Goal: Task Accomplishment & Management: Manage account settings

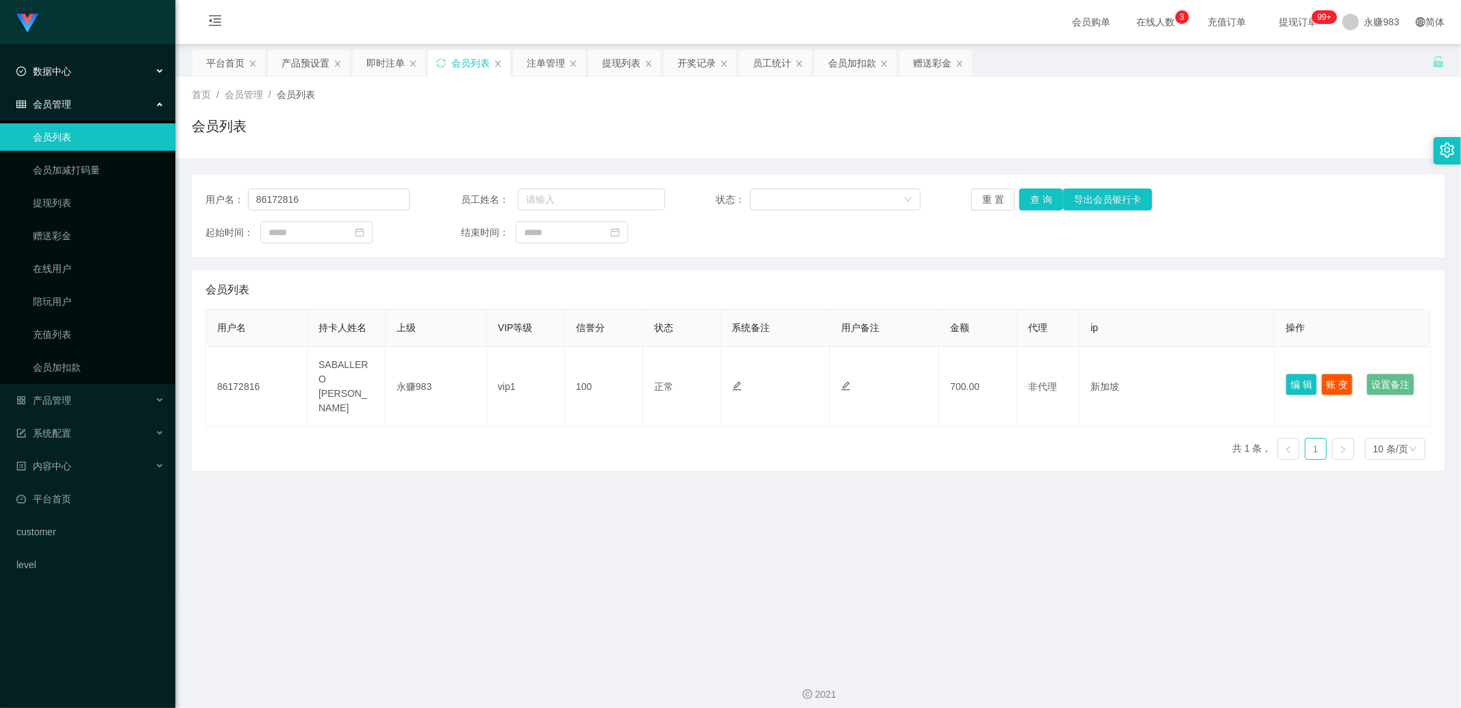
click at [58, 77] on div "数据中心" at bounding box center [87, 71] width 175 height 27
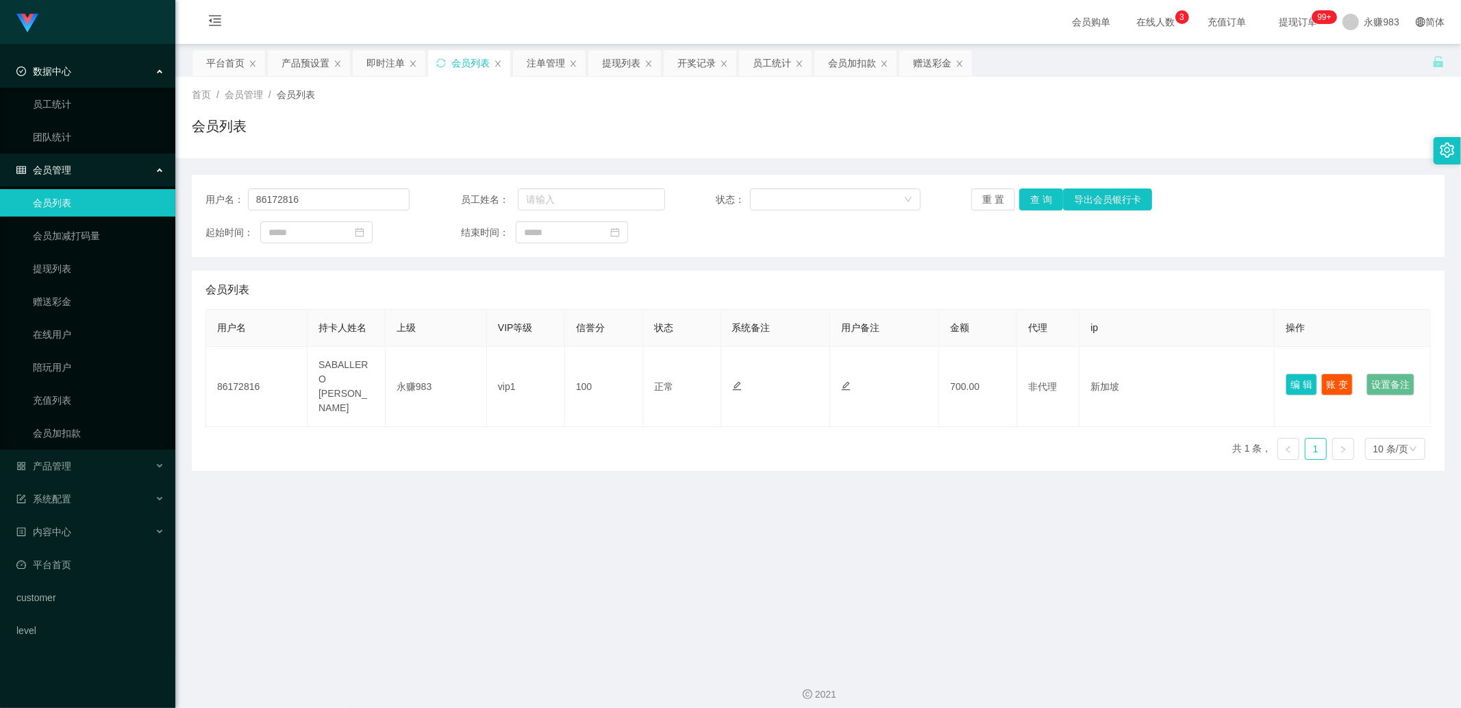
click at [73, 170] on div "会员管理" at bounding box center [87, 169] width 175 height 27
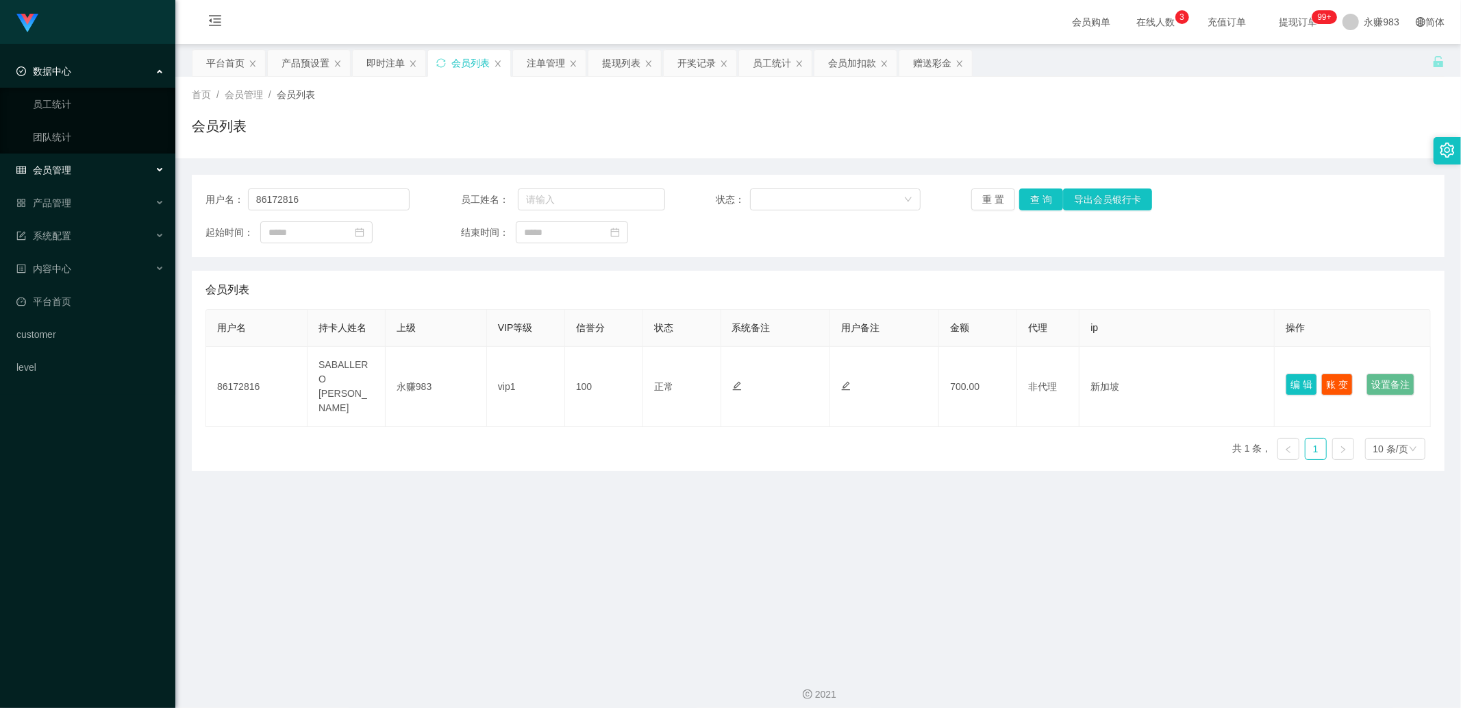
click at [73, 170] on div "会员管理" at bounding box center [87, 169] width 175 height 27
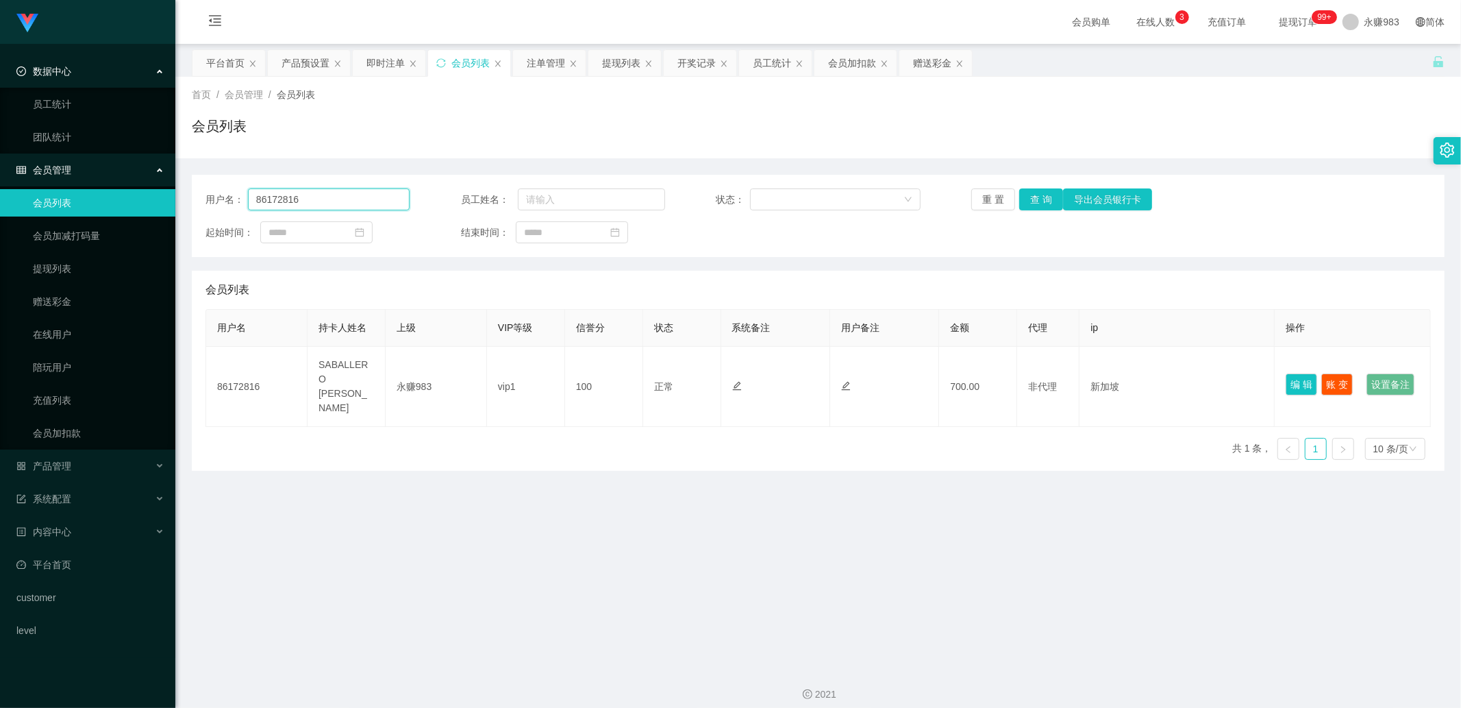
click at [338, 196] on input "86172816" at bounding box center [329, 199] width 162 height 22
paste input "61227"
type input "6122716"
click at [1026, 202] on button "查 询" at bounding box center [1041, 199] width 44 height 22
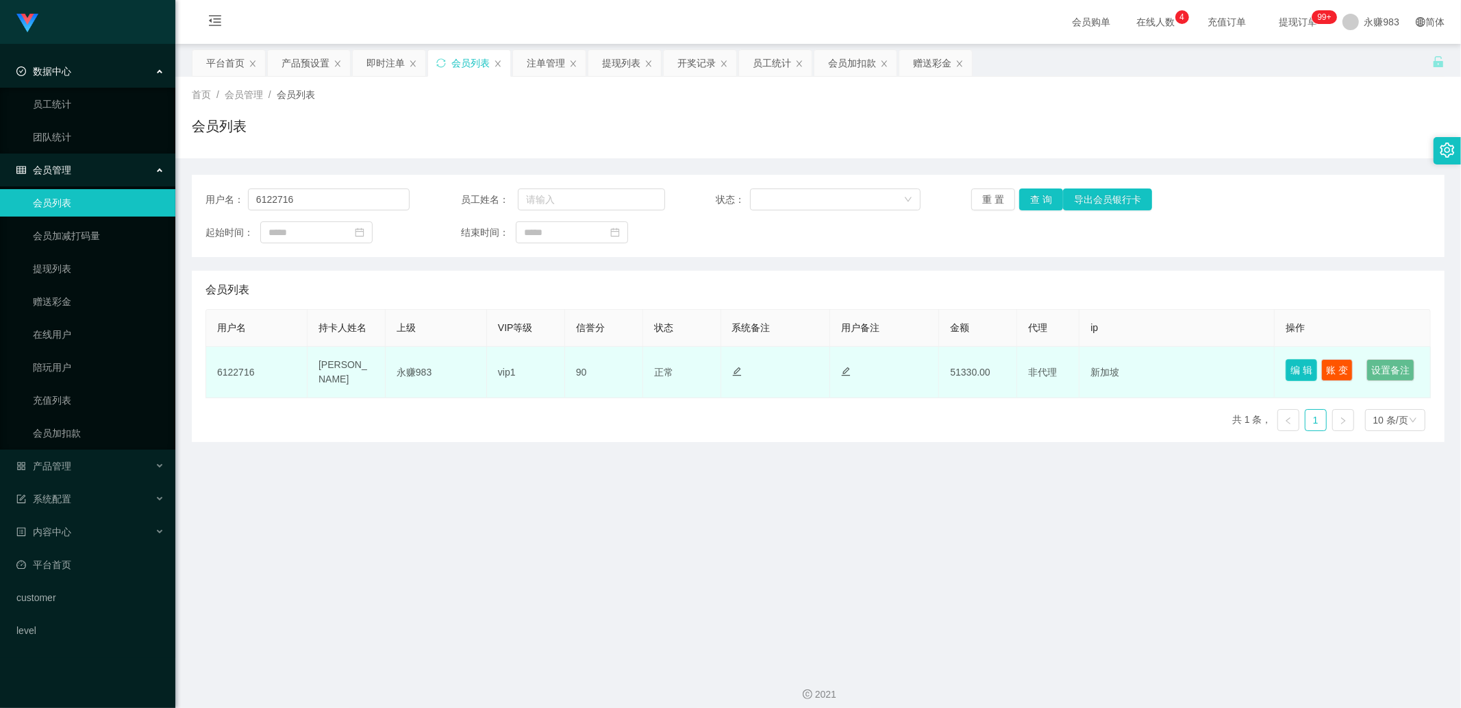
click at [1289, 363] on button "编 辑" at bounding box center [1302, 370] width 32 height 22
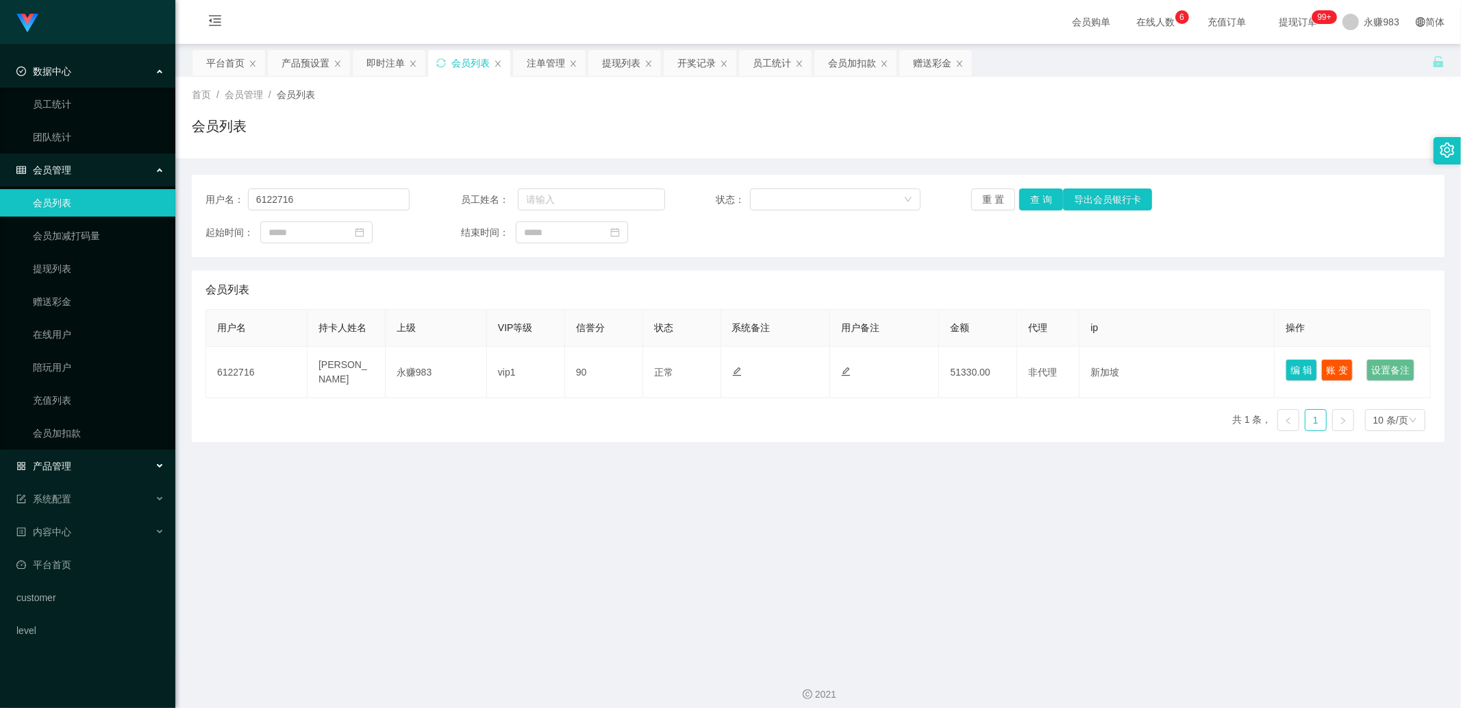
click at [99, 469] on div "产品管理" at bounding box center [87, 465] width 175 height 27
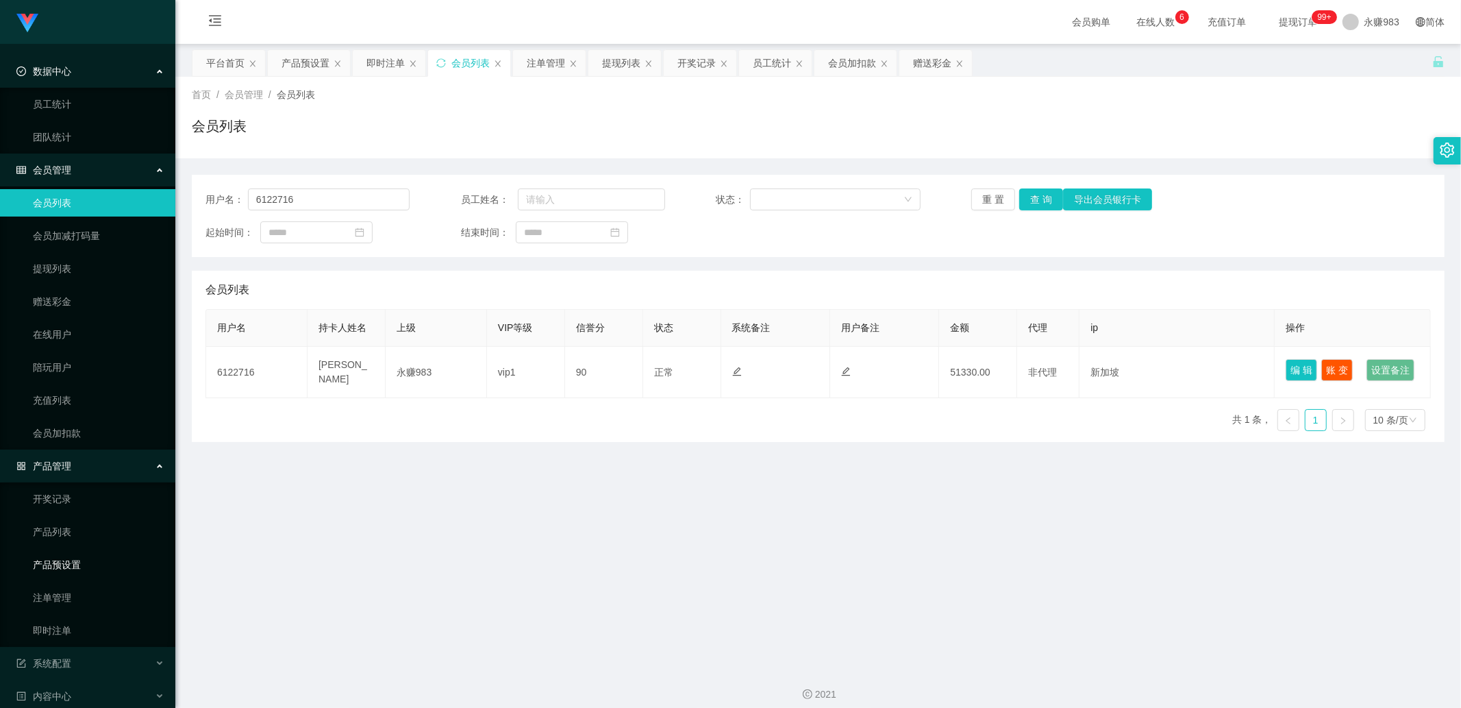
click at [77, 557] on link "产品预设置" at bounding box center [99, 564] width 132 height 27
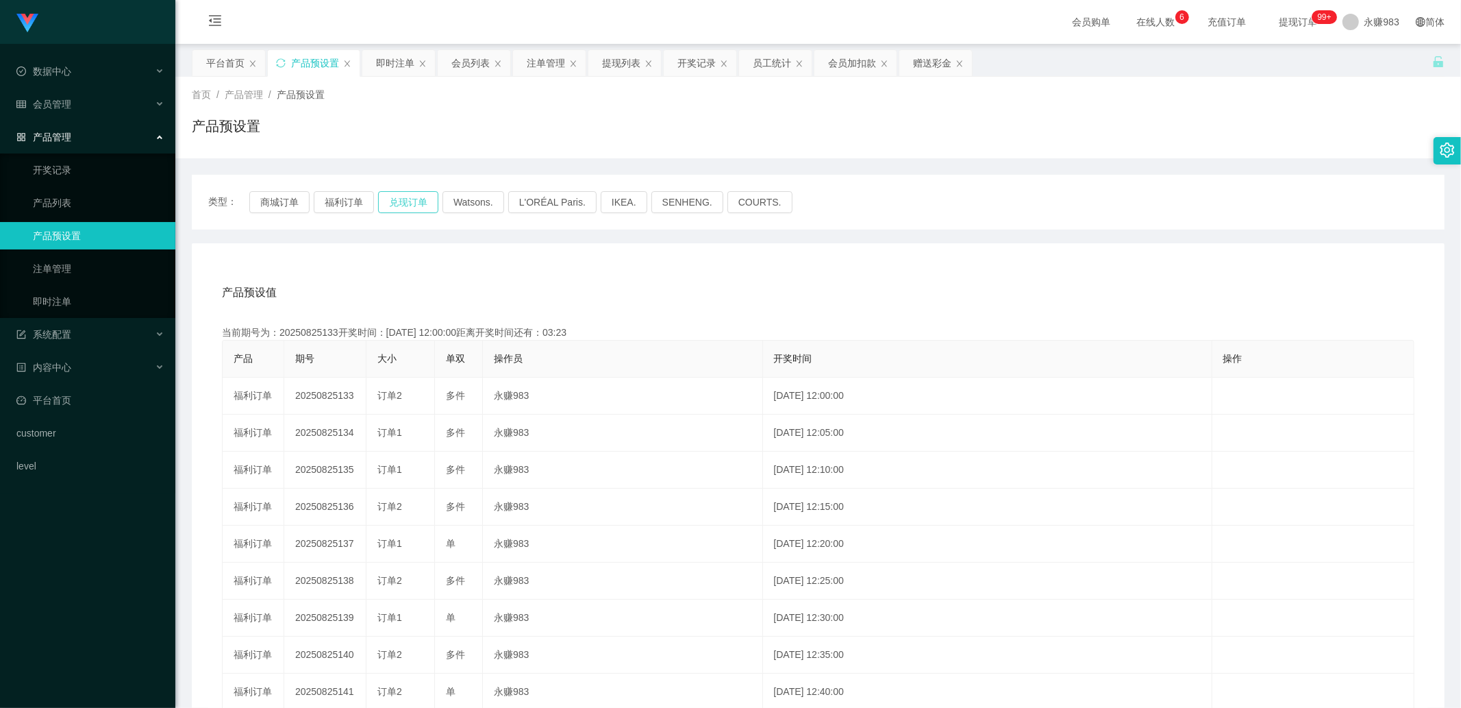
click at [406, 201] on button "兑现订单" at bounding box center [408, 202] width 60 height 22
click at [373, 297] on div "产品预设值 添加期号" at bounding box center [818, 292] width 1193 height 38
click at [395, 270] on div "产品预设值 添加期号 当前期号为：20250825133开奖时间：[DATE] 12:00:00距离开奖时间还有：03:21 产品 期号 大小 单双 操作员 …" at bounding box center [818, 525] width 1253 height 565
click at [411, 199] on button "兑现订单" at bounding box center [408, 202] width 60 height 22
click at [460, 262] on div "产品预设值 添加期号 当前期号为：20250825133开奖时间：[DATE] 12:00:00距离开奖时间还有： 产品 期号 大小 单双 操作员 开奖时间 …" at bounding box center [818, 525] width 1253 height 565
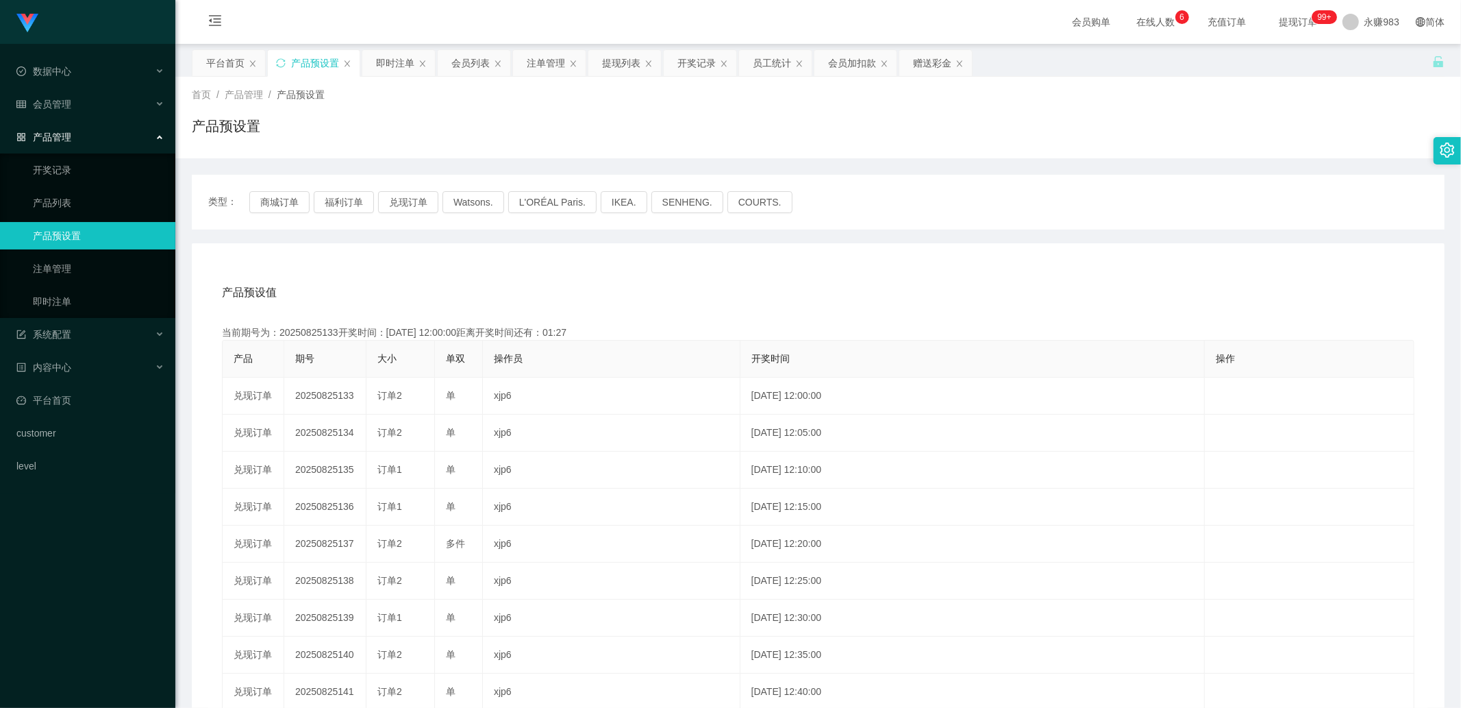
drag, startPoint x: 388, startPoint y: 285, endPoint x: 323, endPoint y: 253, distance: 71.7
click at [388, 286] on div "产品预设值 添加期号" at bounding box center [818, 292] width 1193 height 38
click at [60, 304] on link "即时注单" at bounding box center [99, 301] width 132 height 27
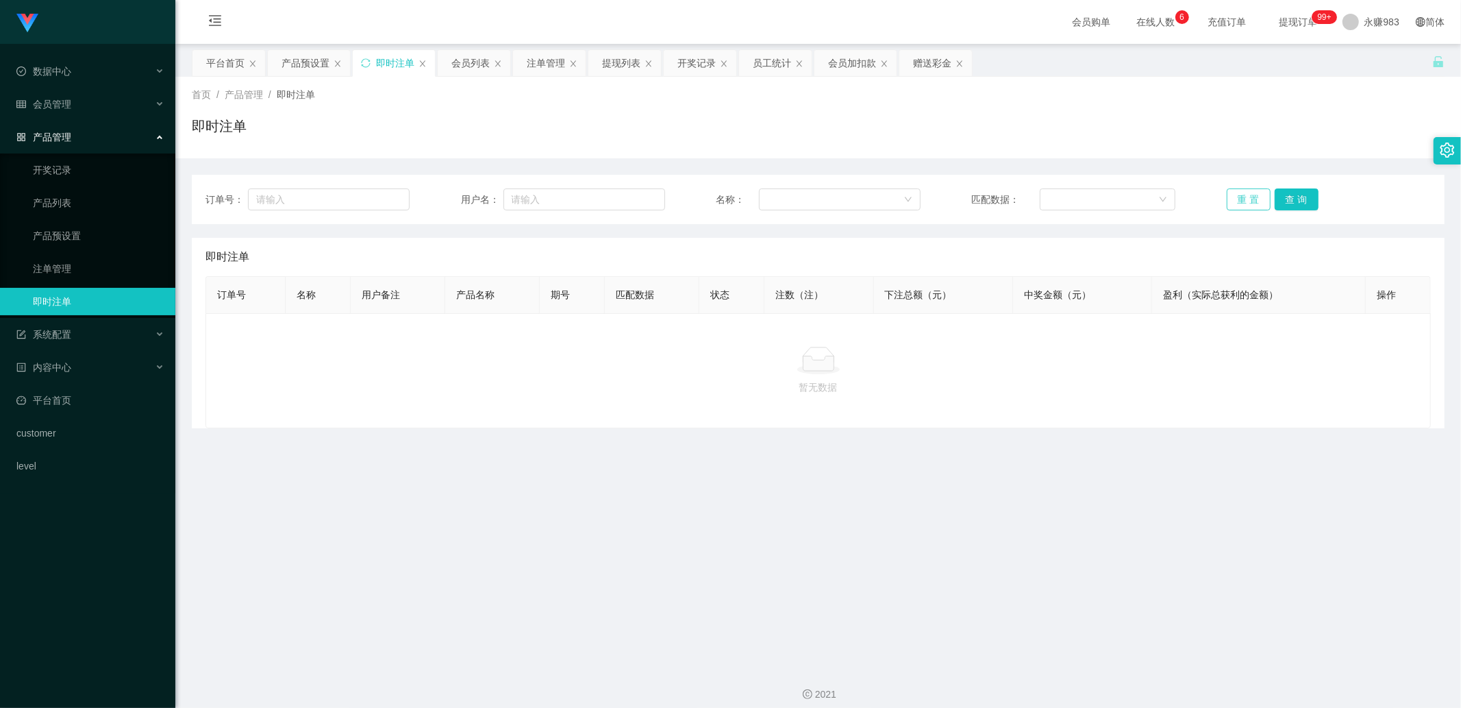
click at [1235, 197] on button "重 置" at bounding box center [1249, 199] width 44 height 22
click at [99, 269] on link "注单管理" at bounding box center [99, 268] width 132 height 27
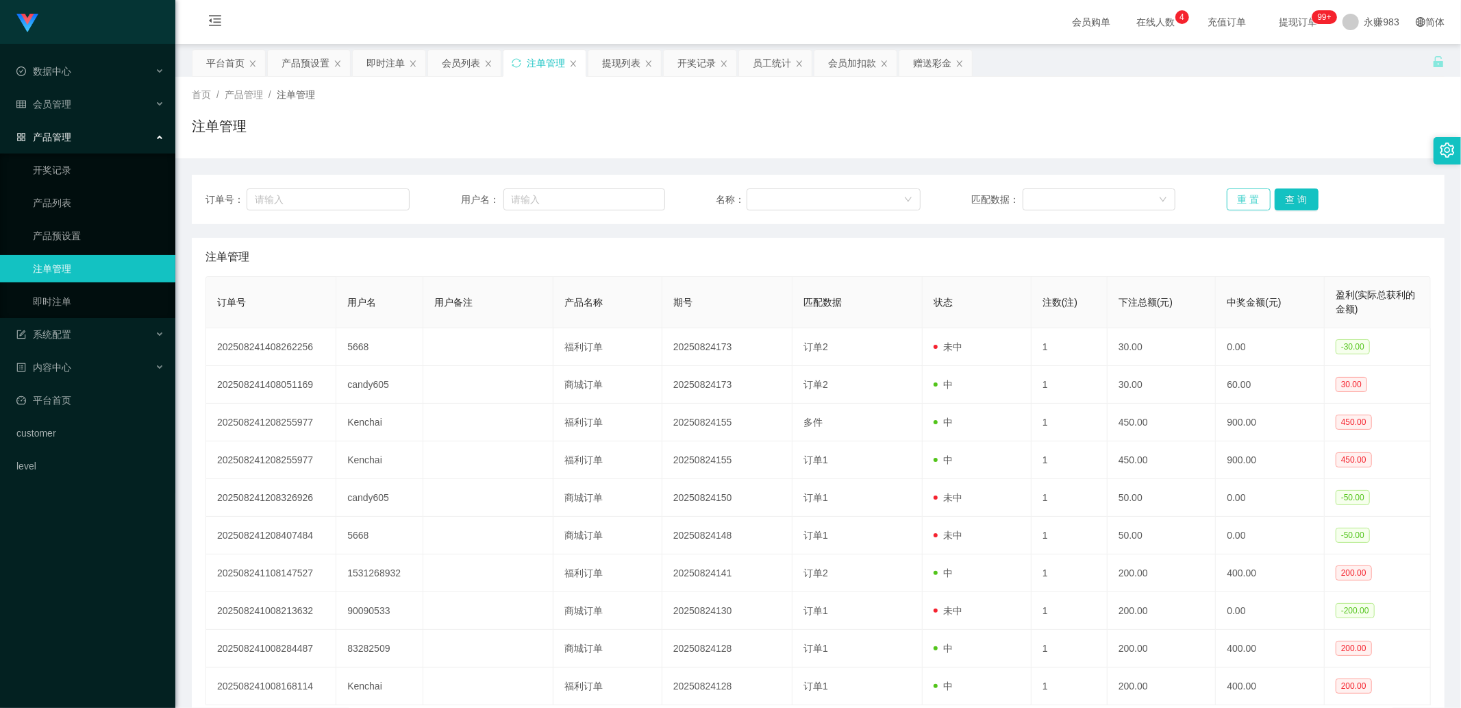
click at [1250, 190] on button "重 置" at bounding box center [1249, 199] width 44 height 22
click at [104, 233] on link "产品预设置" at bounding box center [99, 235] width 132 height 27
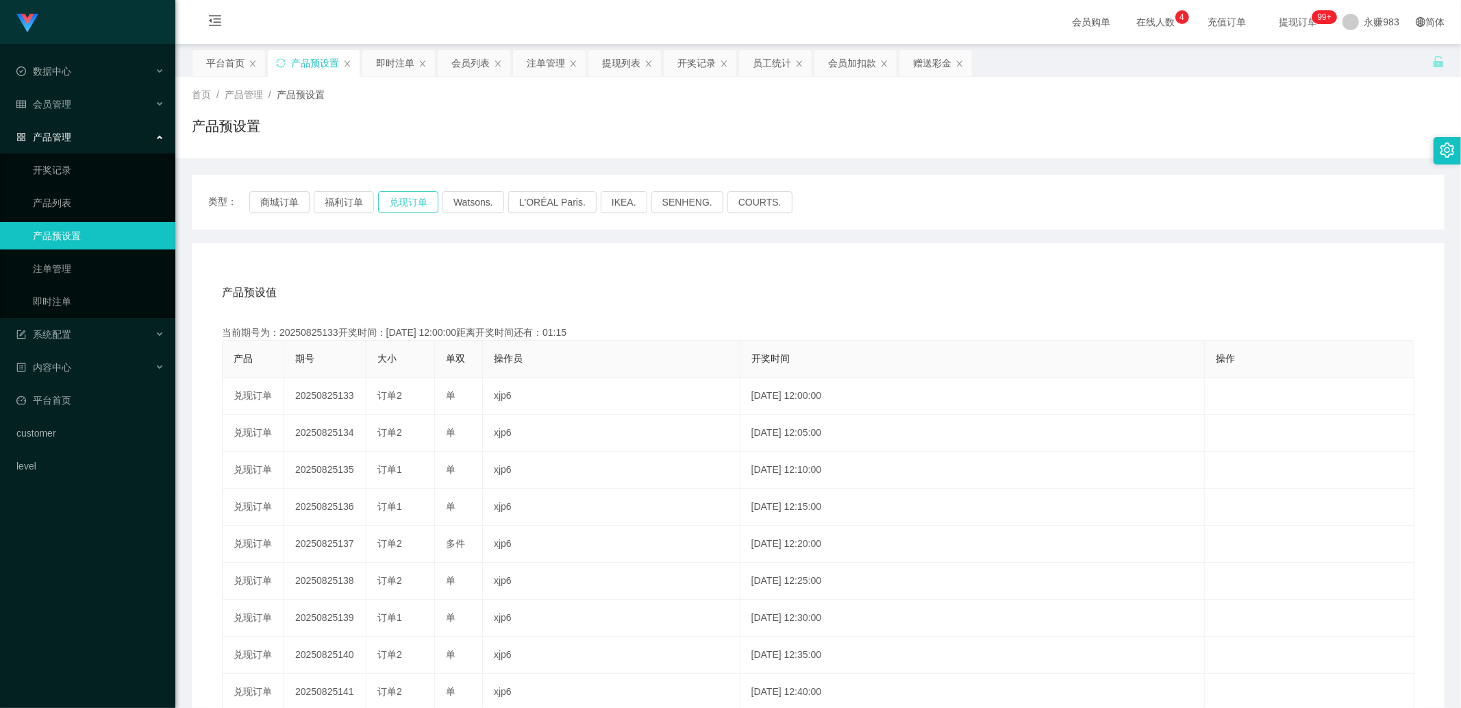
click at [418, 201] on button "兑现订单" at bounding box center [408, 202] width 60 height 22
click at [121, 288] on link "即时注单" at bounding box center [99, 301] width 132 height 27
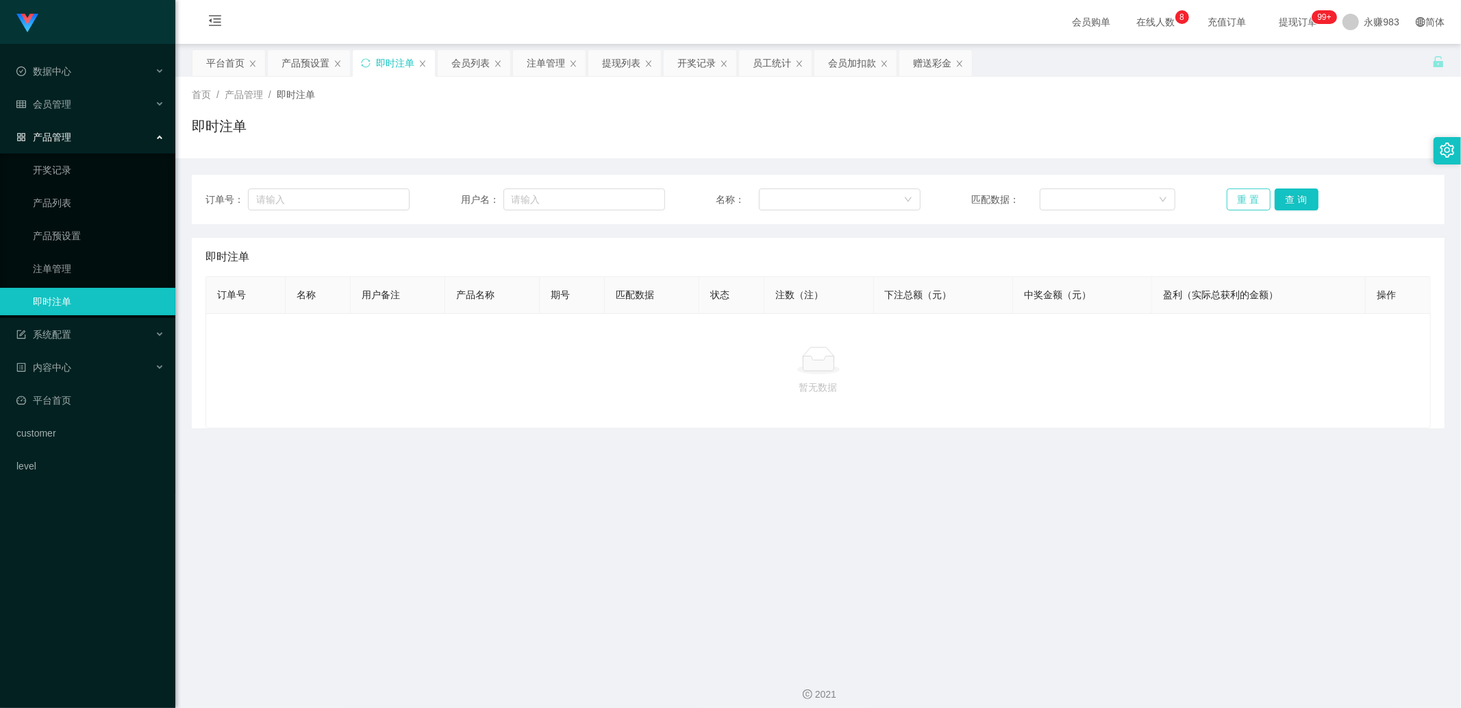
click at [1237, 193] on button "重 置" at bounding box center [1249, 199] width 44 height 22
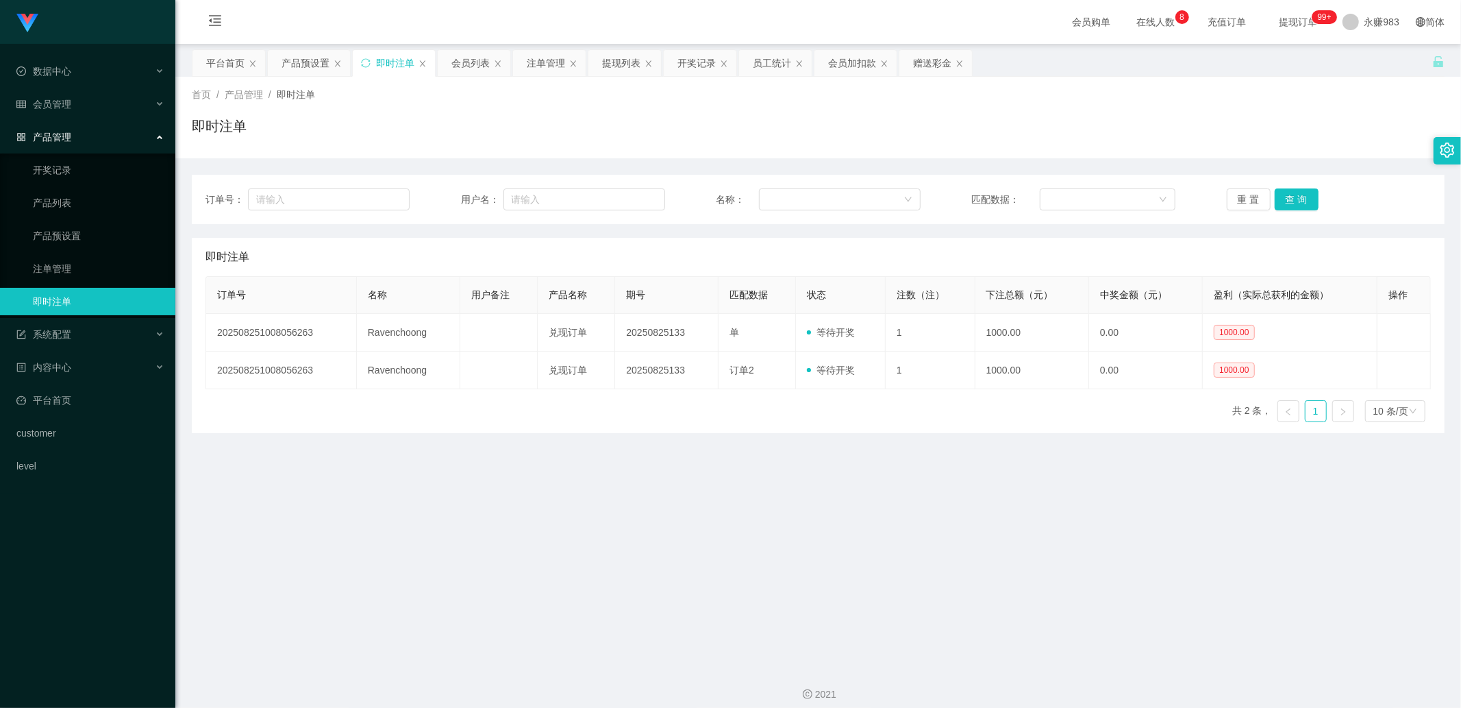
click at [831, 516] on main "关闭左侧 关闭右侧 关闭其它 刷新页面 平台首页 产品预设置 即时注单 会员列表 注单管理 提现列表 开奖记录 员工统计 会员加扣款 赠送彩金 首页 / 产品…" at bounding box center [818, 349] width 1286 height 610
click at [815, 460] on main "关闭左侧 关闭右侧 关闭其它 刷新页面 平台首页 产品预设置 即时注单 会员列表 注单管理 提现列表 开奖记录 员工统计 会员加扣款 赠送彩金 首页 / 产品…" at bounding box center [818, 349] width 1286 height 610
click at [1235, 202] on button "重 置" at bounding box center [1249, 199] width 44 height 22
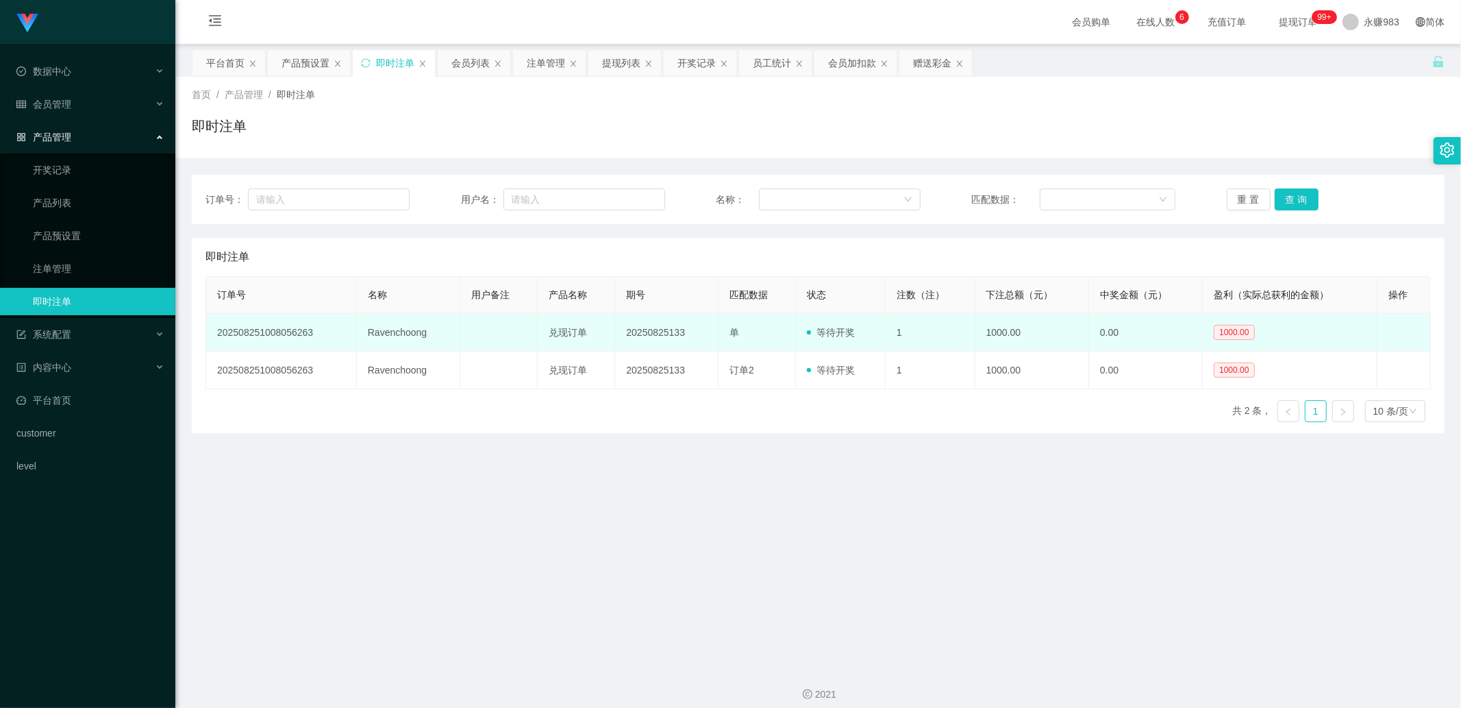
click at [1007, 332] on td "1000.00" at bounding box center [1033, 333] width 114 height 38
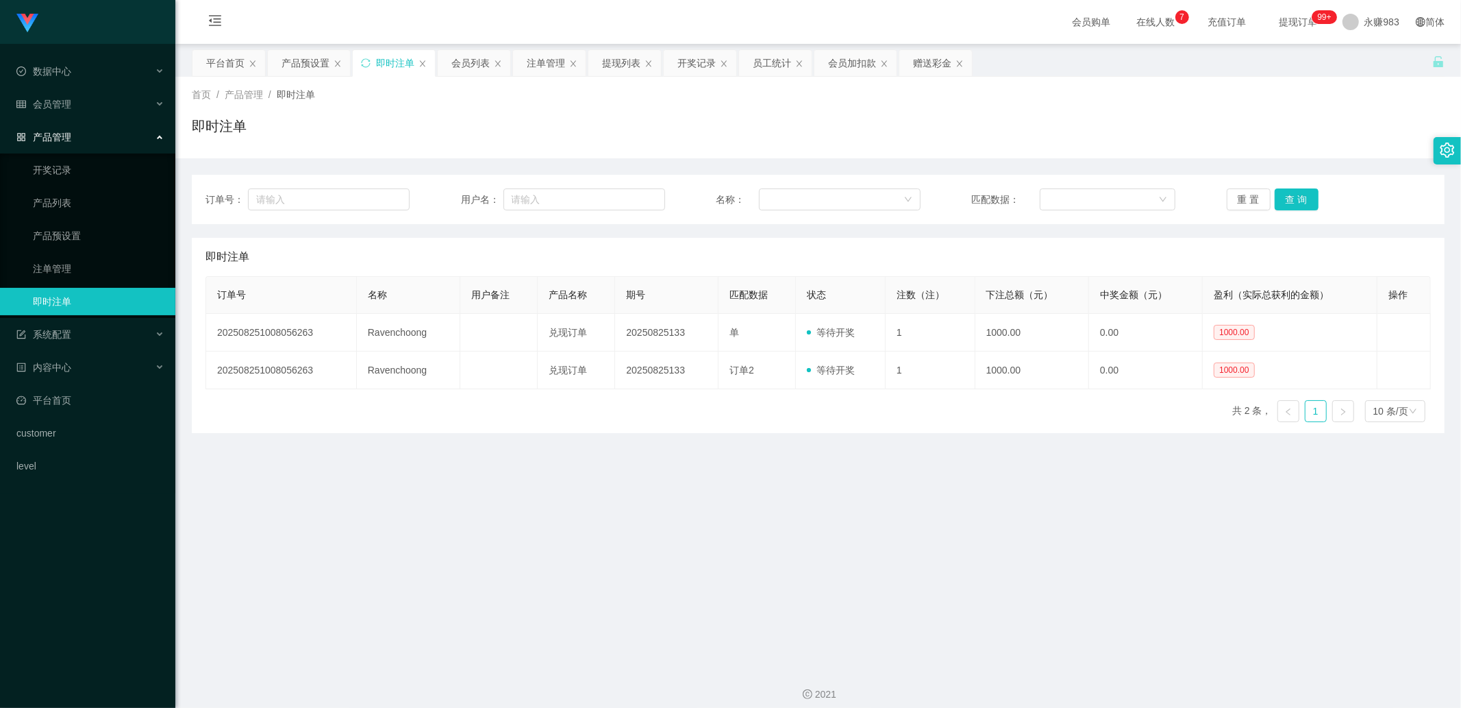
click at [982, 428] on div "订单号 名称 用户备注 产品名称 期号 匹配数据 状态 注数（注） 下注总额（元） 中奖金额（元） 盈利（实际总获利的金额） 操作 2025082510080…" at bounding box center [819, 354] width 1226 height 157
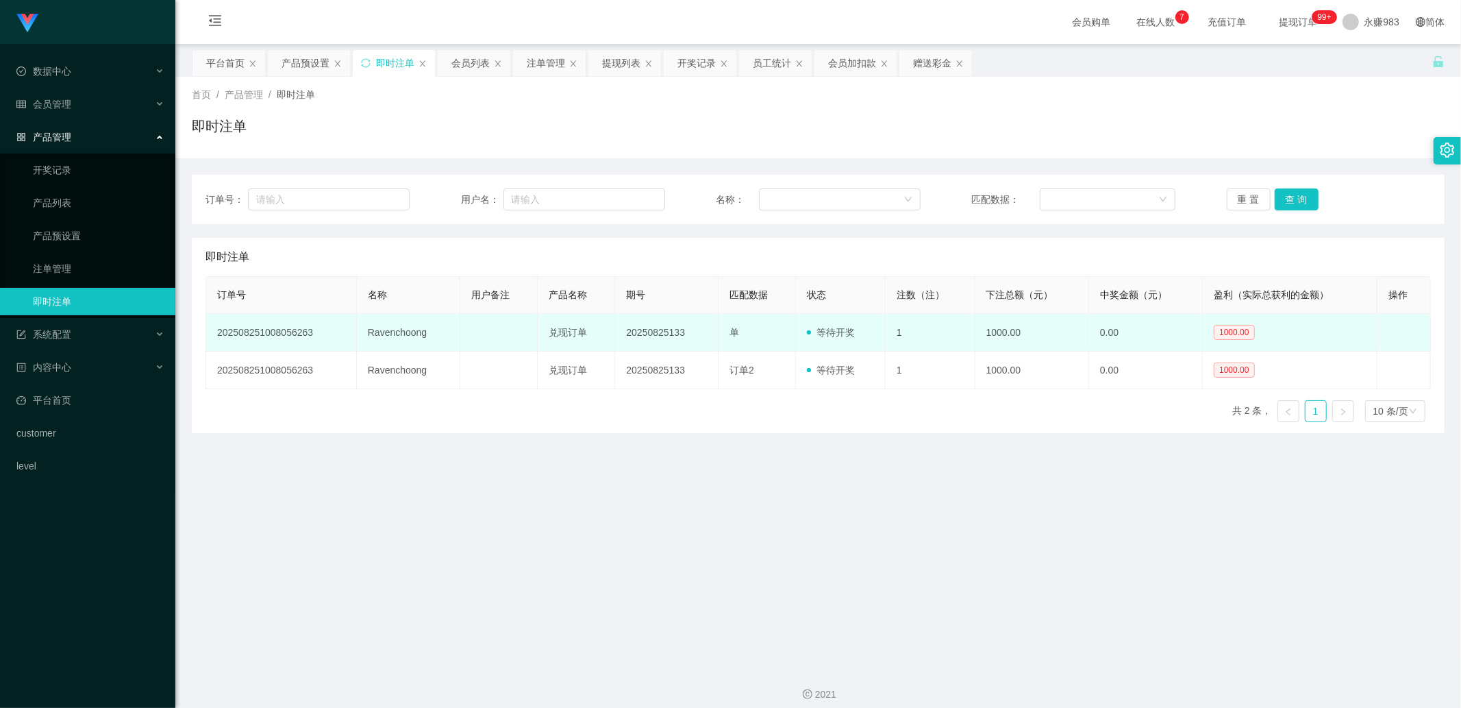
click at [998, 336] on td "1000.00" at bounding box center [1033, 333] width 114 height 38
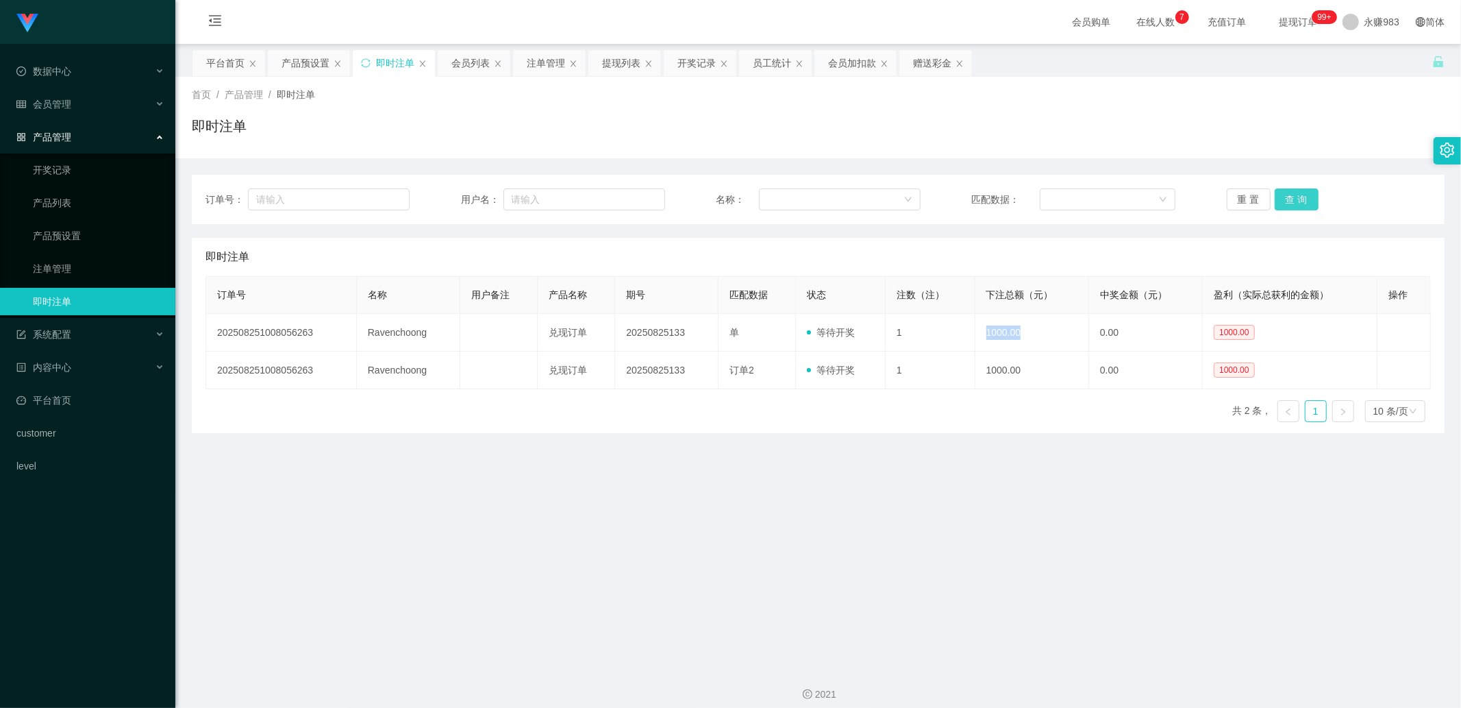
click at [1278, 200] on button "查 询" at bounding box center [1297, 199] width 44 height 22
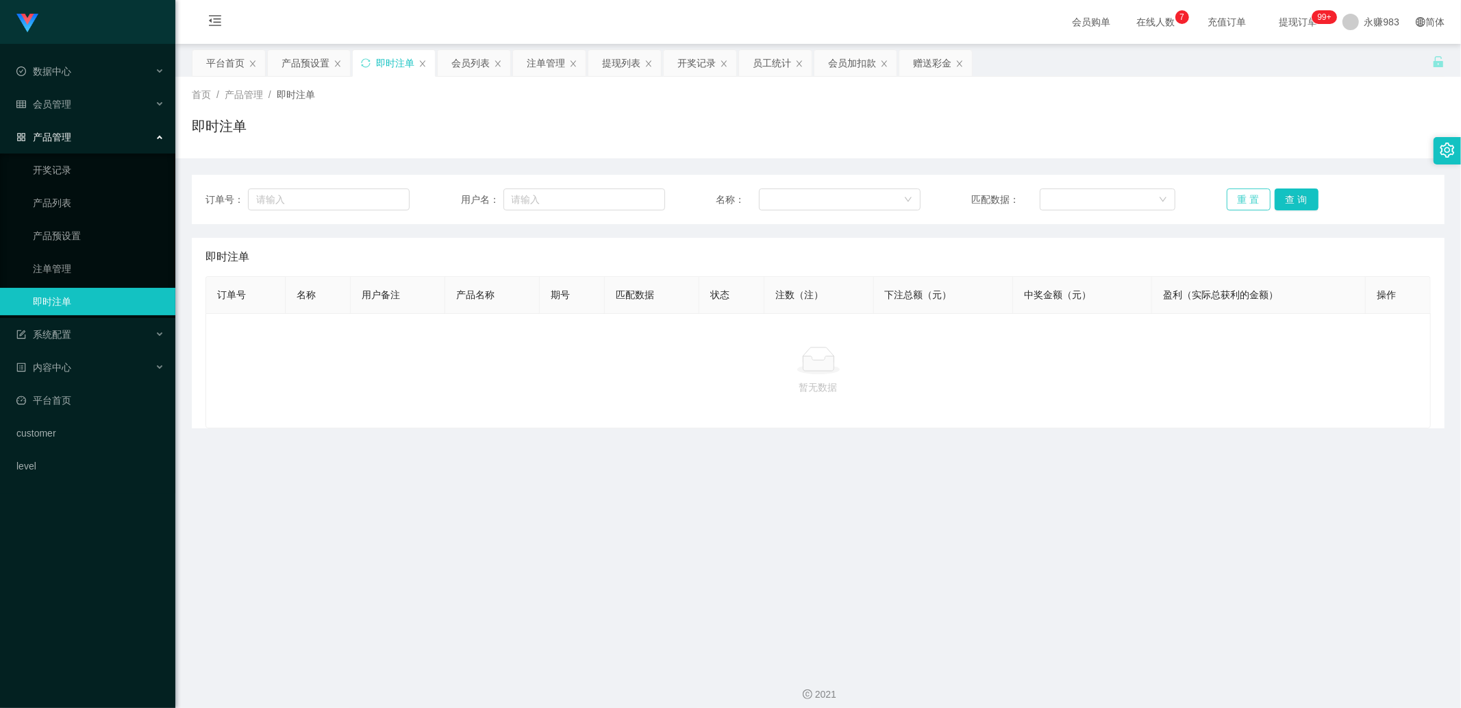
click at [1243, 197] on button "重 置" at bounding box center [1249, 199] width 44 height 22
click at [84, 105] on div "会员管理" at bounding box center [87, 103] width 175 height 27
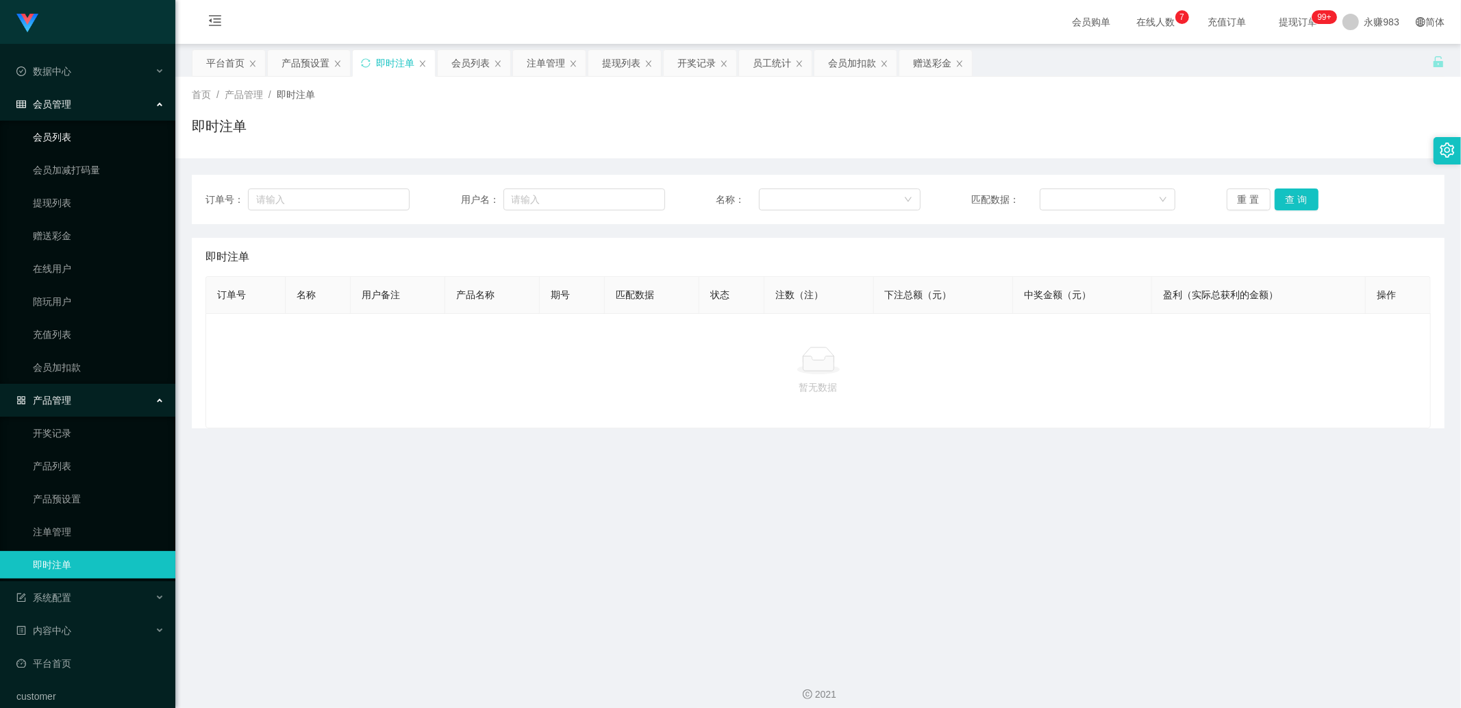
click at [64, 140] on link "会员列表" at bounding box center [99, 136] width 132 height 27
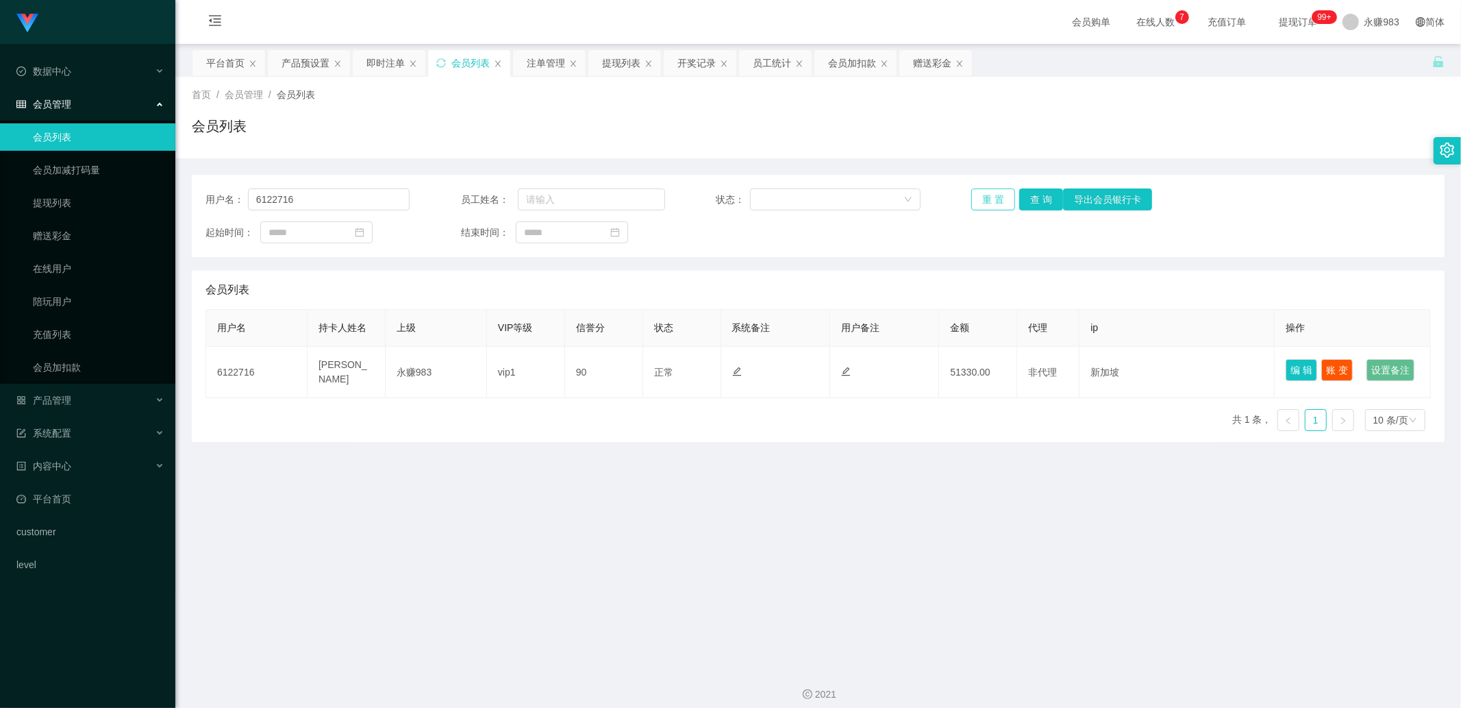
click at [987, 202] on button "重 置" at bounding box center [993, 199] width 44 height 22
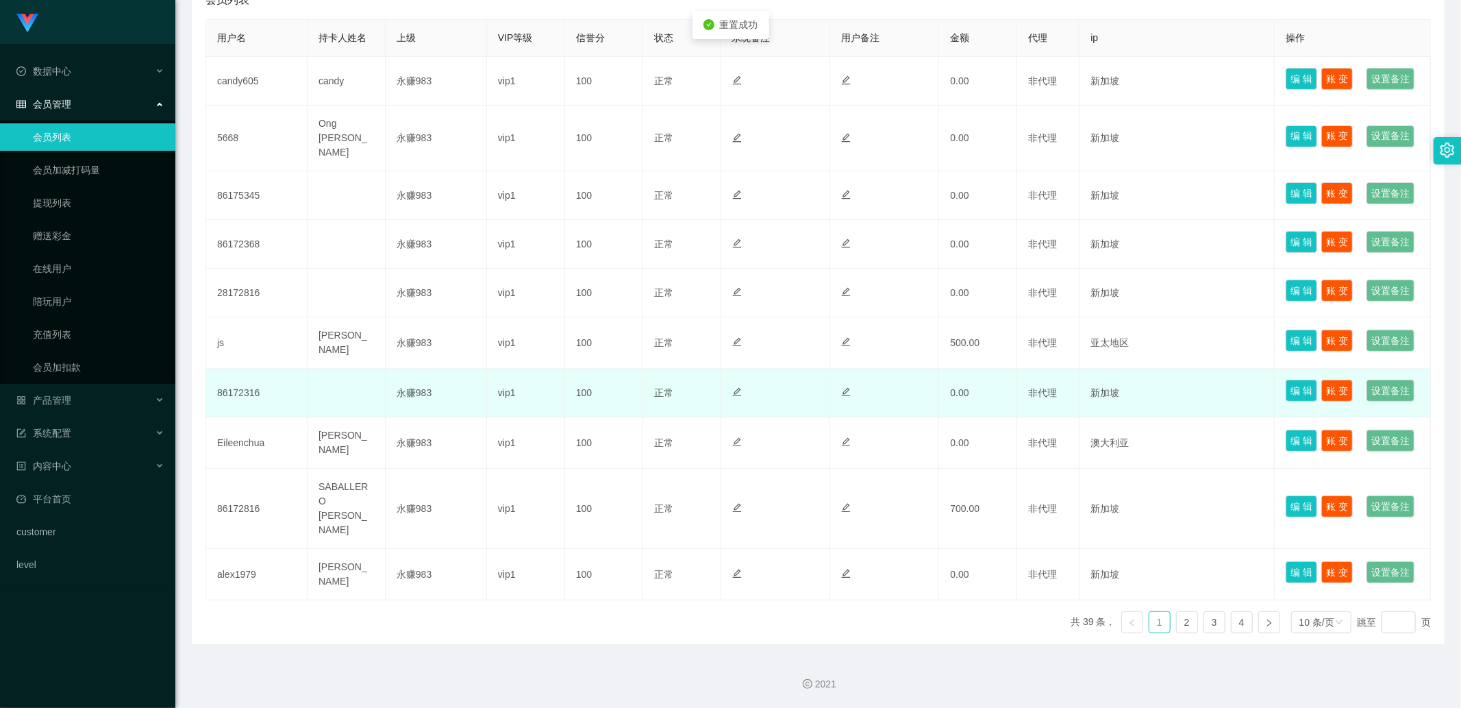
scroll to position [456, 0]
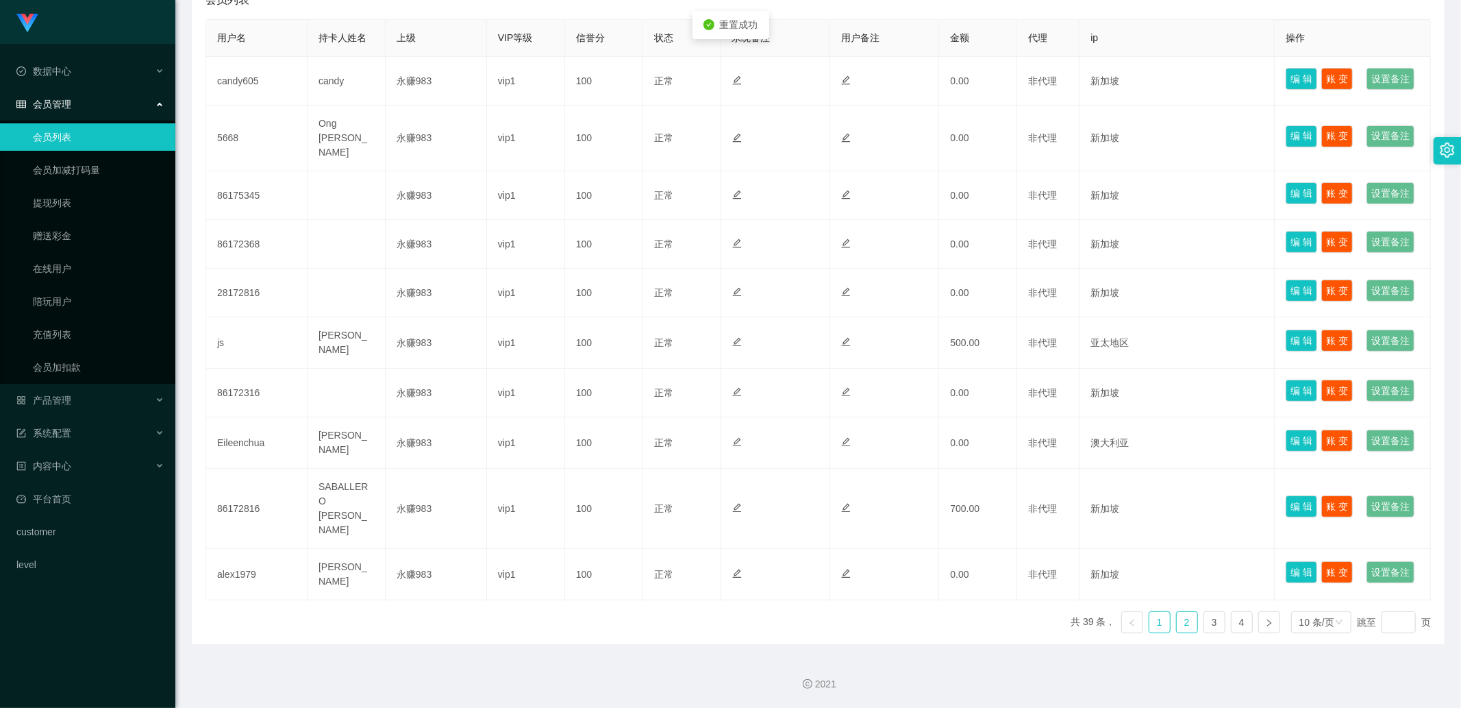
click at [1177, 632] on link "2" at bounding box center [1187, 622] width 21 height 21
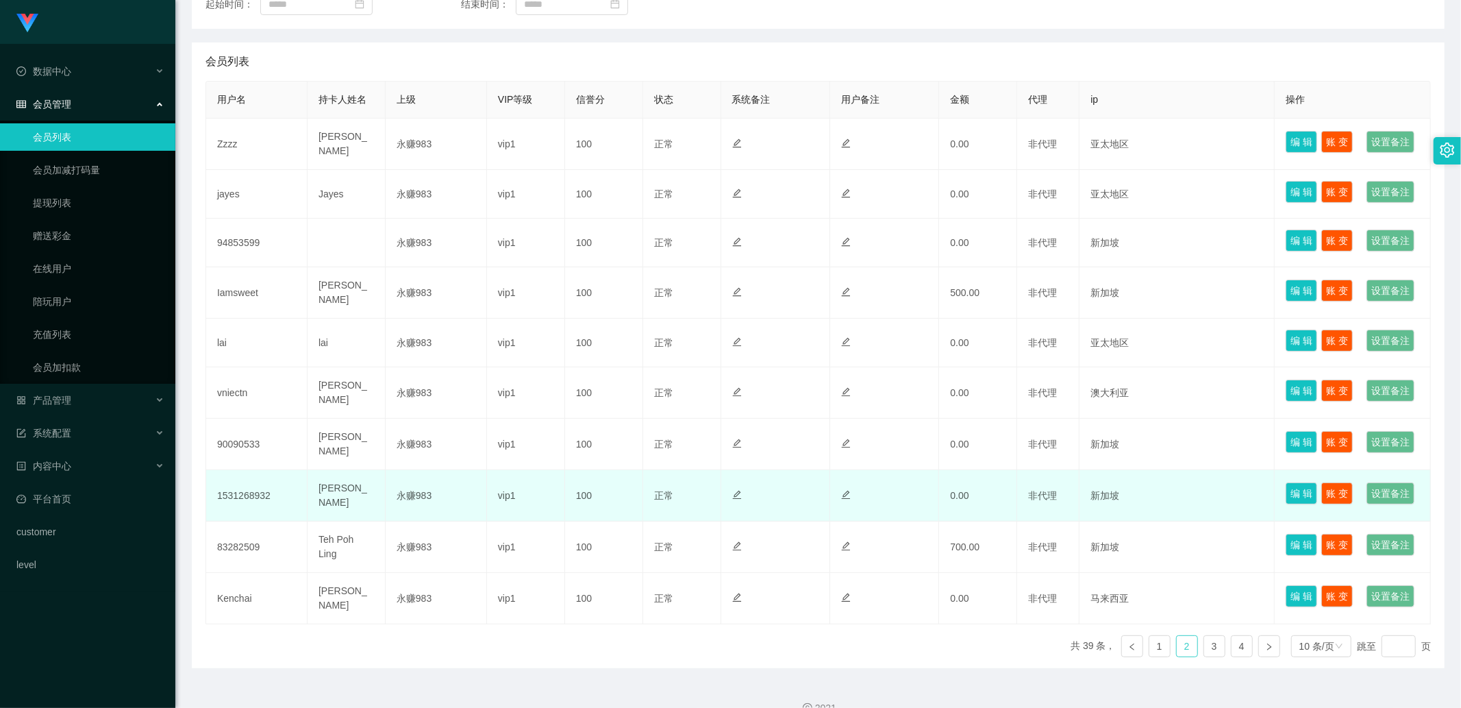
scroll to position [493, 0]
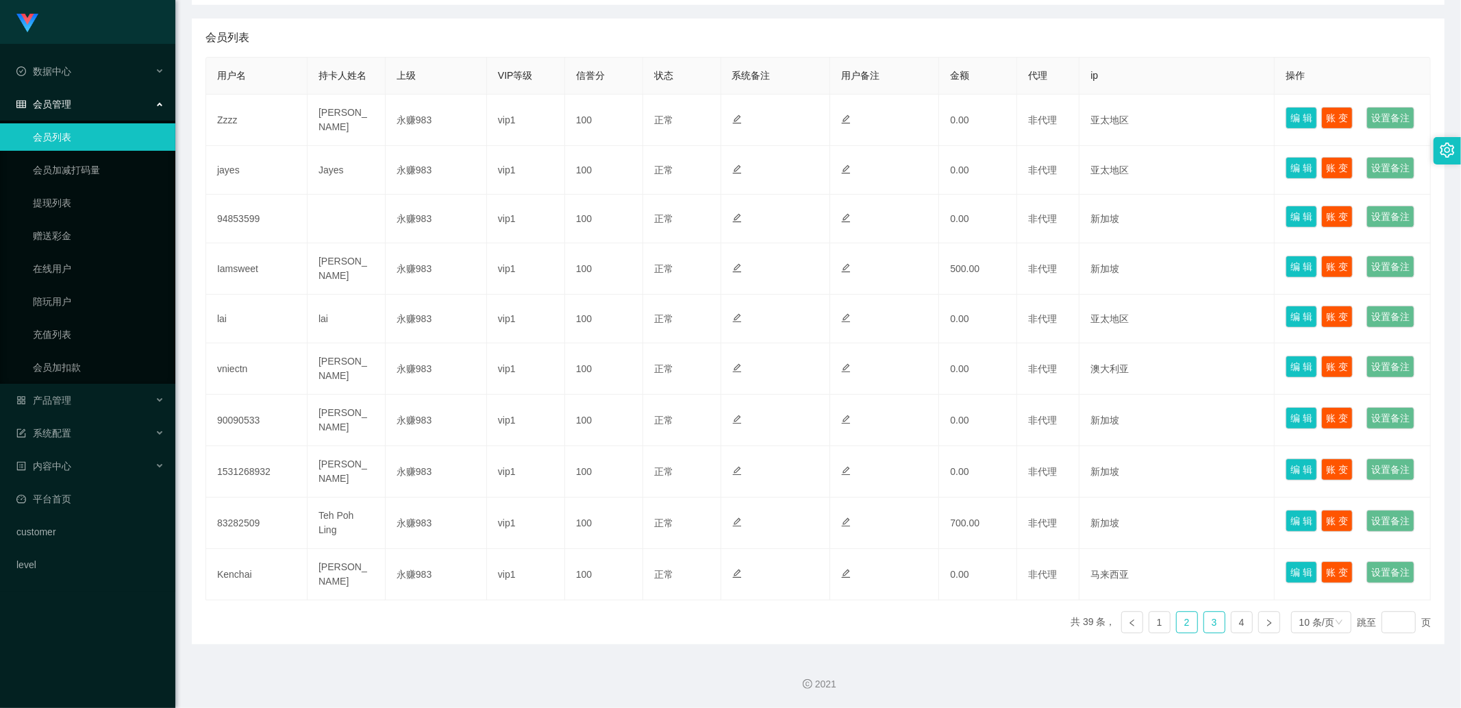
click at [1204, 625] on link "3" at bounding box center [1214, 622] width 21 height 21
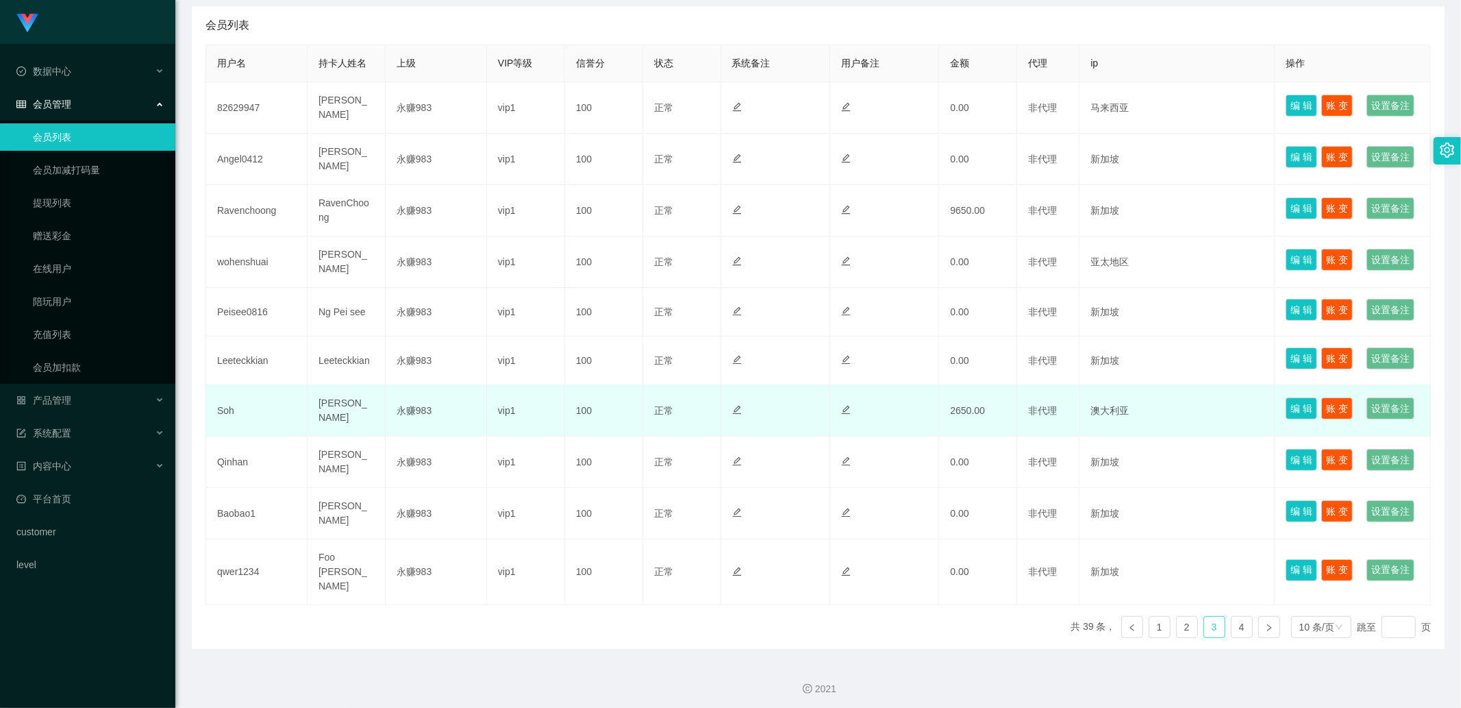
scroll to position [417, 0]
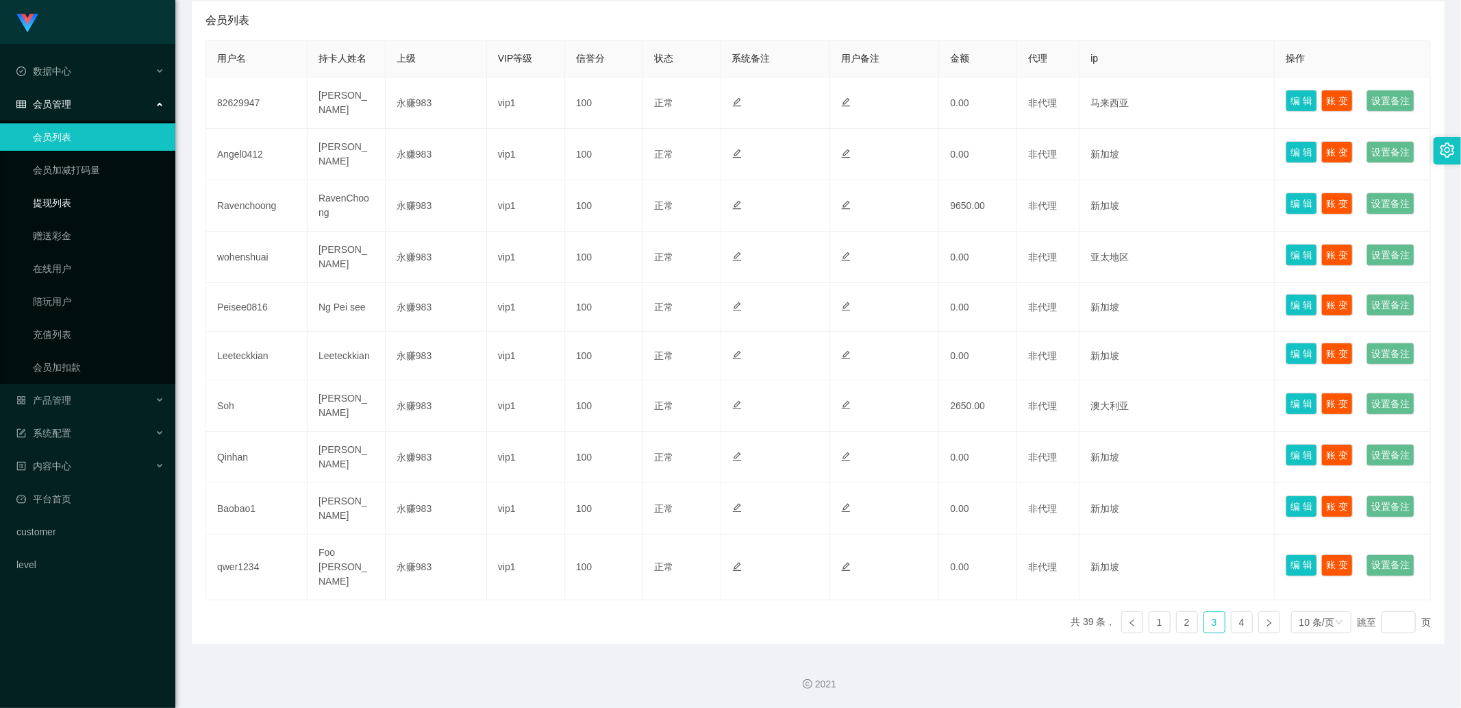
click at [66, 201] on link "提现列表" at bounding box center [99, 202] width 132 height 27
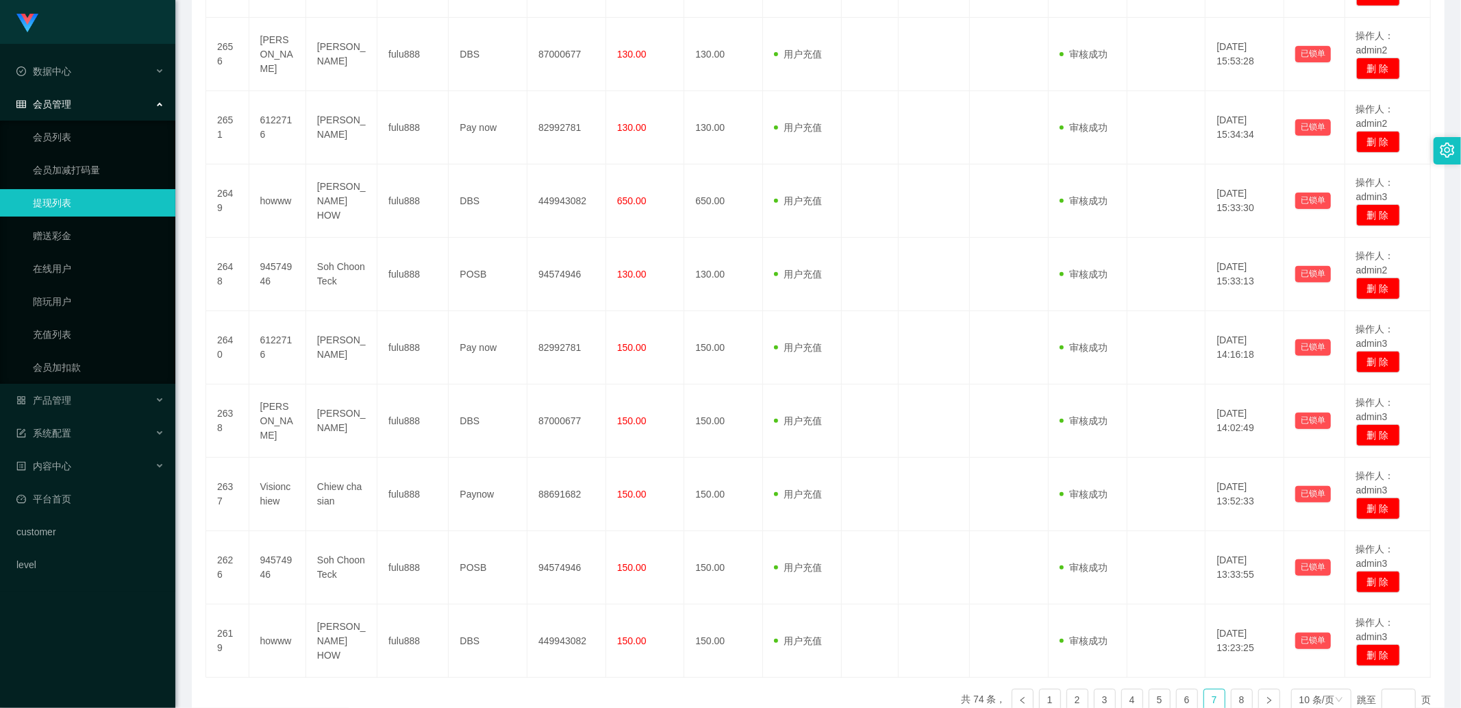
scroll to position [36, 0]
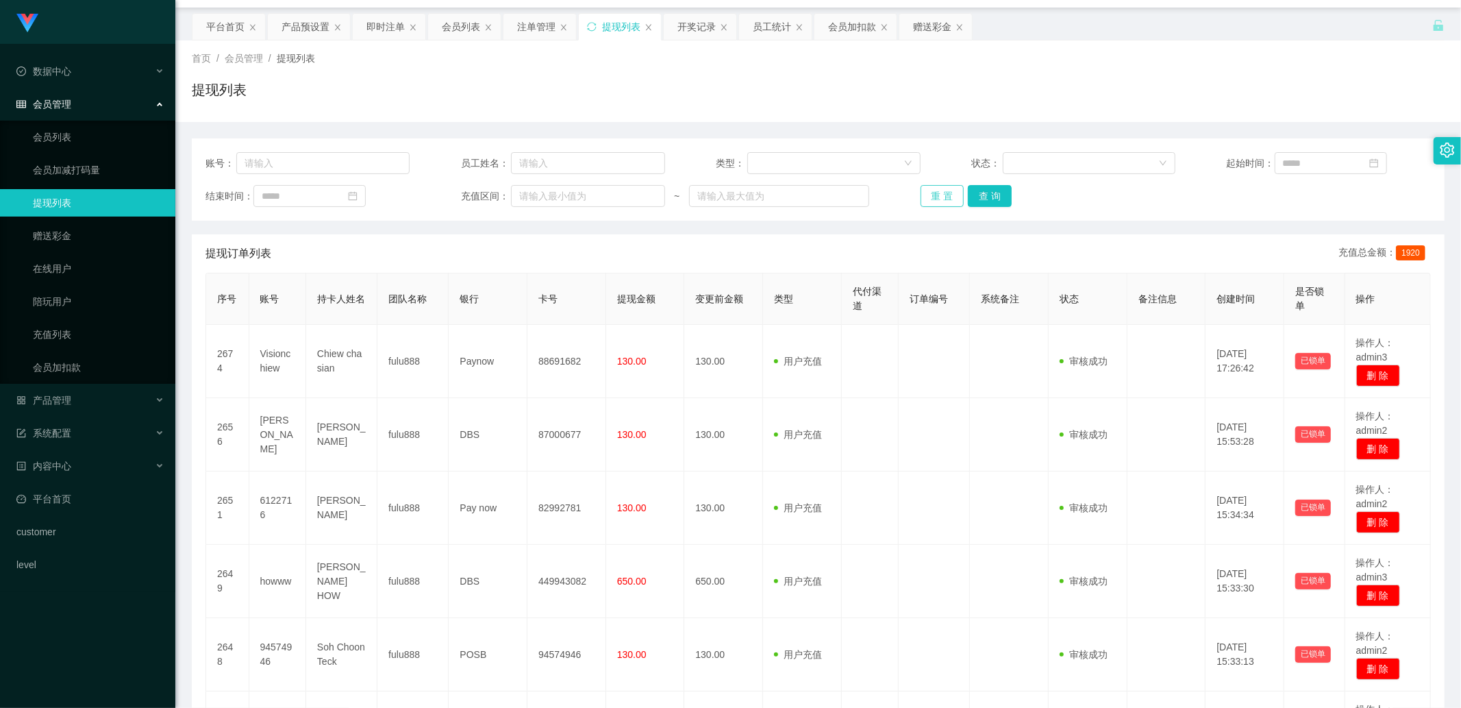
click at [932, 195] on button "重 置" at bounding box center [943, 196] width 44 height 22
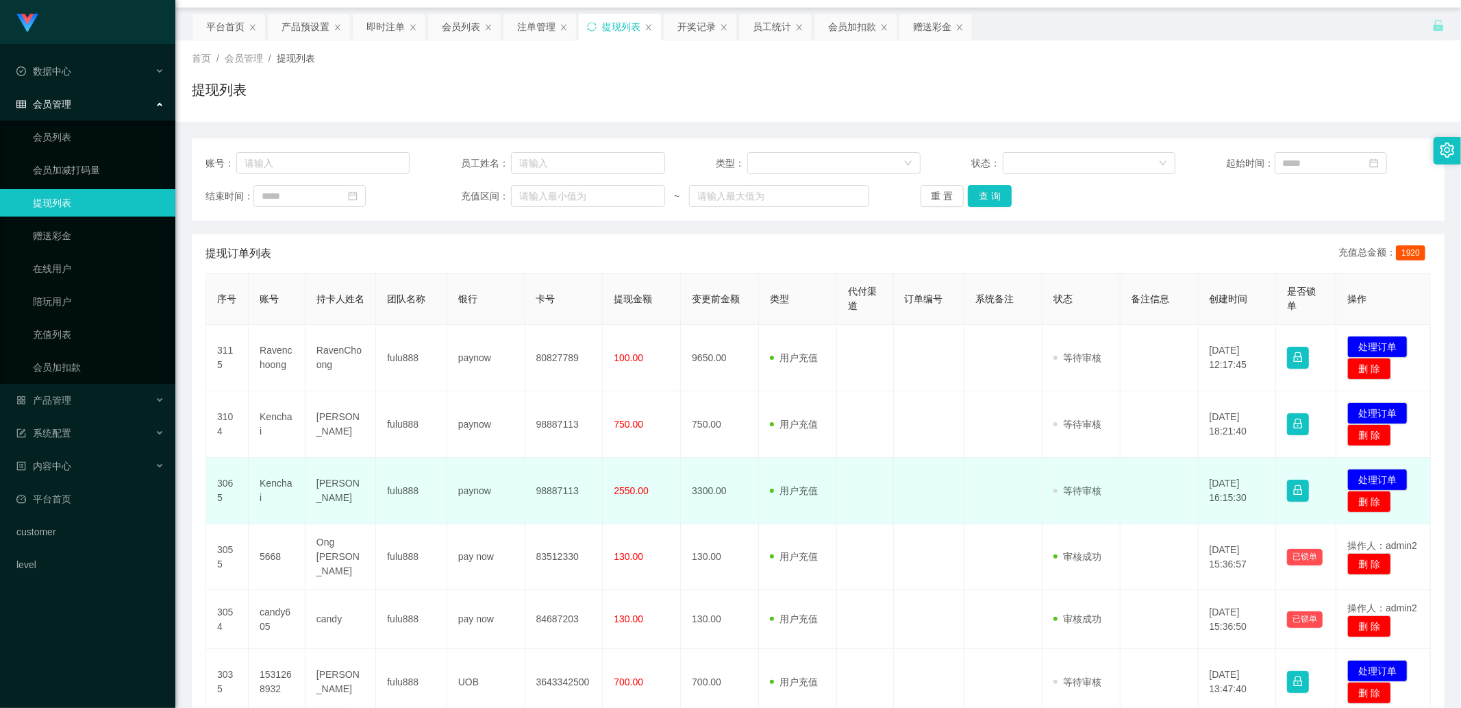
click at [277, 491] on td "Kenchai" at bounding box center [277, 491] width 57 height 66
copy td "Kenchai"
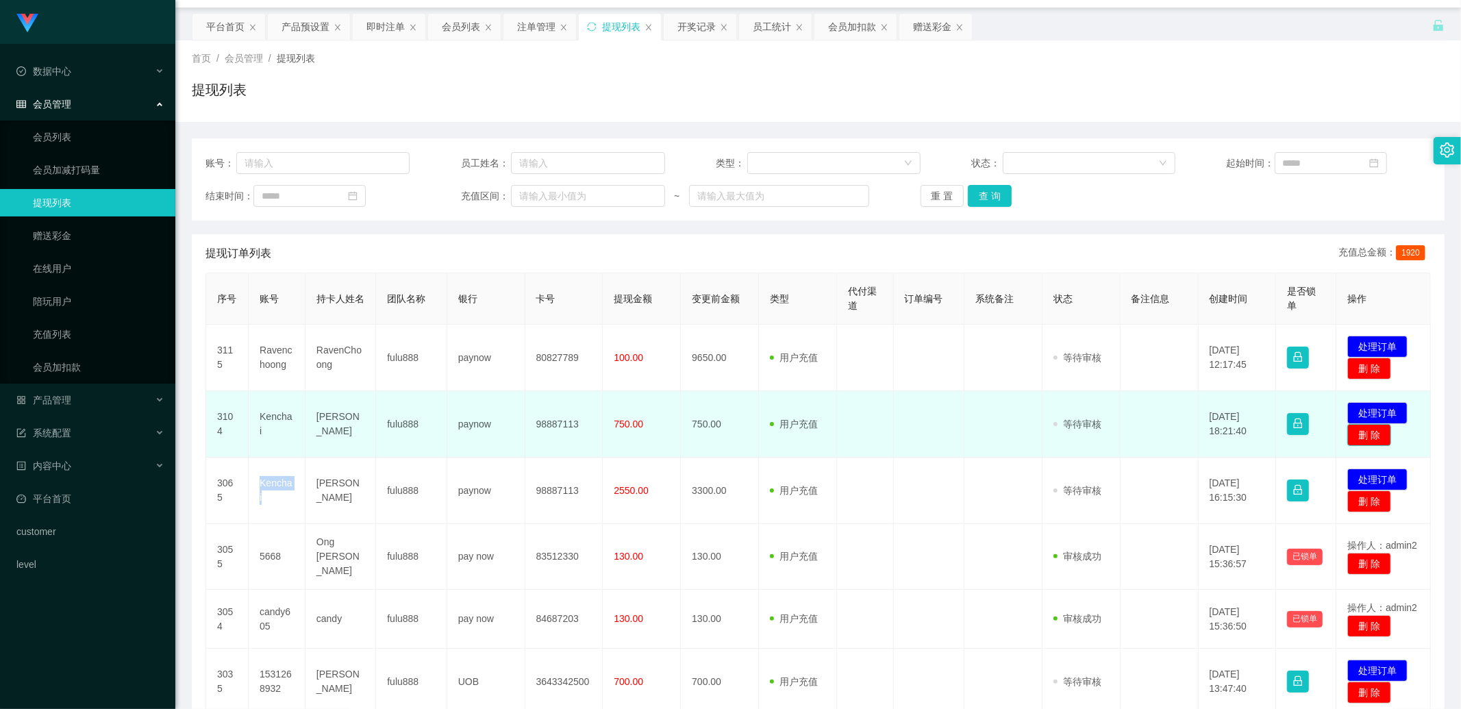
click at [1357, 436] on button "删 除" at bounding box center [1370, 435] width 44 height 22
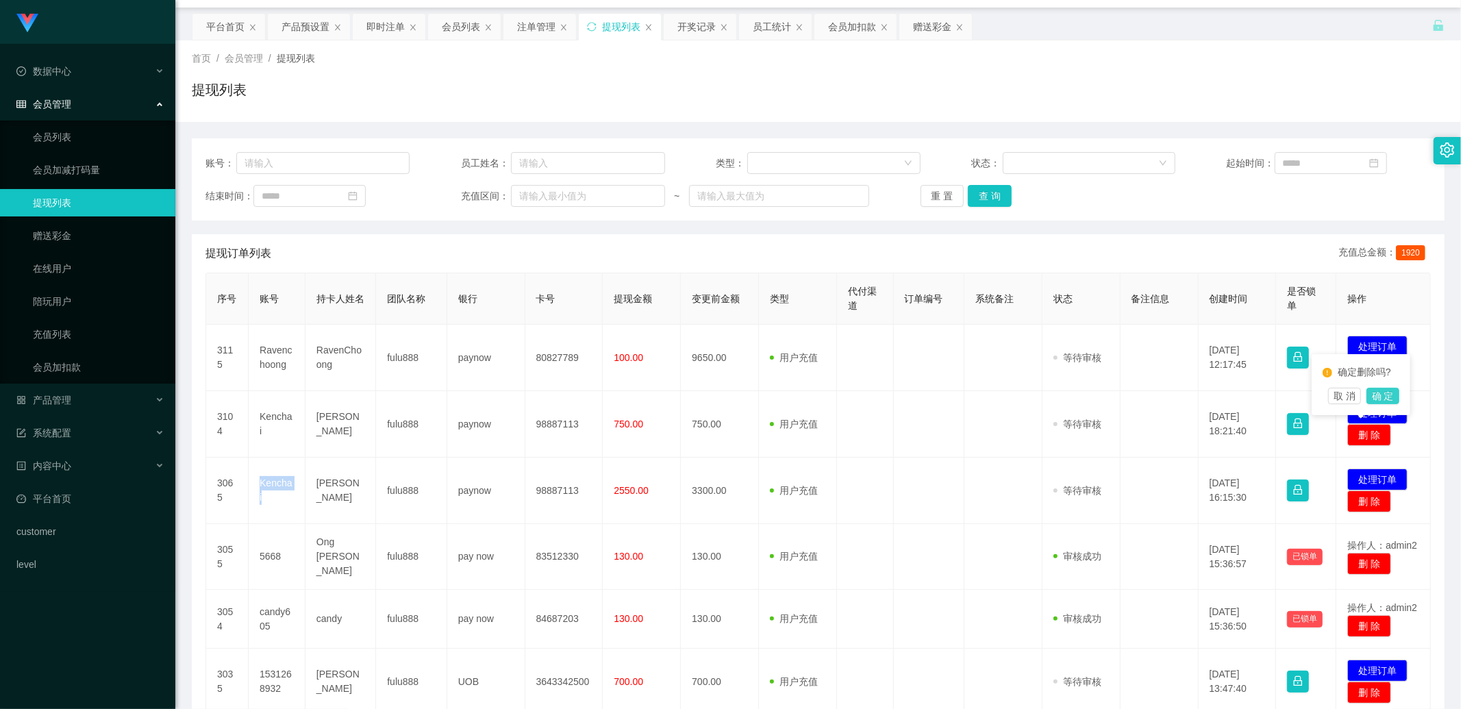
click at [1379, 393] on button "确 定" at bounding box center [1383, 396] width 33 height 16
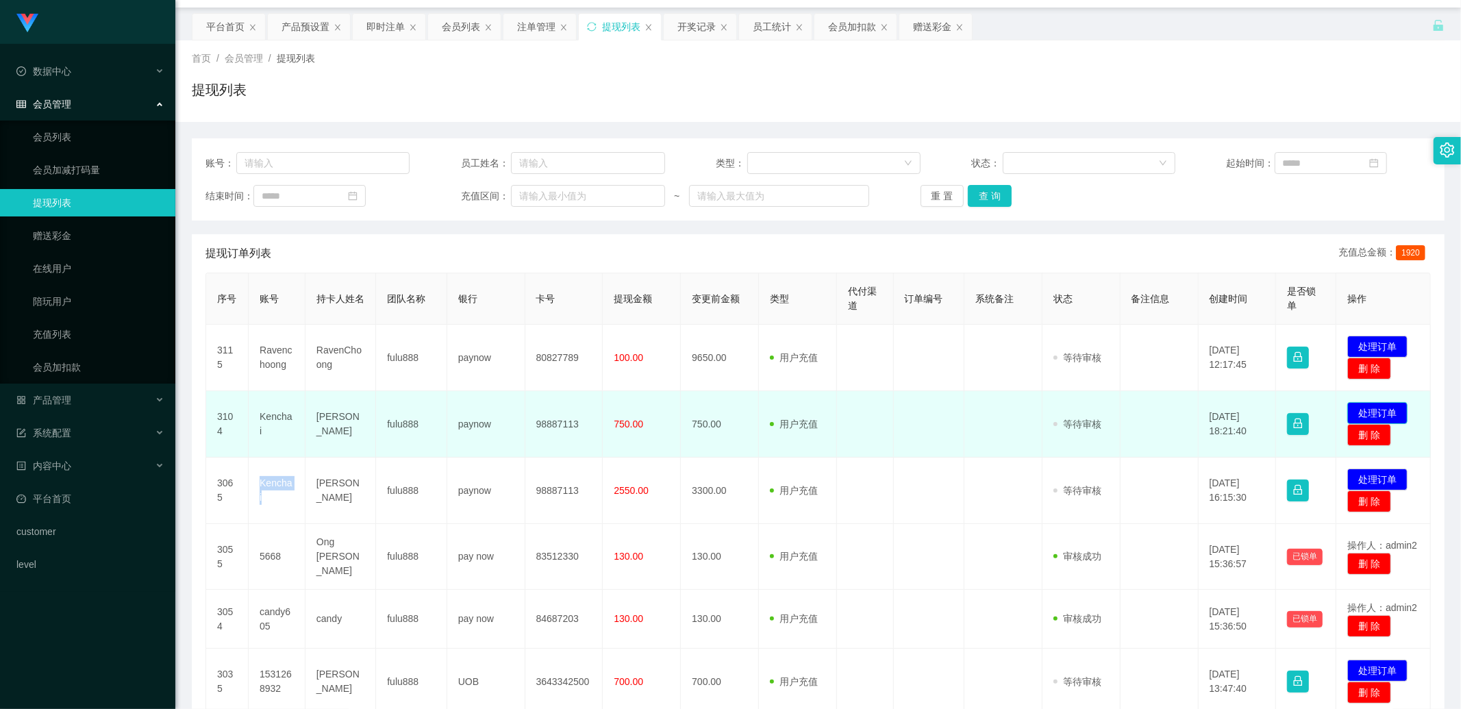
click at [1368, 412] on button "处理订单" at bounding box center [1378, 413] width 60 height 22
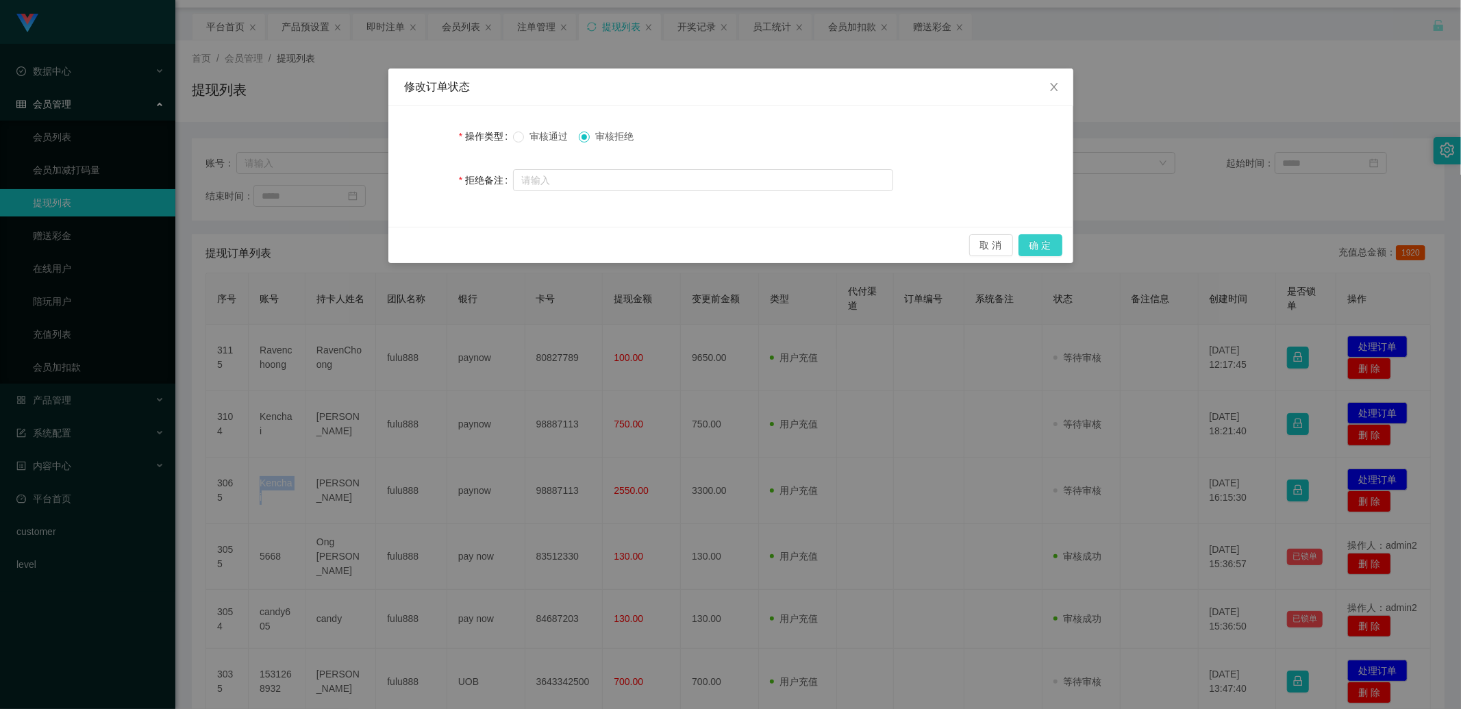
click at [1039, 240] on button "确 定" at bounding box center [1041, 245] width 44 height 22
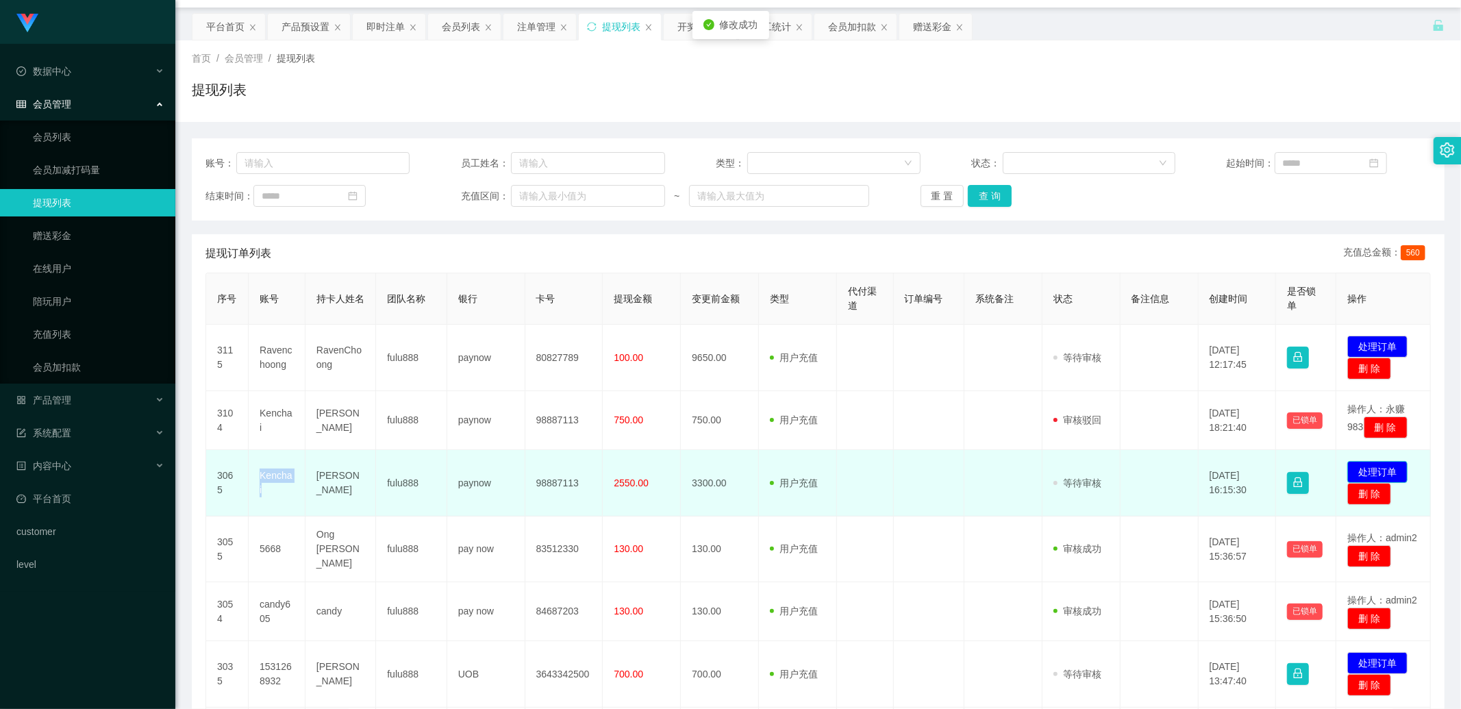
click at [1355, 471] on button "处理订单" at bounding box center [1378, 472] width 60 height 22
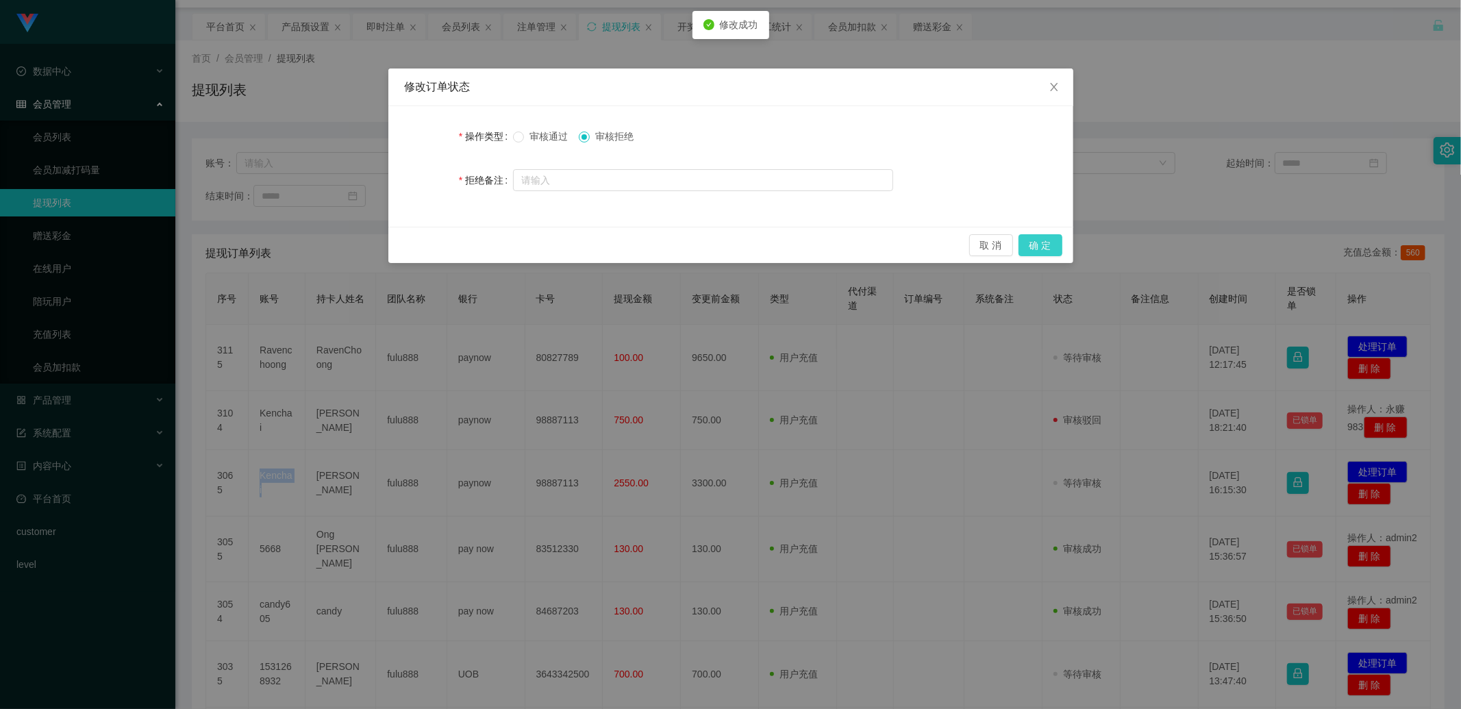
click at [1040, 247] on button "确 定" at bounding box center [1041, 245] width 44 height 22
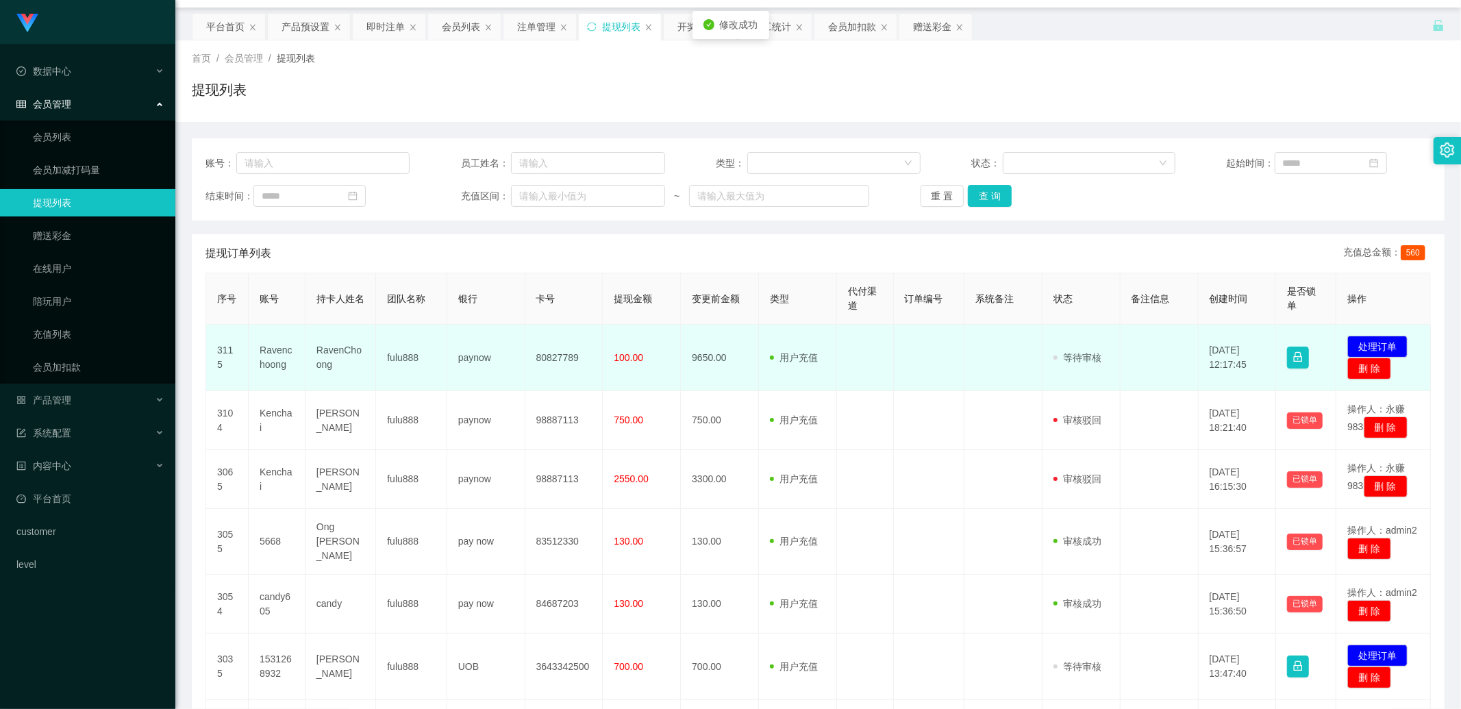
click at [274, 352] on td "Ravenchoong" at bounding box center [277, 358] width 57 height 66
click at [913, 361] on td at bounding box center [929, 358] width 71 height 66
click at [632, 355] on span "100.00" at bounding box center [628, 357] width 29 height 11
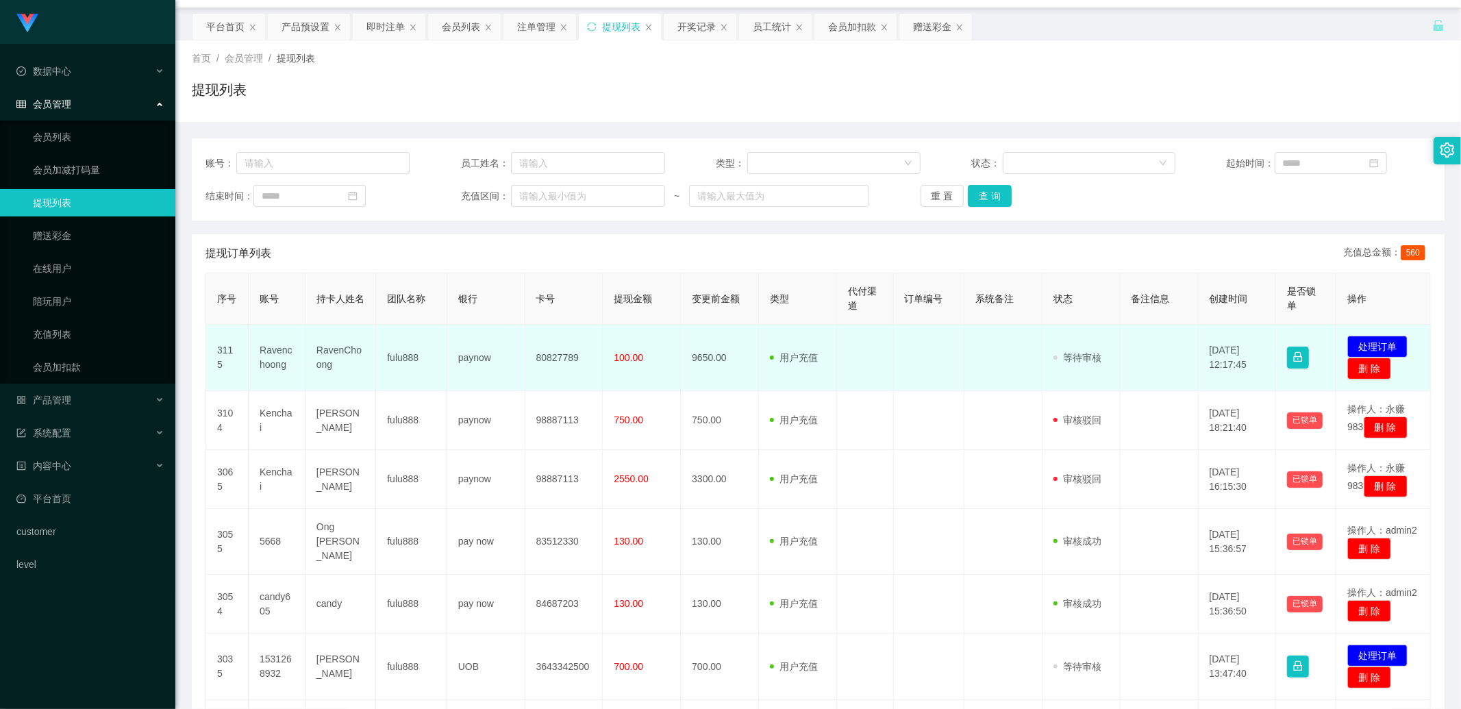
click at [270, 355] on td "Ravenchoong" at bounding box center [277, 358] width 57 height 66
copy td "Ravenchoong"
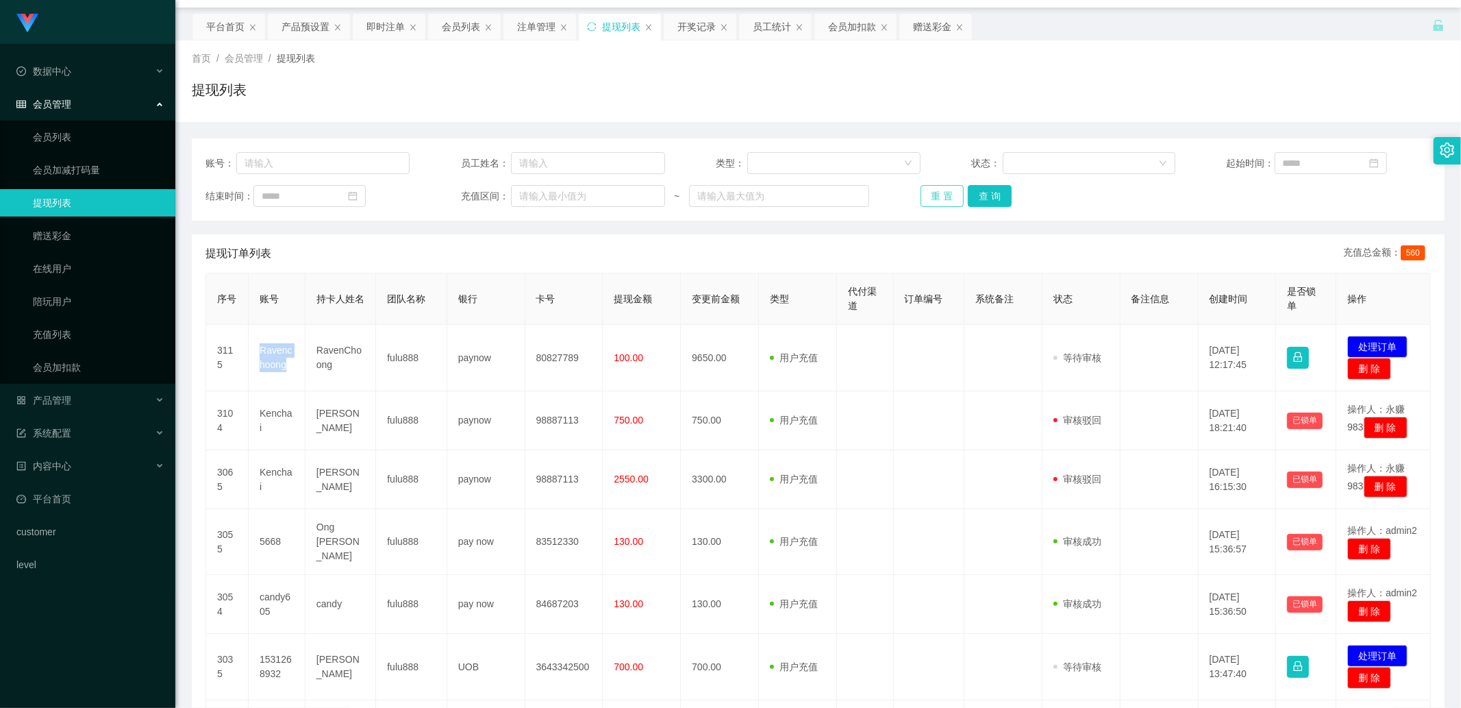
click at [945, 192] on button "重 置" at bounding box center [943, 196] width 44 height 22
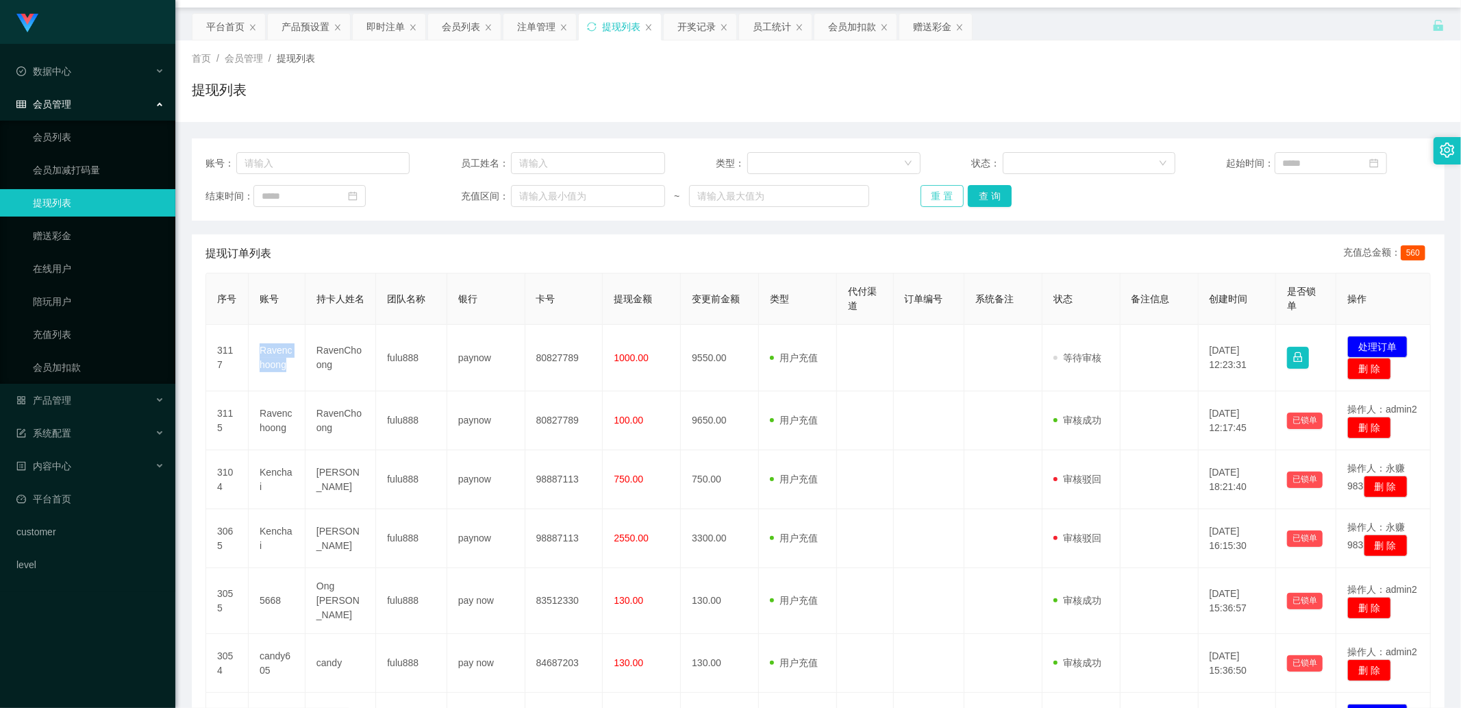
click at [937, 199] on button "重 置" at bounding box center [943, 196] width 44 height 22
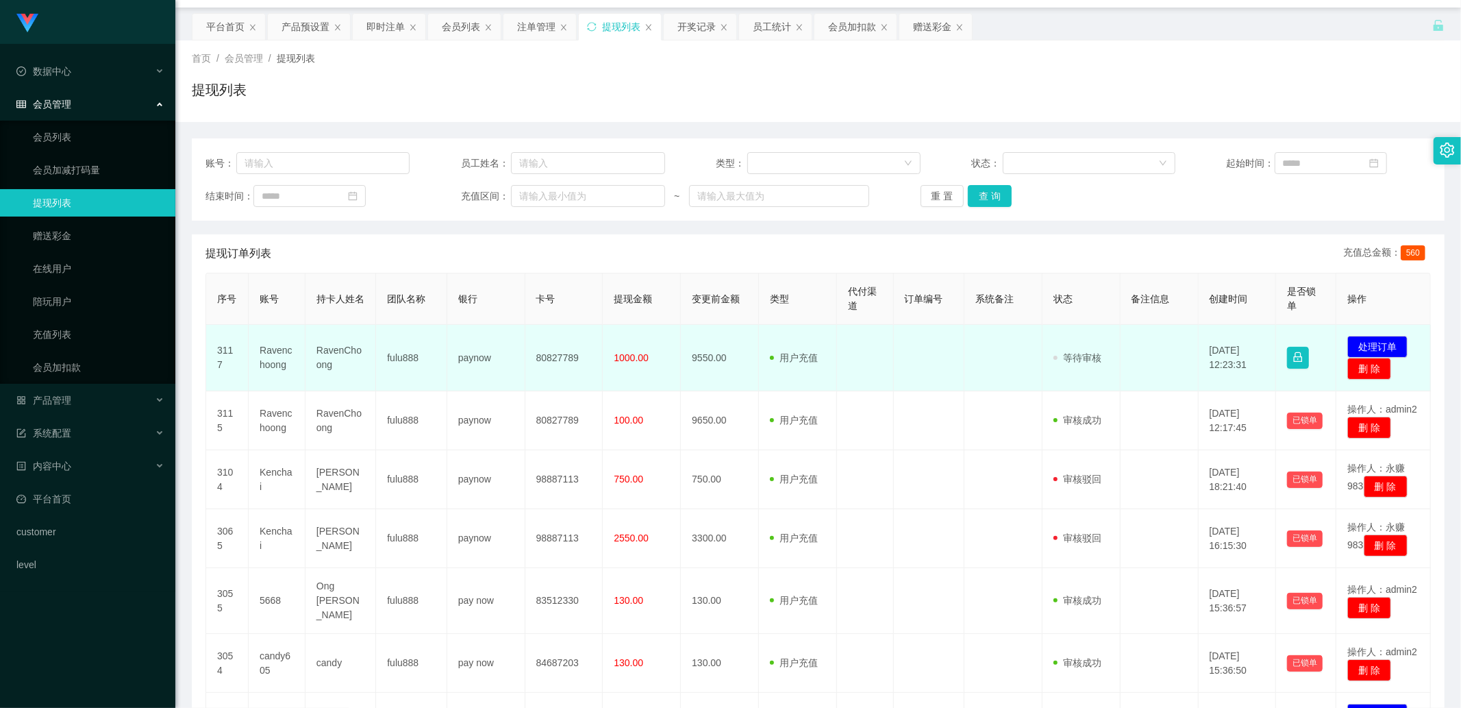
click at [902, 387] on td at bounding box center [929, 358] width 71 height 66
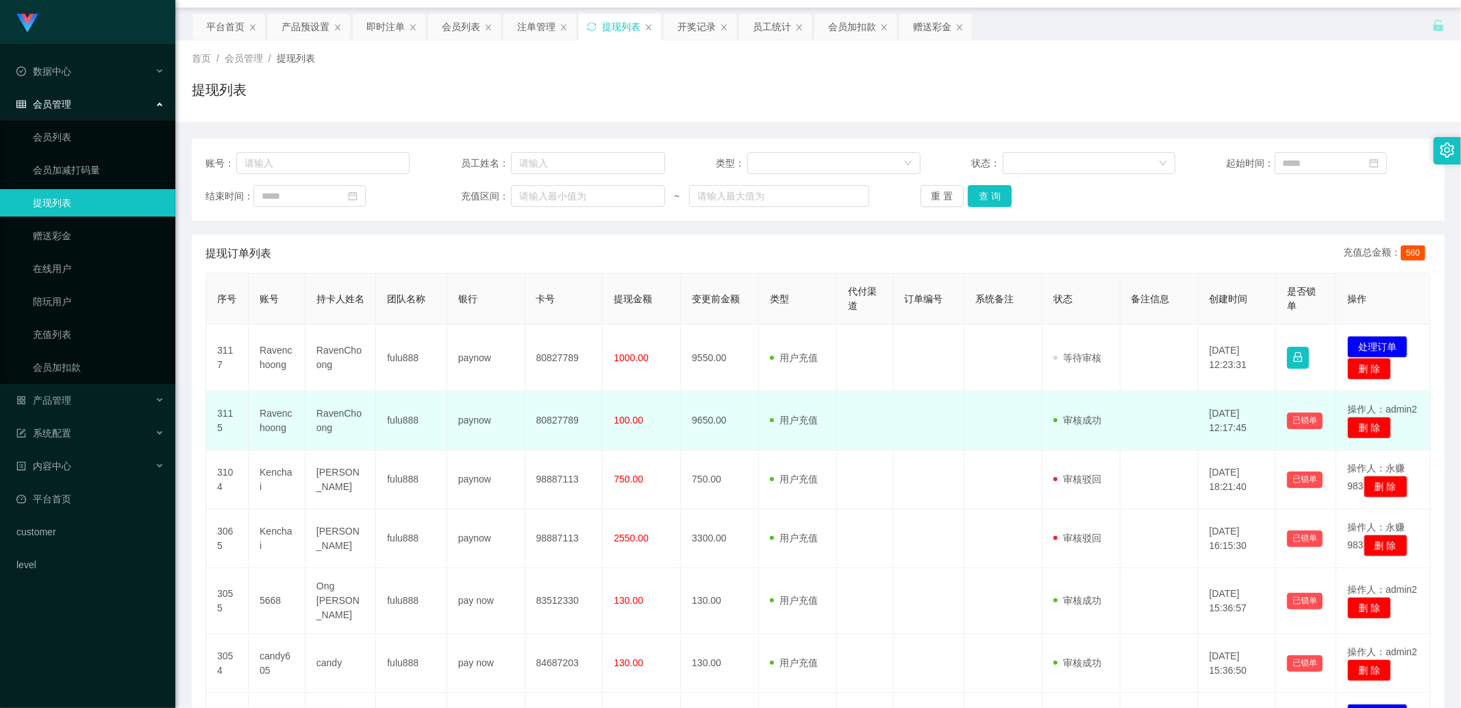
click at [623, 422] on span "100.00" at bounding box center [628, 419] width 29 height 11
click at [279, 428] on td "Ravenchoong" at bounding box center [277, 420] width 57 height 59
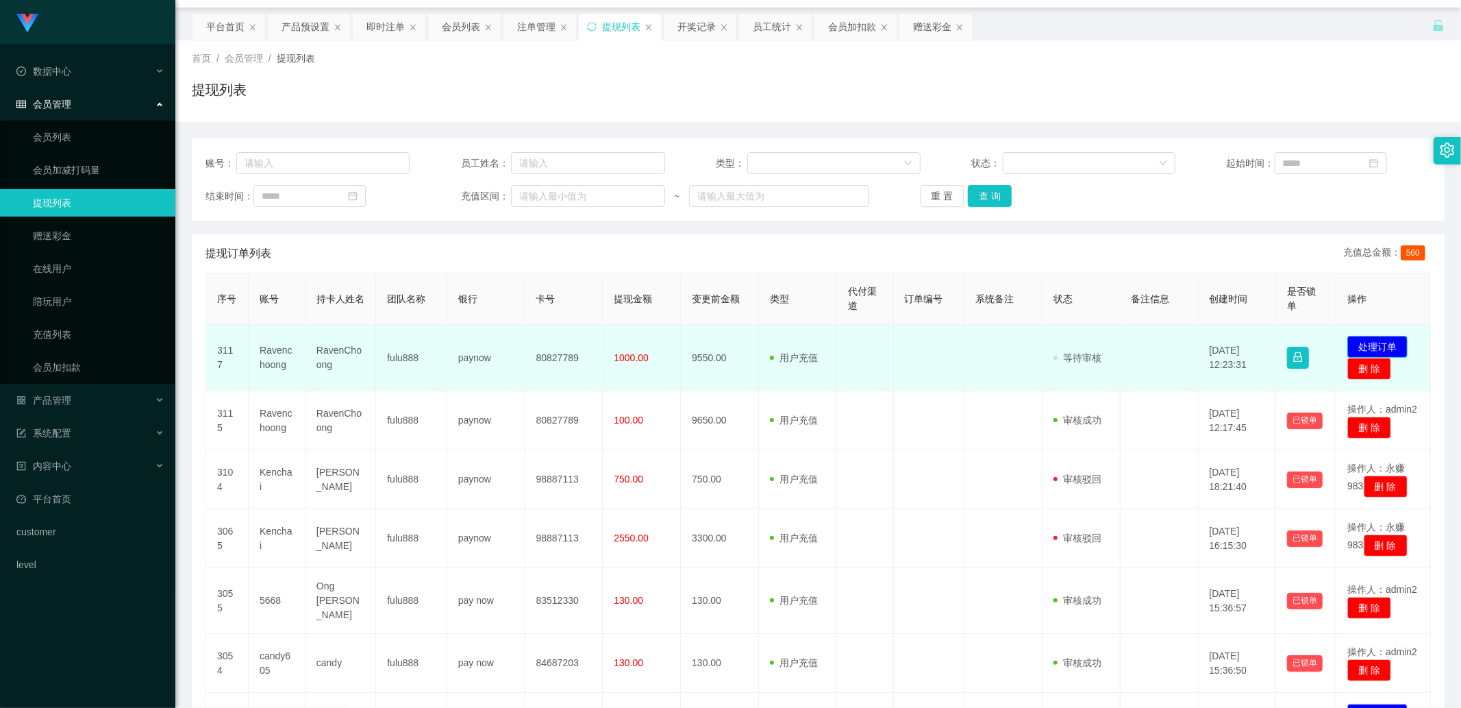
click at [1380, 344] on button "处理订单" at bounding box center [1378, 347] width 60 height 22
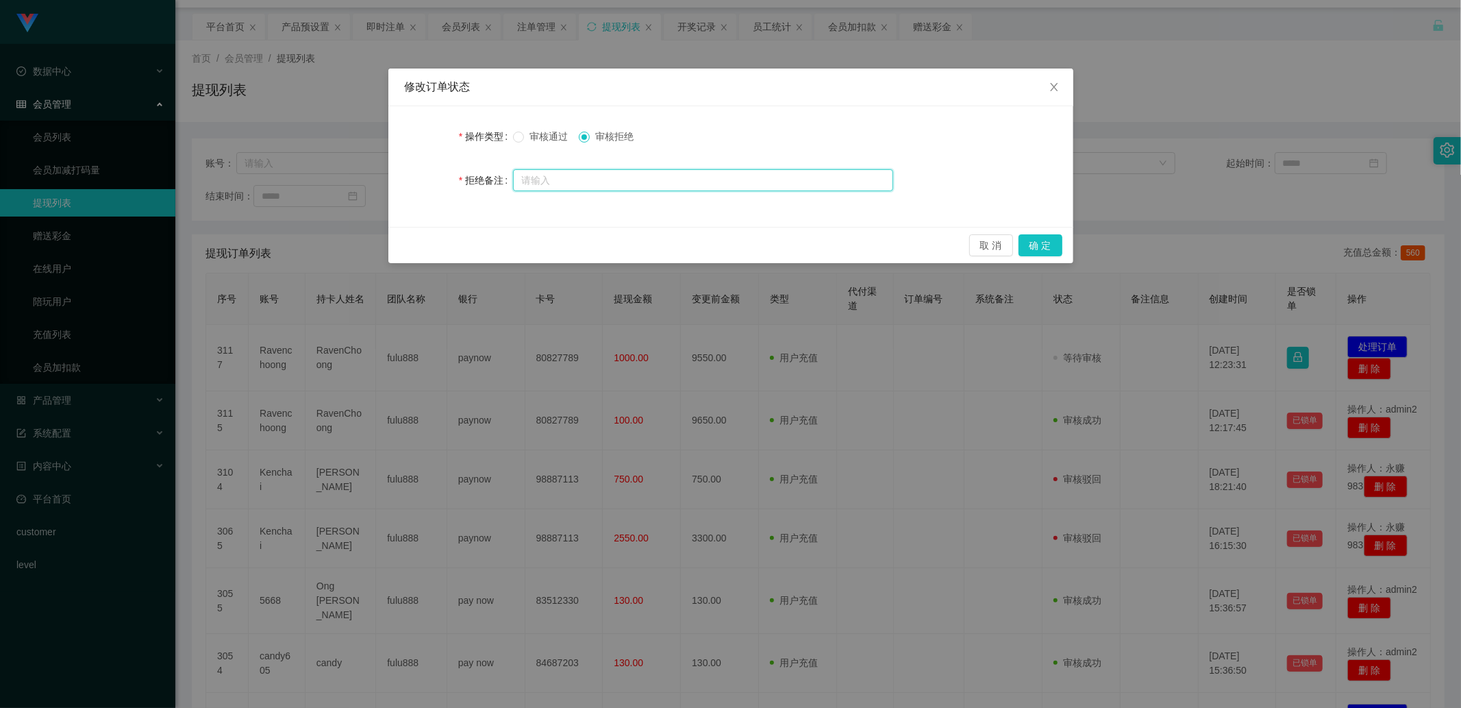
click at [600, 176] on input "text" at bounding box center [703, 180] width 380 height 22
paste input "Sorry, you did not follow the normal withdrawal process. Please contact the adm…"
type input "Sorry, you did not follow the normal withdrawal process. Please contact the adm…"
click at [1036, 243] on button "确 定" at bounding box center [1041, 245] width 44 height 22
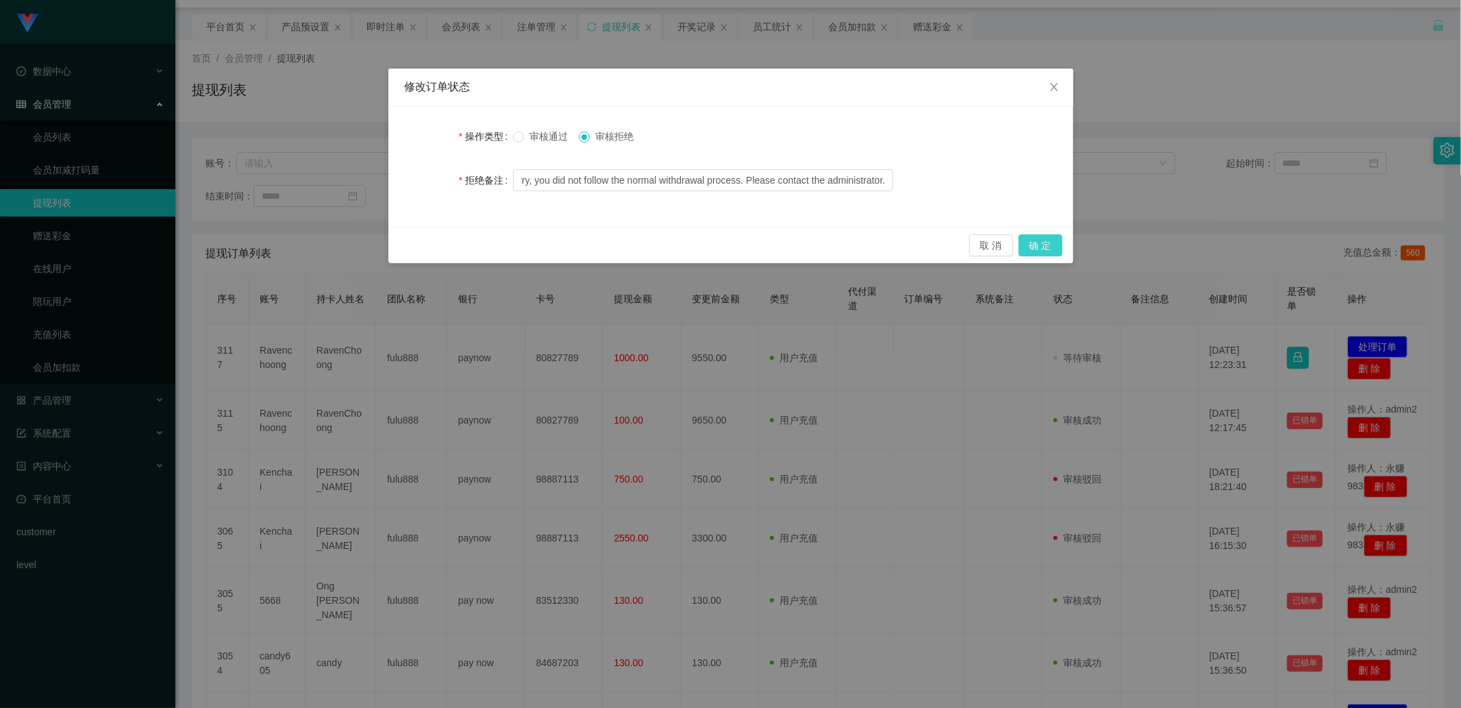
scroll to position [0, 0]
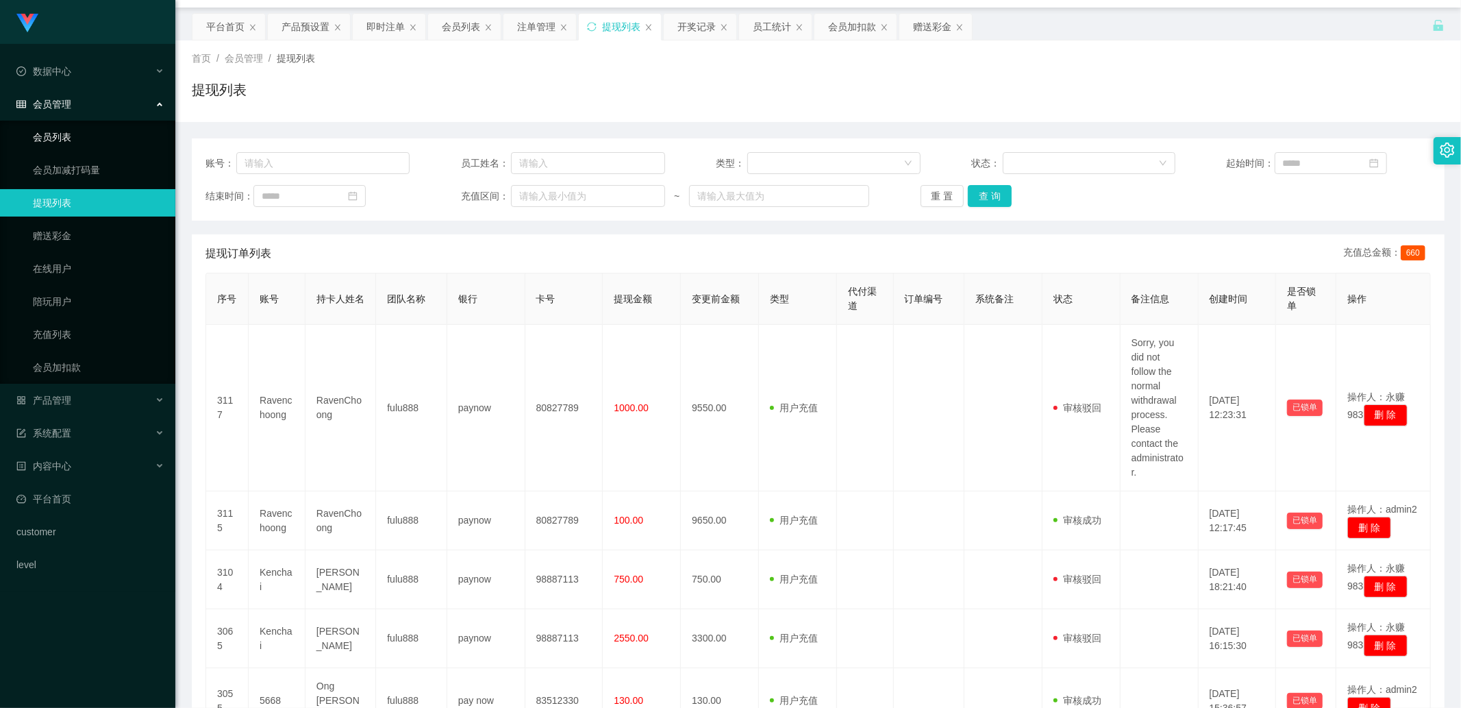
click at [93, 132] on link "会员列表" at bounding box center [99, 136] width 132 height 27
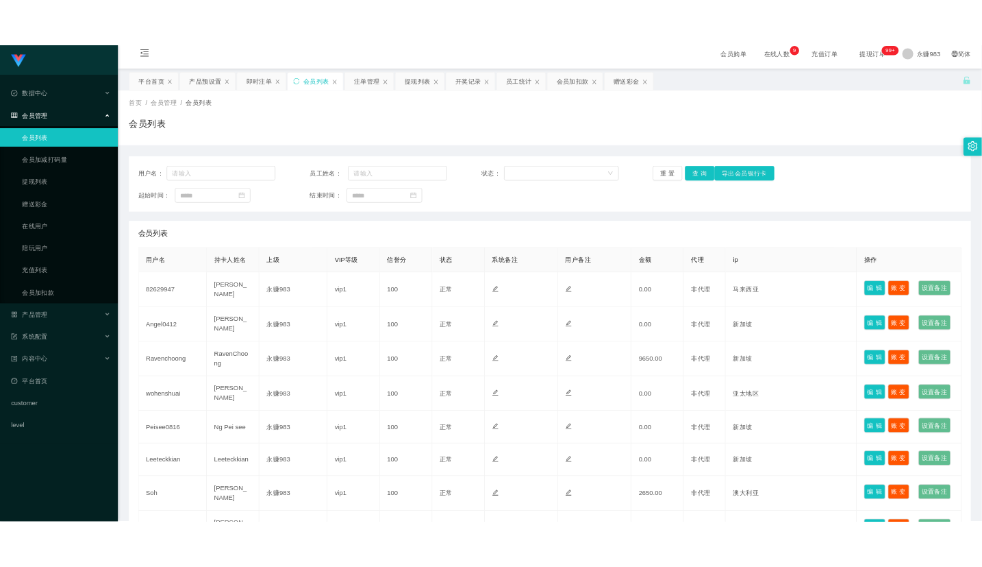
scroll to position [36, 0]
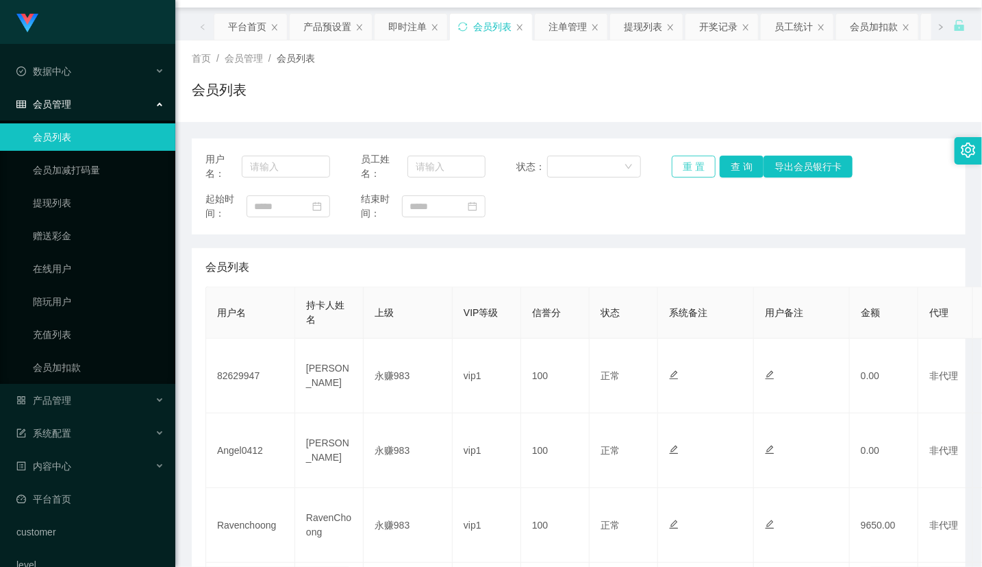
click at [692, 162] on button "重 置" at bounding box center [694, 167] width 44 height 22
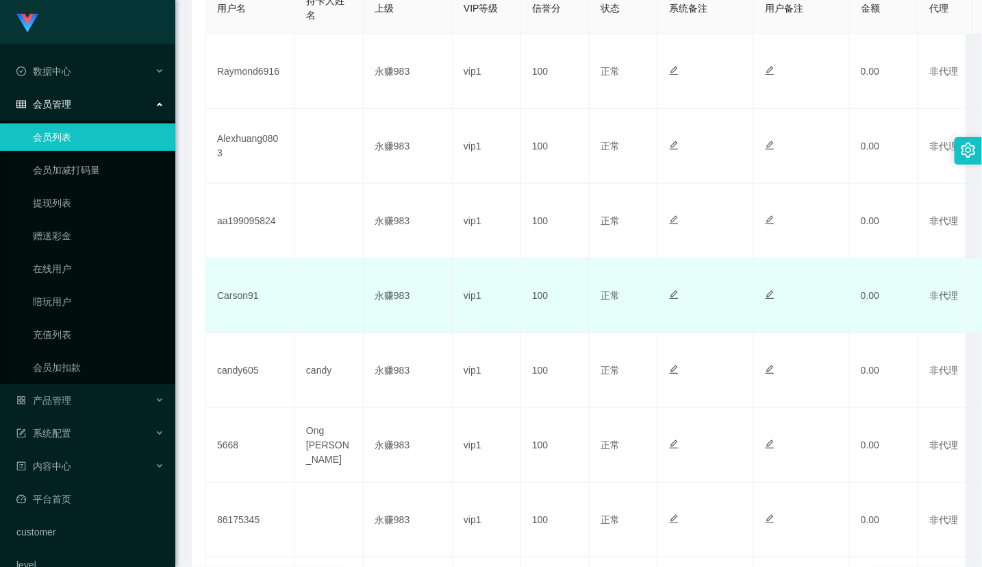
scroll to position [264, 0]
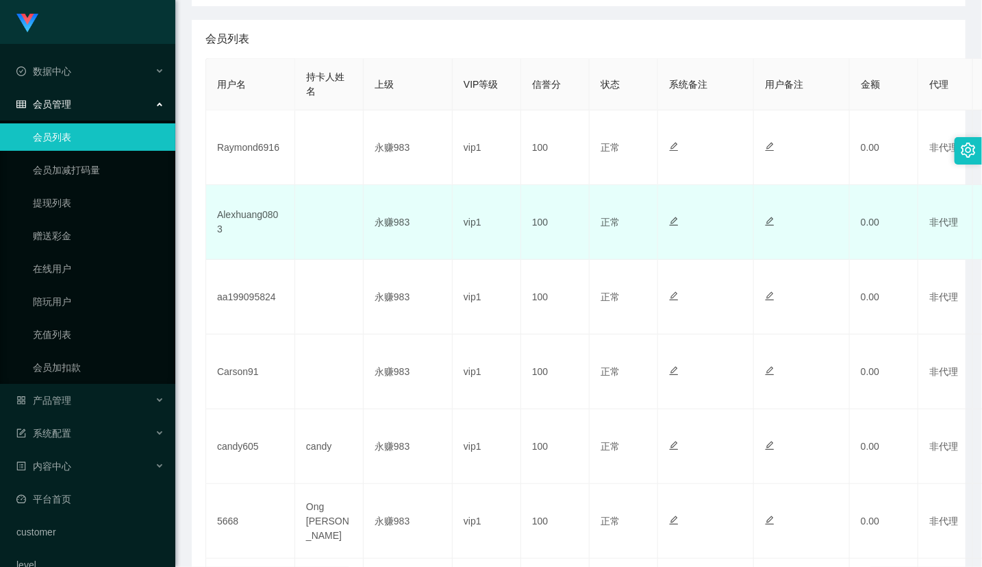
click at [261, 219] on td "Alexhuang0803" at bounding box center [250, 222] width 89 height 75
copy td "Alexhuang0803"
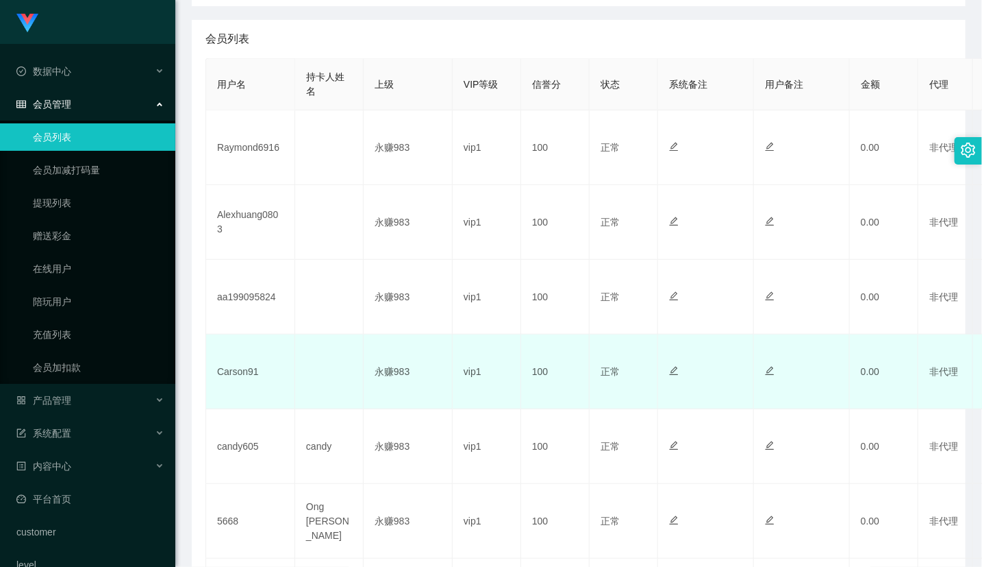
click at [241, 372] on td "Carson91" at bounding box center [250, 371] width 89 height 75
copy td "Carson91"
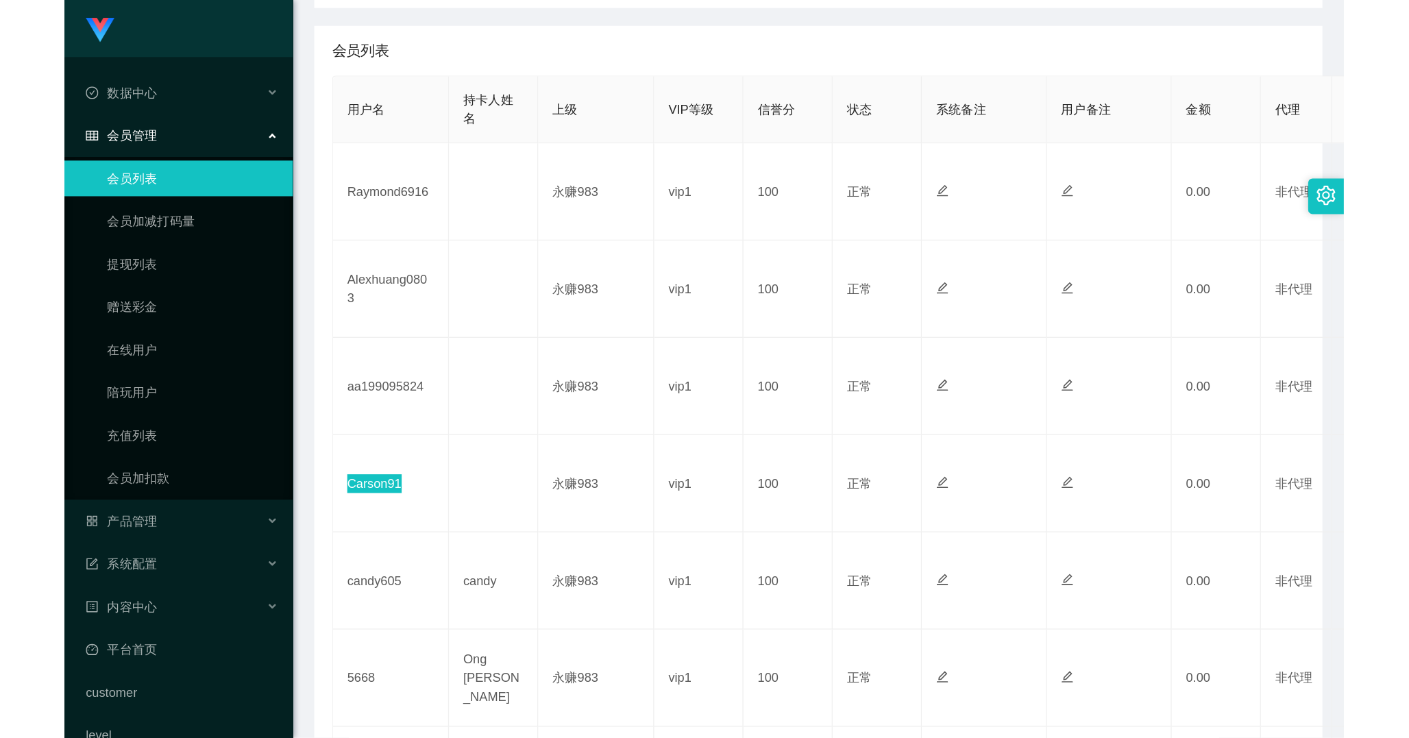
scroll to position [0, 0]
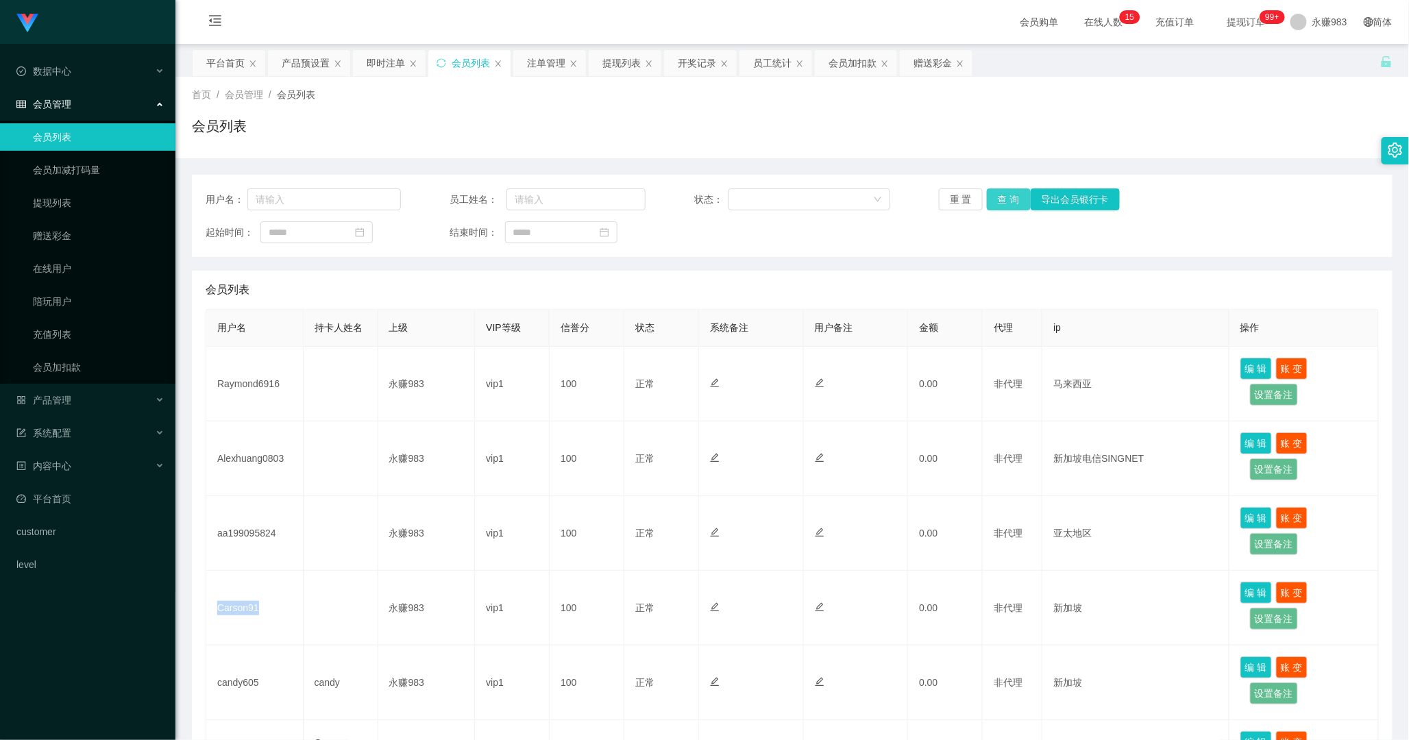
click at [993, 195] on button "查 询" at bounding box center [1009, 199] width 44 height 22
click at [62, 395] on span "产品管理" at bounding box center [43, 400] width 55 height 11
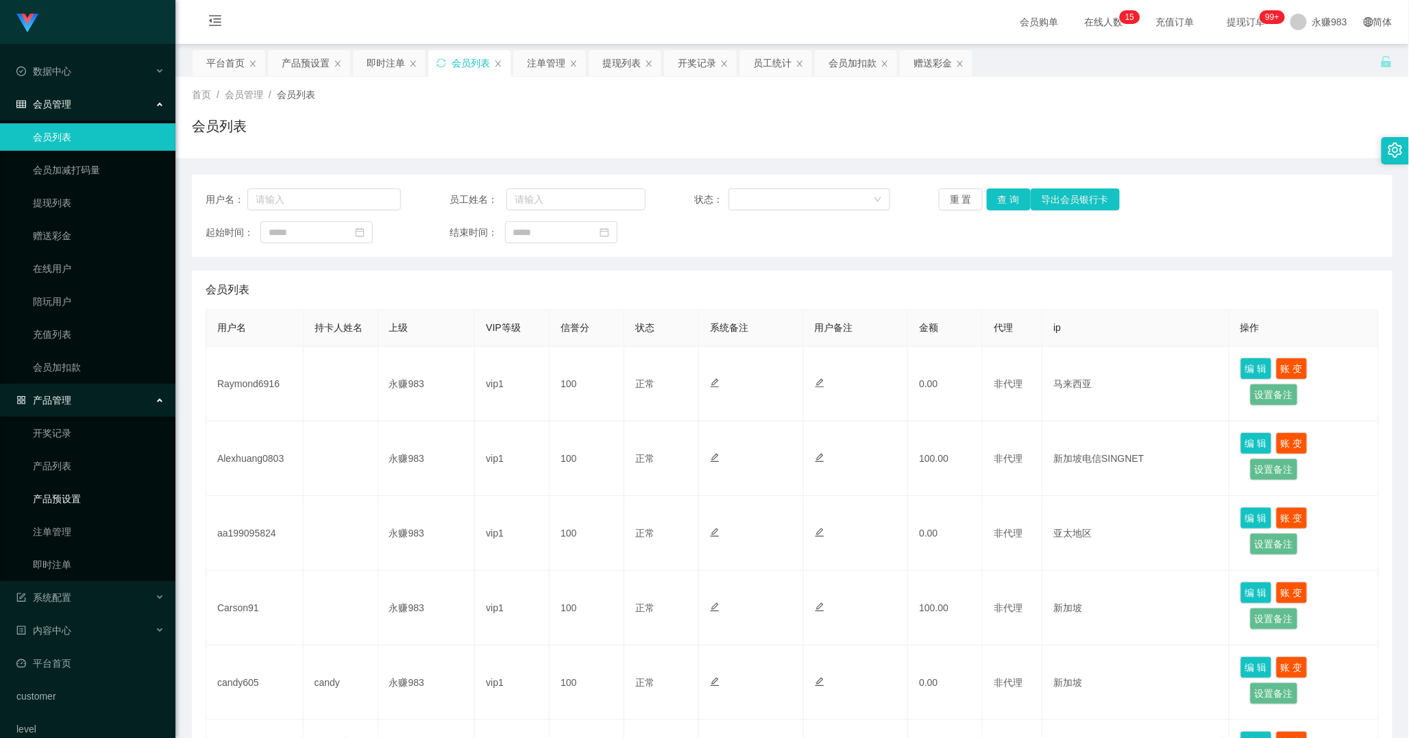
click at [69, 495] on link "产品预设置" at bounding box center [99, 498] width 132 height 27
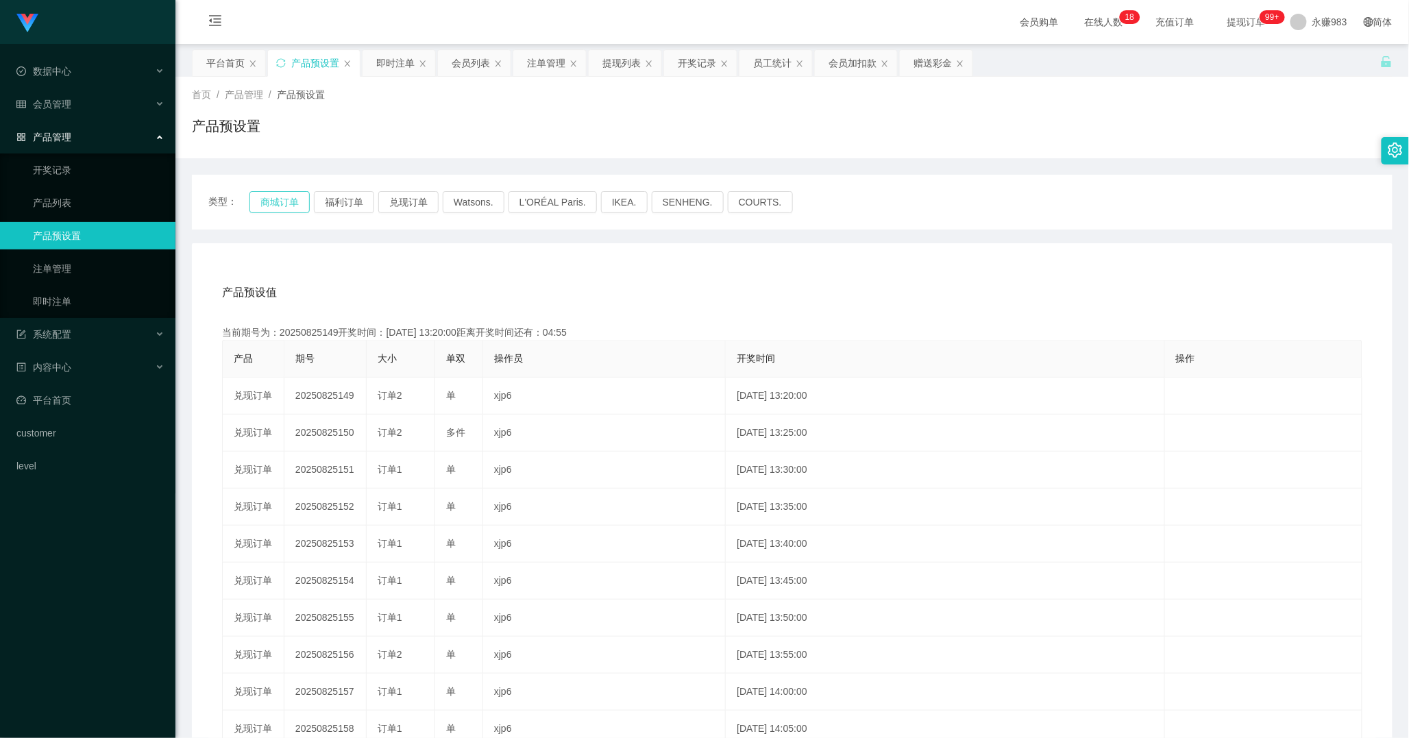
click at [279, 203] on button "商城订单" at bounding box center [279, 202] width 60 height 22
click at [292, 201] on button "商城订单" at bounding box center [279, 202] width 60 height 22
click at [58, 110] on span "会员管理" at bounding box center [43, 104] width 55 height 11
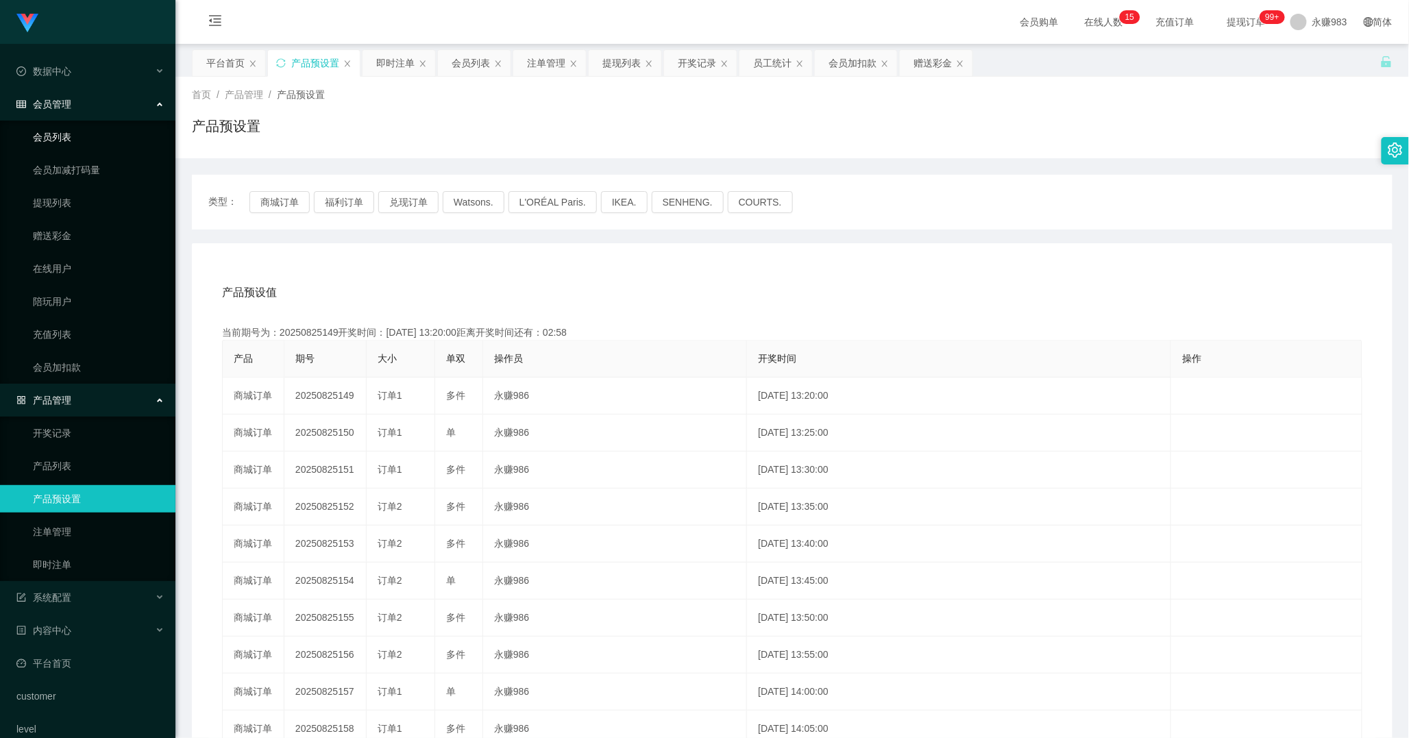
click at [62, 140] on link "会员列表" at bounding box center [99, 136] width 132 height 27
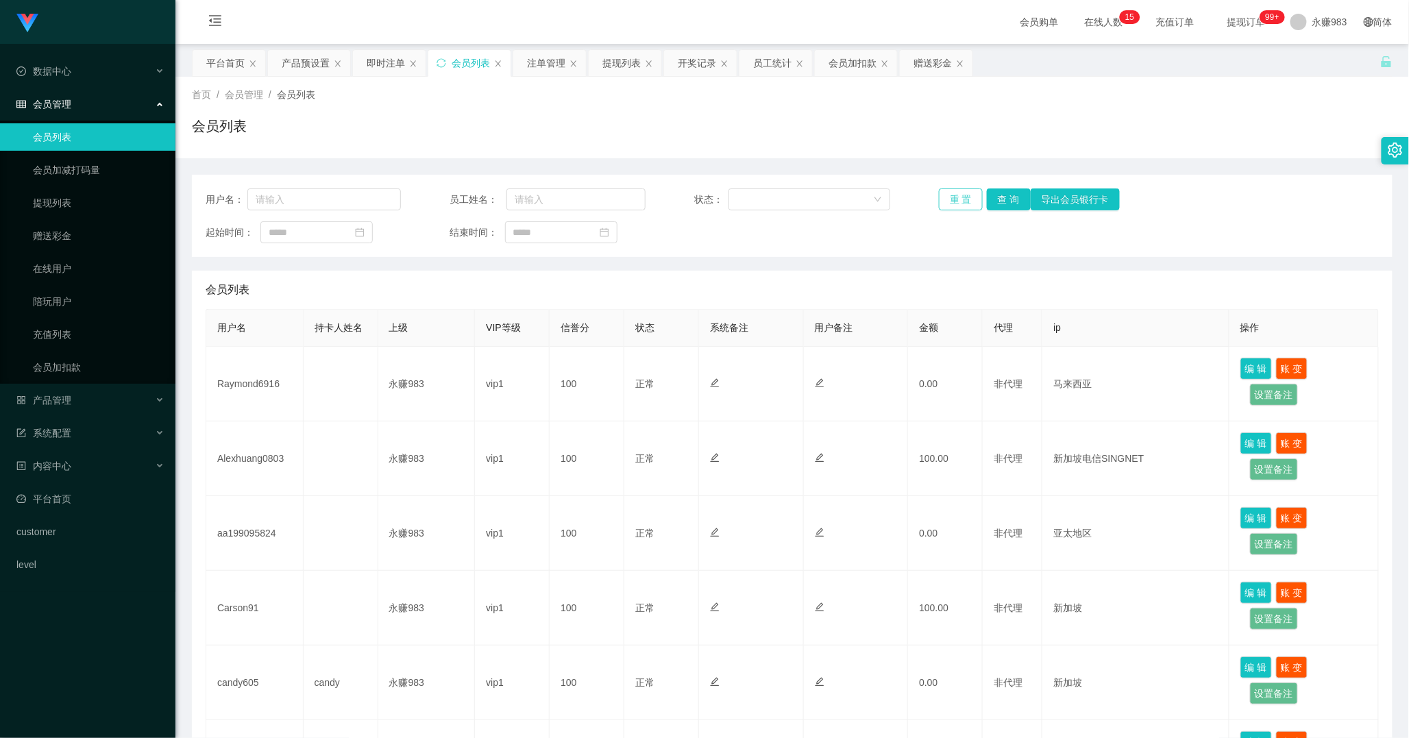
click at [967, 194] on button "重 置" at bounding box center [961, 199] width 44 height 22
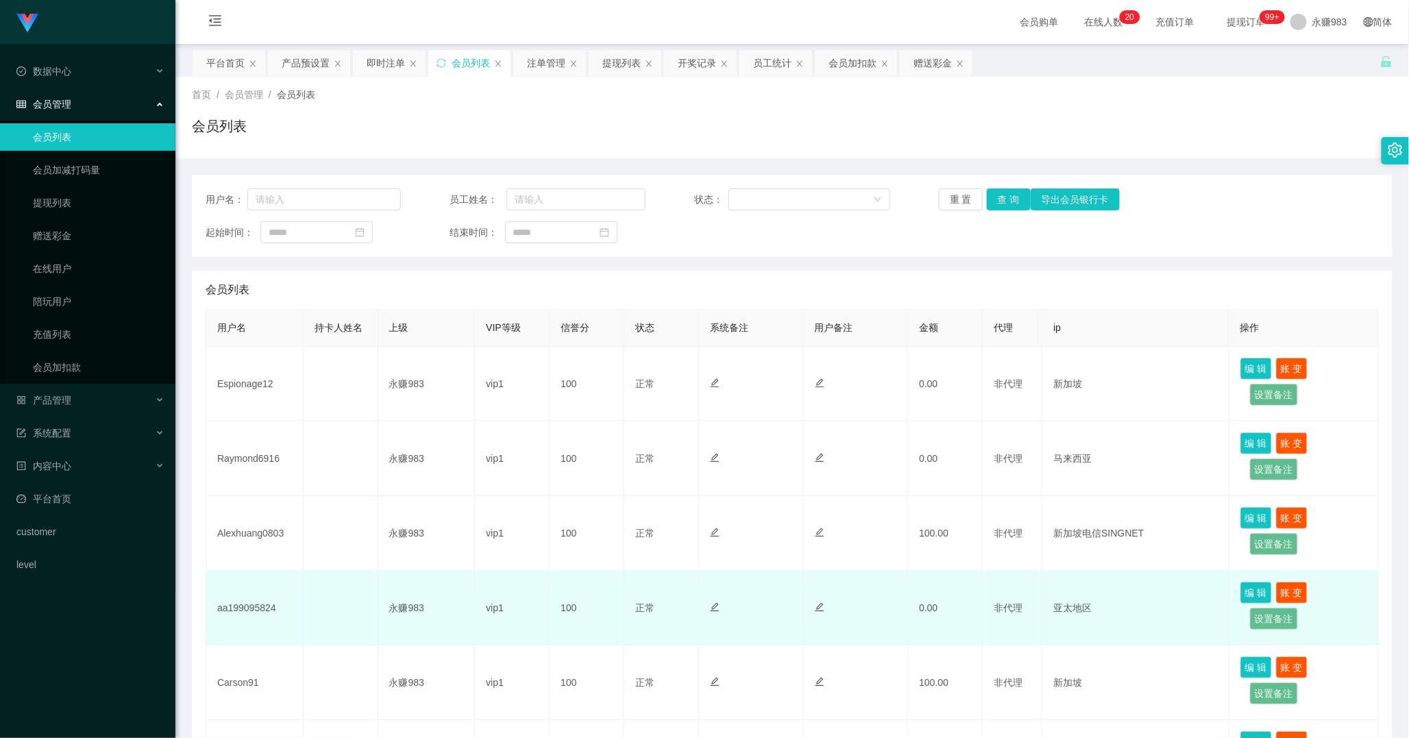
click at [243, 619] on td "aa199095824" at bounding box center [254, 608] width 97 height 75
click at [243, 606] on td "aa199095824" at bounding box center [254, 608] width 97 height 75
copy td "aa199095824"
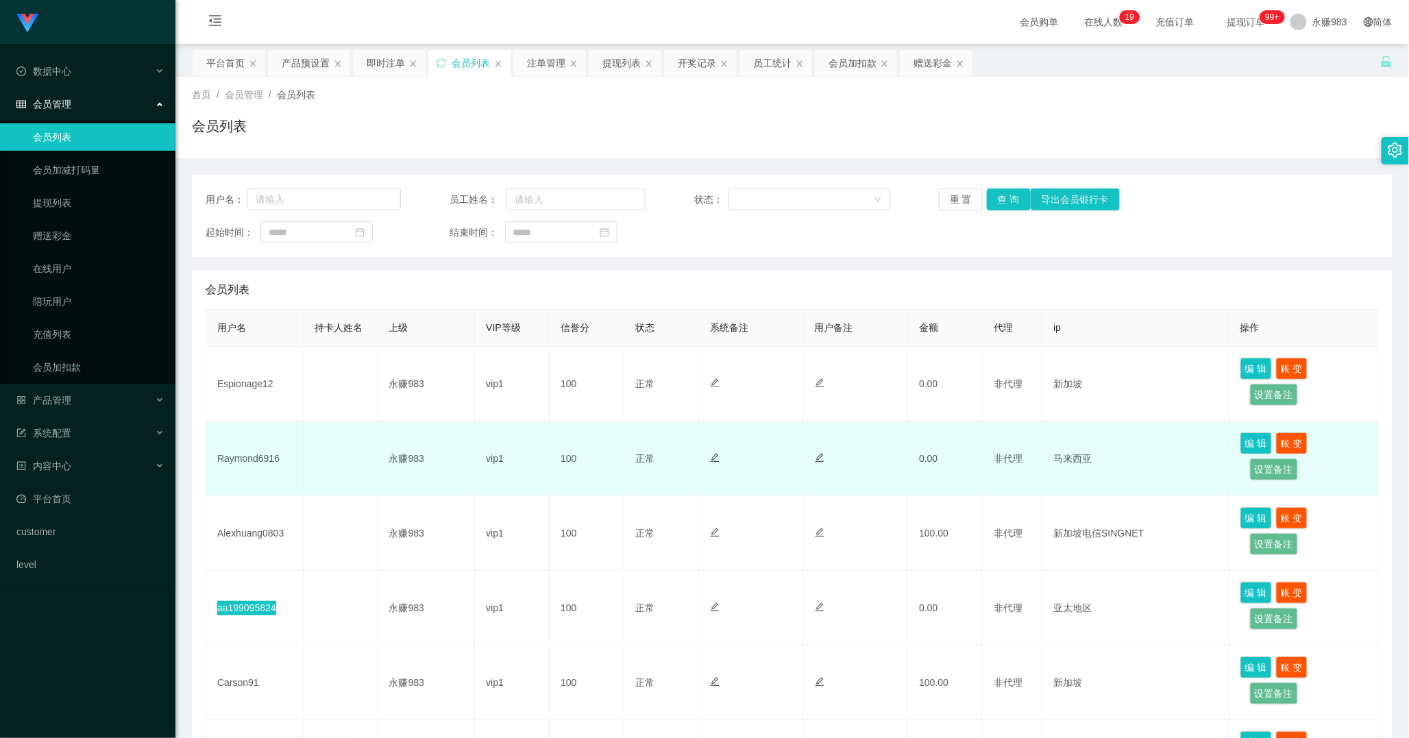
scroll to position [76, 0]
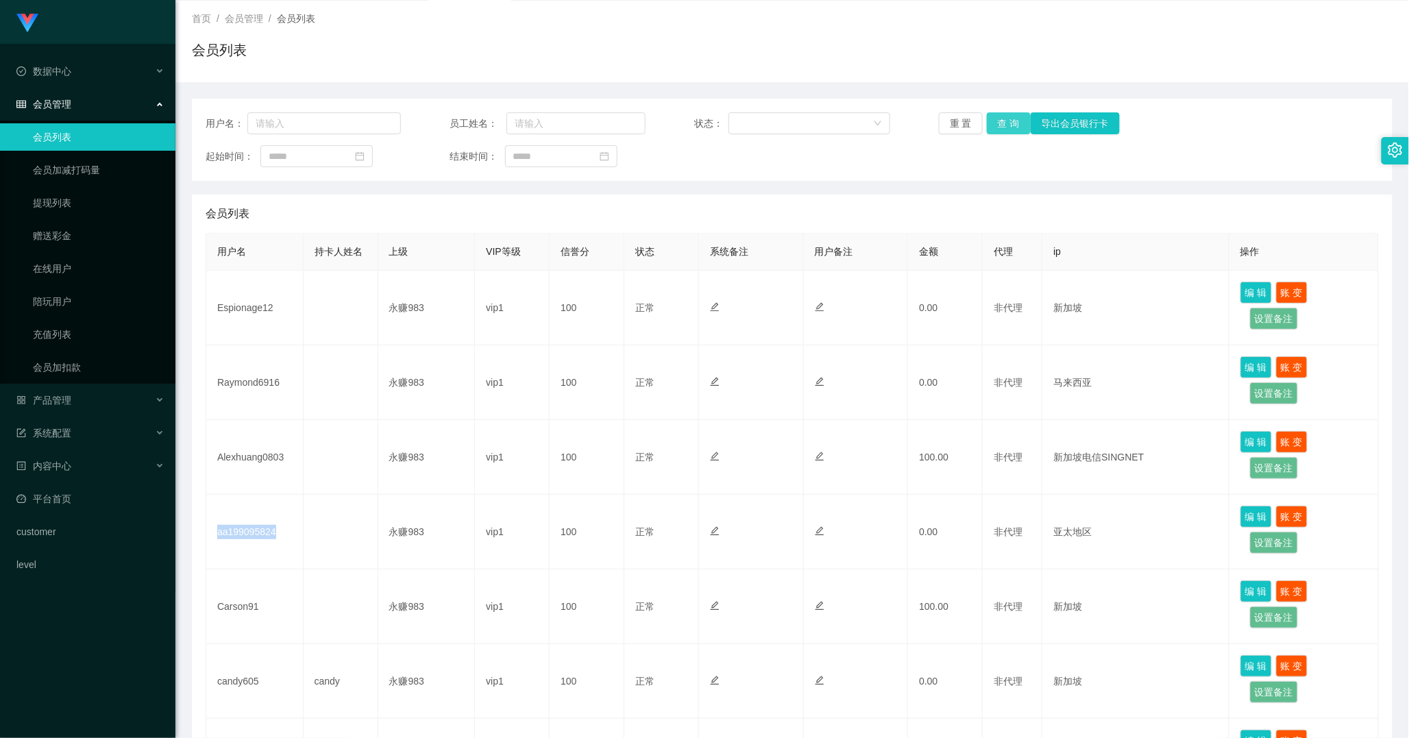
click at [995, 125] on button "查 询" at bounding box center [1009, 123] width 44 height 22
click at [1008, 125] on button "查 询" at bounding box center [1009, 123] width 44 height 22
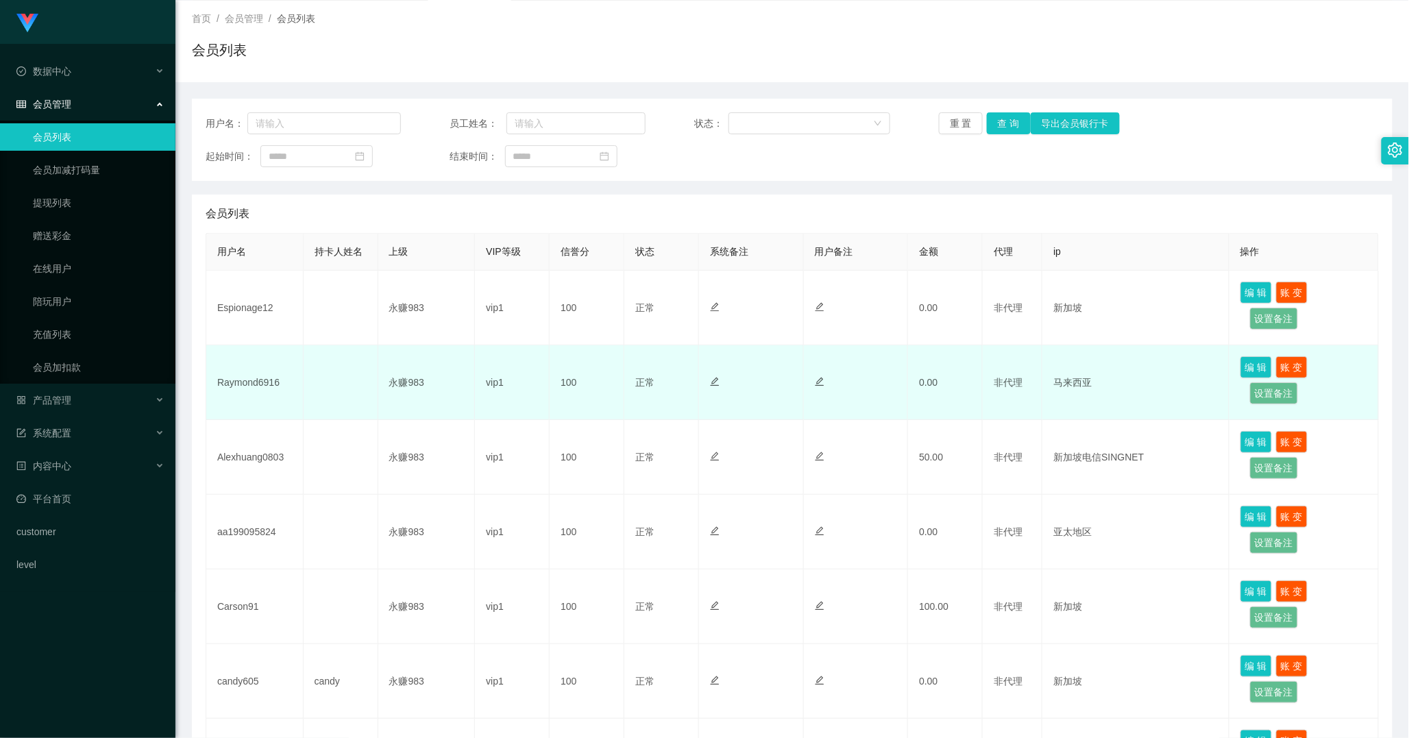
click at [256, 381] on td "Raymond6916" at bounding box center [254, 382] width 97 height 75
copy td "Raymond6916"
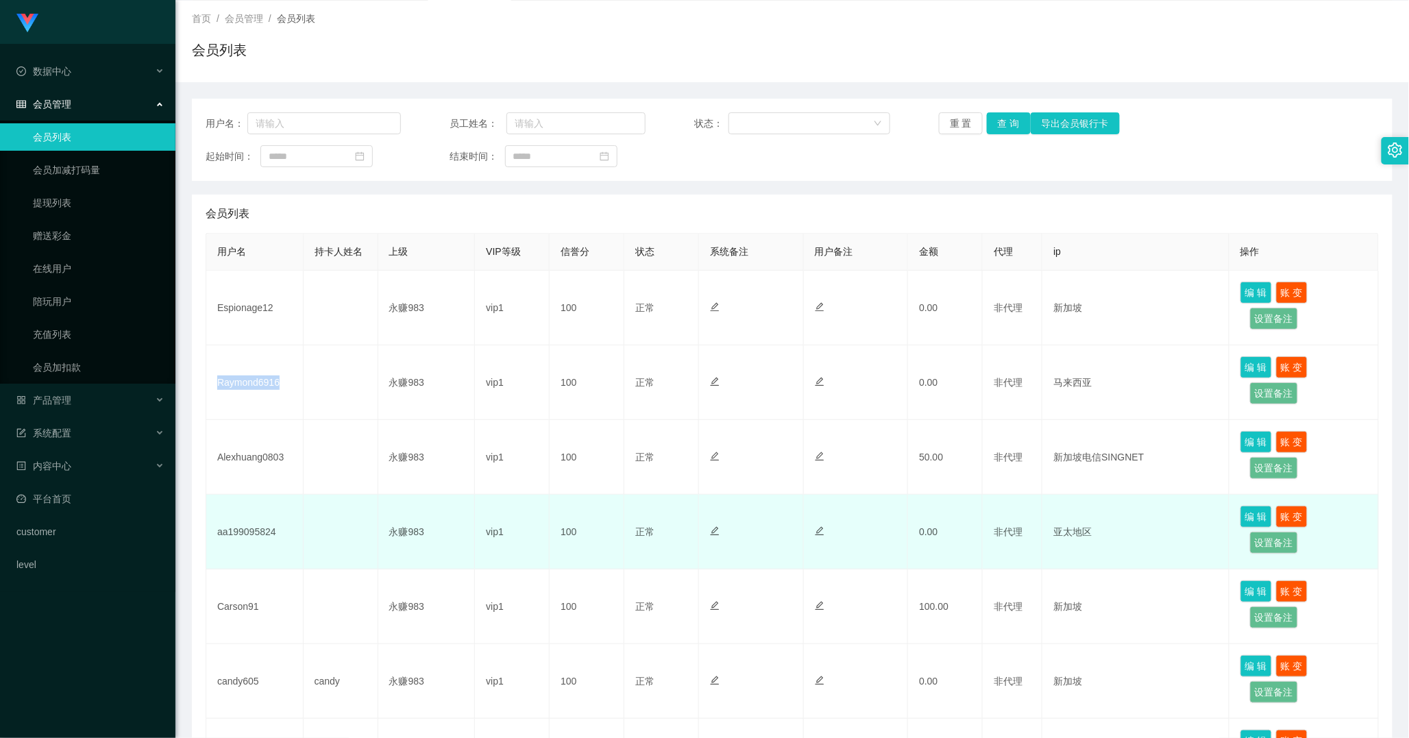
drag, startPoint x: 276, startPoint y: 515, endPoint x: 296, endPoint y: 515, distance: 19.9
click at [276, 515] on td "aa199095824" at bounding box center [254, 532] width 97 height 75
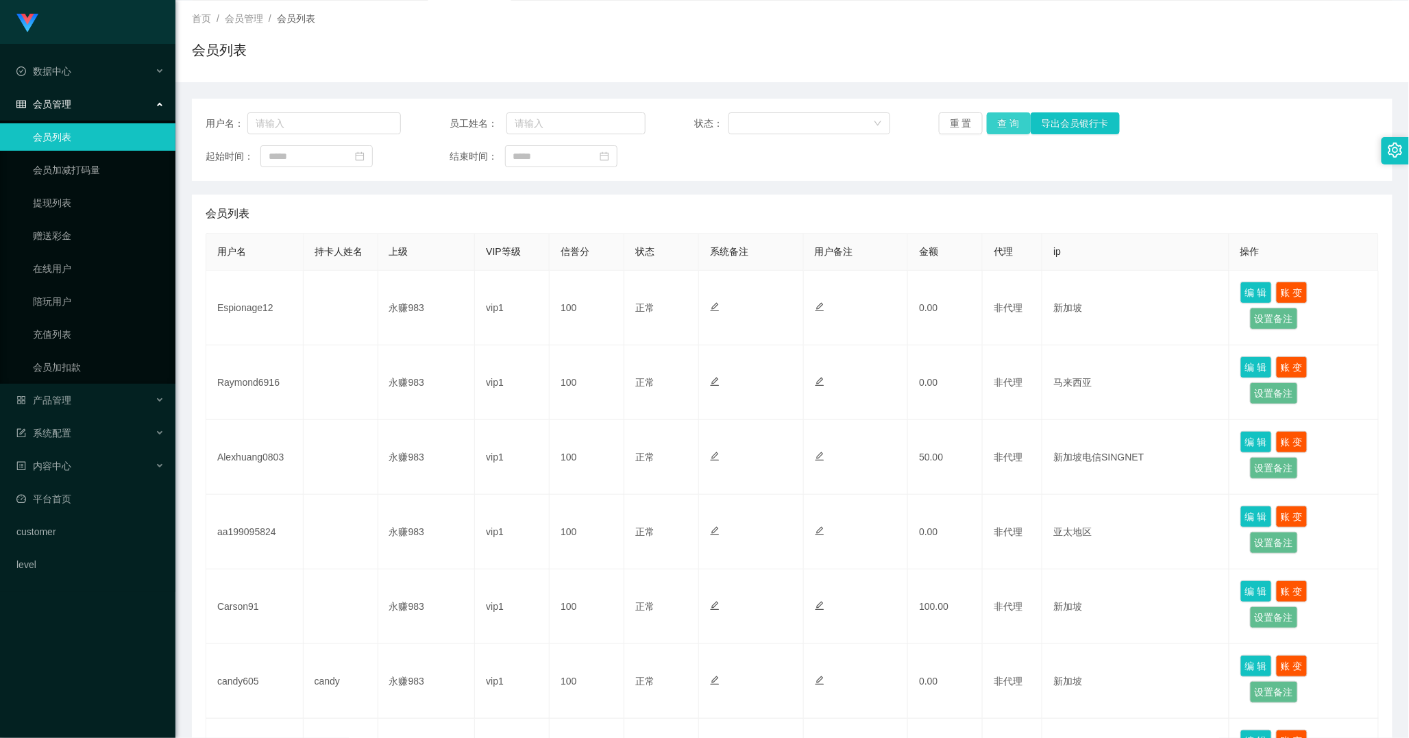
click at [994, 120] on button "查 询" at bounding box center [1009, 123] width 44 height 22
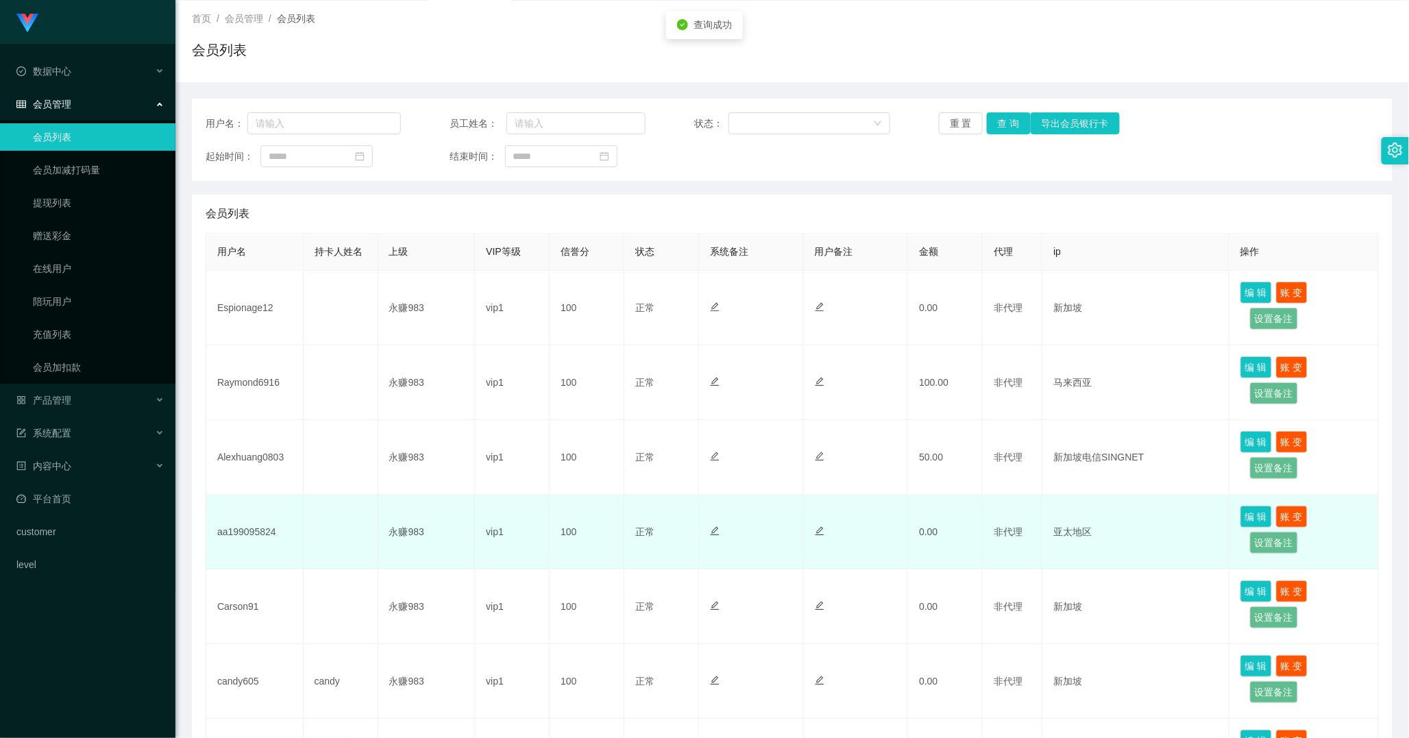
click at [234, 531] on td "aa199095824" at bounding box center [254, 532] width 97 height 75
click at [235, 531] on td "aa199095824" at bounding box center [254, 532] width 97 height 75
copy td "aa199095824"
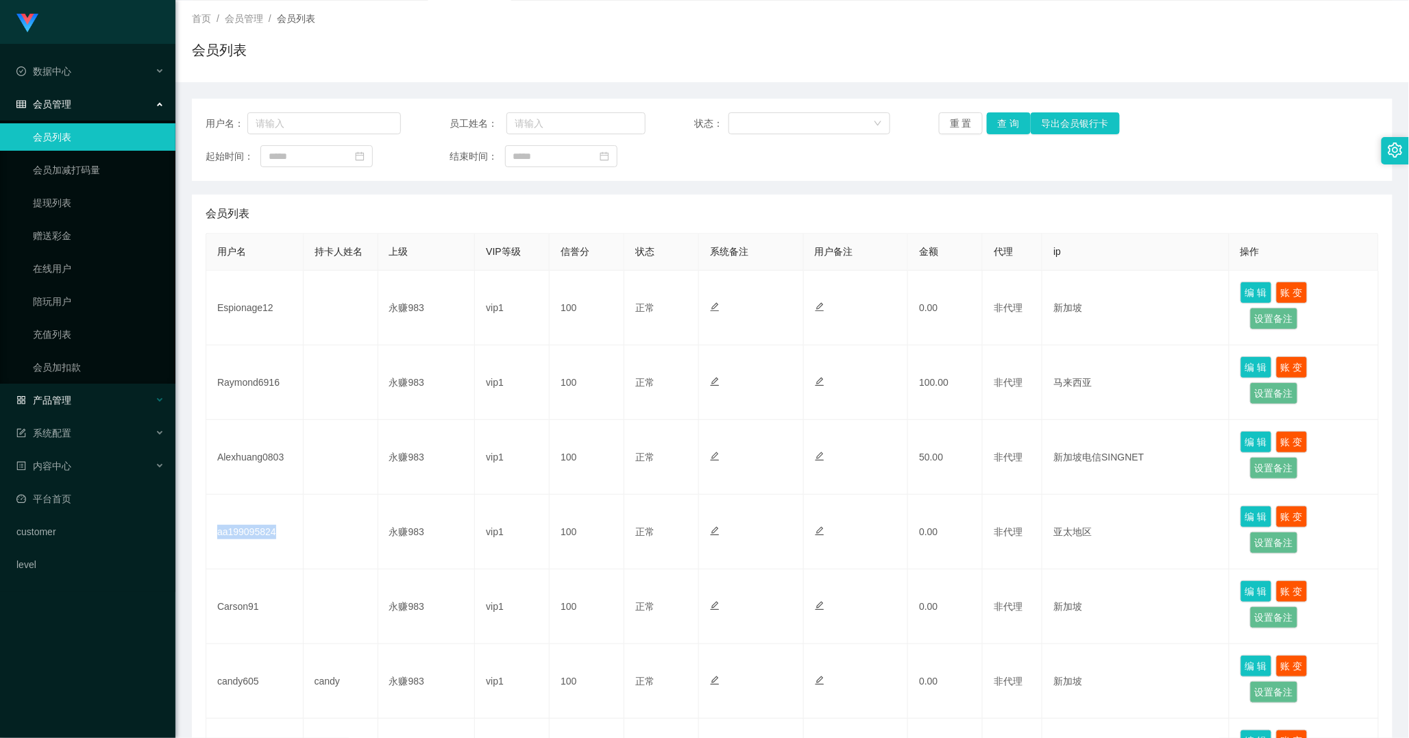
click at [67, 405] on span "产品管理" at bounding box center [43, 400] width 55 height 11
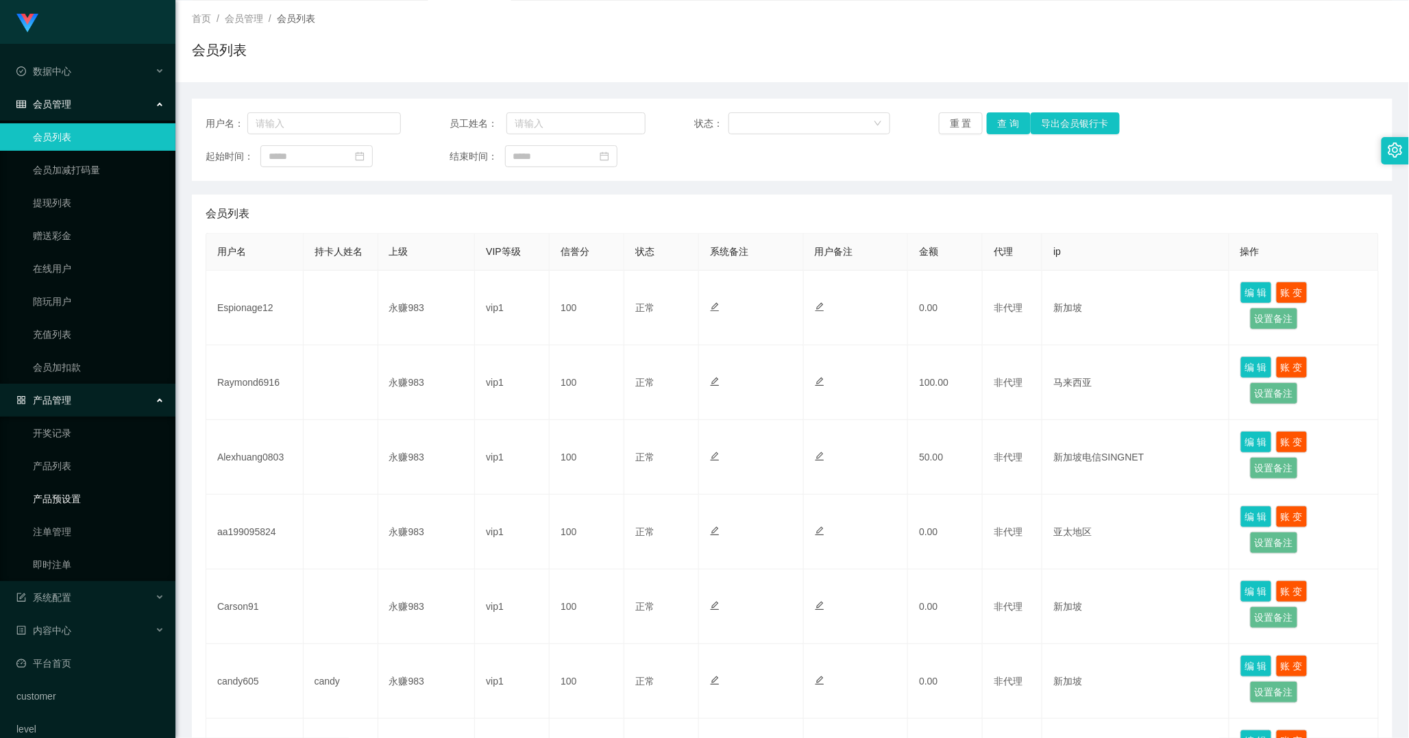
click at [76, 491] on link "产品预设置" at bounding box center [99, 498] width 132 height 27
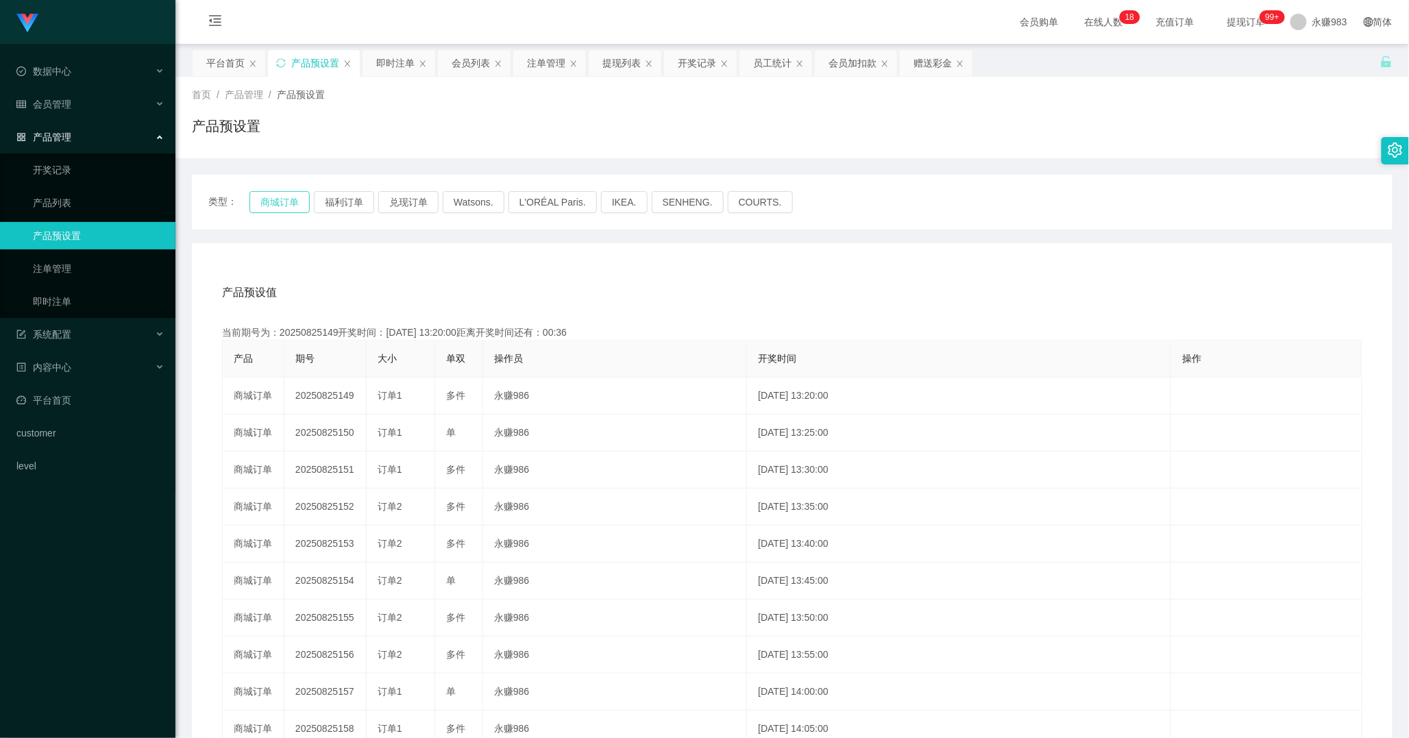
click at [286, 197] on button "商城订单" at bounding box center [279, 202] width 60 height 22
click at [43, 114] on div "会员管理" at bounding box center [87, 103] width 175 height 27
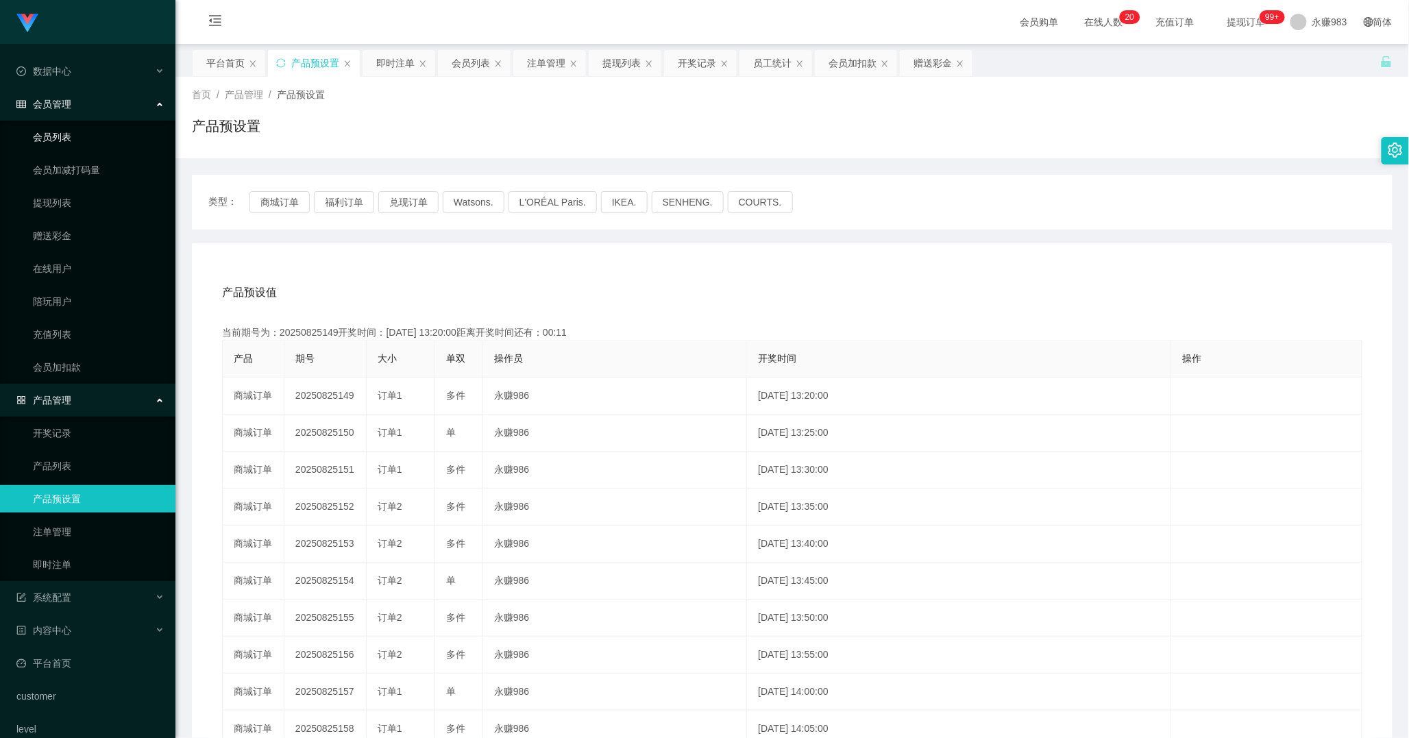
click at [67, 138] on link "会员列表" at bounding box center [99, 136] width 132 height 27
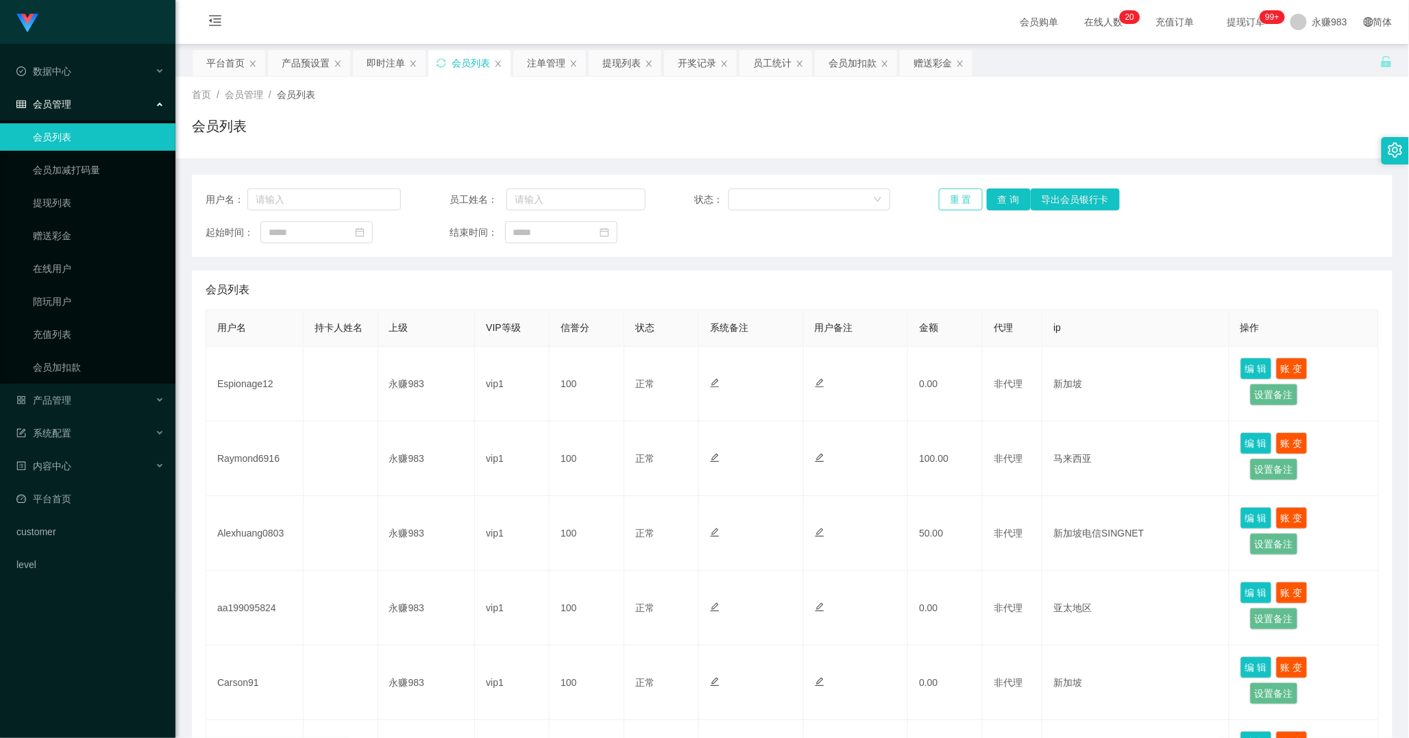
click at [947, 201] on button "重 置" at bounding box center [961, 199] width 44 height 22
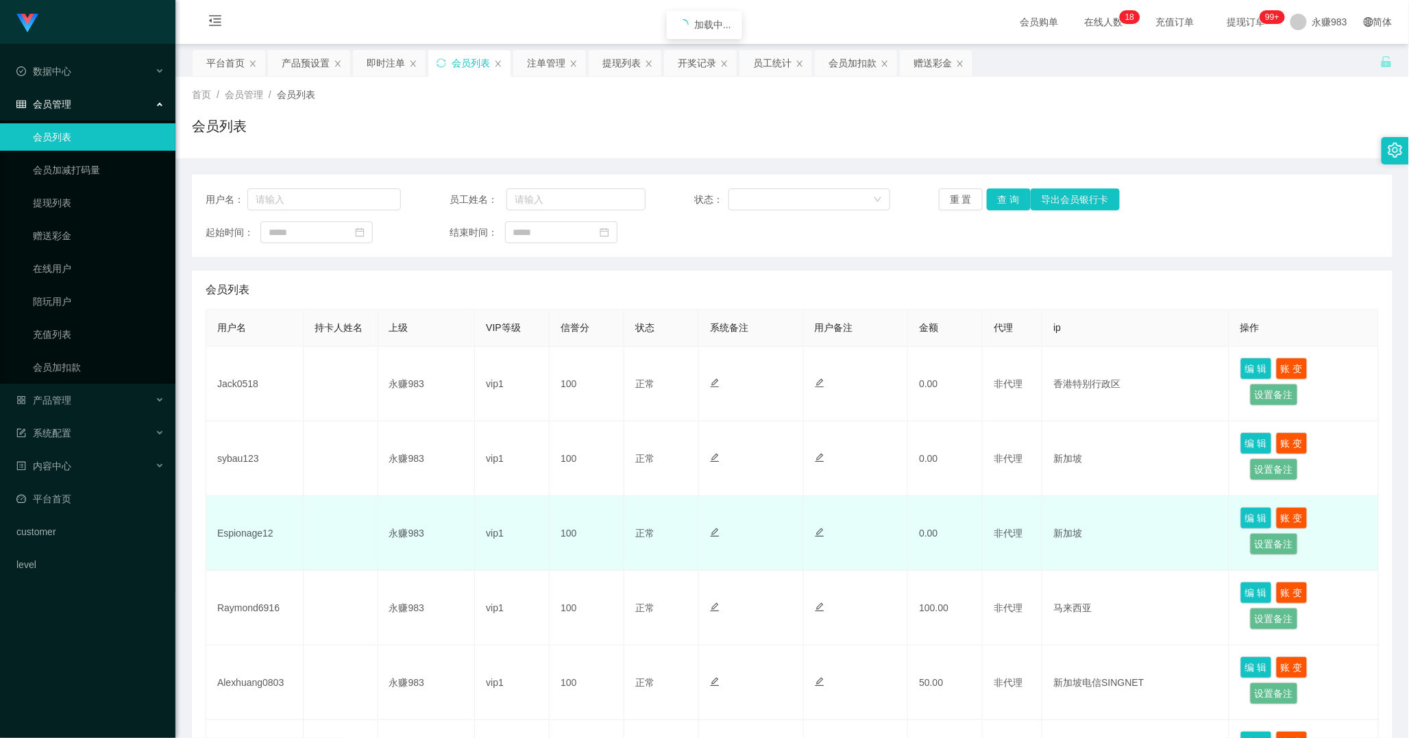
click at [258, 525] on td "Espionage12" at bounding box center [254, 533] width 97 height 75
copy td "Espionage12"
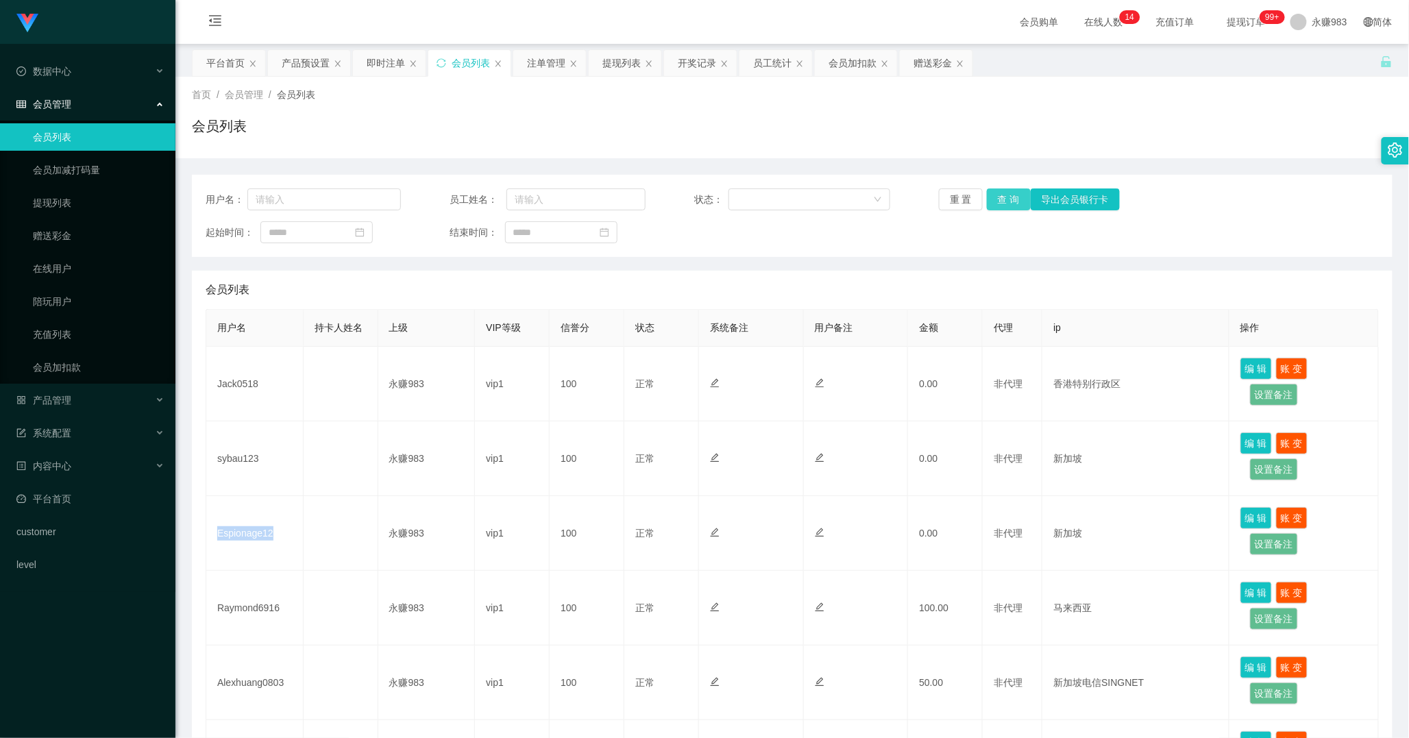
click at [1008, 199] on button "查 询" at bounding box center [1009, 199] width 44 height 22
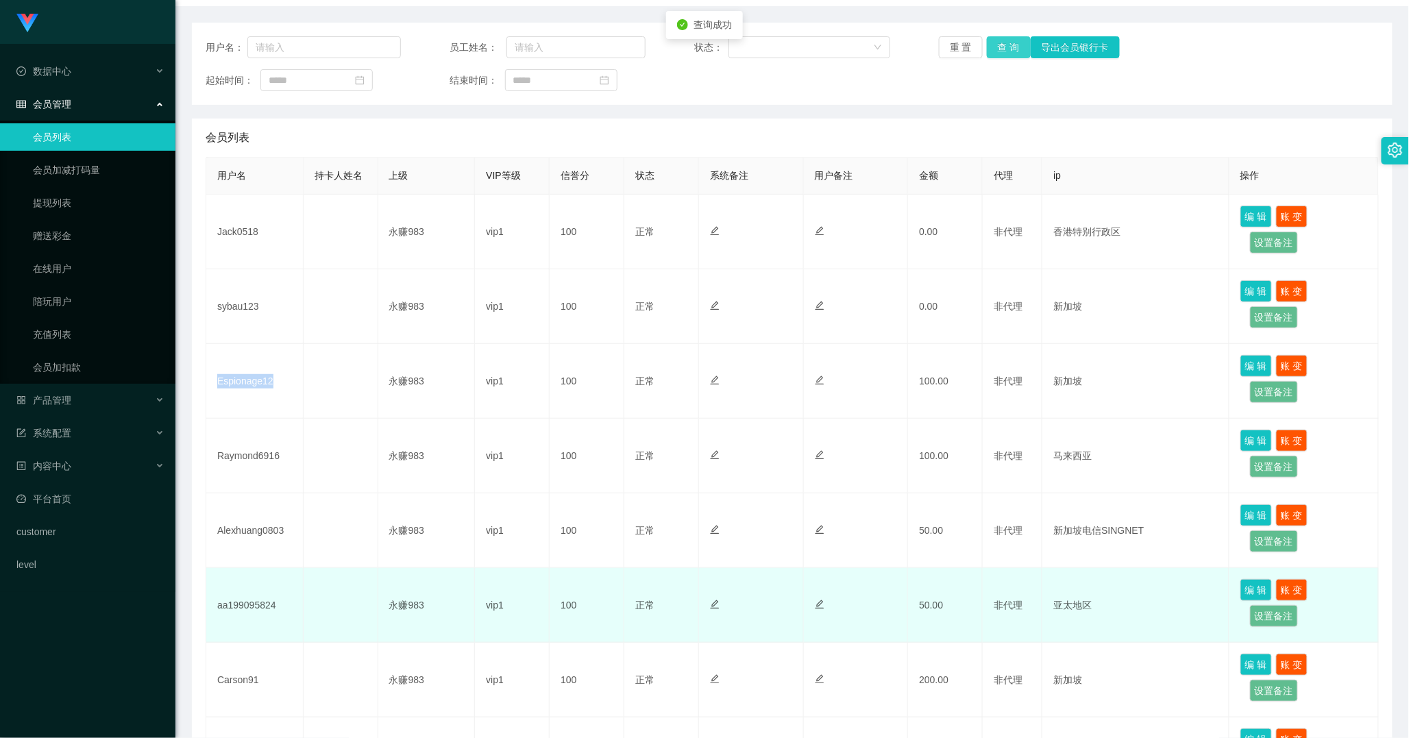
scroll to position [228, 0]
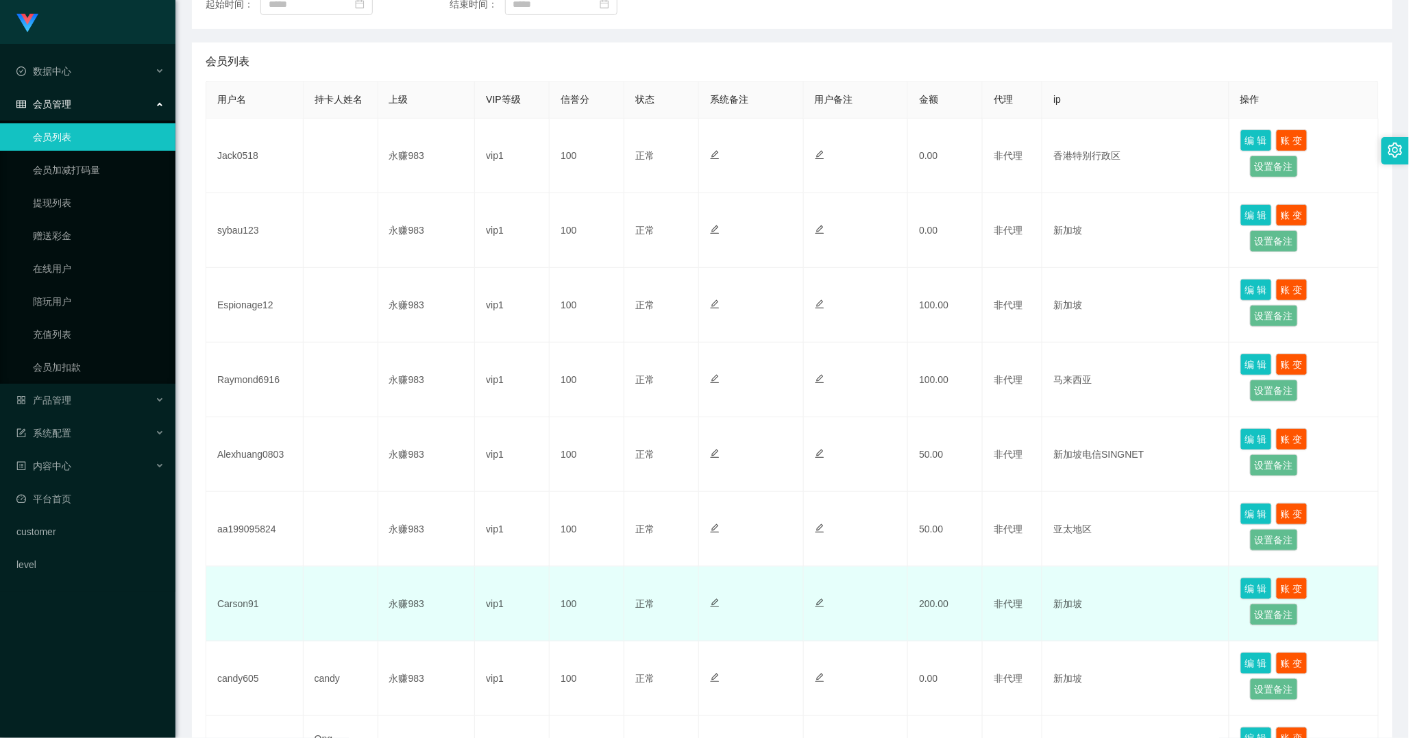
click at [223, 606] on td "Carson91" at bounding box center [254, 604] width 97 height 75
copy td "Carson91"
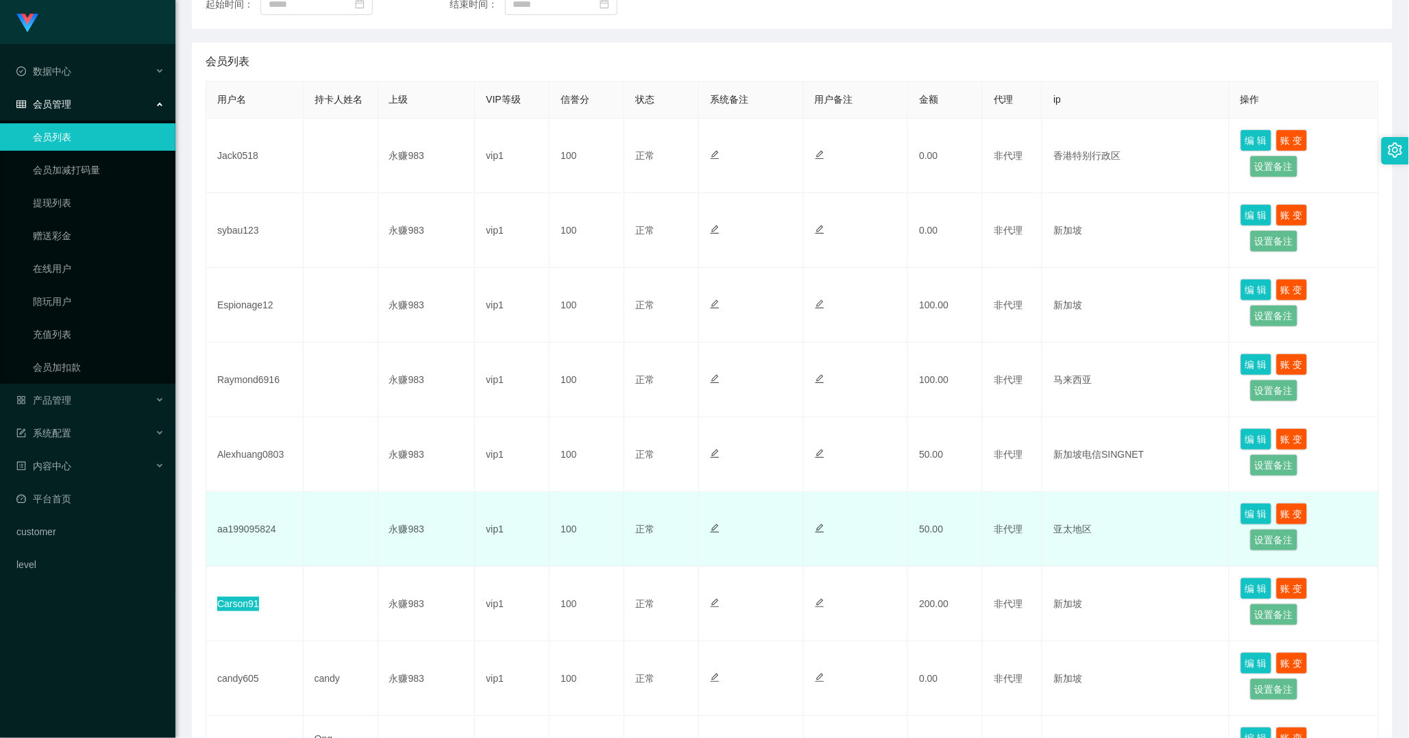
scroll to position [152, 0]
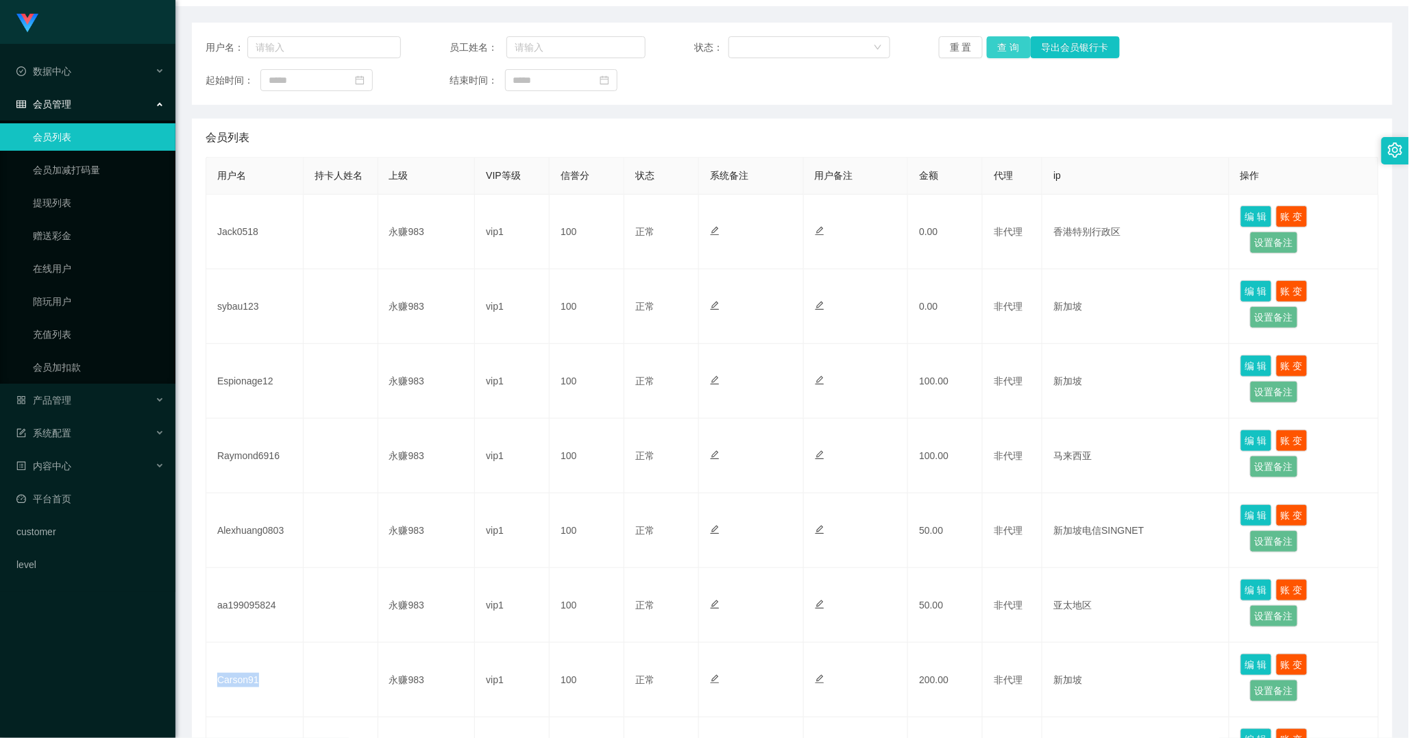
click at [992, 45] on button "查 询" at bounding box center [1009, 47] width 44 height 22
click at [73, 406] on div "产品管理" at bounding box center [87, 399] width 175 height 27
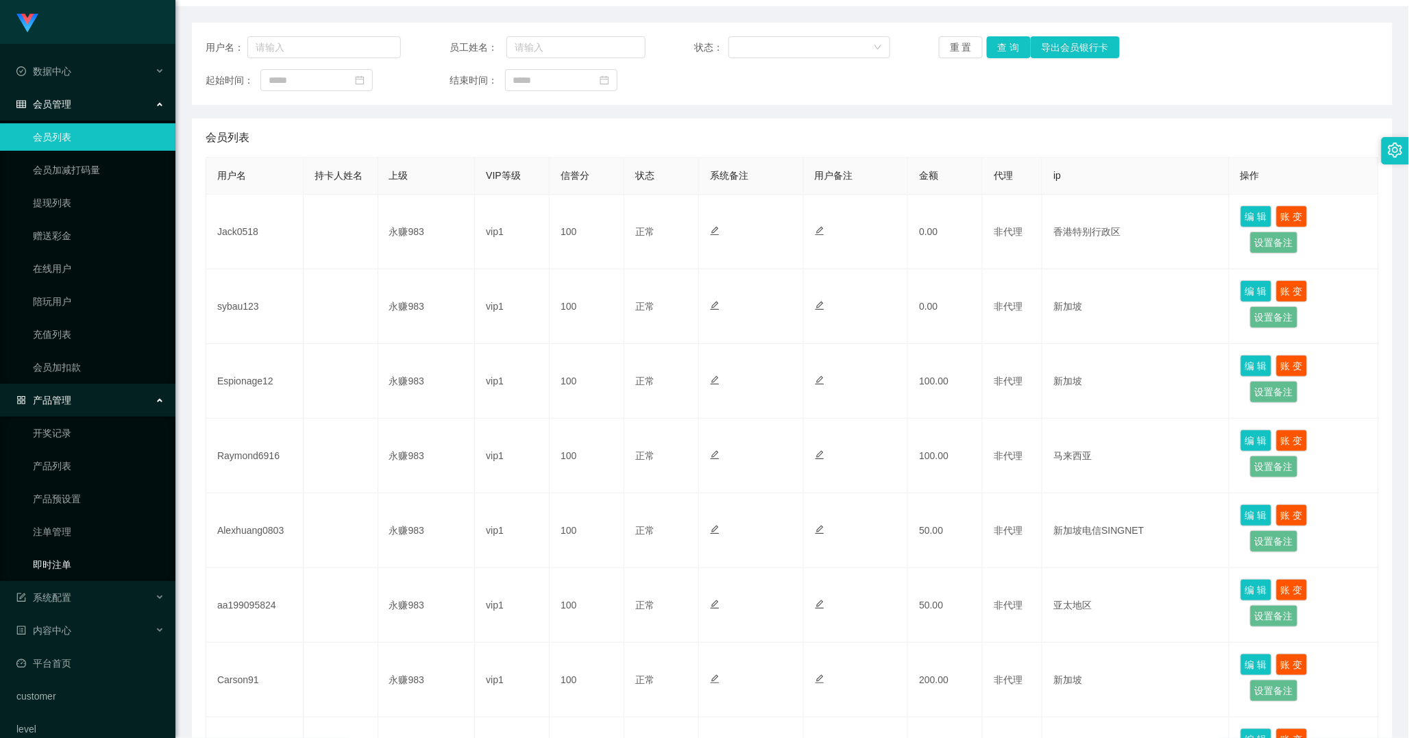
click at [67, 558] on link "即时注单" at bounding box center [99, 564] width 132 height 27
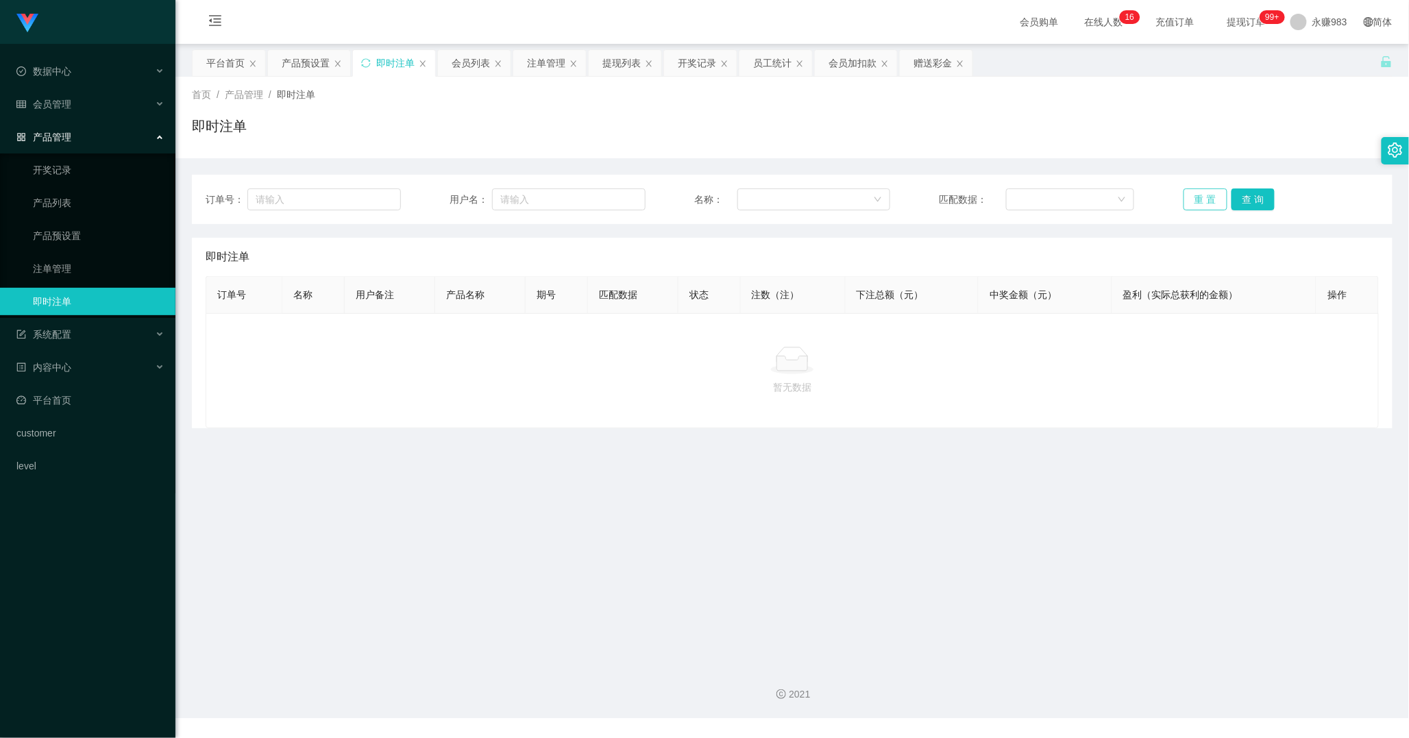
click at [1202, 197] on button "重 置" at bounding box center [1205, 199] width 44 height 22
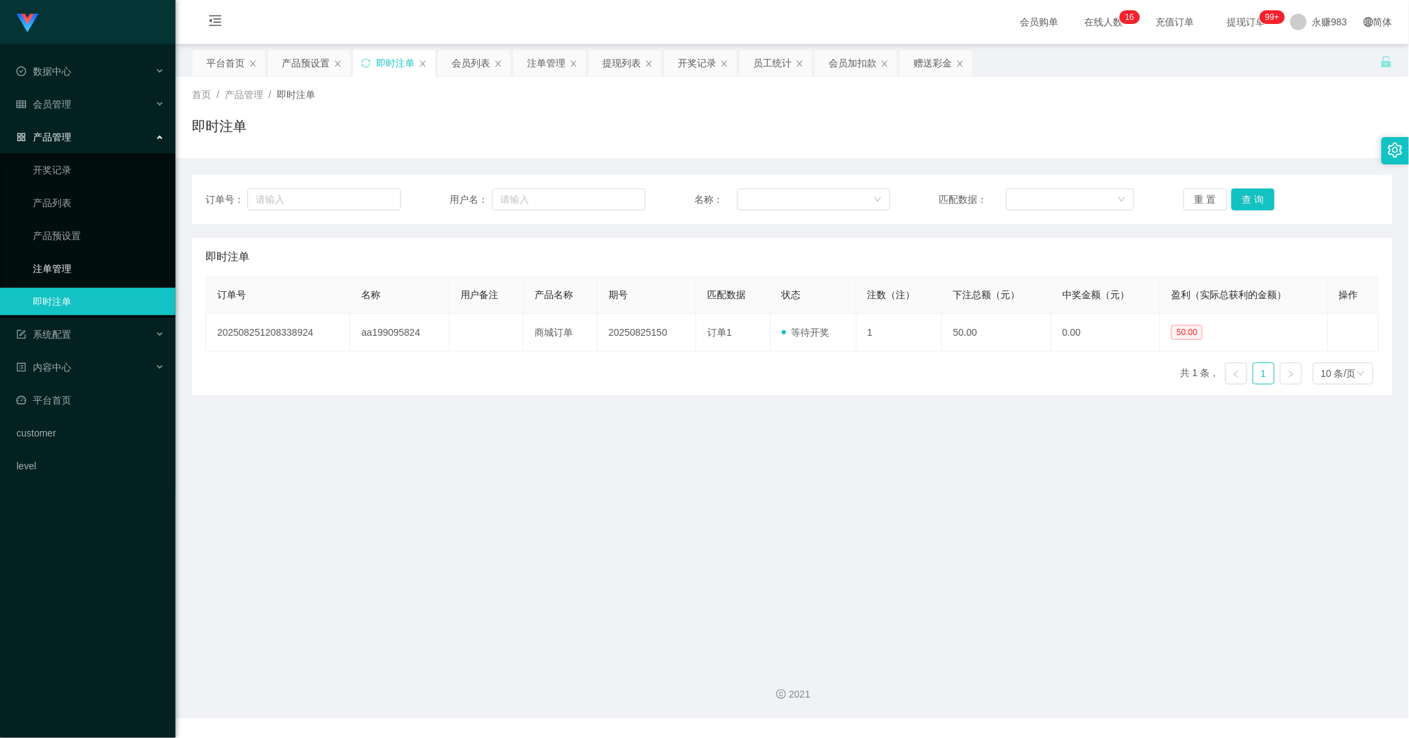
click at [56, 265] on link "注单管理" at bounding box center [99, 268] width 132 height 27
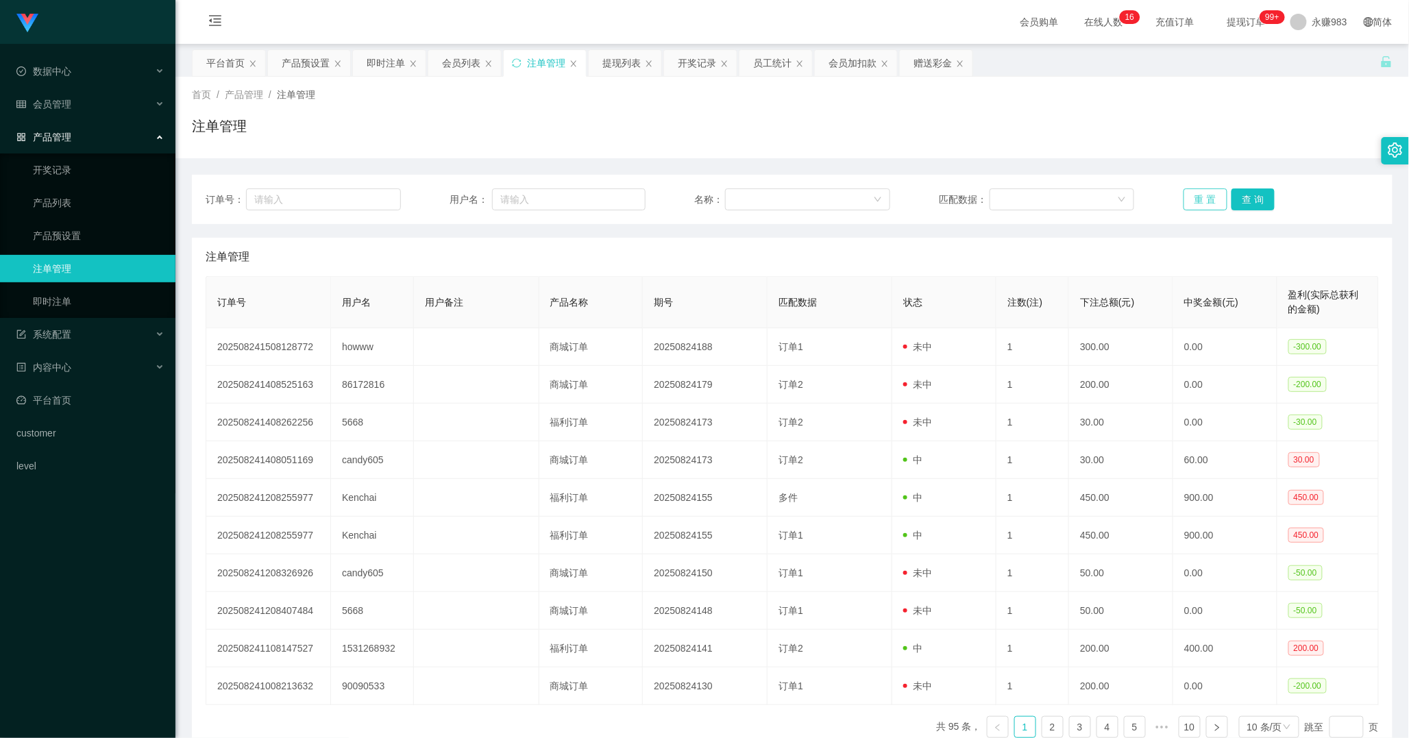
click at [1187, 201] on button "重 置" at bounding box center [1205, 199] width 44 height 22
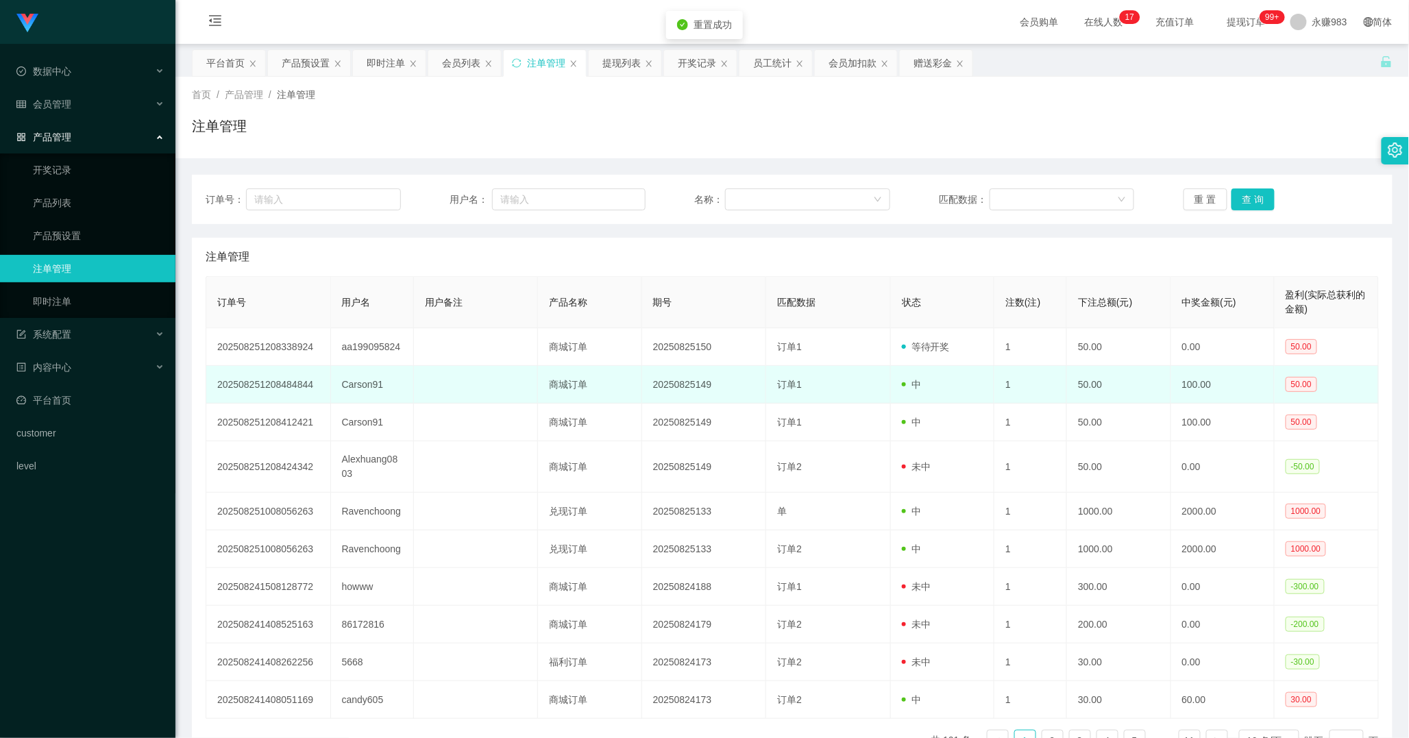
click at [360, 382] on td "Carson91" at bounding box center [372, 385] width 83 height 38
copy td "Carson91"
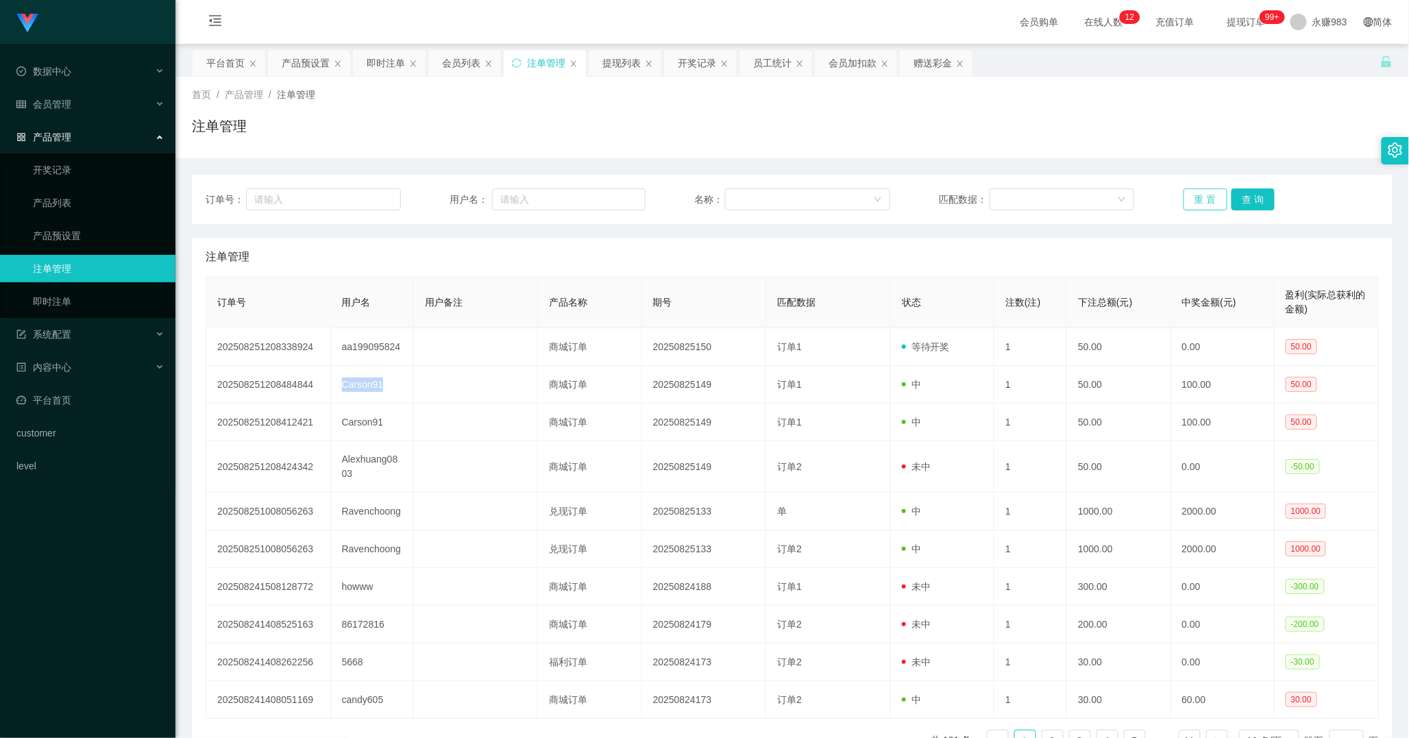
click at [1204, 204] on button "重 置" at bounding box center [1205, 199] width 44 height 22
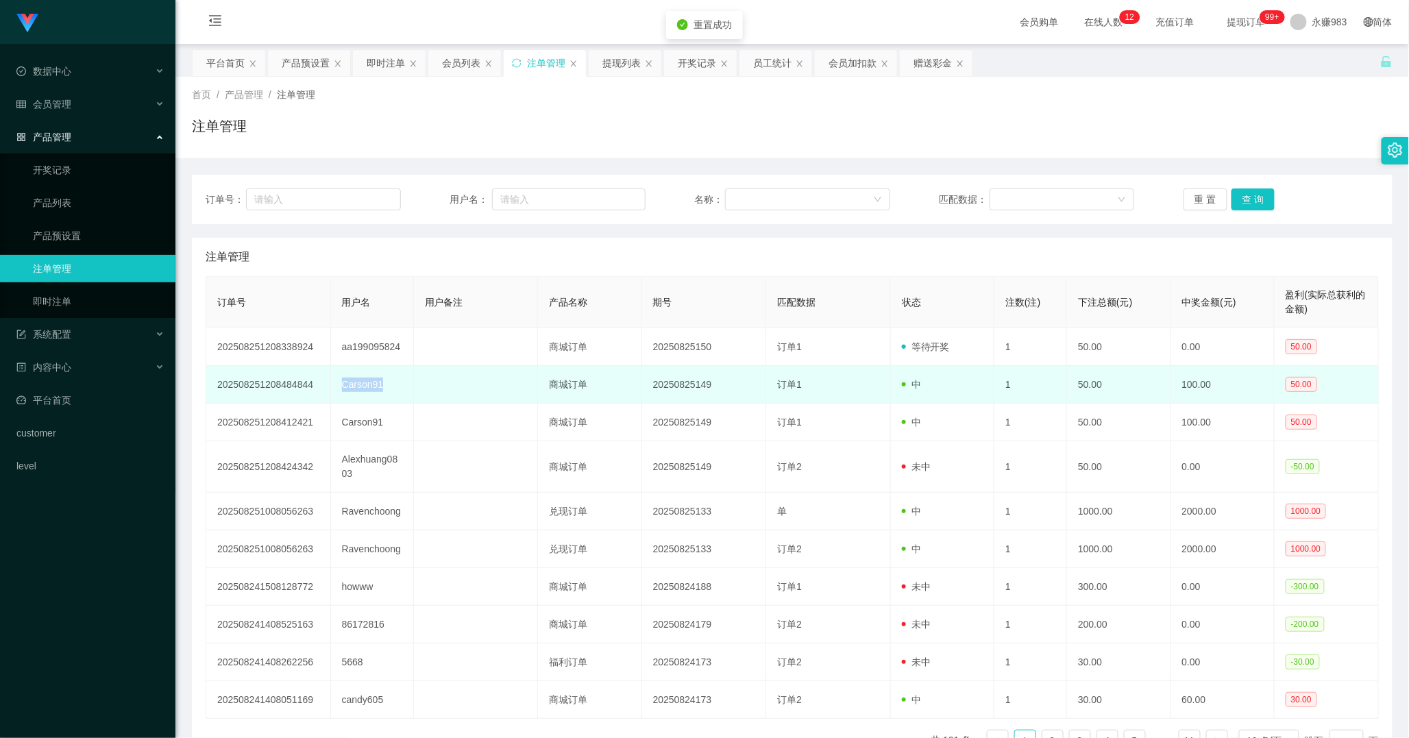
click at [351, 380] on td "Carson91" at bounding box center [372, 385] width 83 height 38
click at [357, 384] on td "Carson91" at bounding box center [372, 385] width 83 height 38
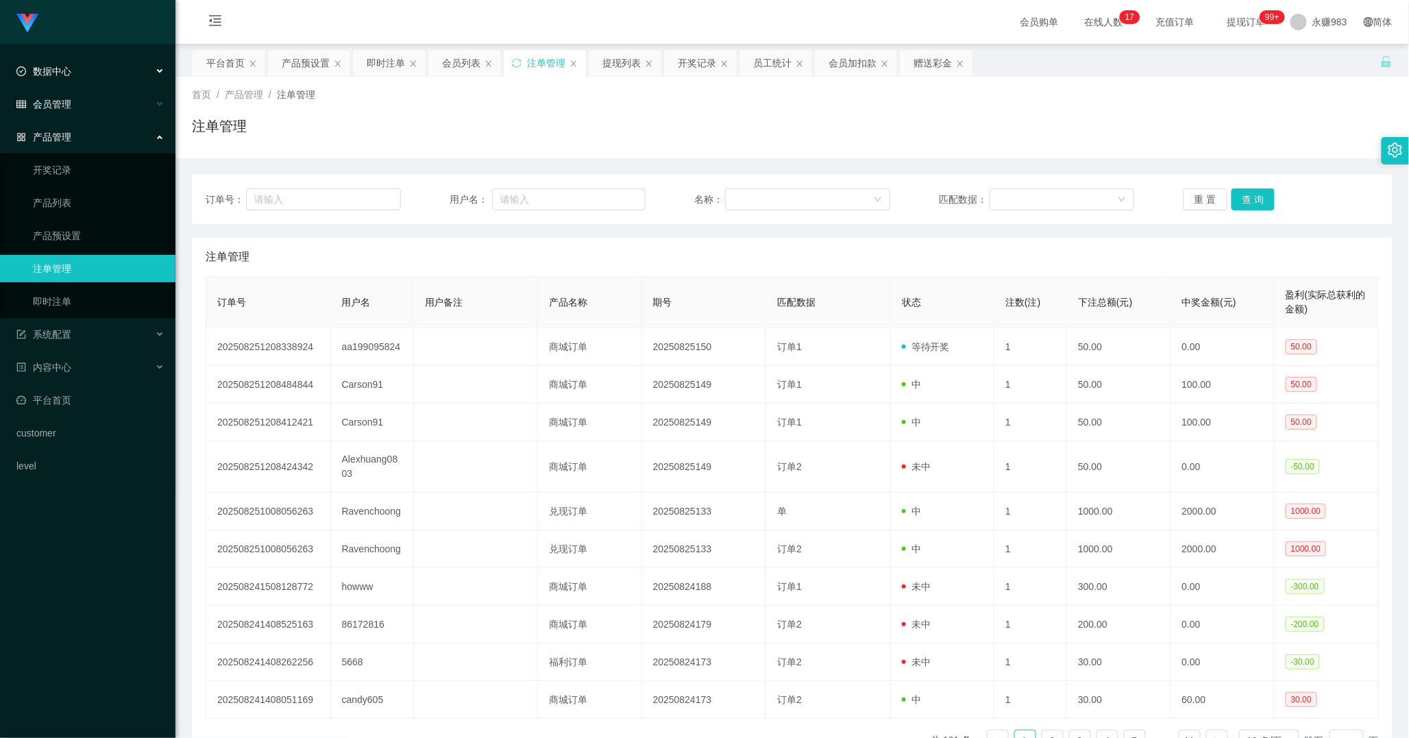
click at [51, 90] on div "会员管理" at bounding box center [87, 103] width 175 height 27
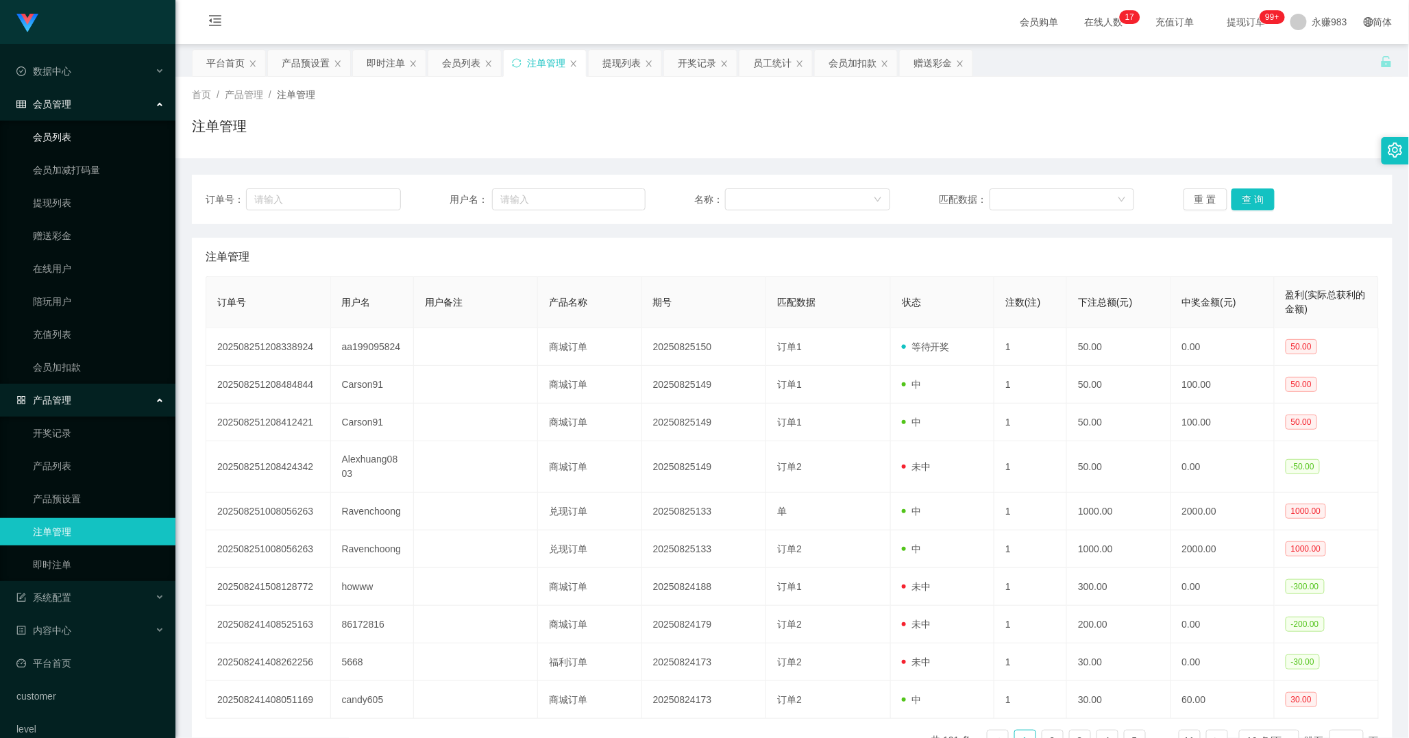
click at [64, 134] on link "会员列表" at bounding box center [99, 136] width 132 height 27
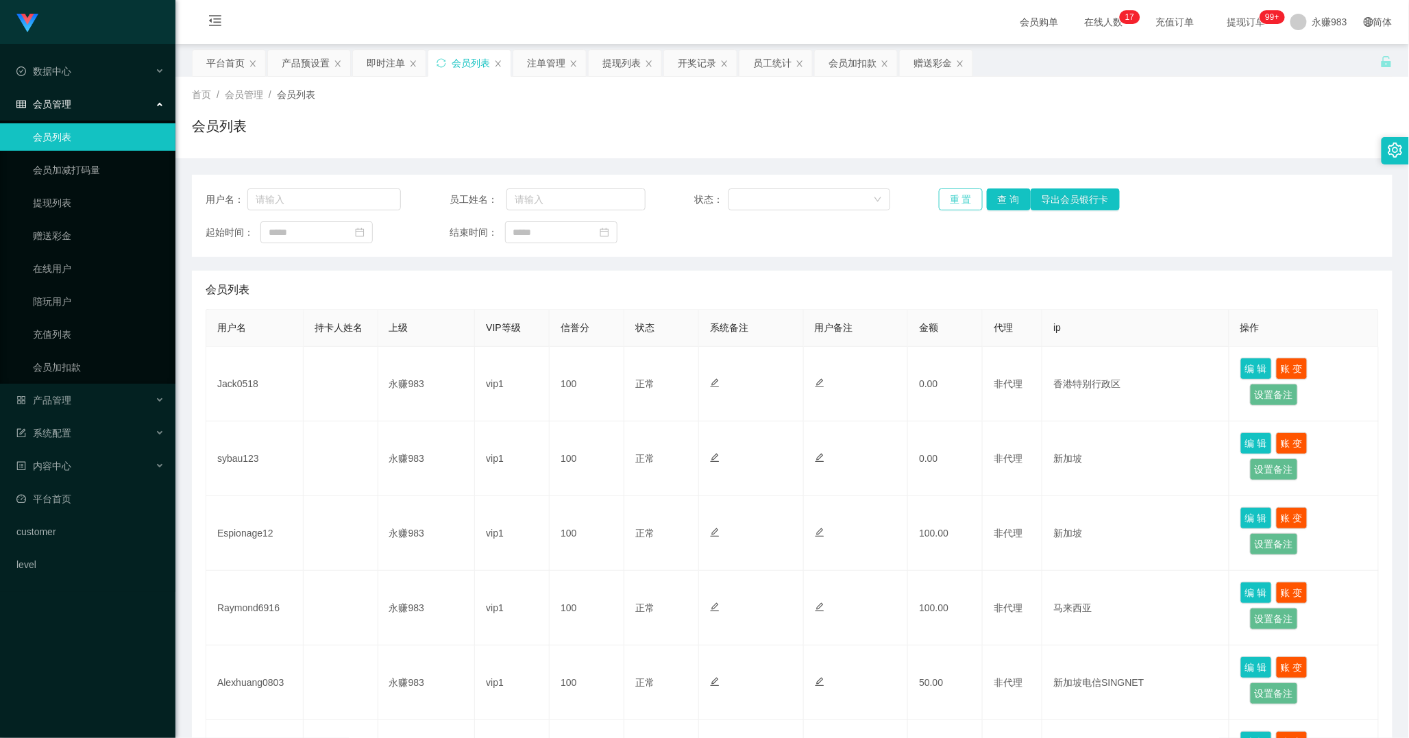
click at [950, 195] on button "重 置" at bounding box center [961, 199] width 44 height 22
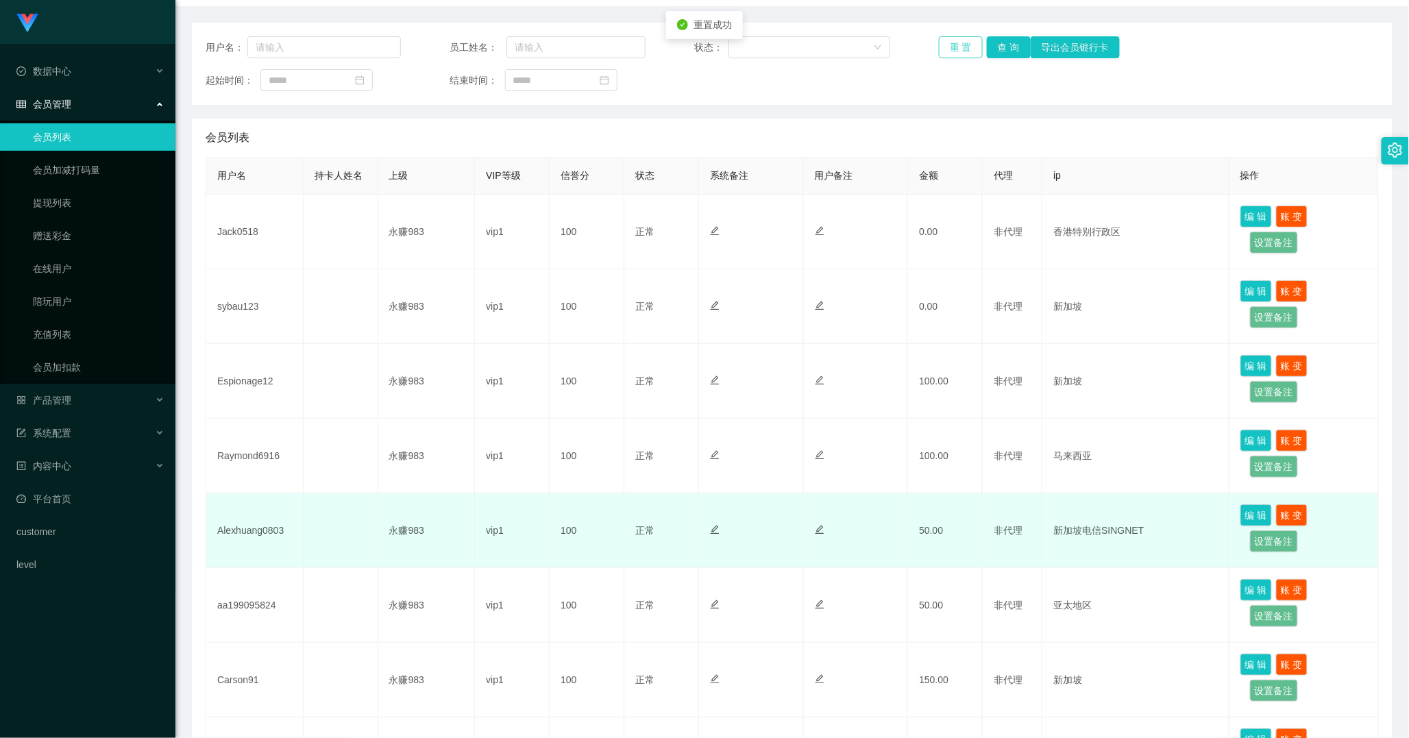
scroll to position [228, 0]
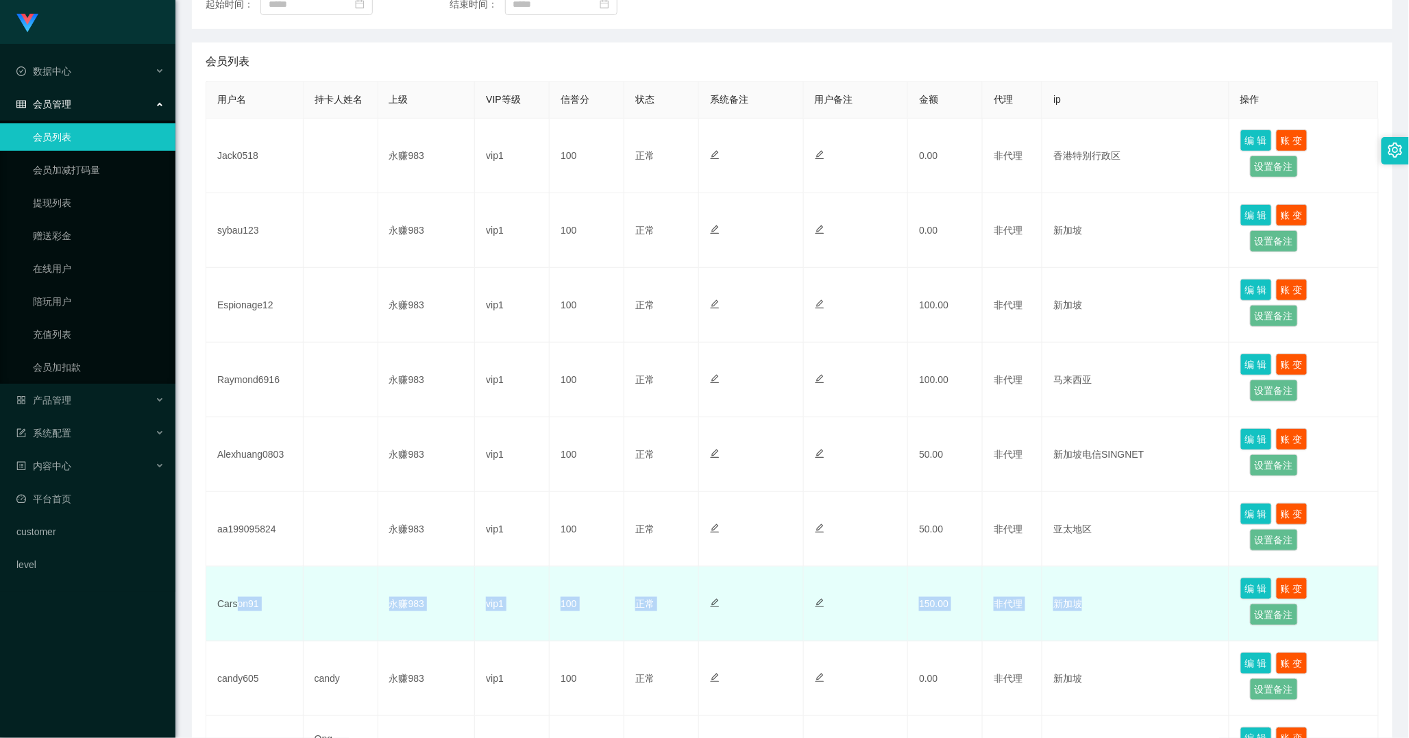
drag, startPoint x: 234, startPoint y: 602, endPoint x: 1086, endPoint y: 605, distance: 851.6
click at [1086, 605] on tr "Carson91 永赚983 vip1 100 正常 禁止登录 禁止投注 150.00 非代理 新加坡 编 辑 账 变 设置备注" at bounding box center [792, 604] width 1172 height 75
click at [933, 569] on td "150.00" at bounding box center [945, 604] width 75 height 75
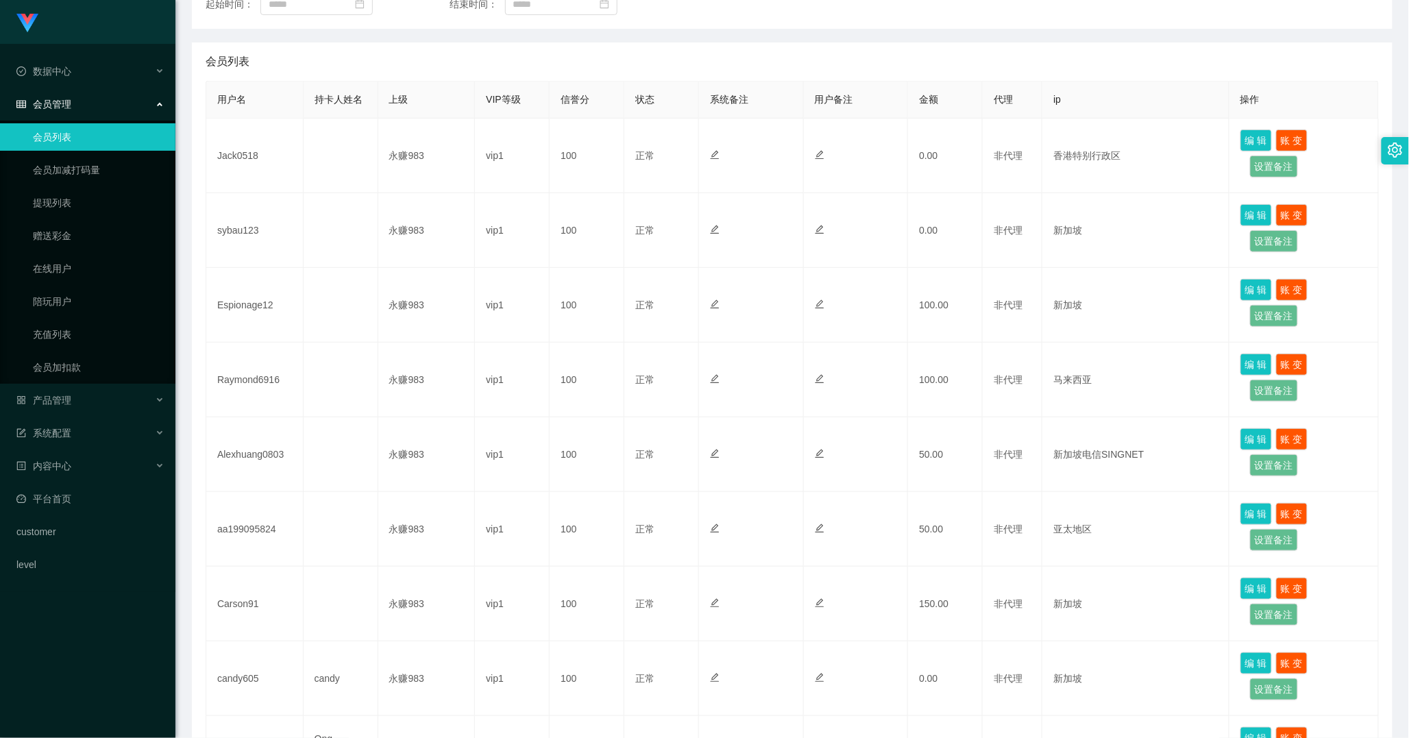
scroll to position [0, 0]
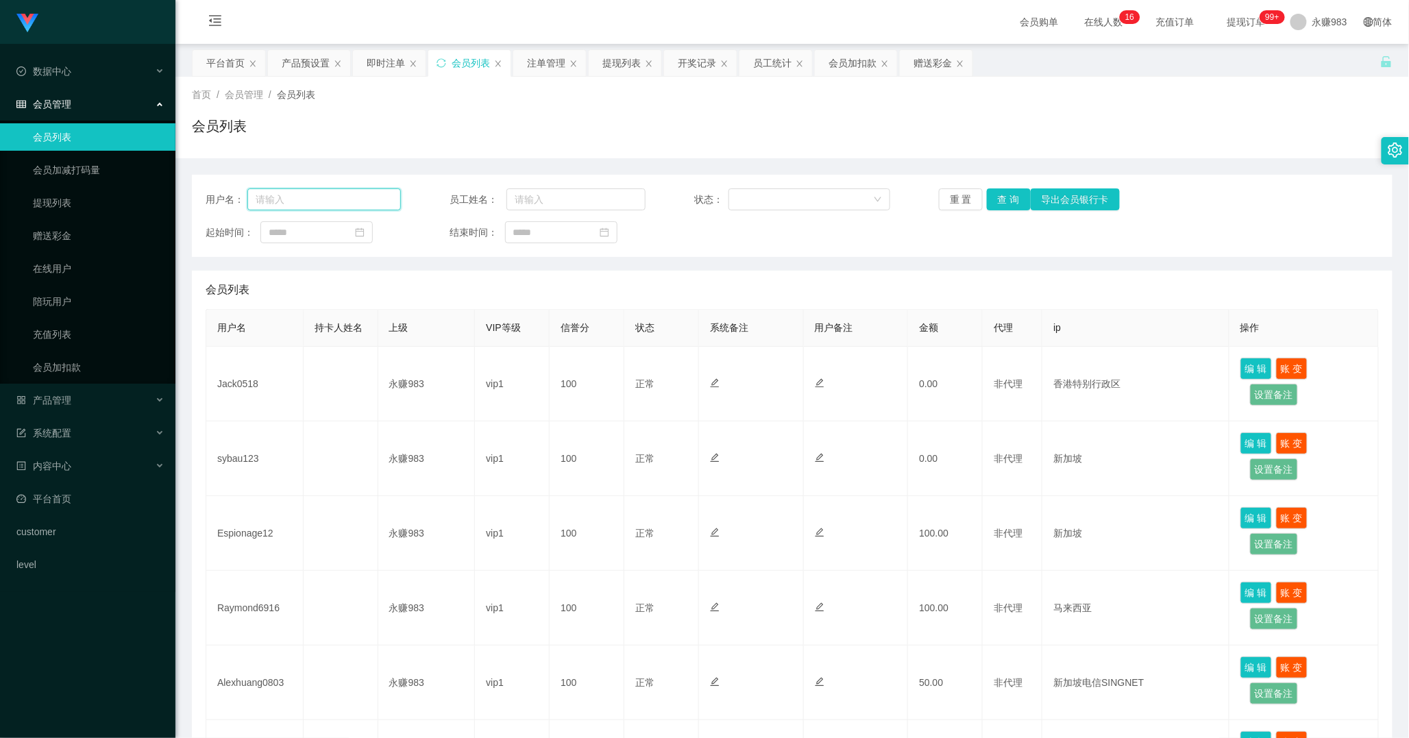
click at [337, 206] on input "text" at bounding box center [323, 199] width 153 height 22
paste input "Alexhuang0803"
type input "Alexhuang0803"
click at [993, 206] on button "查 询" at bounding box center [1009, 199] width 44 height 22
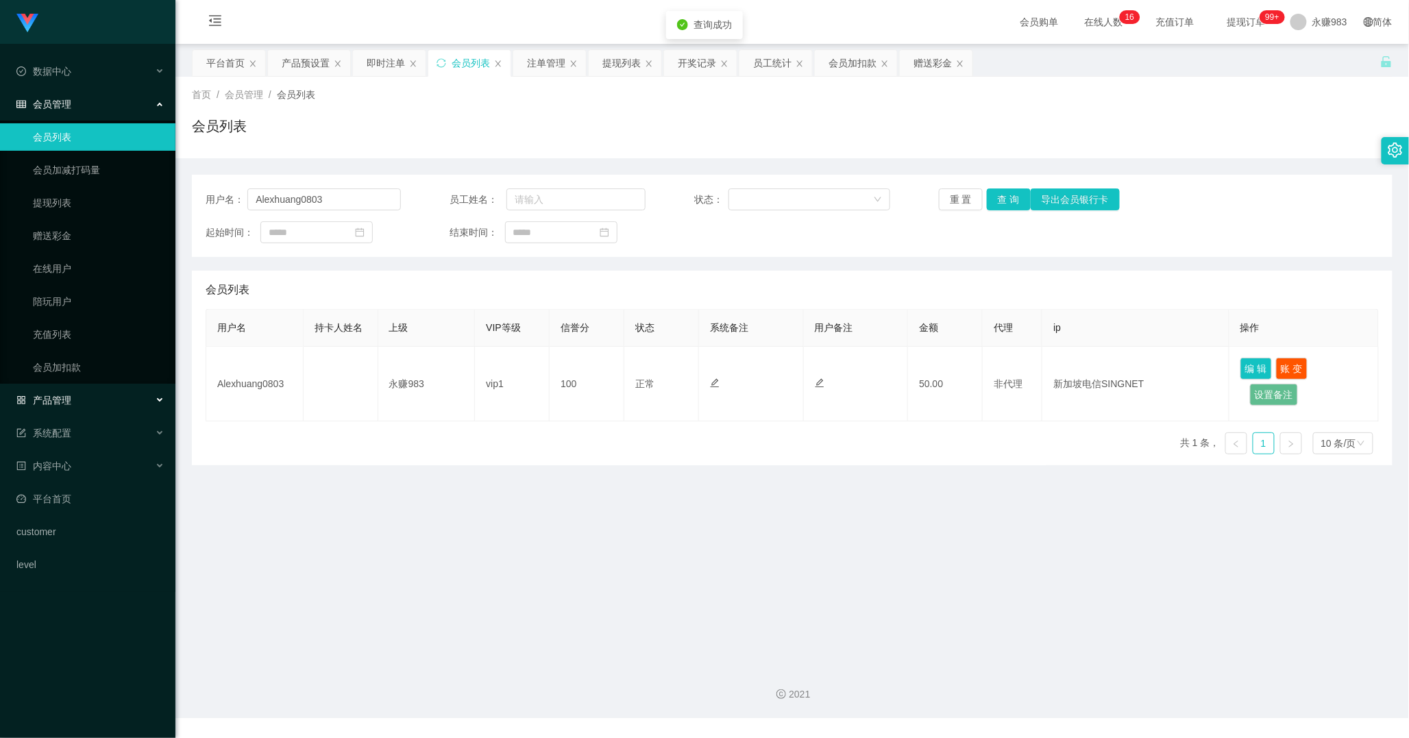
click at [64, 401] on span "产品管理" at bounding box center [43, 400] width 55 height 11
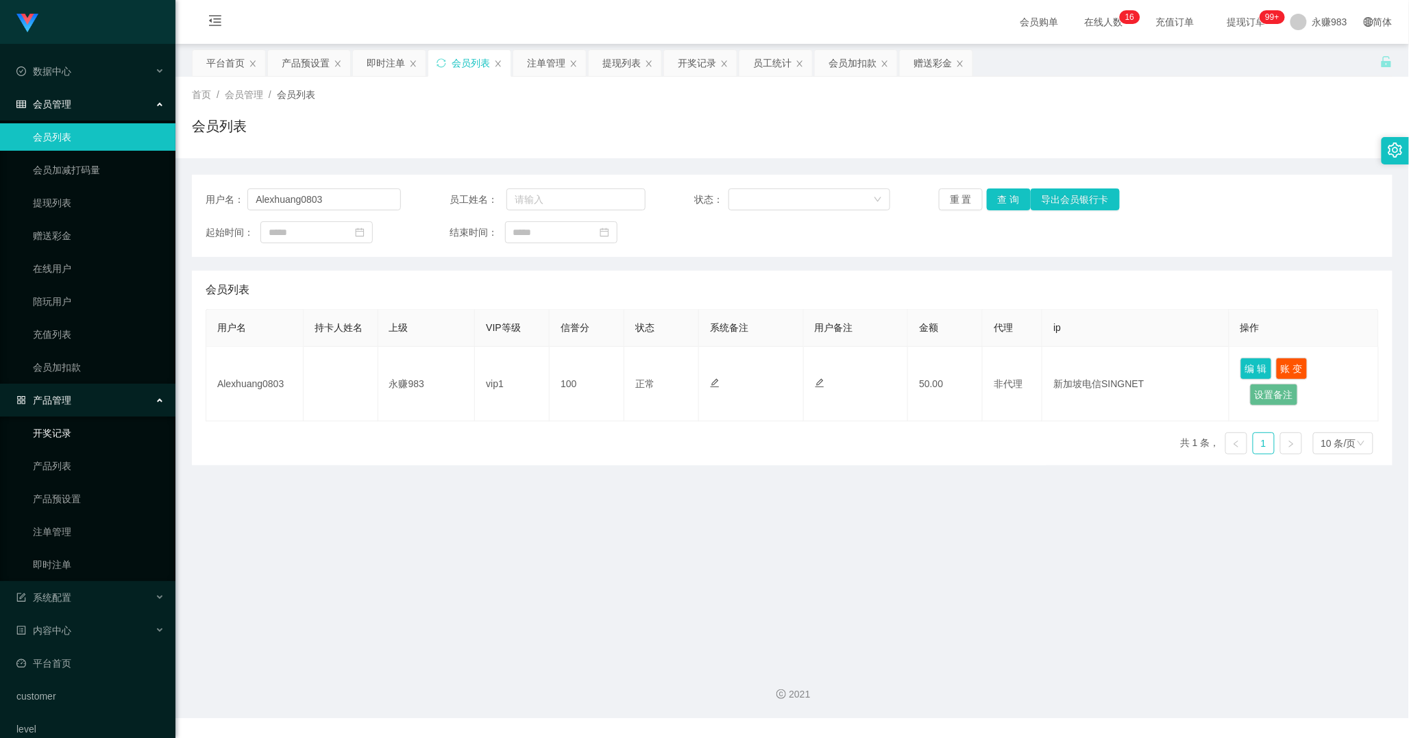
click at [64, 432] on link "开奖记录" at bounding box center [99, 432] width 132 height 27
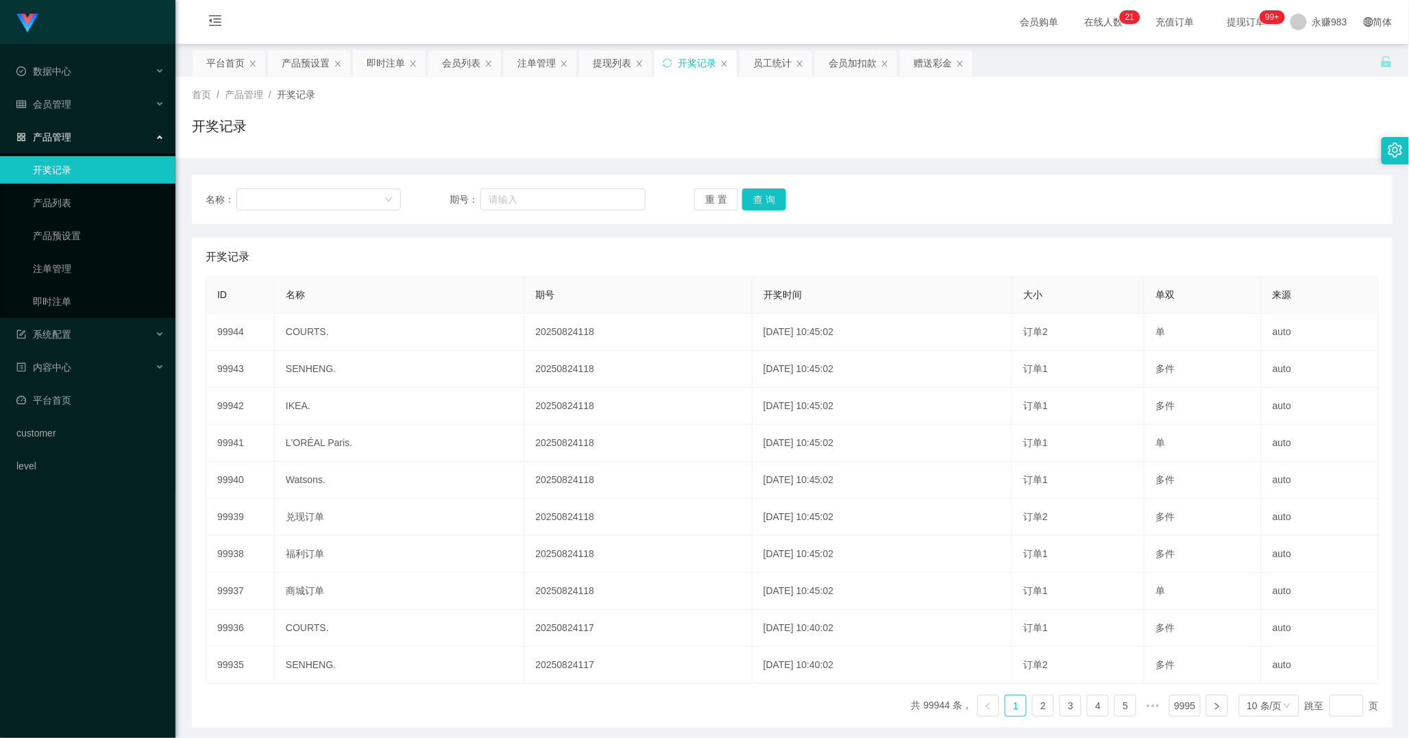
click at [49, 140] on span "产品管理" at bounding box center [43, 137] width 55 height 11
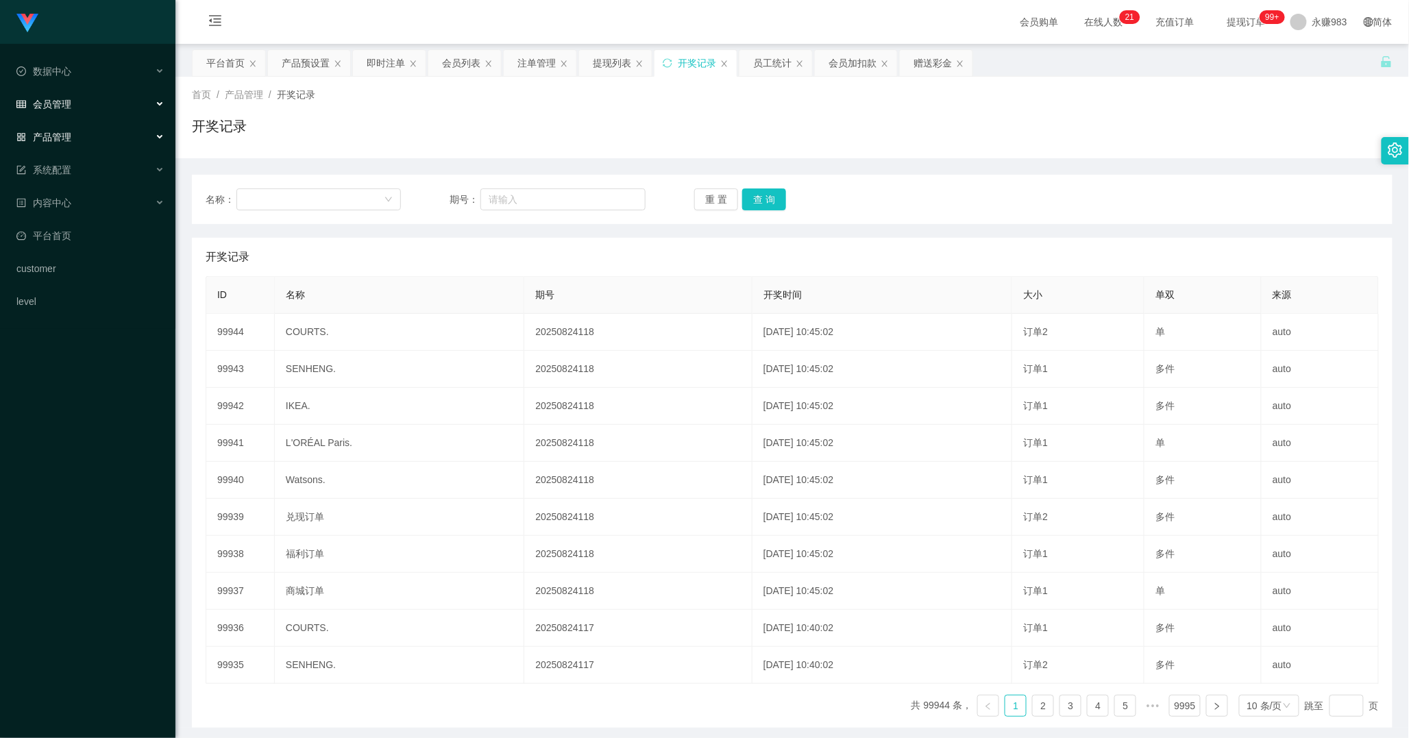
click at [57, 112] on div "会员管理" at bounding box center [87, 103] width 175 height 27
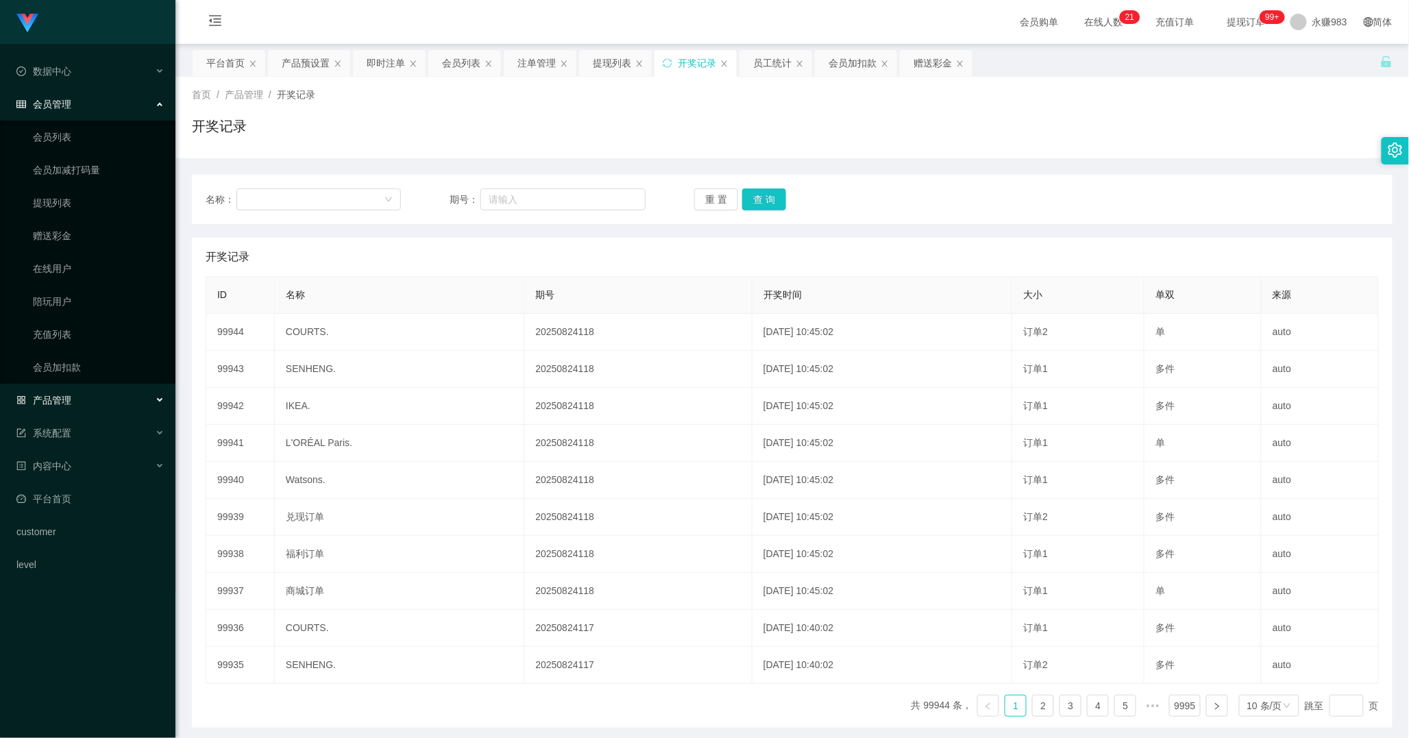
click at [73, 399] on div "产品管理" at bounding box center [87, 399] width 175 height 27
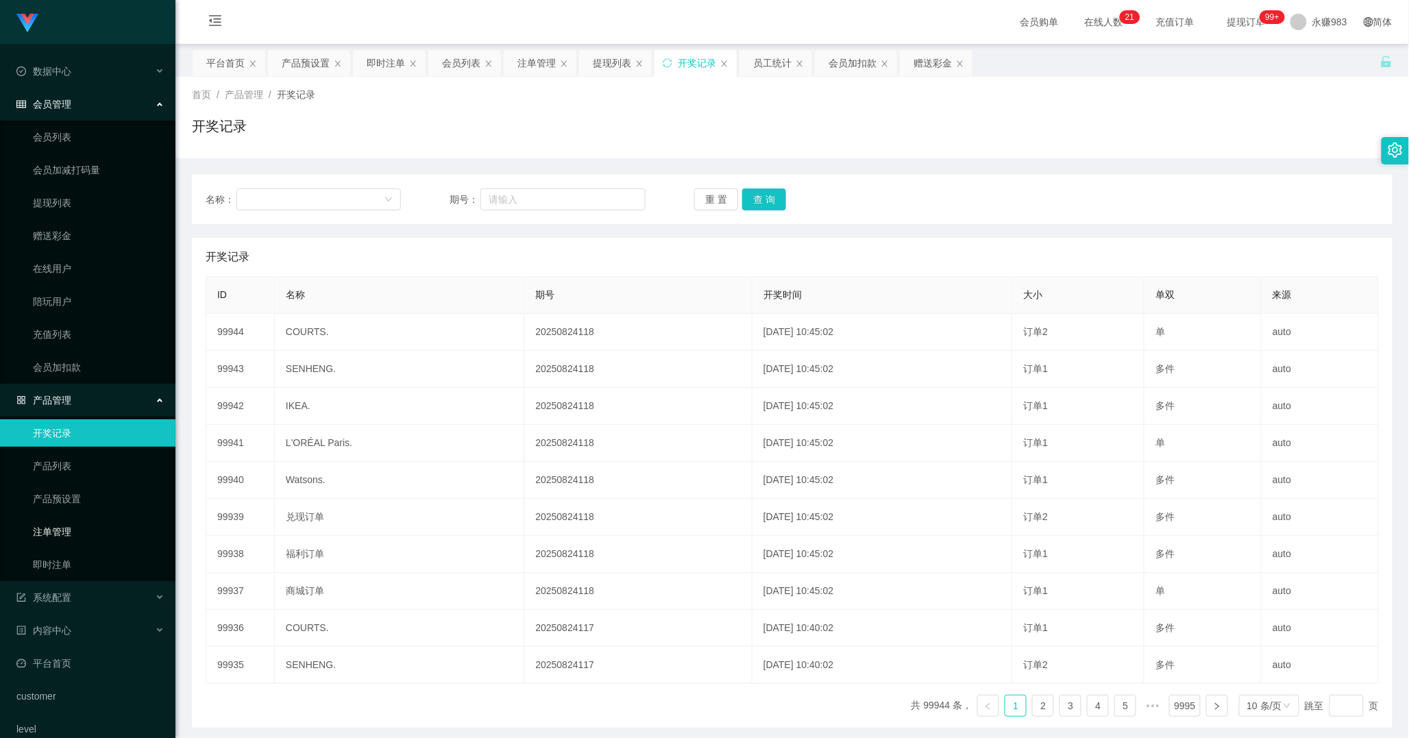
click at [47, 536] on link "注单管理" at bounding box center [99, 531] width 132 height 27
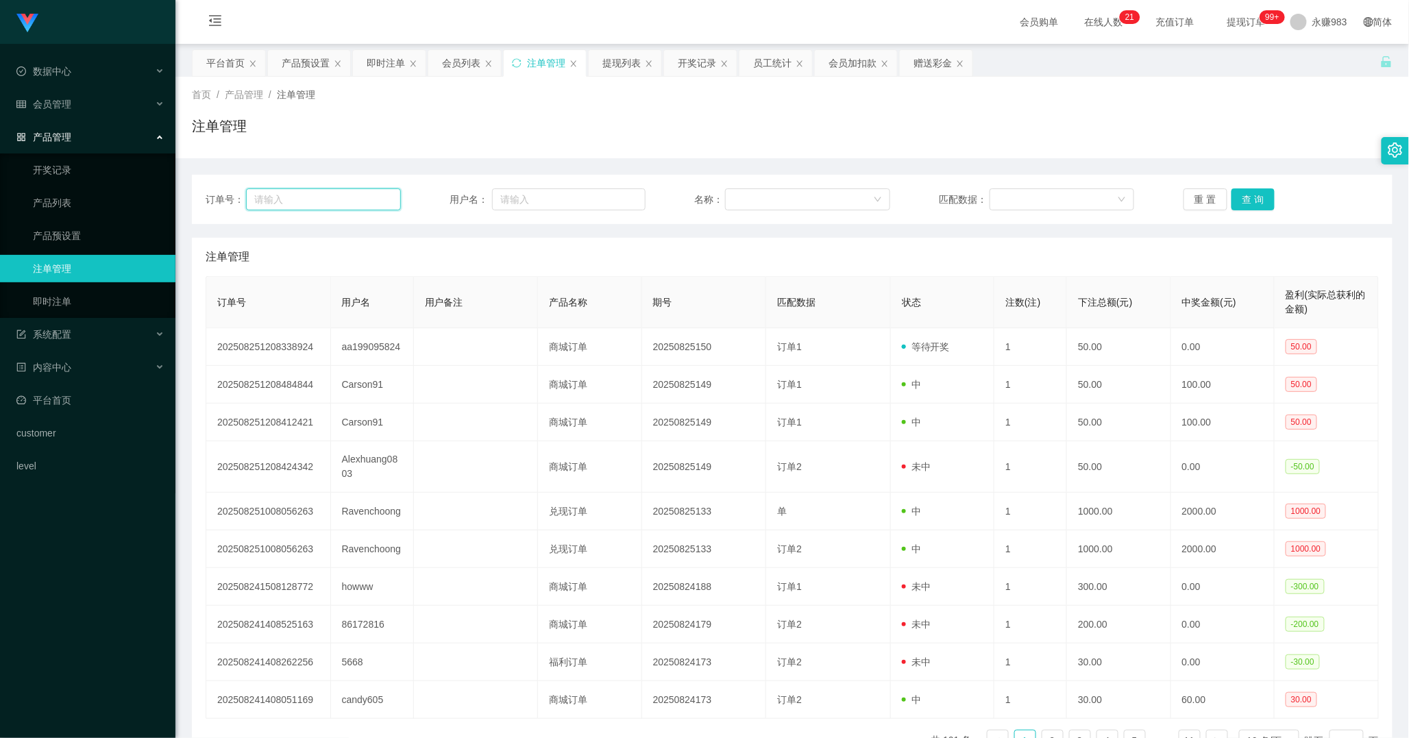
click at [293, 199] on input "text" at bounding box center [323, 199] width 155 height 22
paste input "Alexhuang0803"
type input "Alexhuang0803"
click at [579, 206] on input "text" at bounding box center [568, 199] width 153 height 22
paste input "Alexhuang0803"
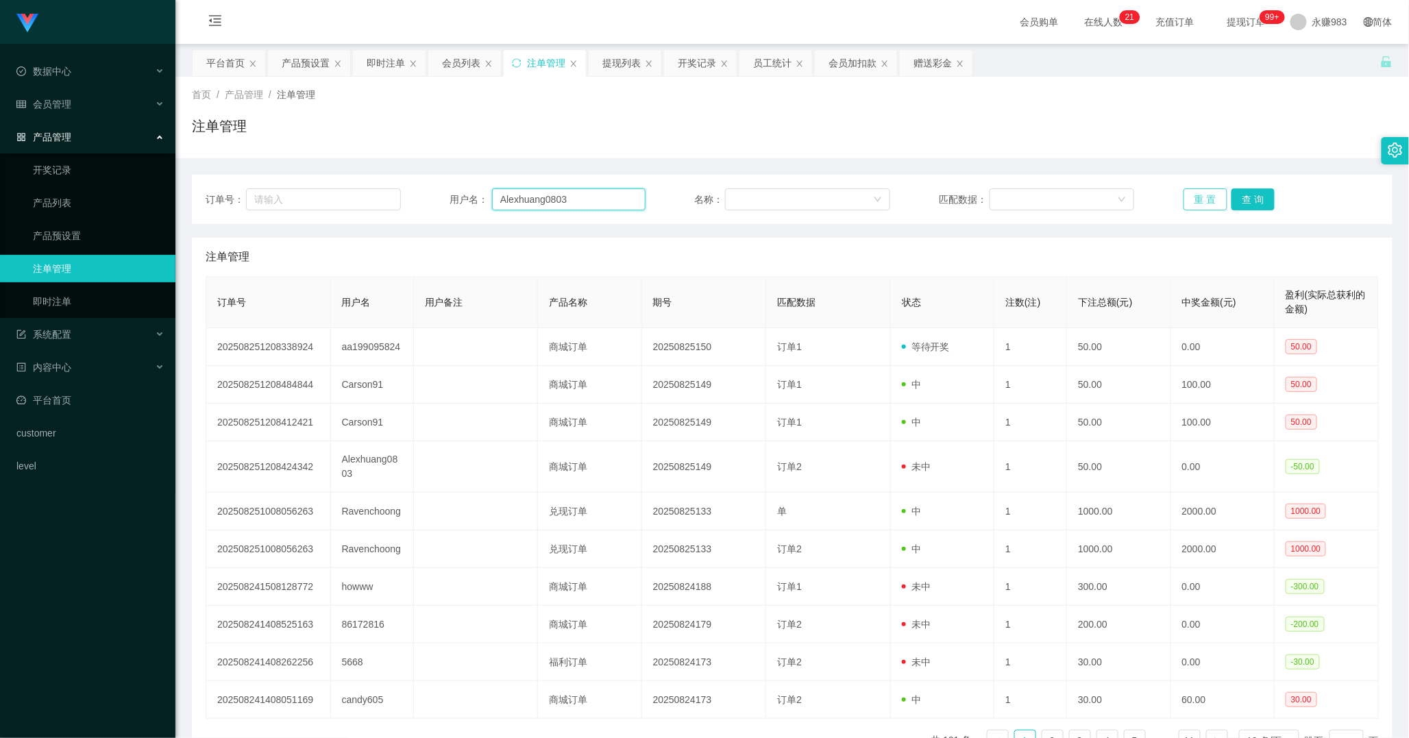
type input "Alexhuang0803"
click at [1189, 197] on button "重 置" at bounding box center [1205, 199] width 44 height 22
click at [589, 202] on input "text" at bounding box center [568, 199] width 153 height 22
paste input "Alexhuang0803"
type input "Alexhuang0803"
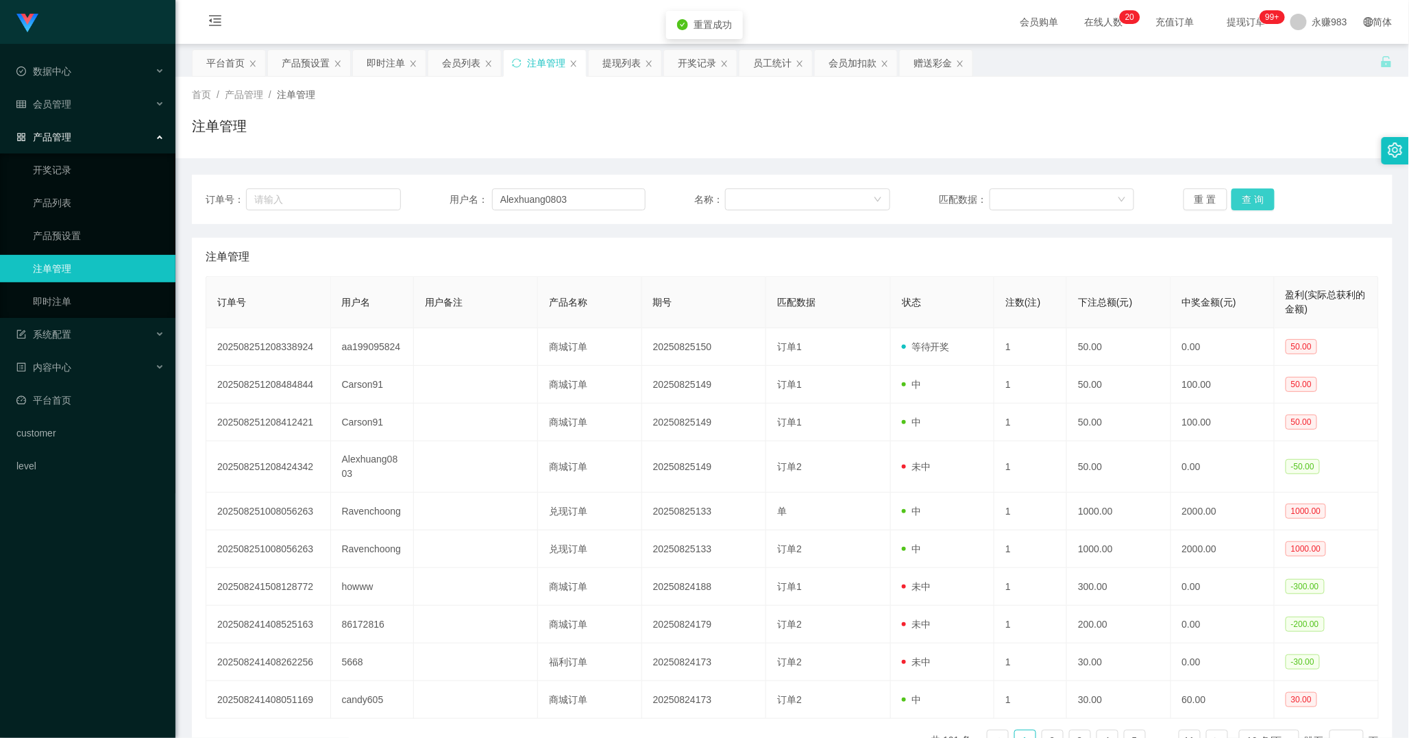
click at [1252, 202] on button "查 询" at bounding box center [1253, 199] width 44 height 22
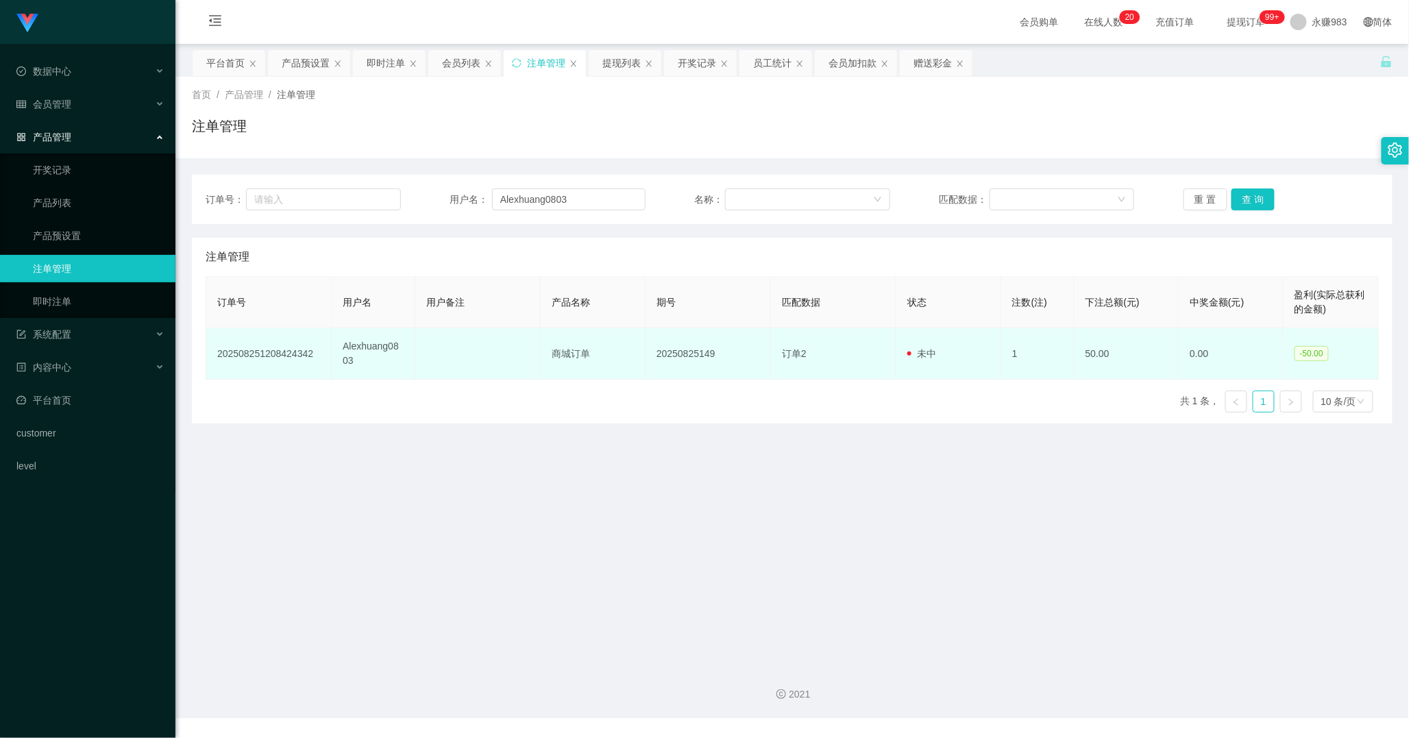
click at [353, 350] on td "Alexhuang0803" at bounding box center [374, 353] width 84 height 51
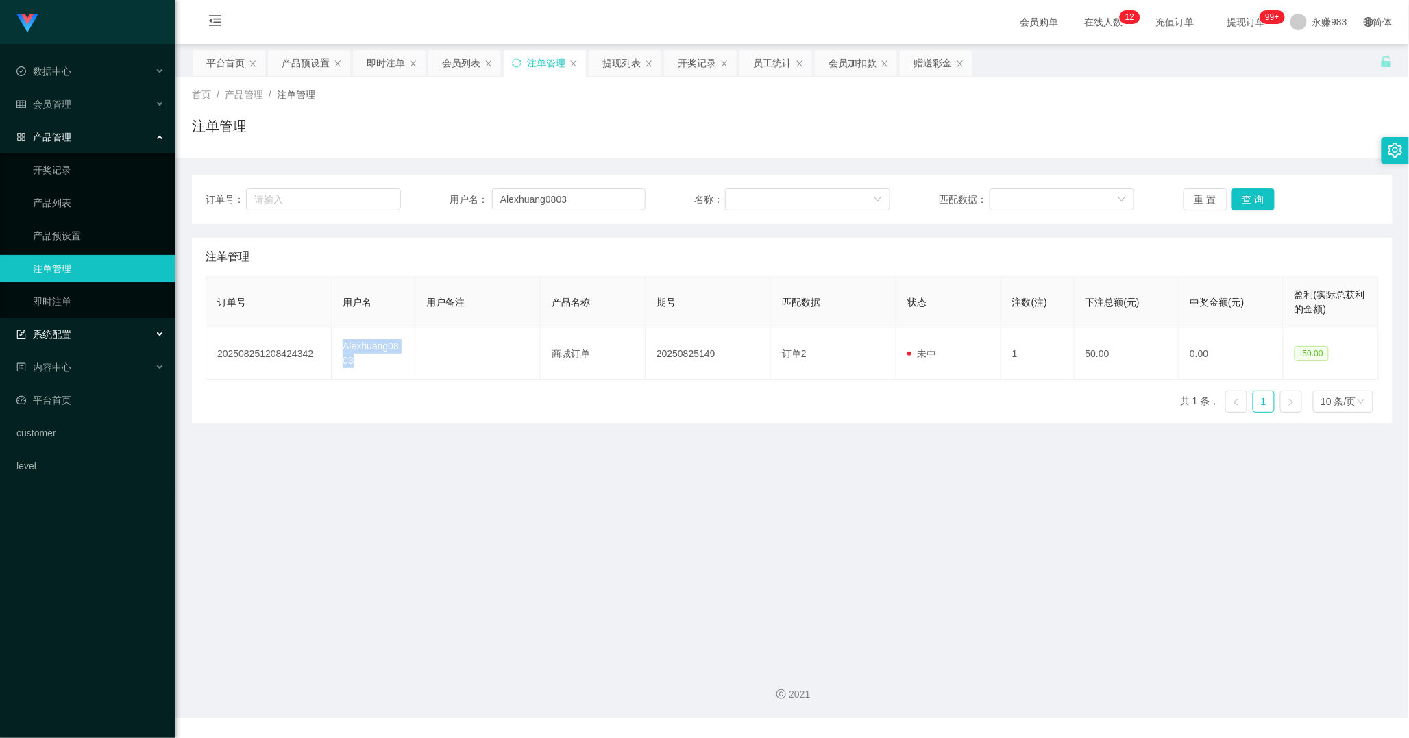
click at [53, 330] on span "系统配置" at bounding box center [43, 334] width 55 height 11
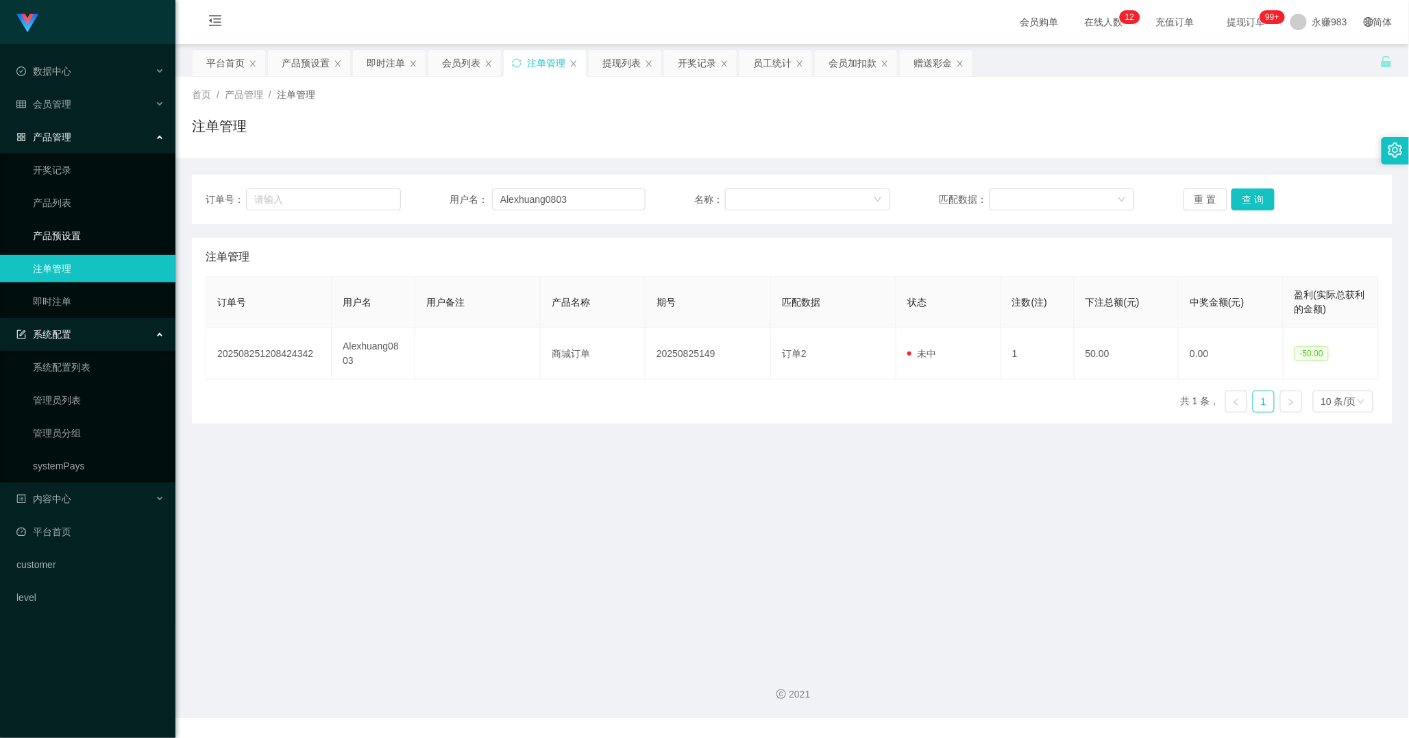
click at [66, 242] on link "产品预设置" at bounding box center [99, 235] width 132 height 27
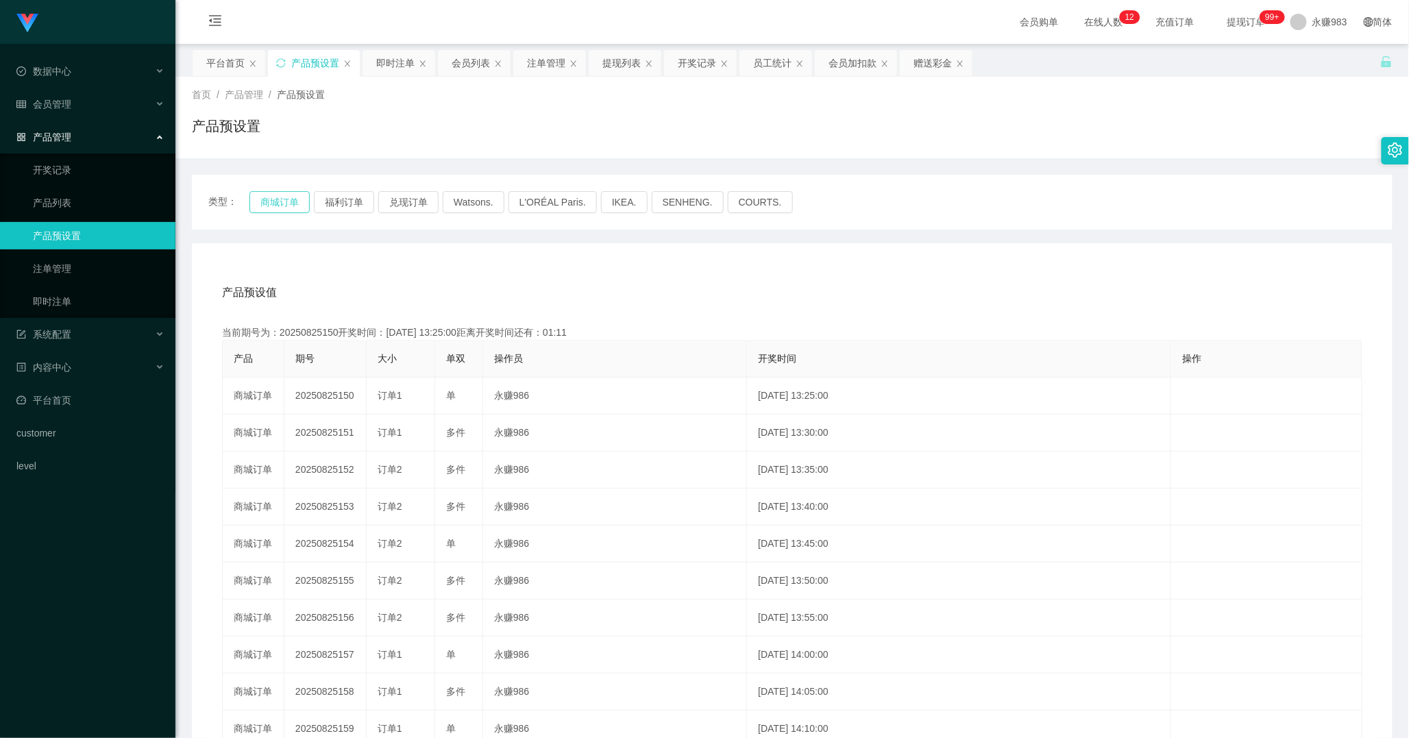
click at [284, 199] on button "商城订单" at bounding box center [279, 202] width 60 height 22
click at [297, 262] on div "产品预设值 添加期号 当前期号为：20250825150开奖时间：[DATE] 13:25:00距离开奖时间还有：01:10 产品 期号 大小 单双 操作员 …" at bounding box center [792, 525] width 1200 height 565
click at [80, 281] on link "注单管理" at bounding box center [99, 268] width 132 height 27
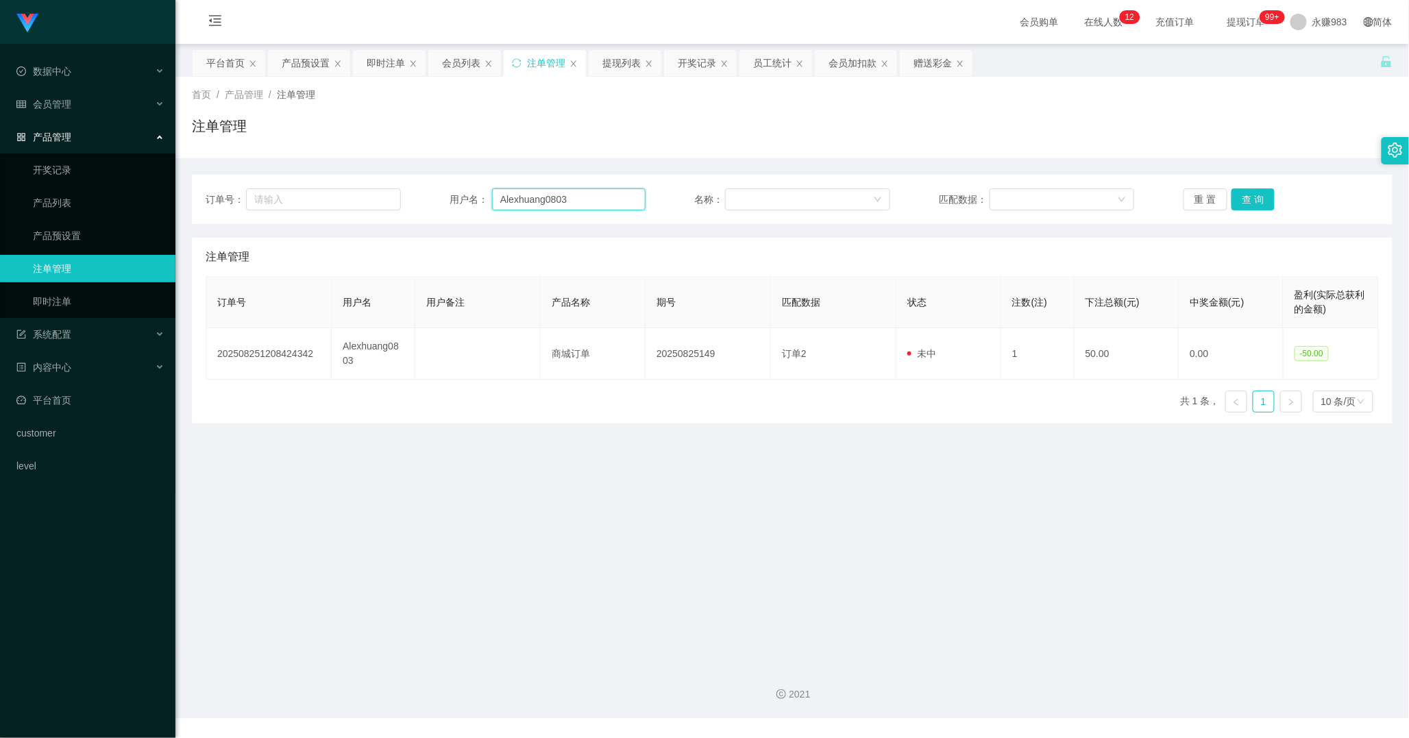
click at [595, 199] on input "Alexhuang0803" at bounding box center [568, 199] width 153 height 22
paste input "aa199095824"
type input "aa199095824"
click at [1243, 199] on button "查 询" at bounding box center [1253, 199] width 44 height 22
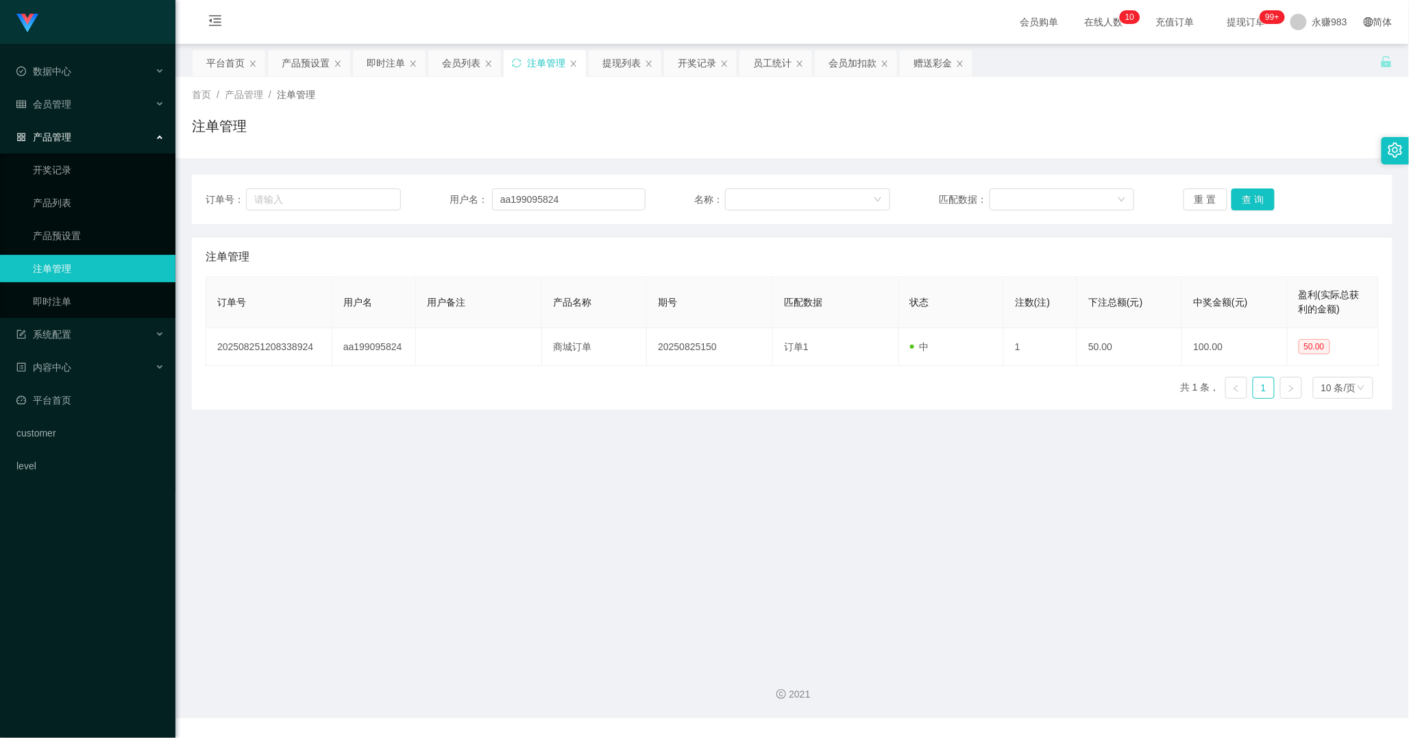
click at [576, 213] on div "订单号： 用户名： aa199095824 名称： 匹配数据： 重 置 查 询" at bounding box center [792, 199] width 1200 height 49
click at [573, 201] on input "aa199095824" at bounding box center [568, 199] width 153 height 22
paste input "Espionage12"
type input "Espionage12"
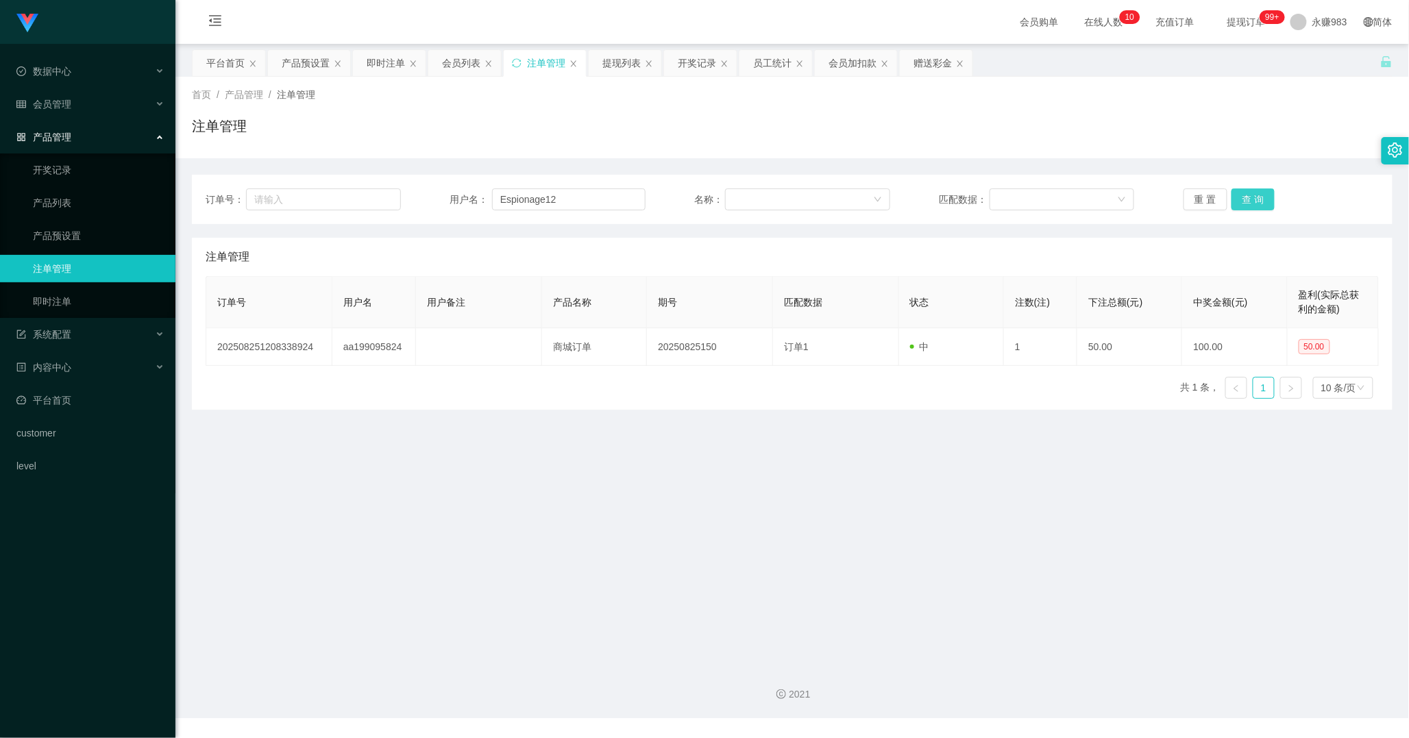
click at [1249, 199] on button "查 询" at bounding box center [1253, 199] width 44 height 22
click at [1250, 207] on button "查 询" at bounding box center [1253, 199] width 44 height 22
click at [1249, 203] on button "查 询" at bounding box center [1253, 199] width 44 height 22
click at [64, 95] on div "会员管理" at bounding box center [87, 103] width 175 height 27
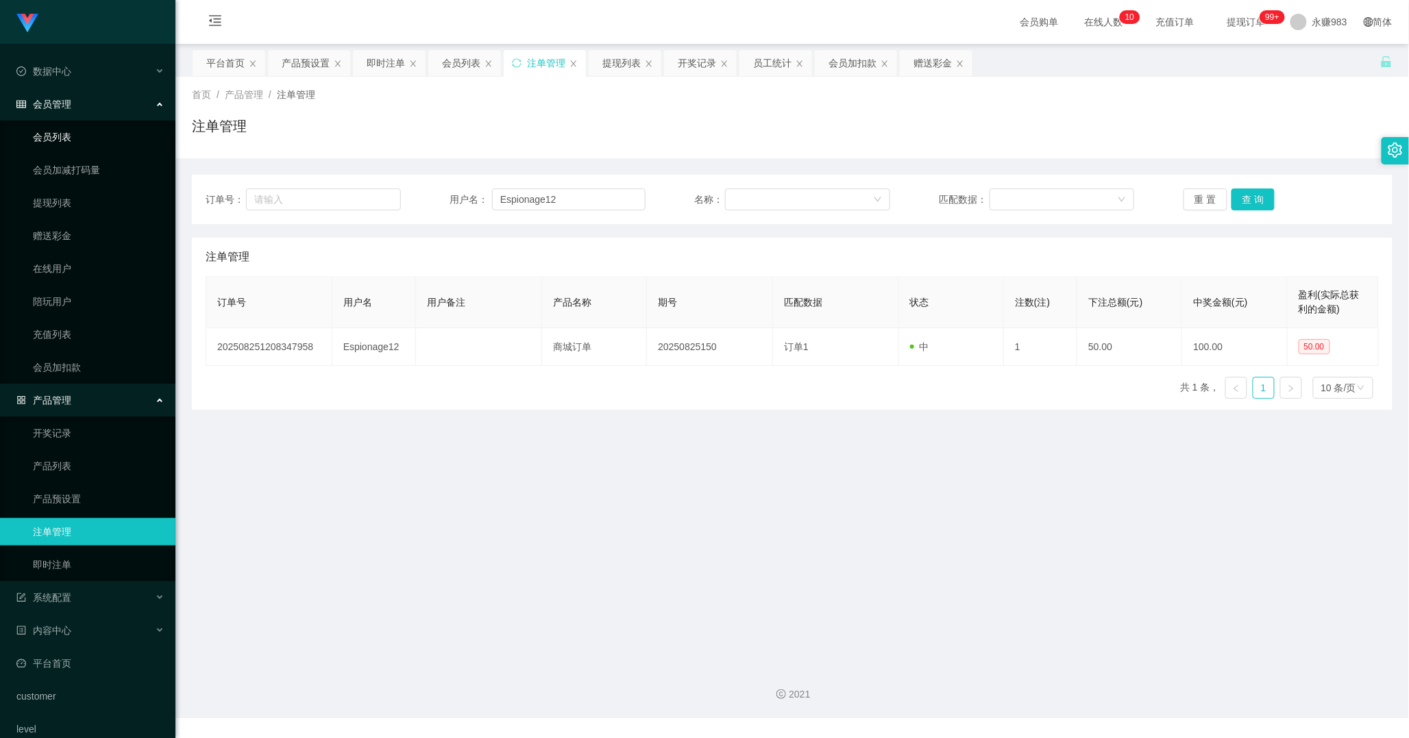
click at [83, 141] on link "会员列表" at bounding box center [99, 136] width 132 height 27
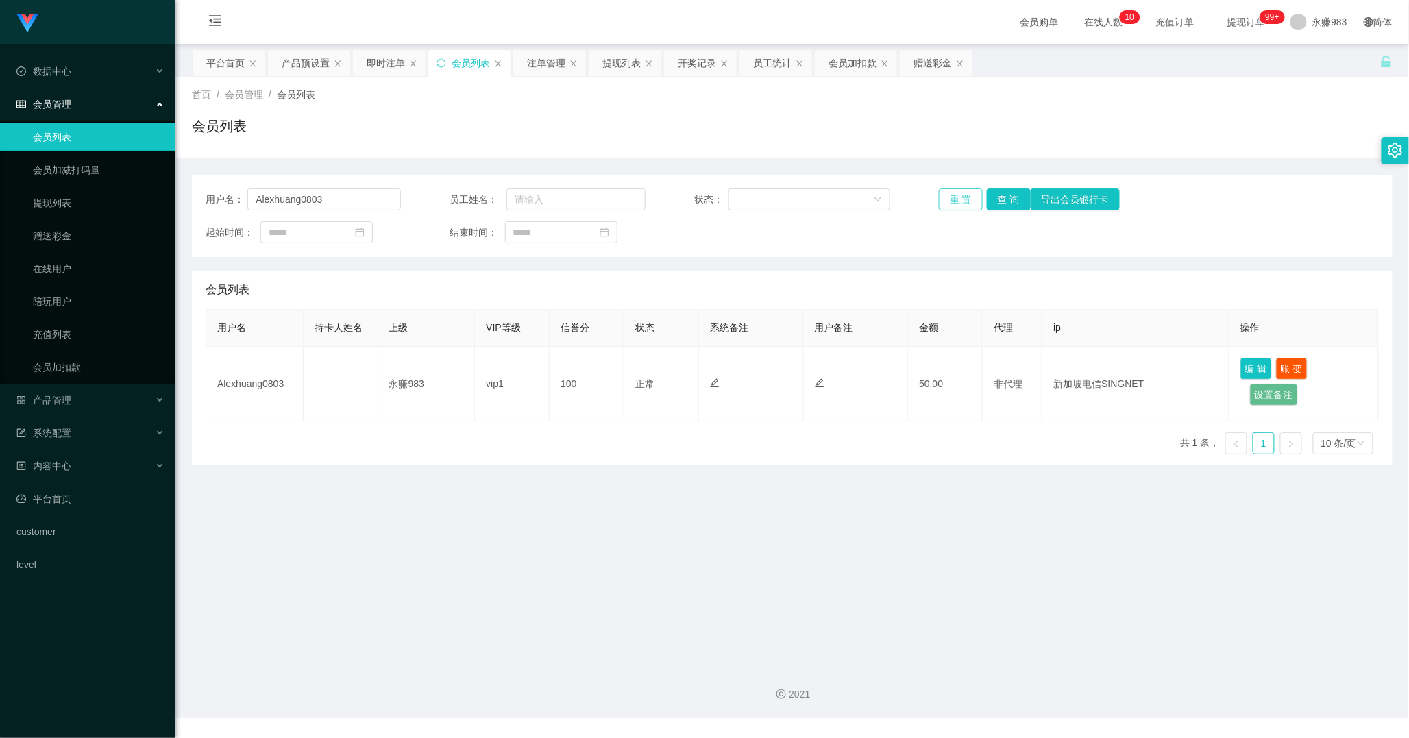
click at [962, 204] on button "重 置" at bounding box center [961, 199] width 44 height 22
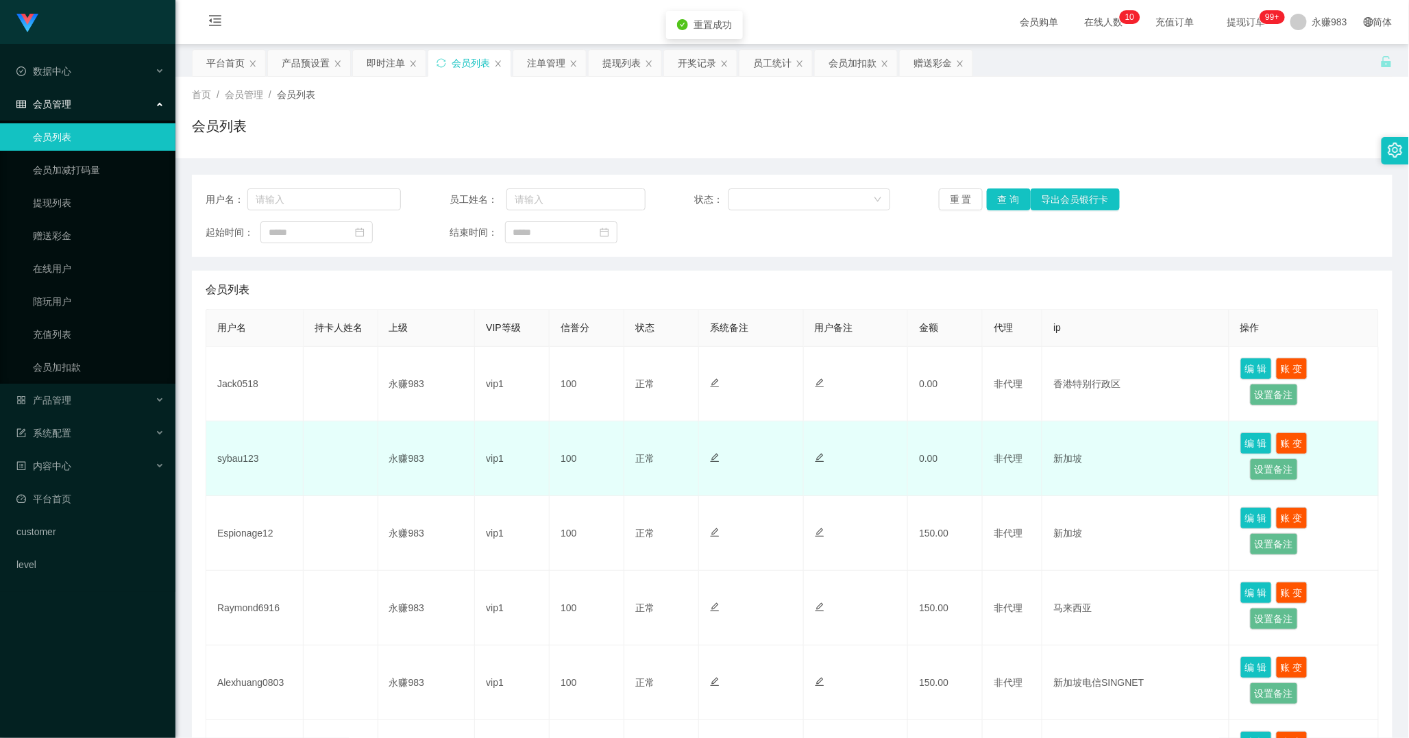
click at [249, 463] on td "sybau123" at bounding box center [254, 458] width 97 height 75
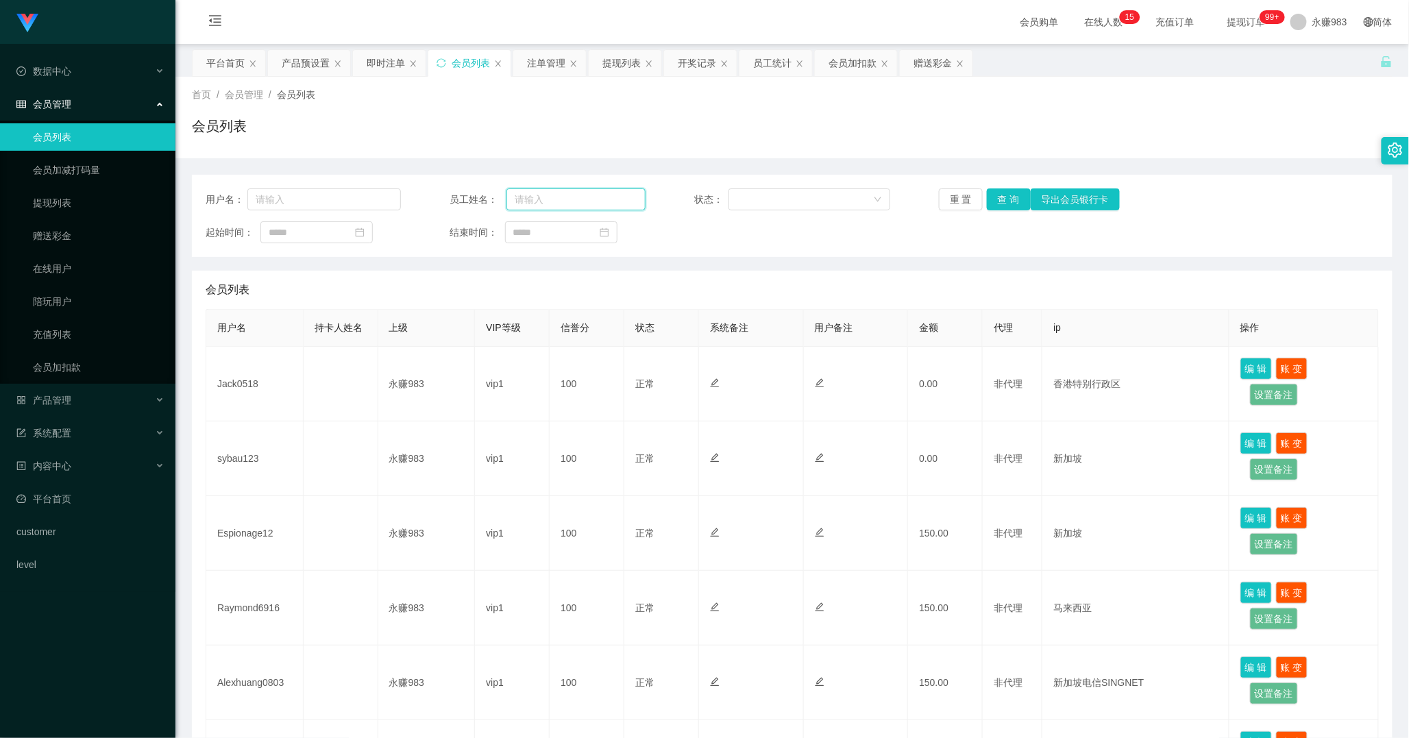
click at [556, 203] on input "text" at bounding box center [575, 199] width 139 height 22
click at [362, 197] on input "text" at bounding box center [323, 199] width 153 height 22
paste input "Raymond6916"
type input "Raymond6916"
click at [994, 201] on button "查 询" at bounding box center [1009, 199] width 44 height 22
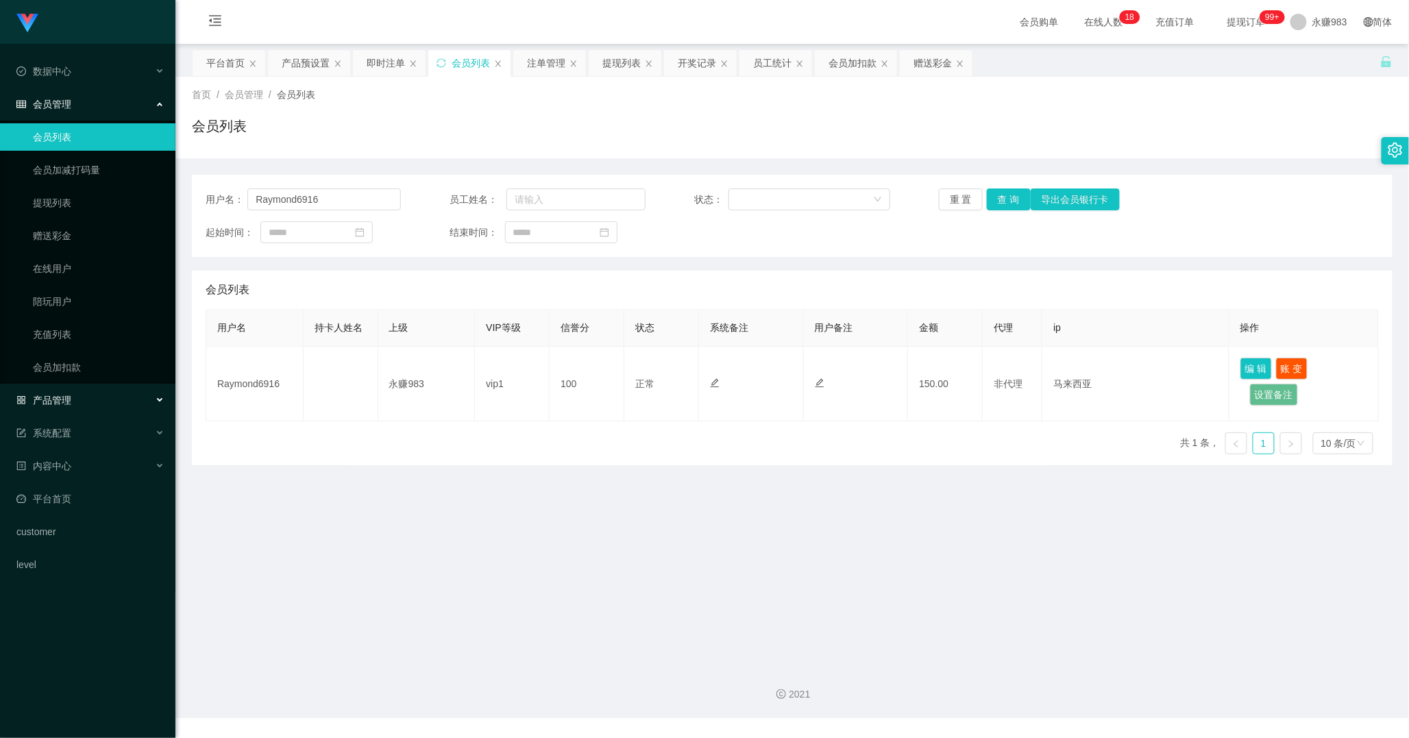
click at [62, 406] on div "产品管理" at bounding box center [87, 399] width 175 height 27
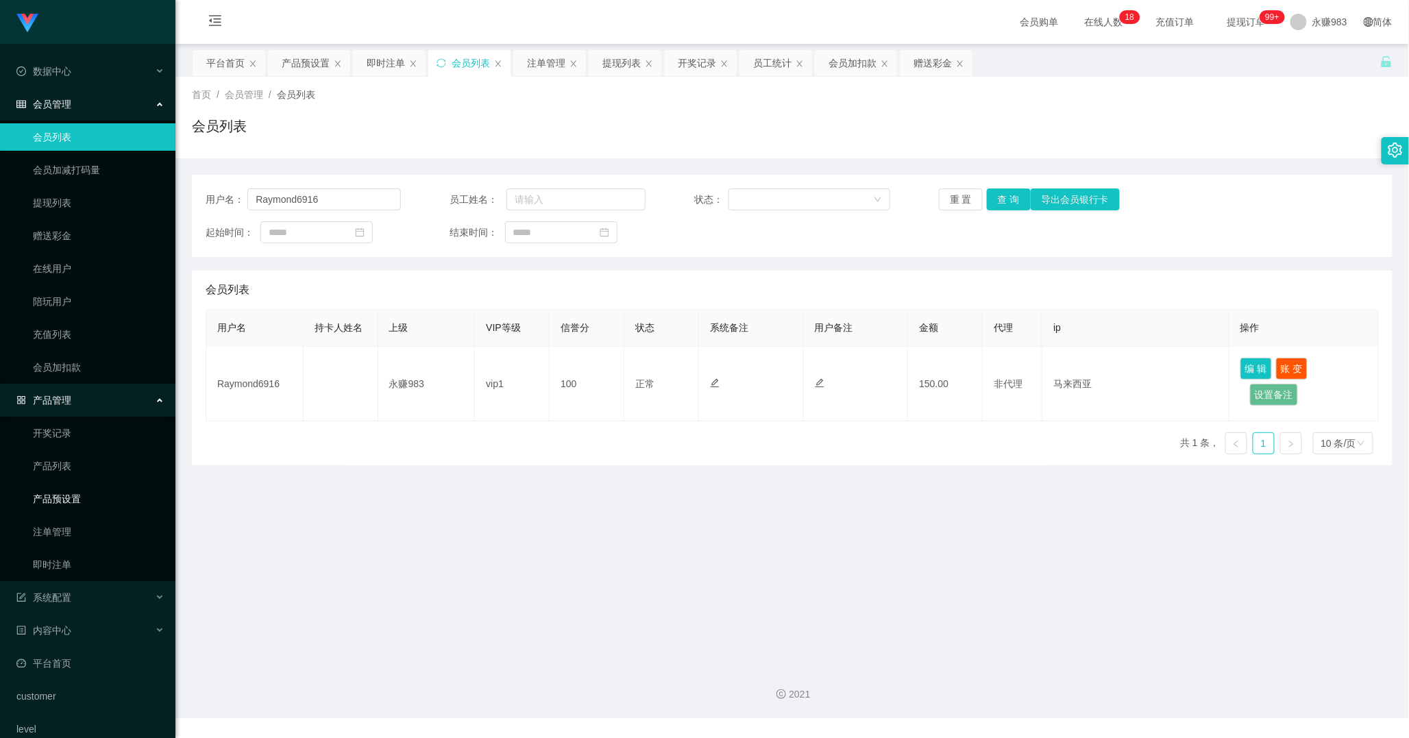
click at [77, 502] on link "产品预设置" at bounding box center [99, 498] width 132 height 27
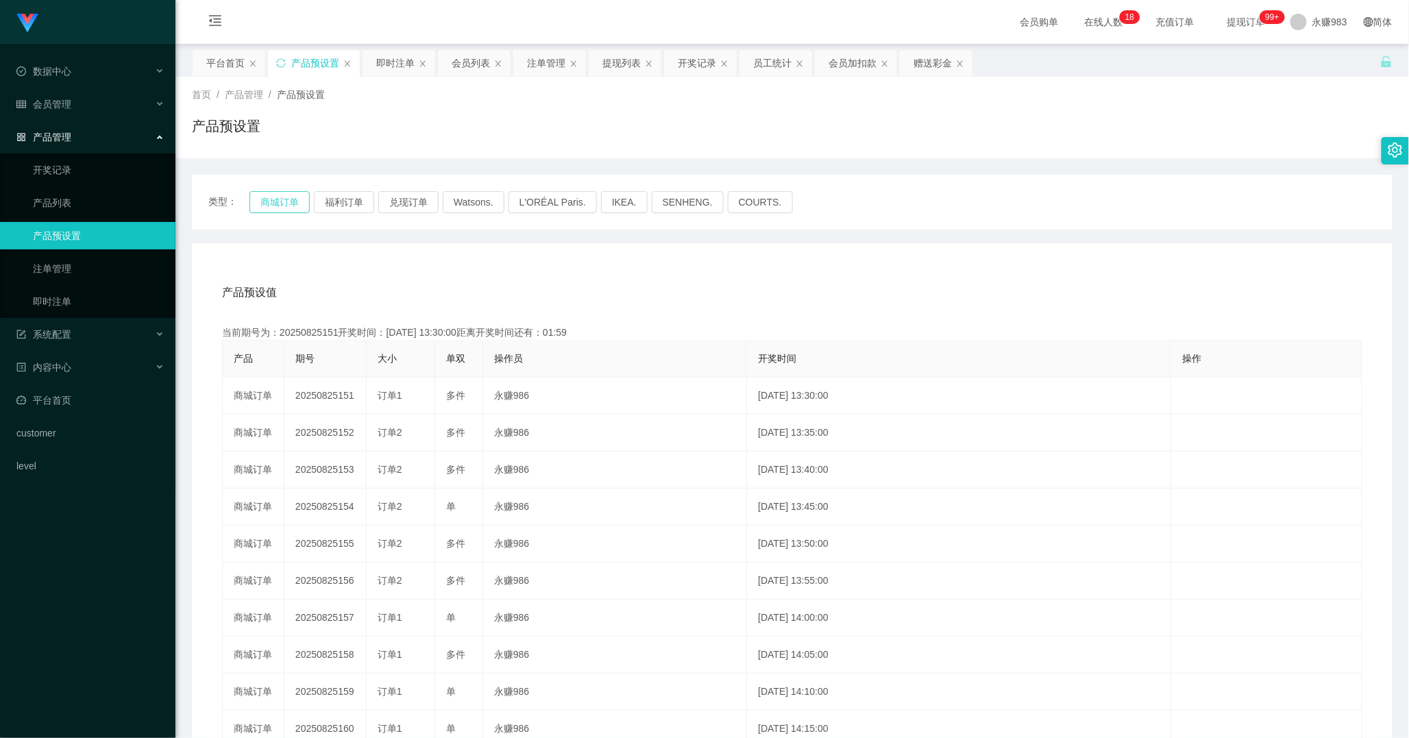
click at [275, 196] on button "商城订单" at bounding box center [279, 202] width 60 height 22
click at [275, 203] on button "商城订单" at bounding box center [279, 202] width 60 height 22
click at [78, 104] on div "会员管理" at bounding box center [87, 103] width 175 height 27
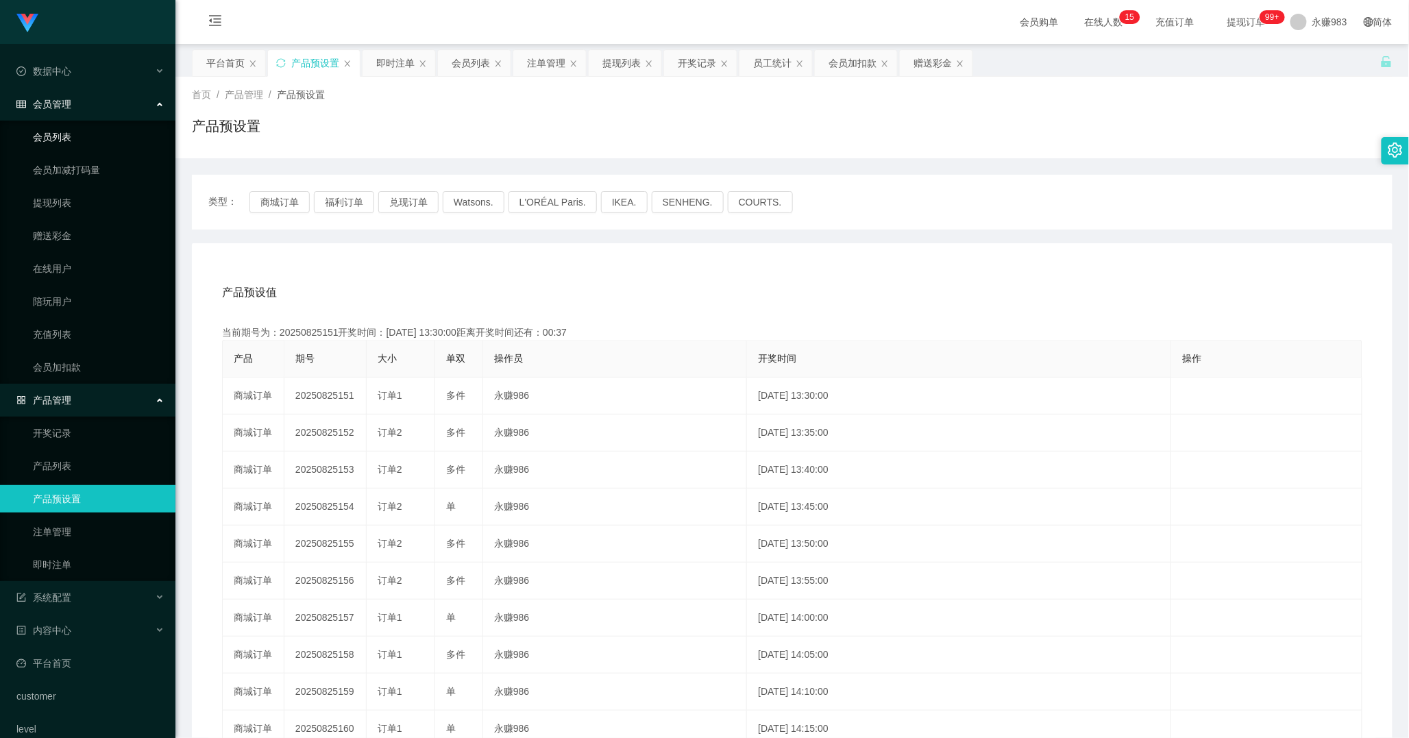
click at [92, 139] on link "会员列表" at bounding box center [99, 136] width 132 height 27
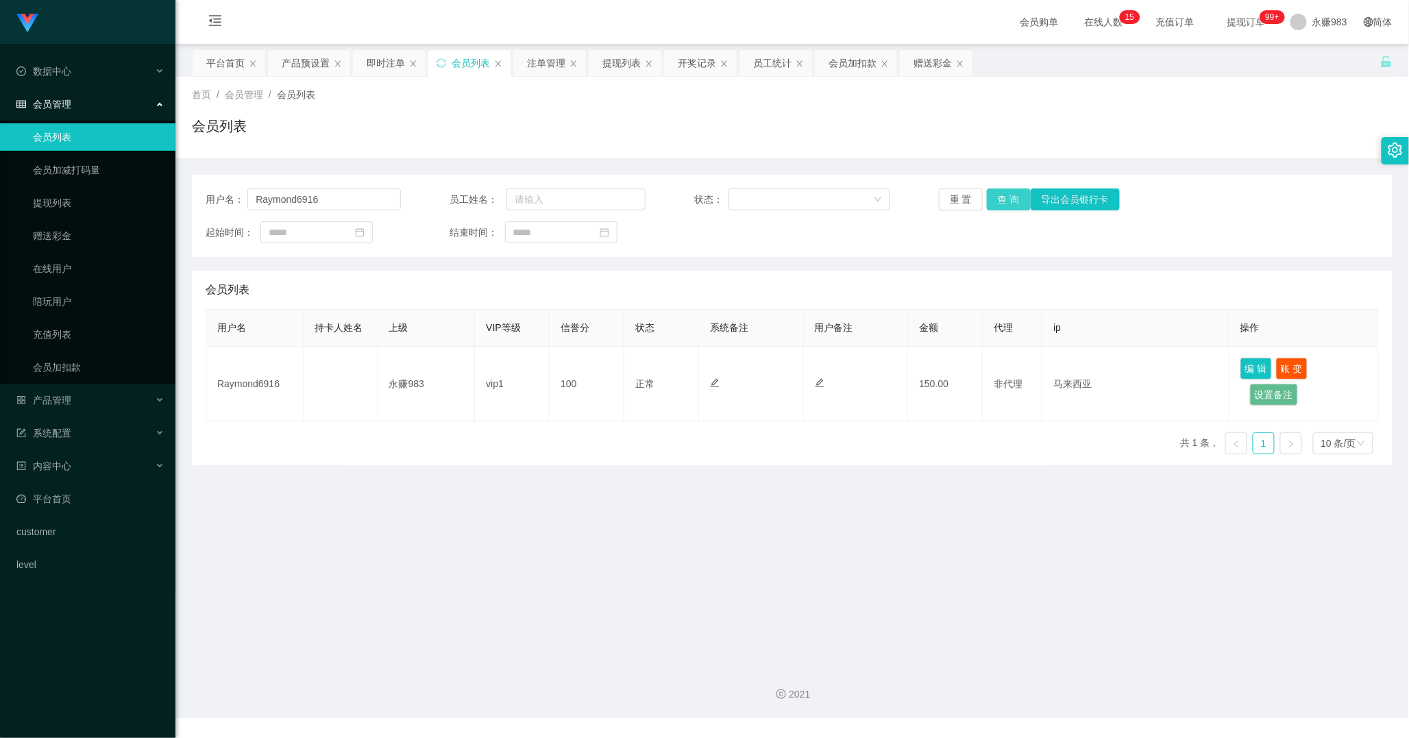
click at [1016, 203] on button "查 询" at bounding box center [1009, 199] width 44 height 22
click at [957, 195] on button "重 置" at bounding box center [961, 199] width 44 height 22
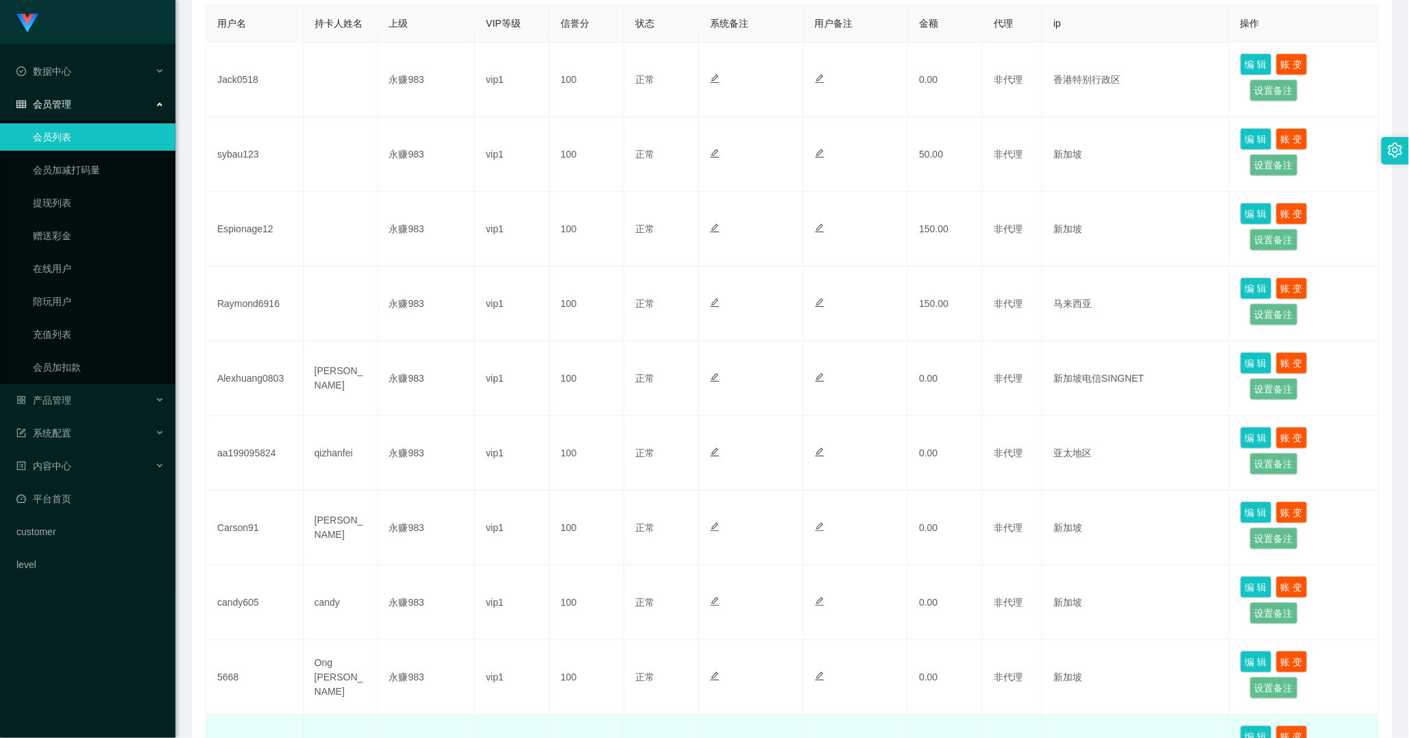
scroll to position [152, 0]
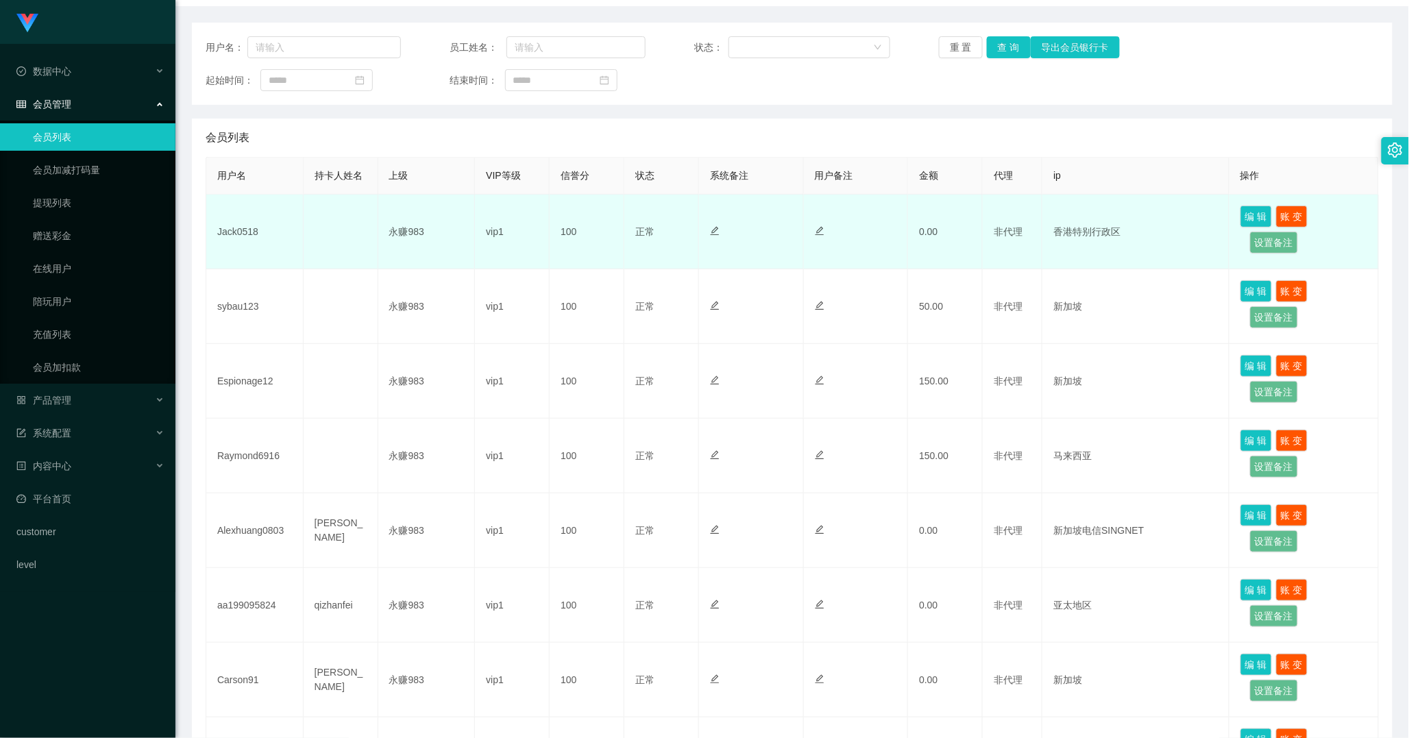
click at [250, 230] on td "Jack0518" at bounding box center [254, 232] width 97 height 75
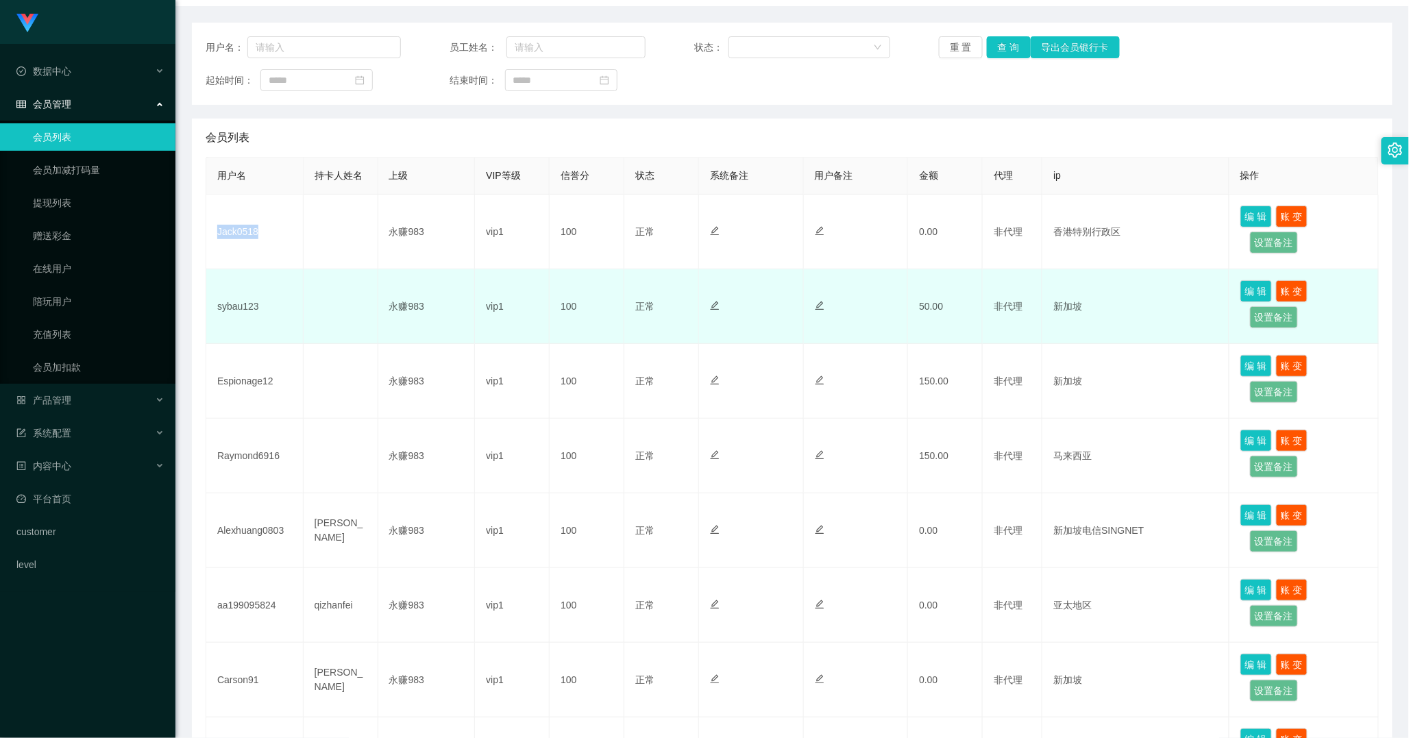
click at [764, 304] on div at bounding box center [751, 306] width 82 height 14
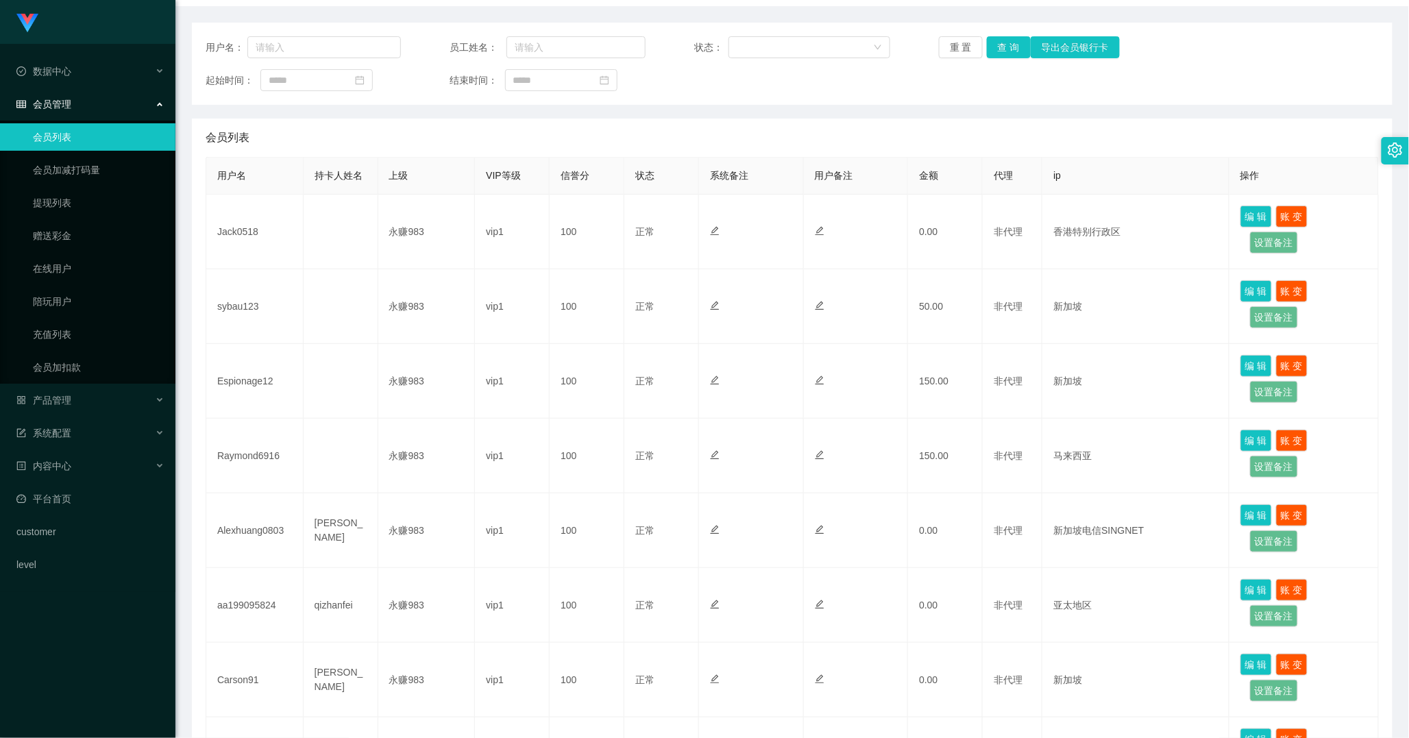
click at [83, 45] on h1 "Shopee工作台代理端" at bounding box center [89, 67] width 129 height 44
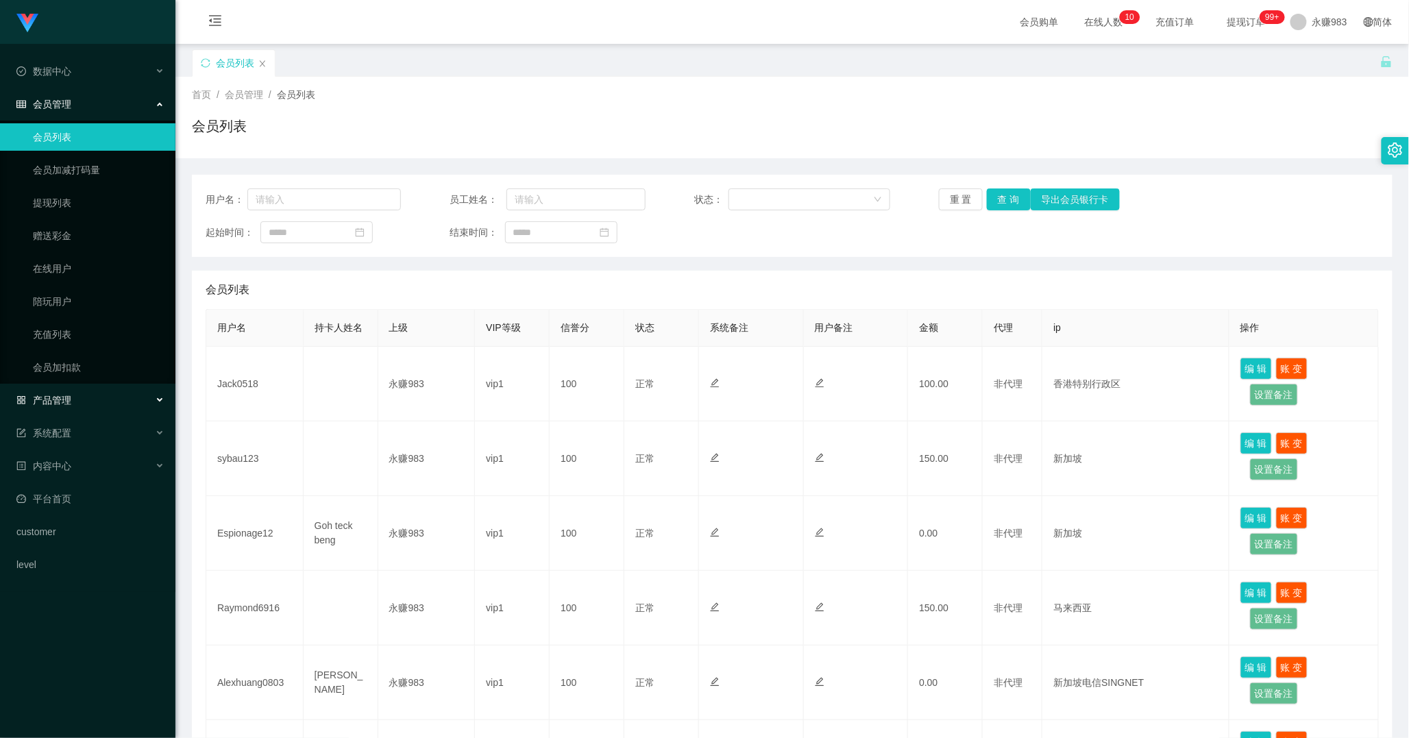
click at [71, 412] on div "产品管理" at bounding box center [87, 399] width 175 height 27
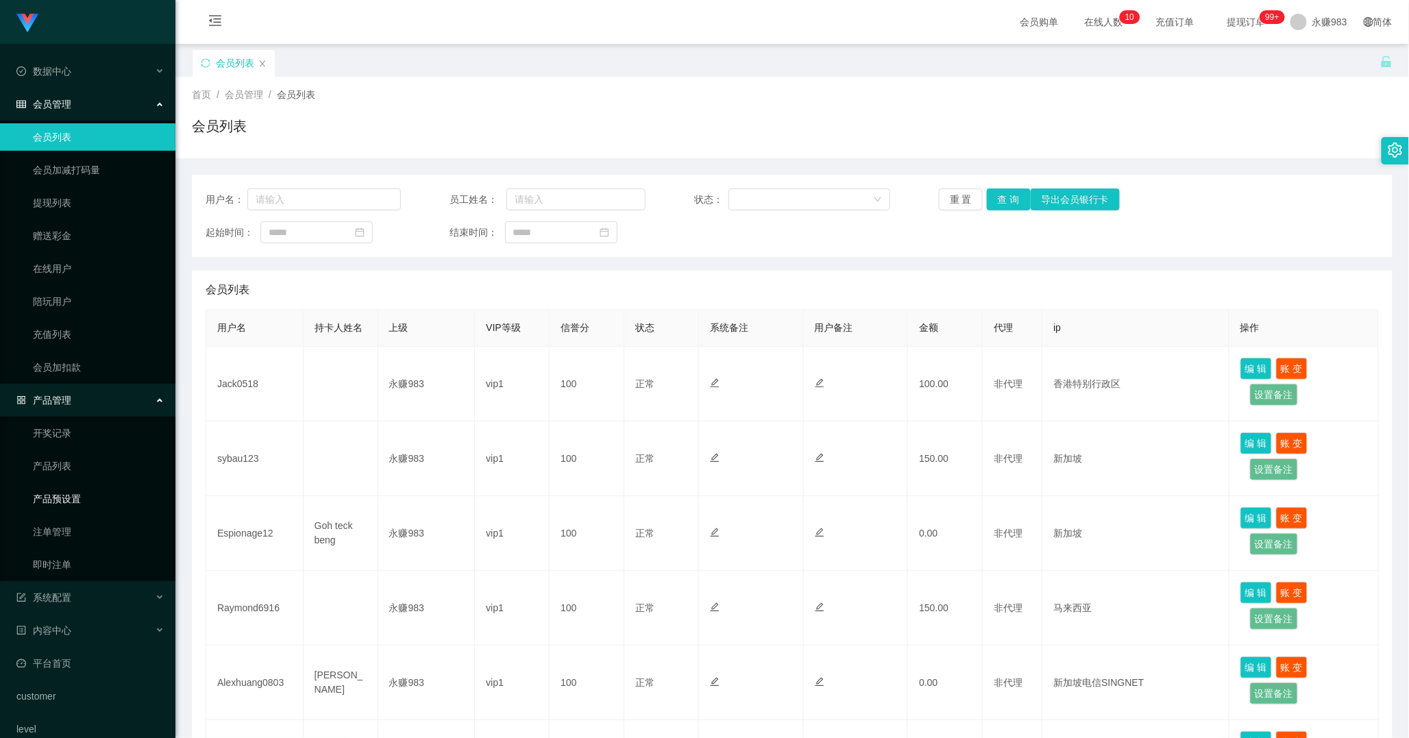
click at [83, 501] on link "产品预设置" at bounding box center [99, 498] width 132 height 27
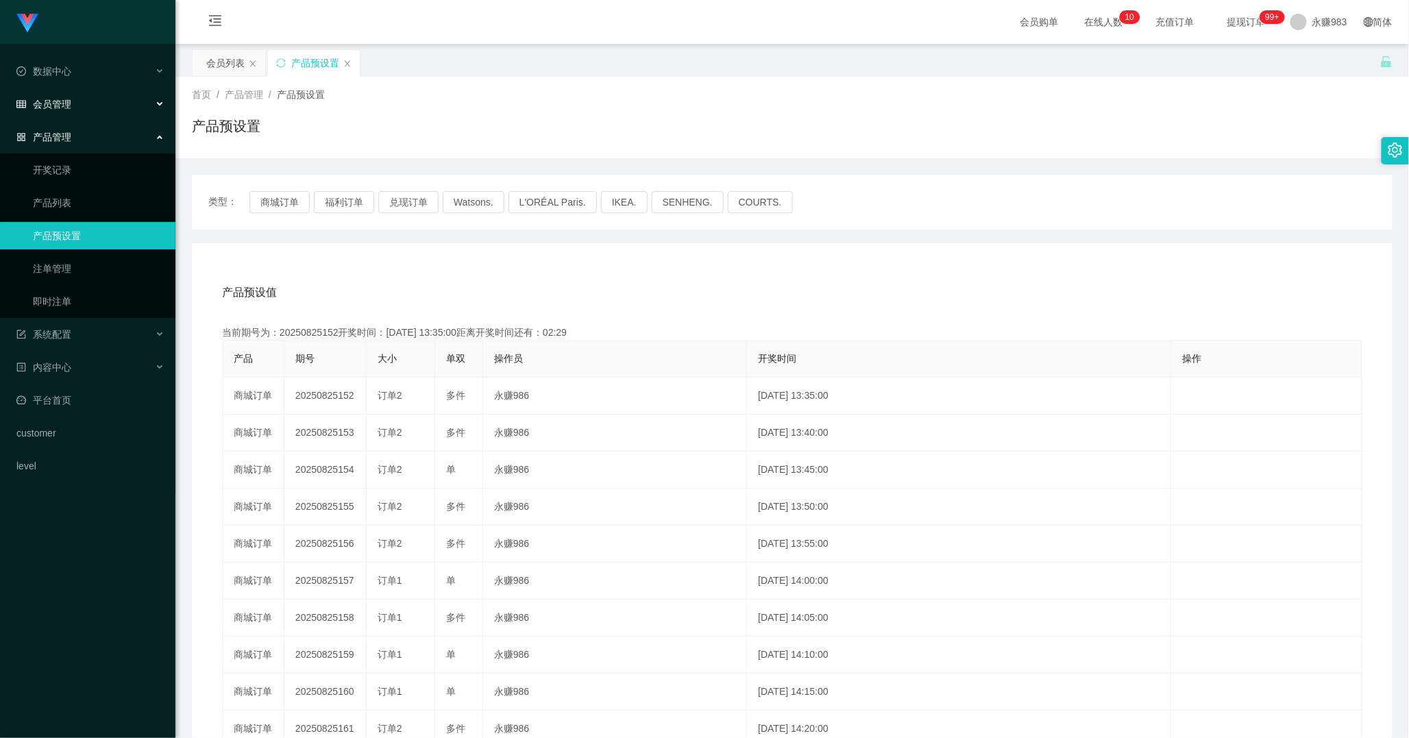
click at [67, 101] on span "会员管理" at bounding box center [43, 104] width 55 height 11
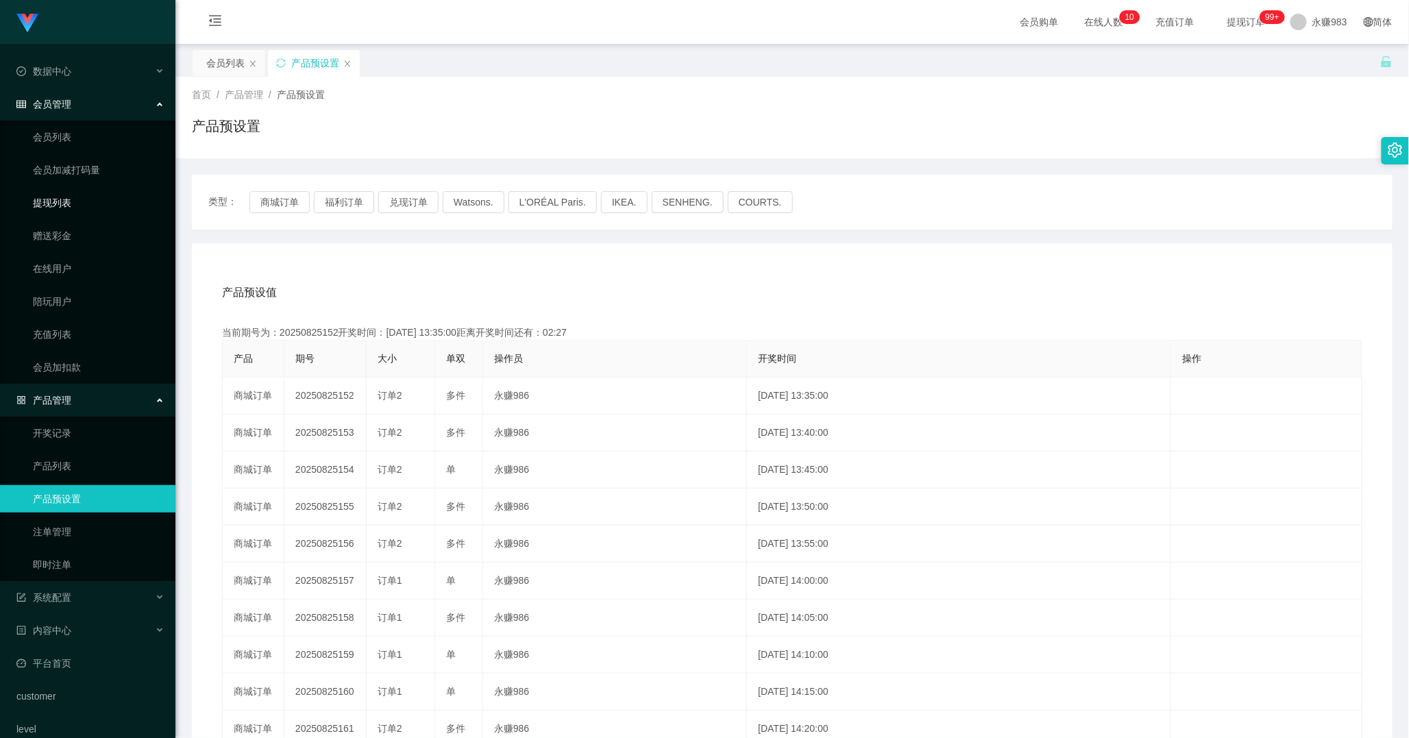
click at [60, 193] on link "提现列表" at bounding box center [99, 202] width 132 height 27
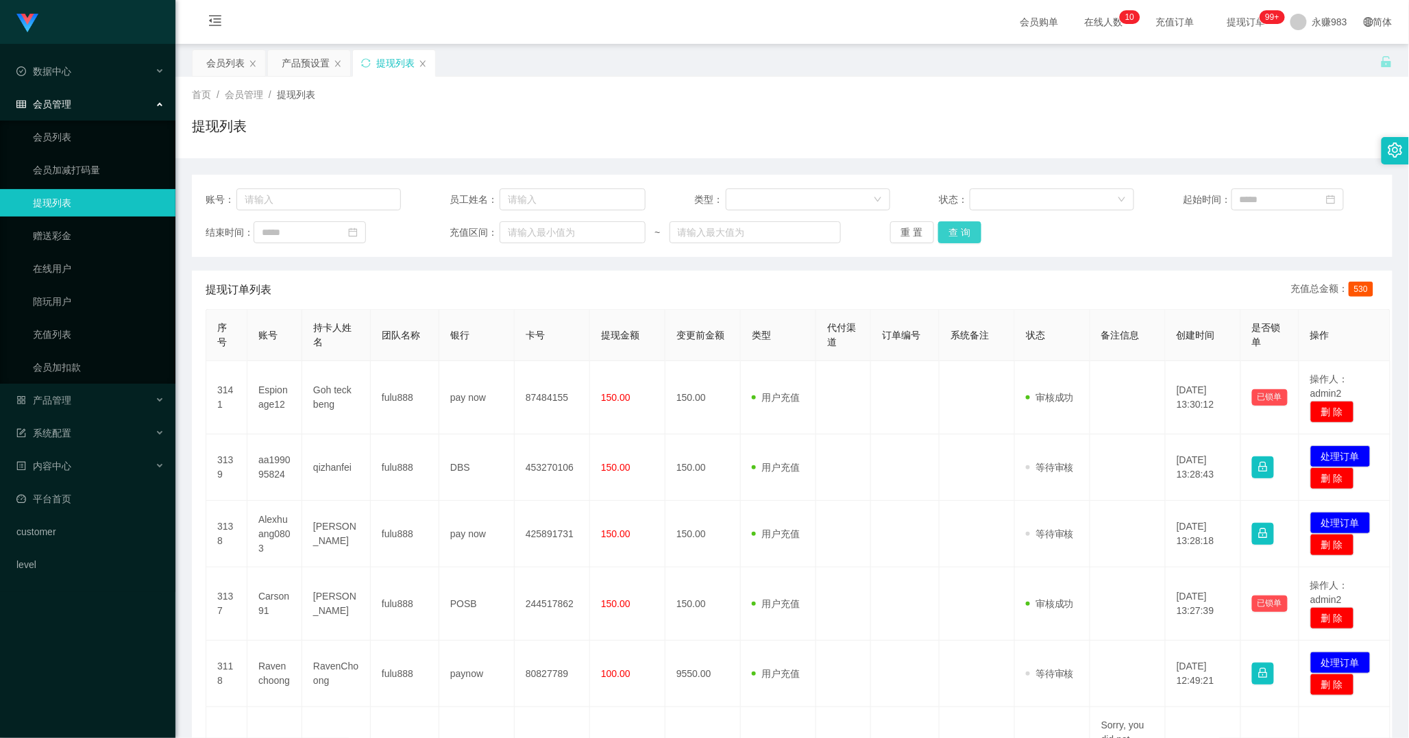
click at [948, 230] on button "查 询" at bounding box center [960, 232] width 44 height 22
click at [948, 231] on button "查 询" at bounding box center [960, 232] width 44 height 22
drag, startPoint x: 57, startPoint y: 138, endPoint x: 76, endPoint y: 152, distance: 24.0
click at [57, 138] on link "会员列表" at bounding box center [99, 136] width 132 height 27
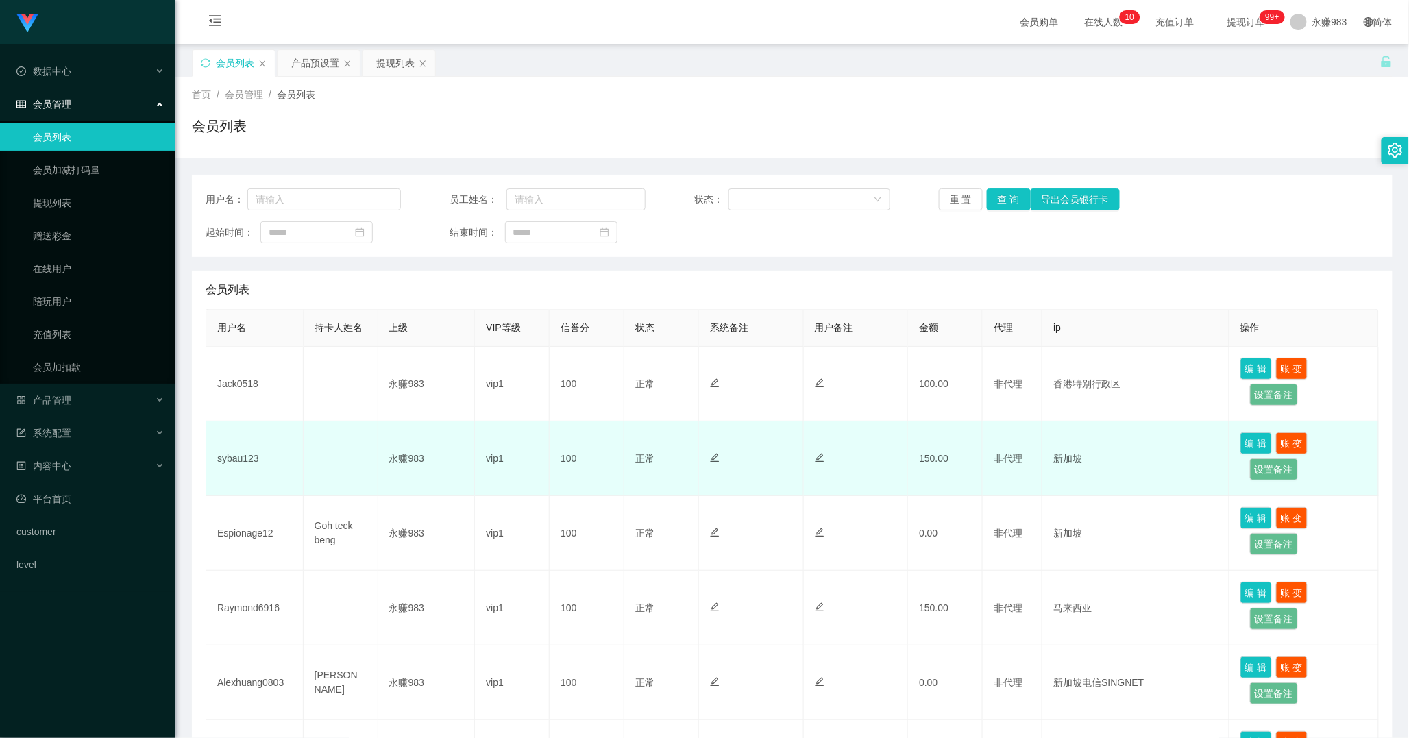
click at [238, 460] on td "sybau123" at bounding box center [254, 458] width 97 height 75
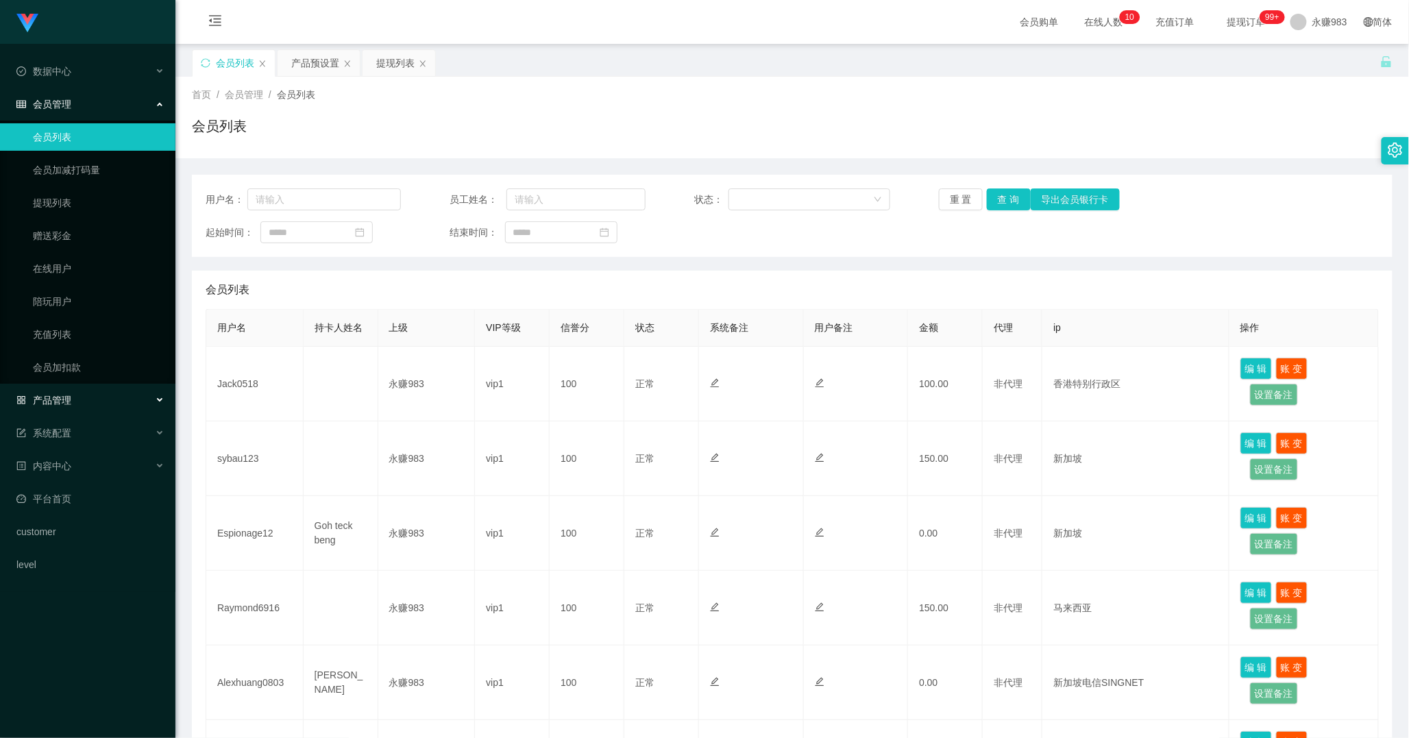
click at [92, 387] on div "产品管理" at bounding box center [87, 399] width 175 height 27
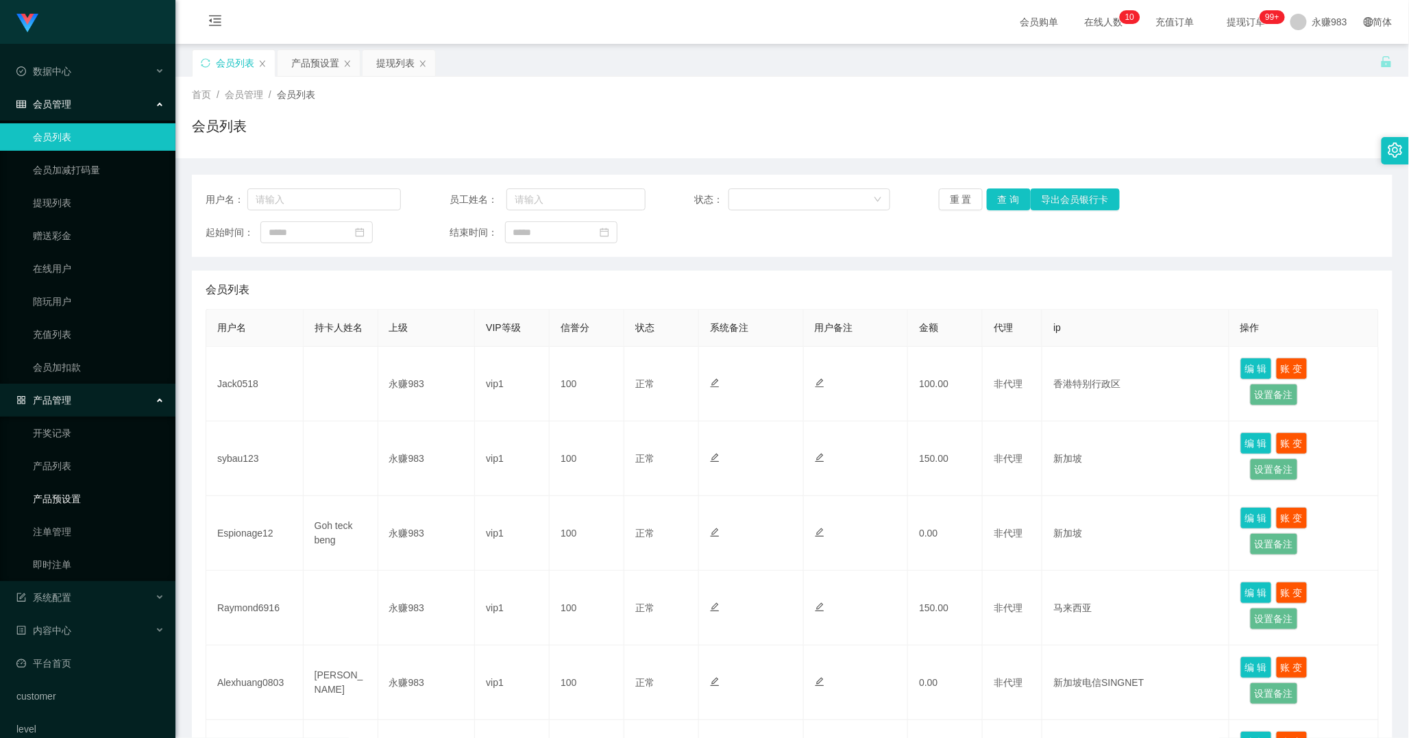
click at [83, 488] on link "产品预设置" at bounding box center [99, 498] width 132 height 27
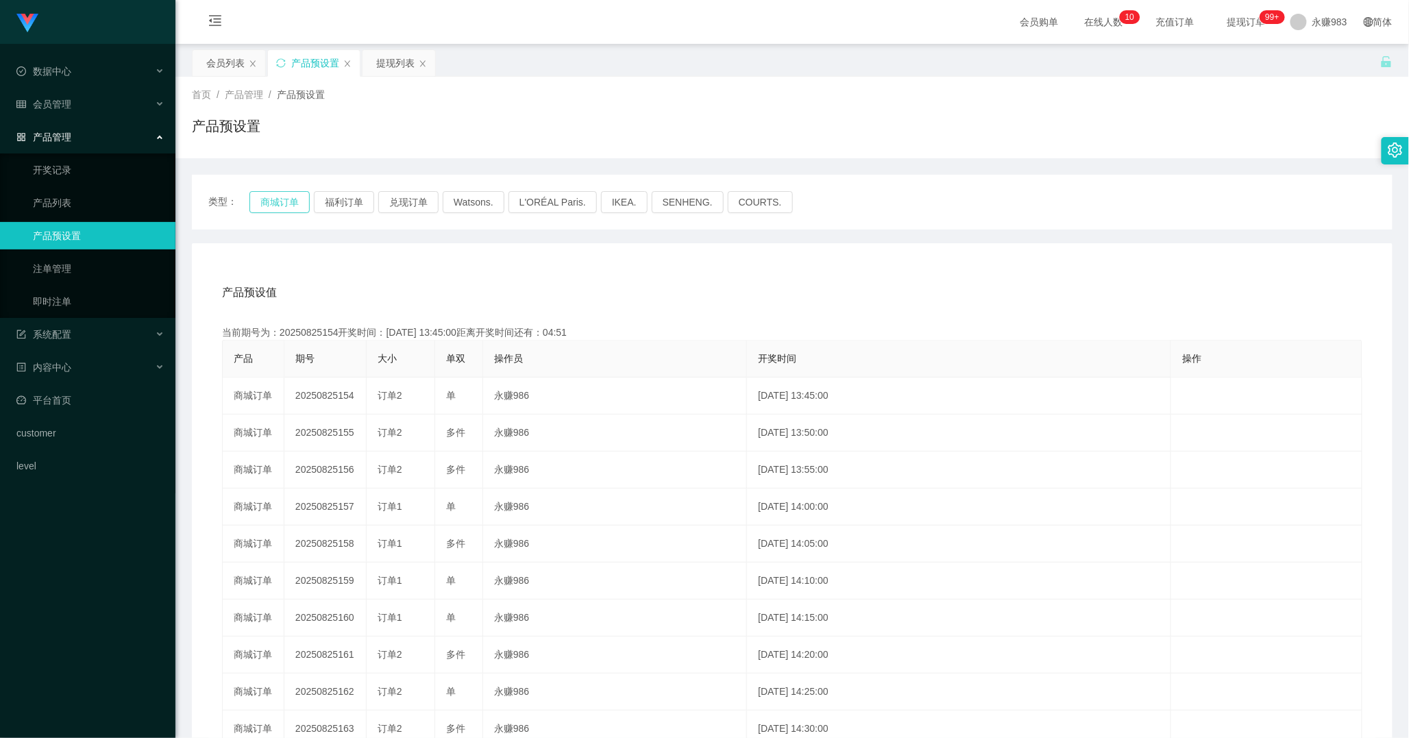
click at [280, 202] on button "商城订单" at bounding box center [279, 202] width 60 height 22
click at [386, 309] on div "产品预设值 添加期号" at bounding box center [792, 292] width 1140 height 38
click at [284, 202] on button "商城订单" at bounding box center [279, 202] width 60 height 22
click at [60, 292] on link "即时注单" at bounding box center [99, 301] width 132 height 27
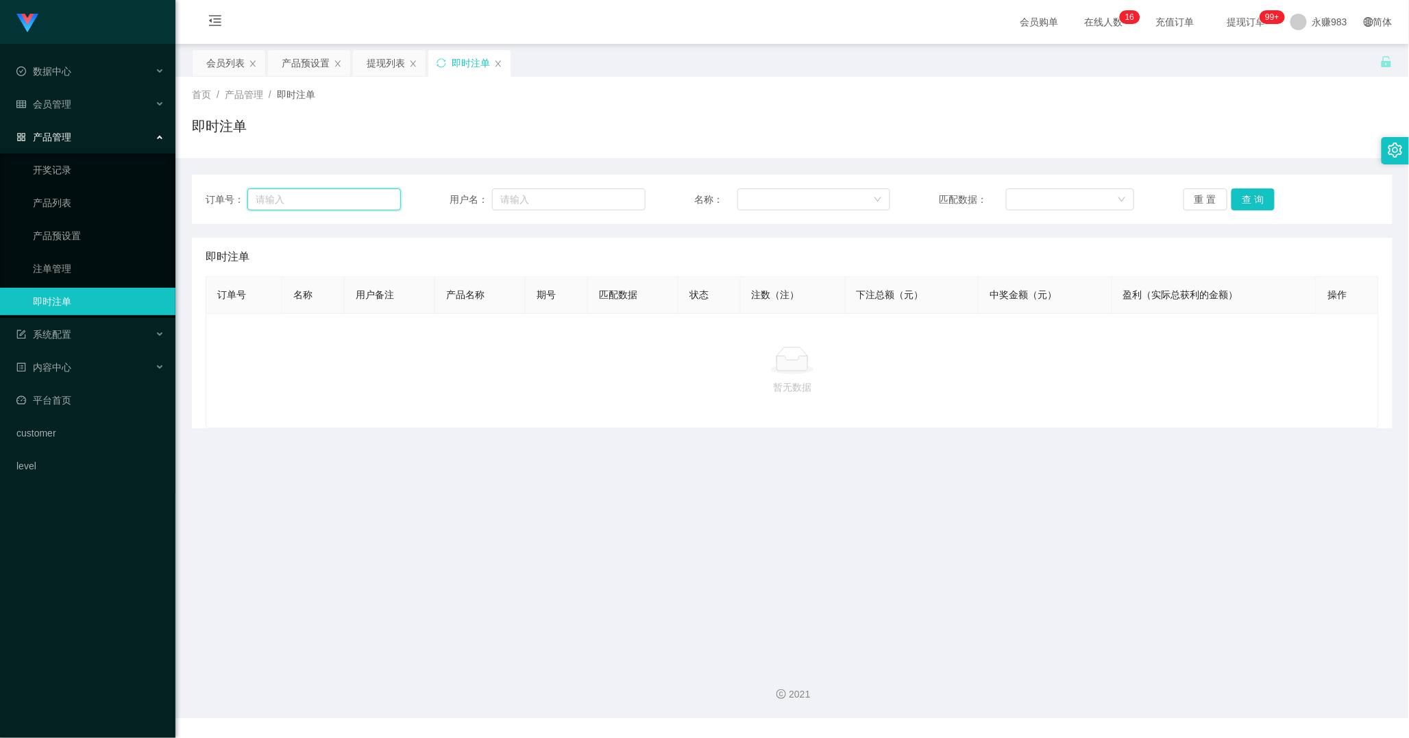
click at [282, 206] on input "text" at bounding box center [323, 199] width 153 height 22
paste input "Jack0518"
type input "Jack0518"
click at [1240, 200] on button "查 询" at bounding box center [1253, 199] width 44 height 22
click at [1242, 197] on button "查 询" at bounding box center [1253, 199] width 44 height 22
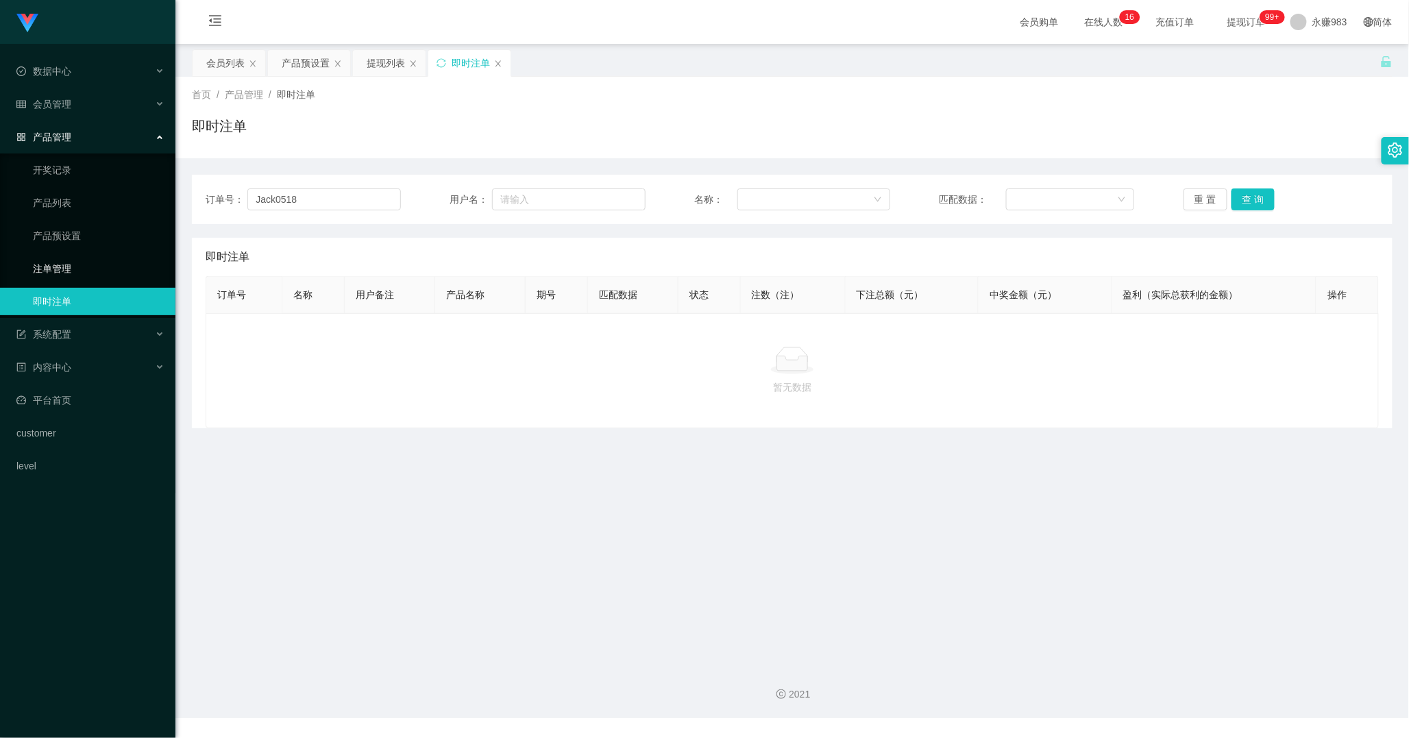
click at [71, 264] on link "注单管理" at bounding box center [99, 268] width 132 height 27
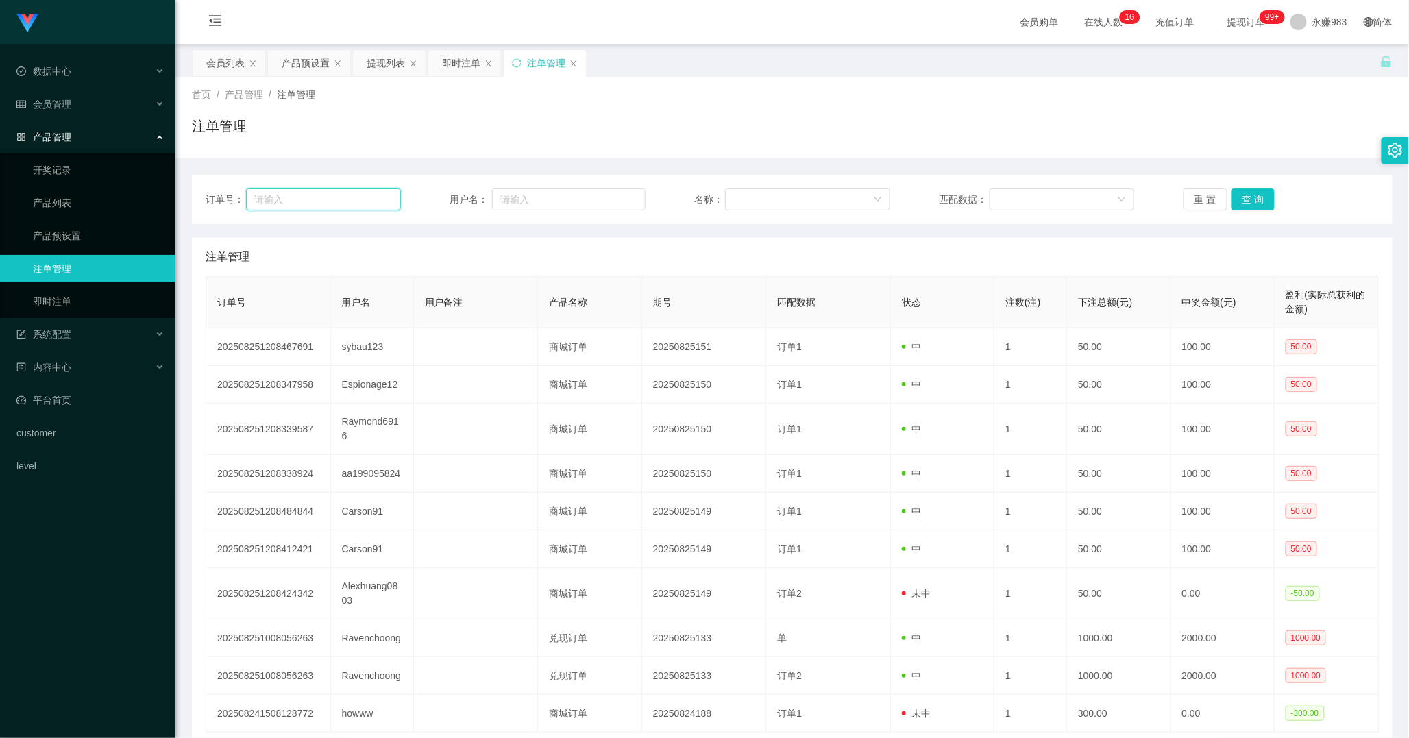
click at [336, 200] on input "text" at bounding box center [323, 199] width 155 height 22
click at [1196, 200] on button "重 置" at bounding box center [1205, 199] width 44 height 22
click at [1189, 200] on button "重 置" at bounding box center [1205, 199] width 44 height 22
drag, startPoint x: 345, startPoint y: 176, endPoint x: 333, endPoint y: 194, distance: 21.7
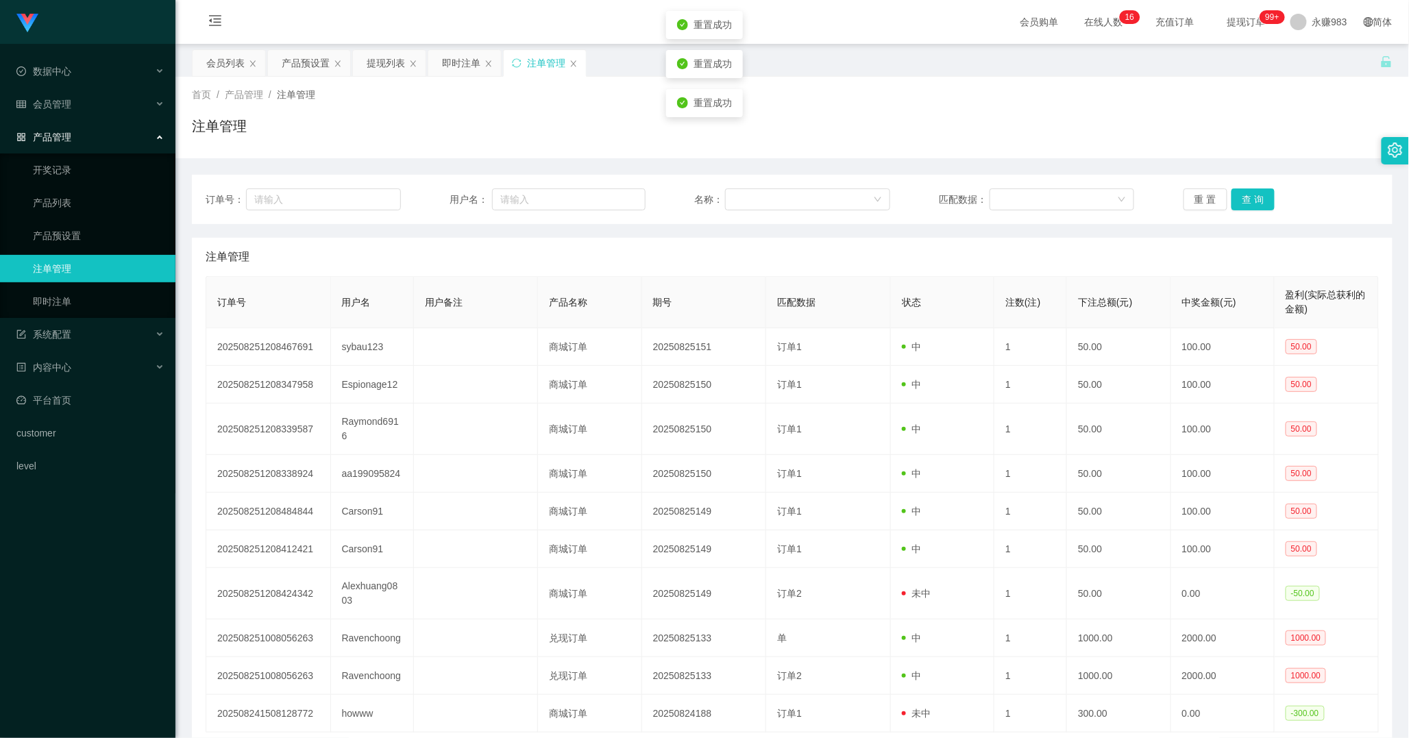
click at [345, 177] on div "订单号： 用户名： 名称： 匹配数据： 重 置 查 询" at bounding box center [792, 199] width 1200 height 49
click at [332, 197] on input "text" at bounding box center [323, 199] width 155 height 22
paste input "Jack0518"
type input "Jack0518"
click at [1252, 210] on button "查 询" at bounding box center [1253, 199] width 44 height 22
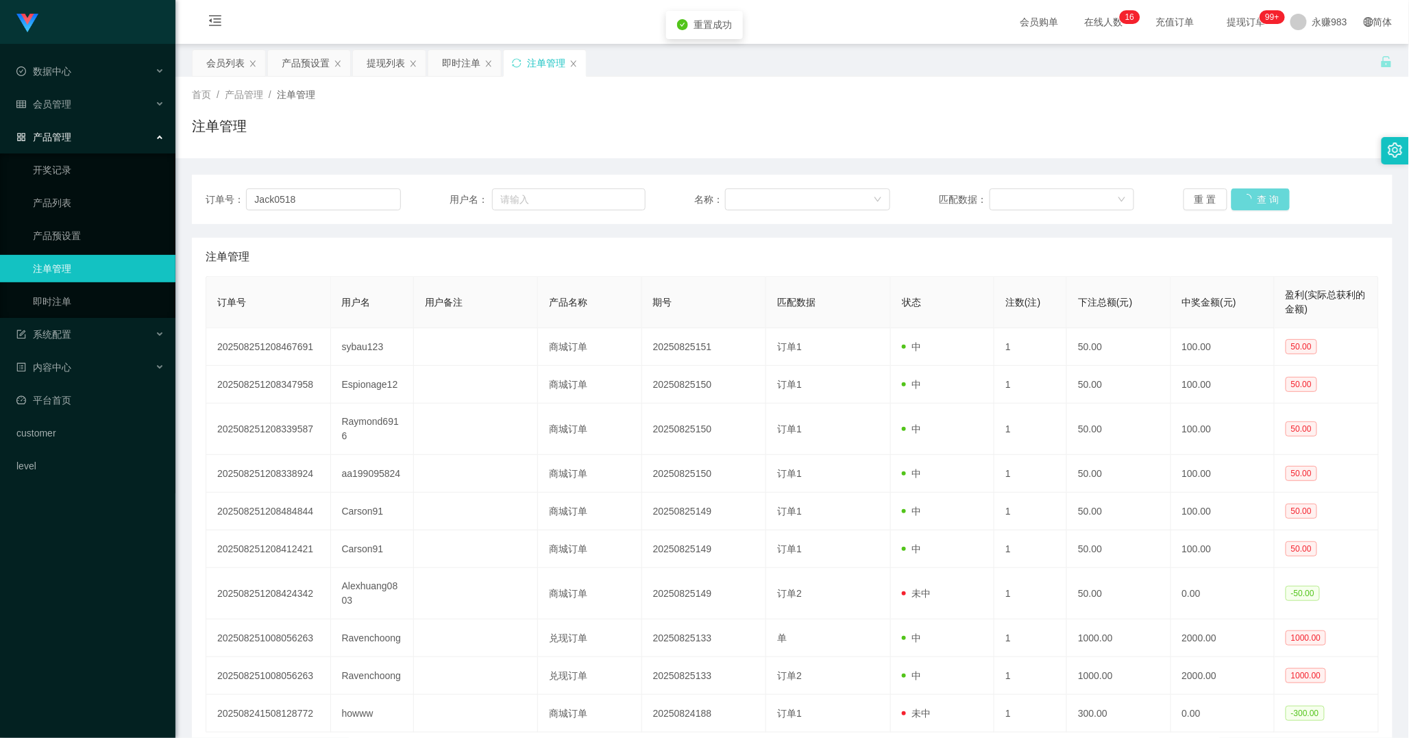
click at [1250, 203] on div "重 置 查 询" at bounding box center [1280, 199] width 195 height 22
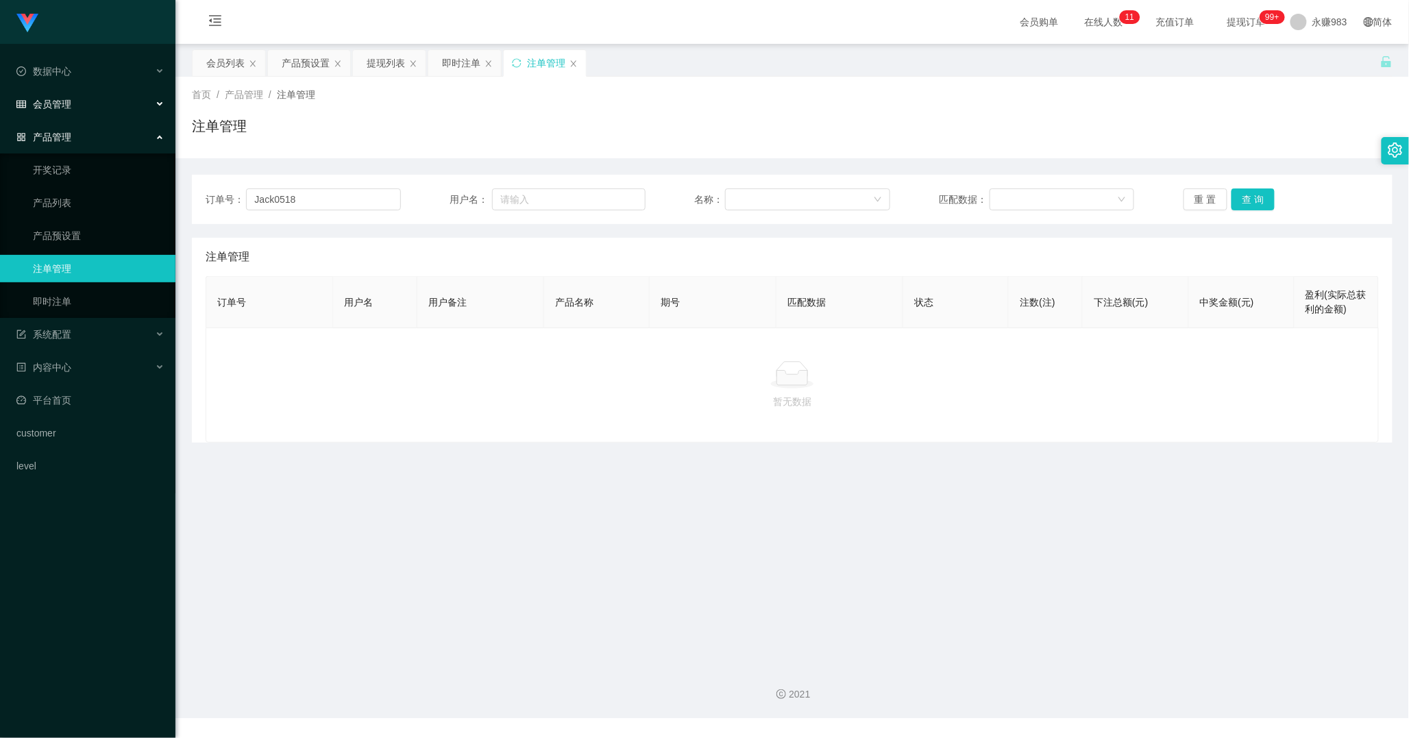
click at [83, 105] on div "会员管理" at bounding box center [87, 103] width 175 height 27
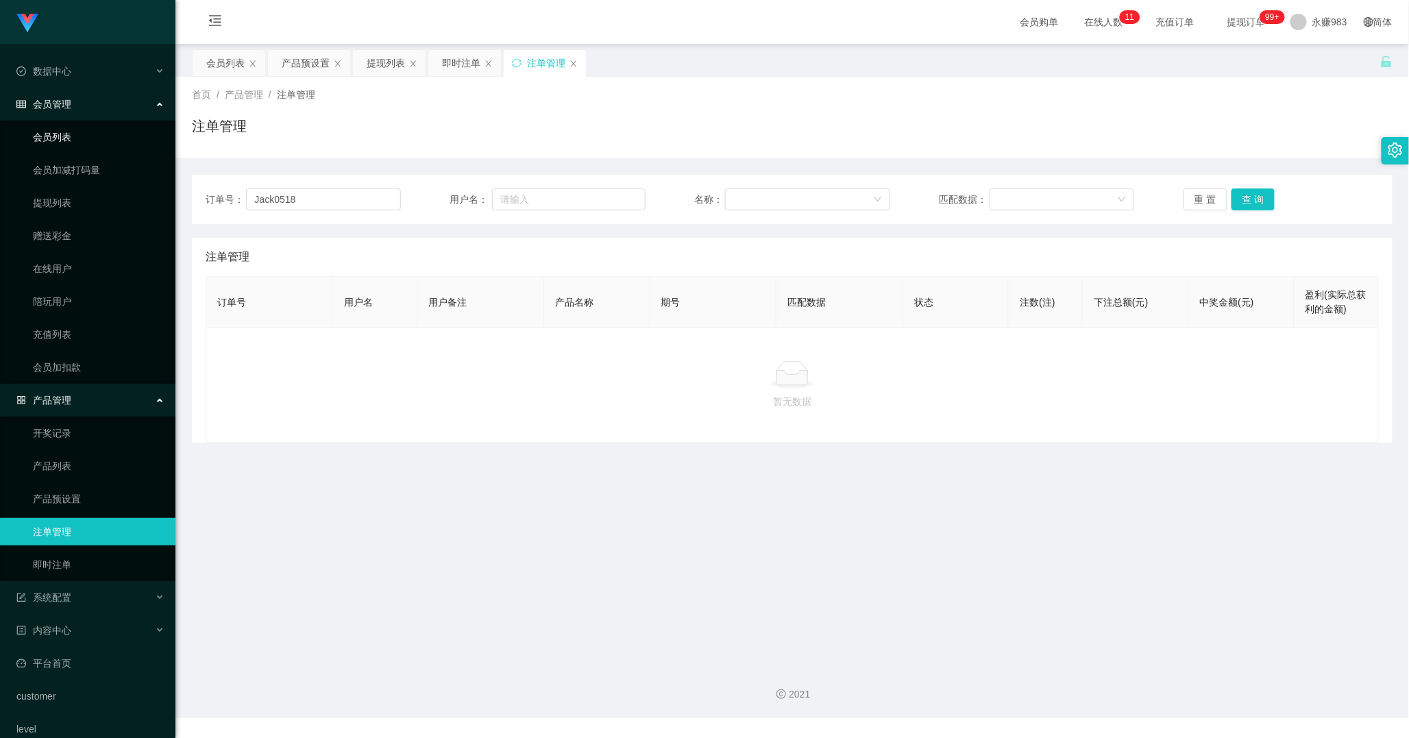
click at [64, 138] on link "会员列表" at bounding box center [99, 136] width 132 height 27
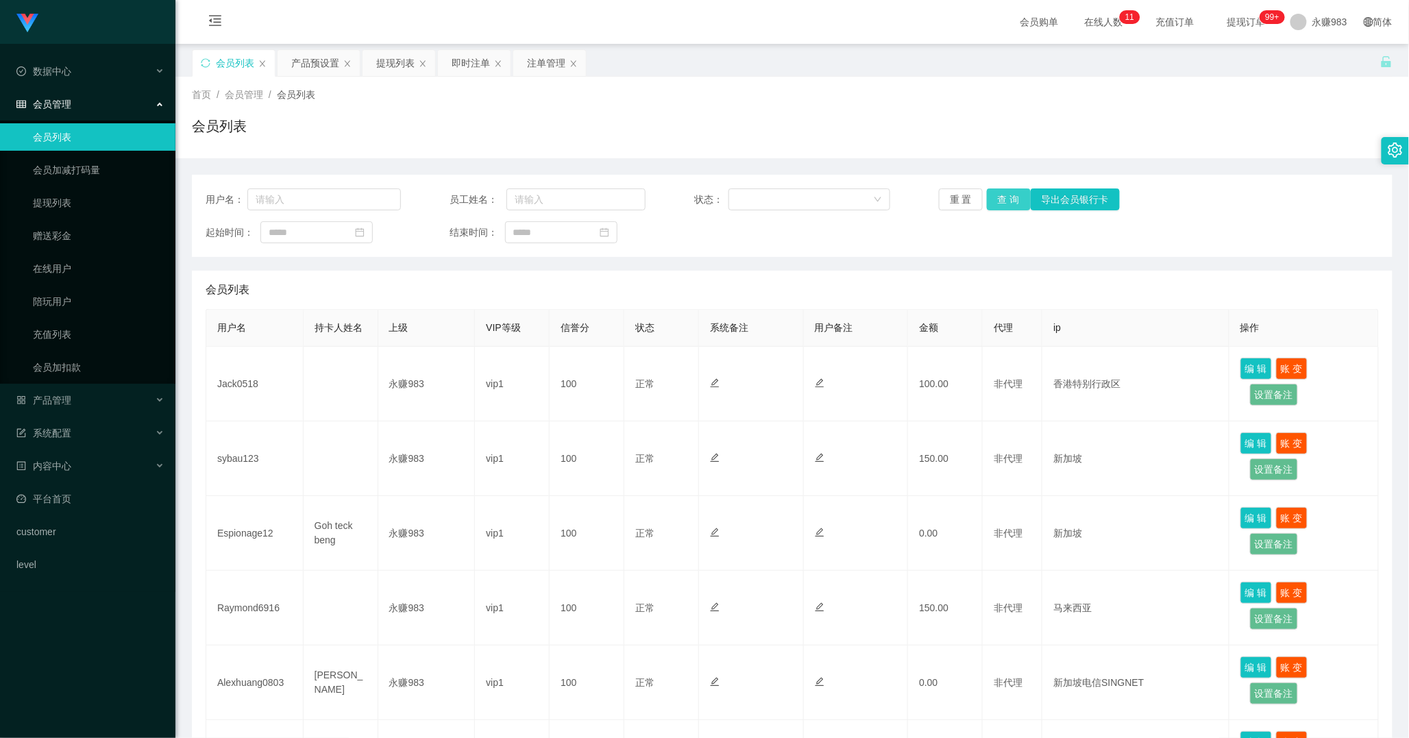
click at [990, 201] on button "查 询" at bounding box center [1009, 199] width 44 height 22
click at [74, 84] on div "数据中心" at bounding box center [87, 71] width 175 height 27
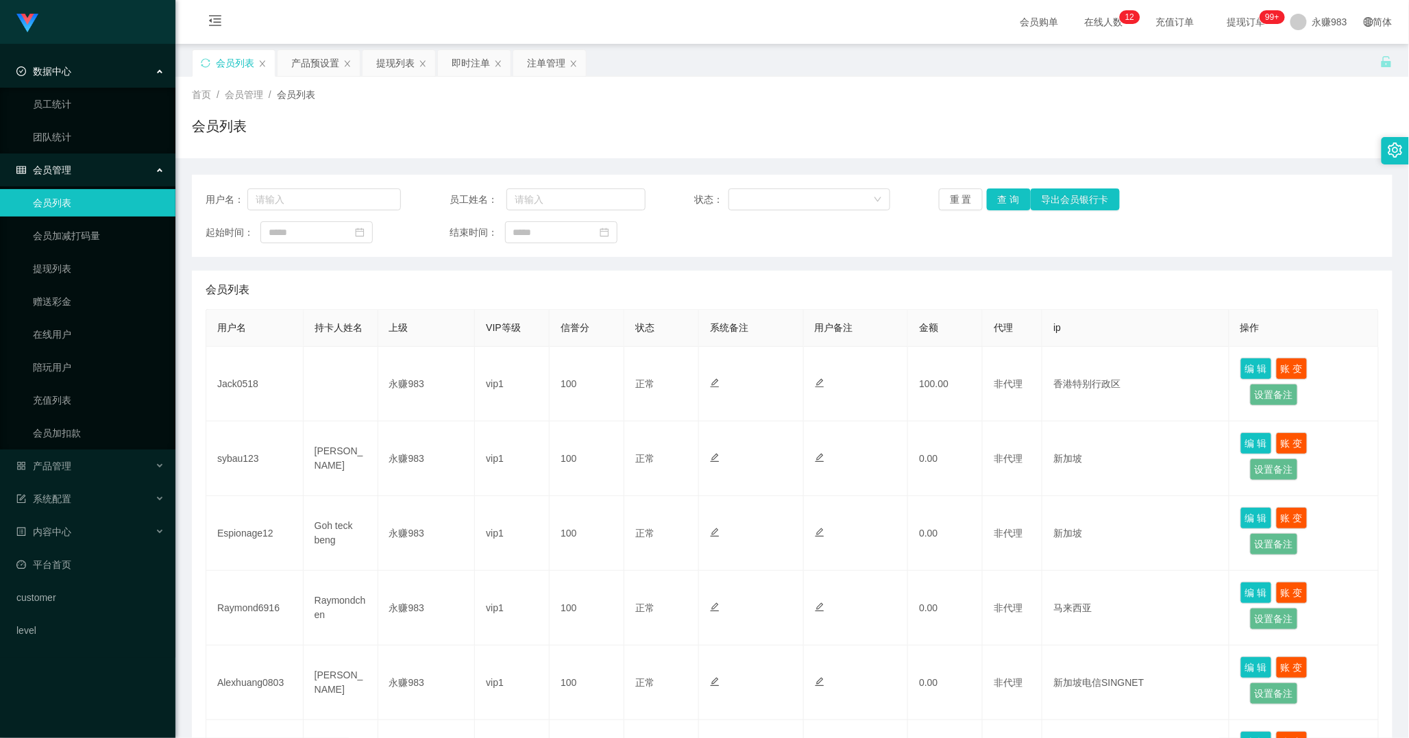
click at [74, 84] on div "数据中心" at bounding box center [87, 71] width 175 height 27
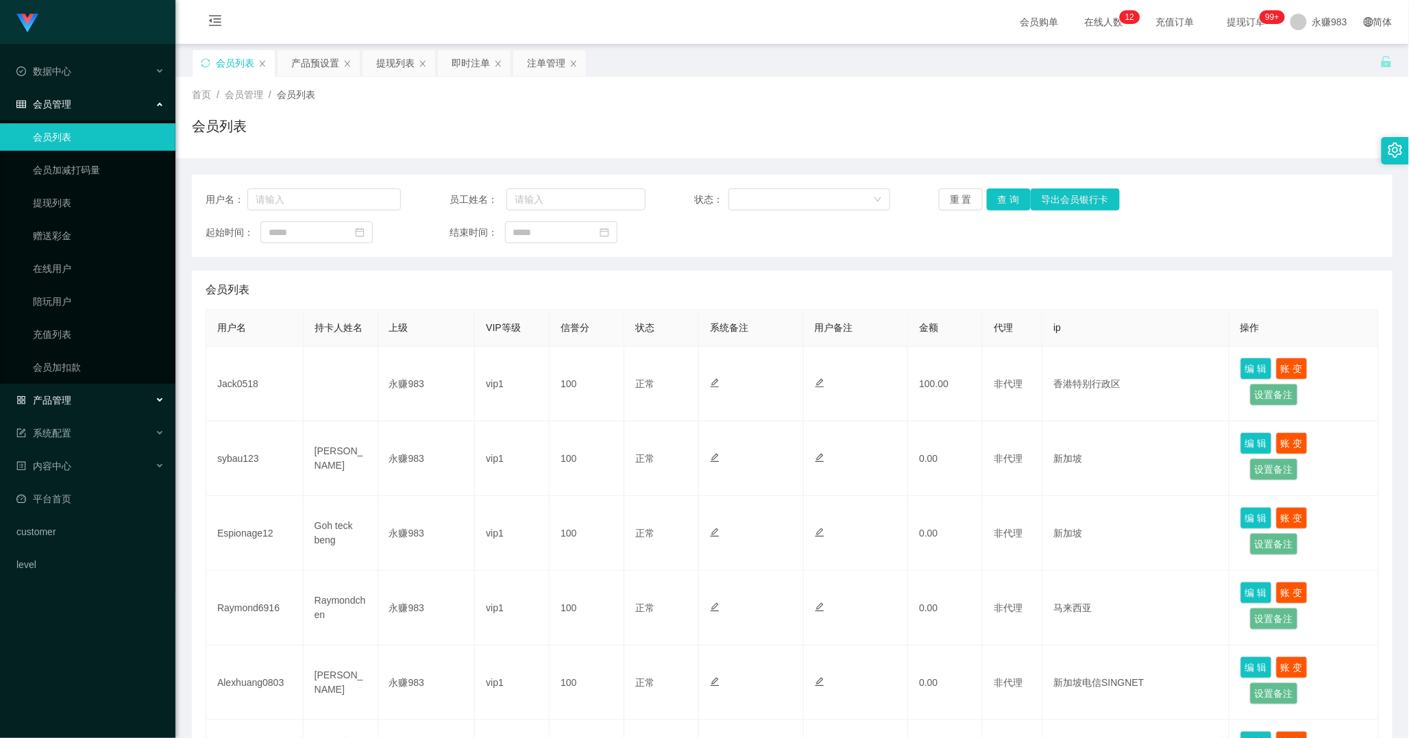
click at [87, 399] on div "产品管理" at bounding box center [87, 399] width 175 height 27
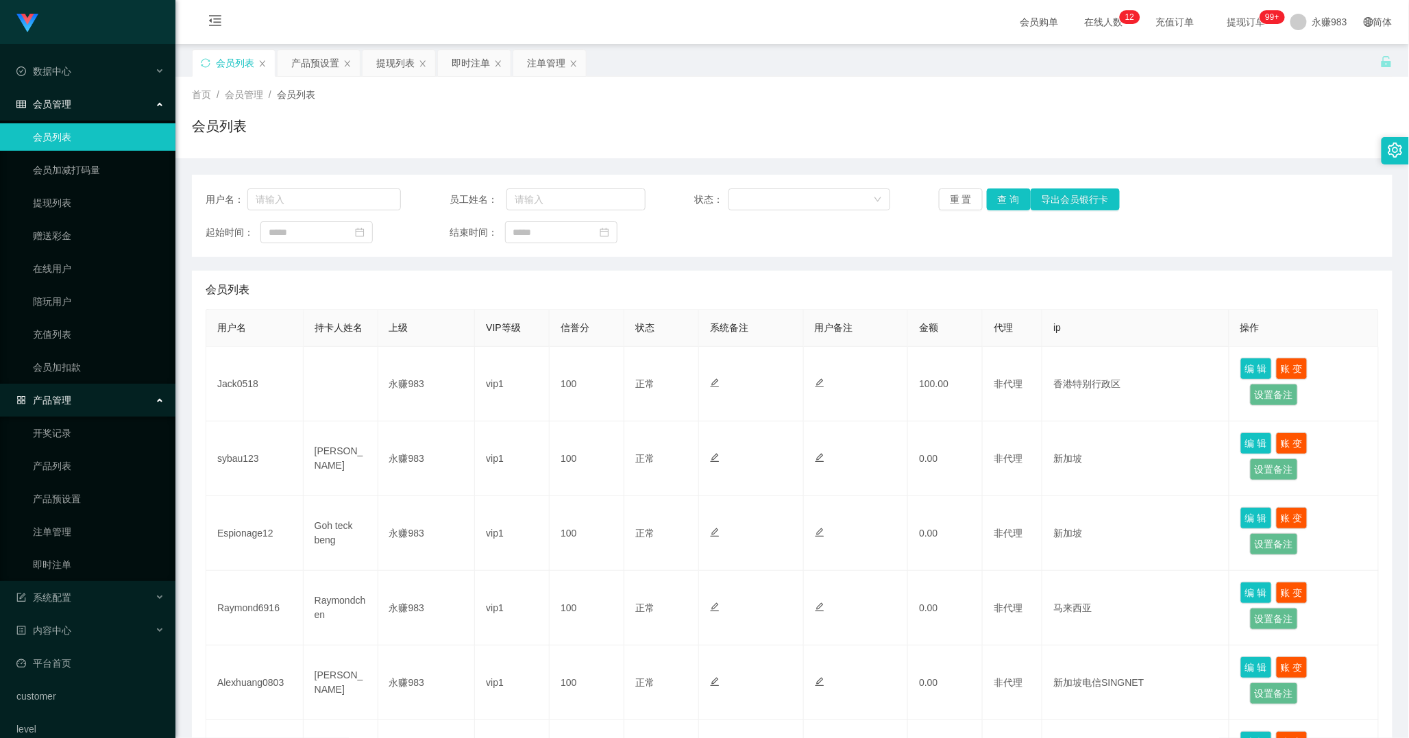
click at [92, 409] on div "产品管理" at bounding box center [87, 399] width 175 height 27
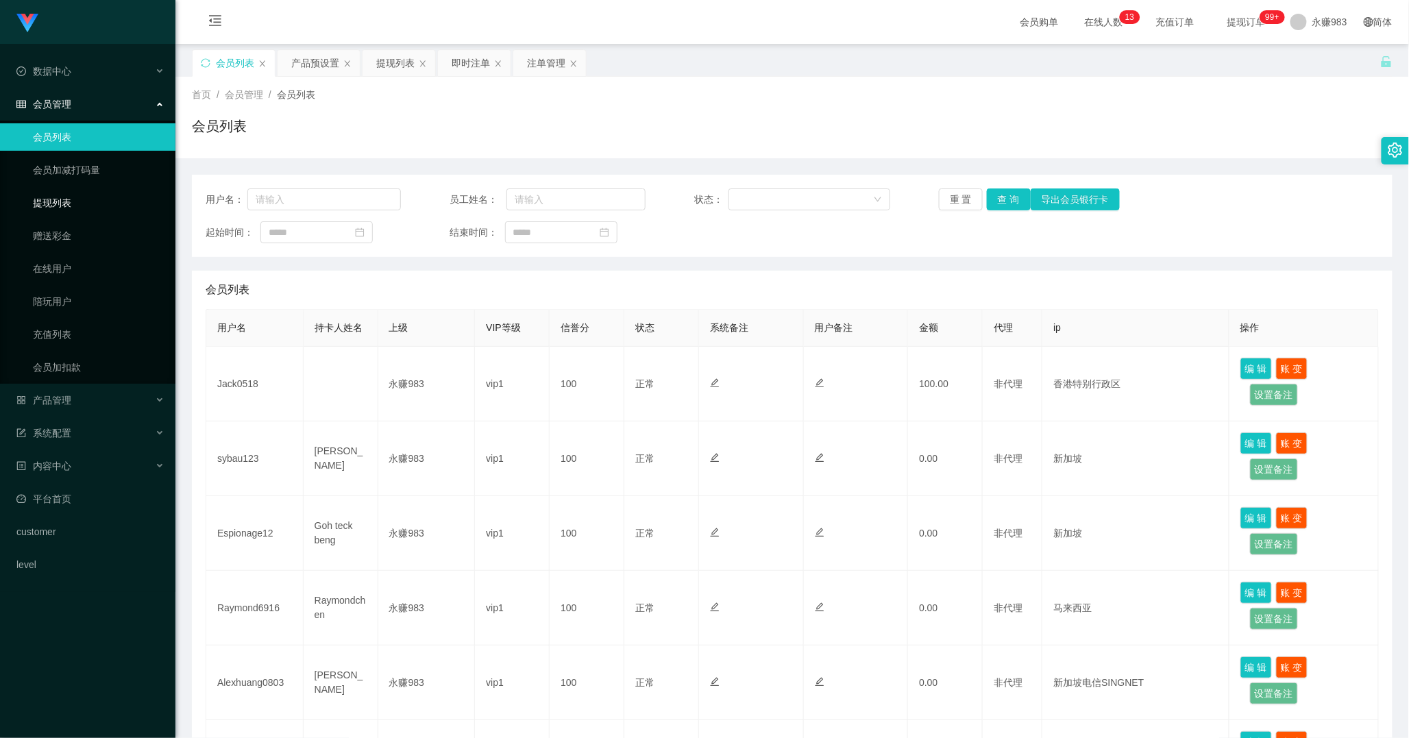
click at [53, 199] on link "提现列表" at bounding box center [99, 202] width 132 height 27
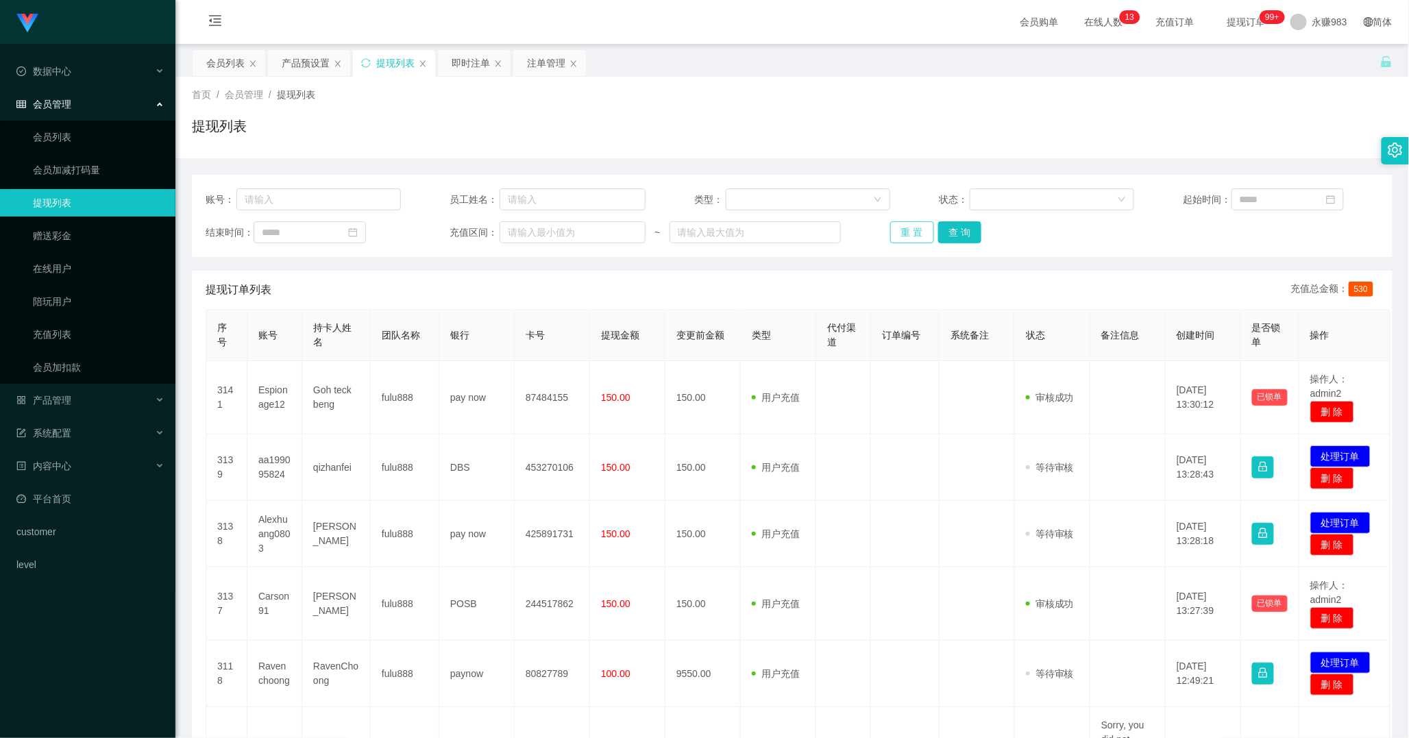
click at [908, 230] on button "重 置" at bounding box center [912, 232] width 44 height 22
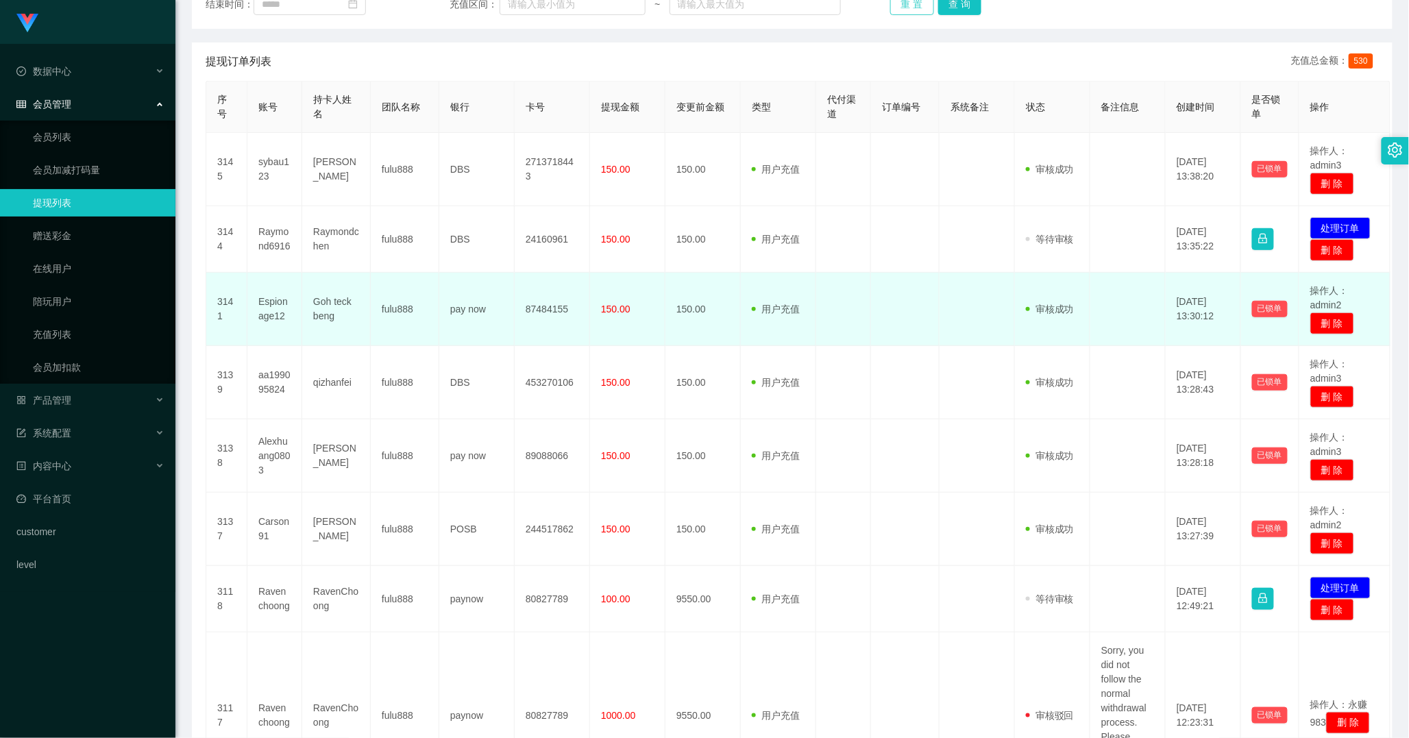
scroll to position [152, 0]
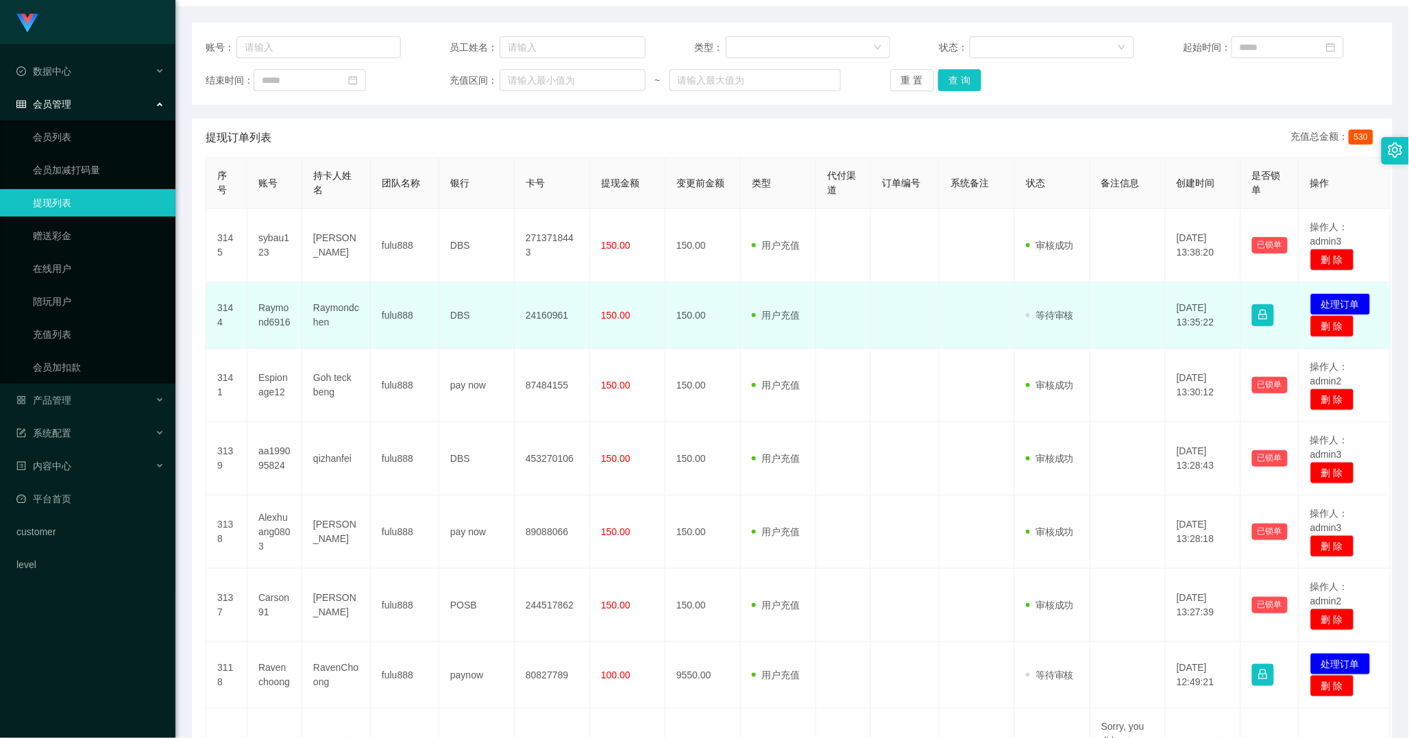
click at [267, 316] on td "Raymond6916" at bounding box center [274, 315] width 55 height 66
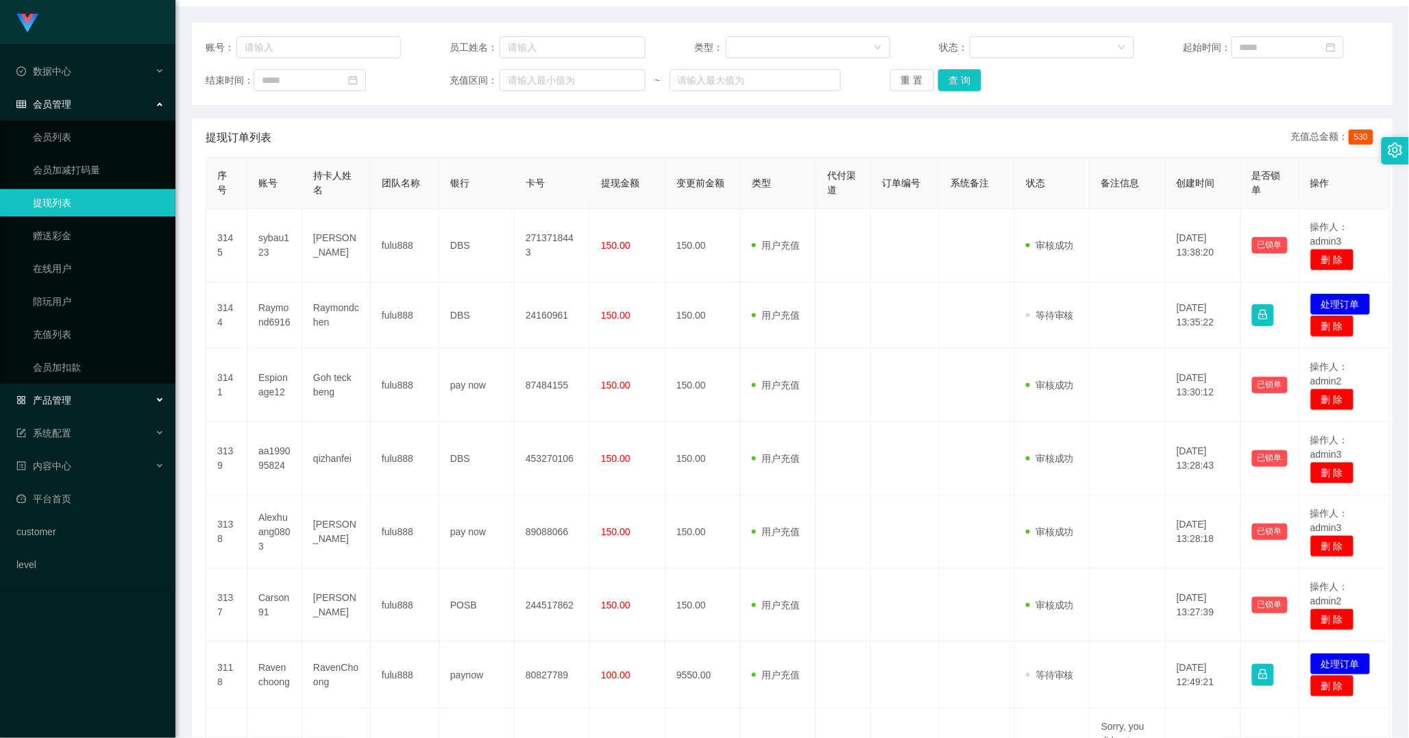
click at [72, 406] on div "产品管理" at bounding box center [87, 399] width 175 height 27
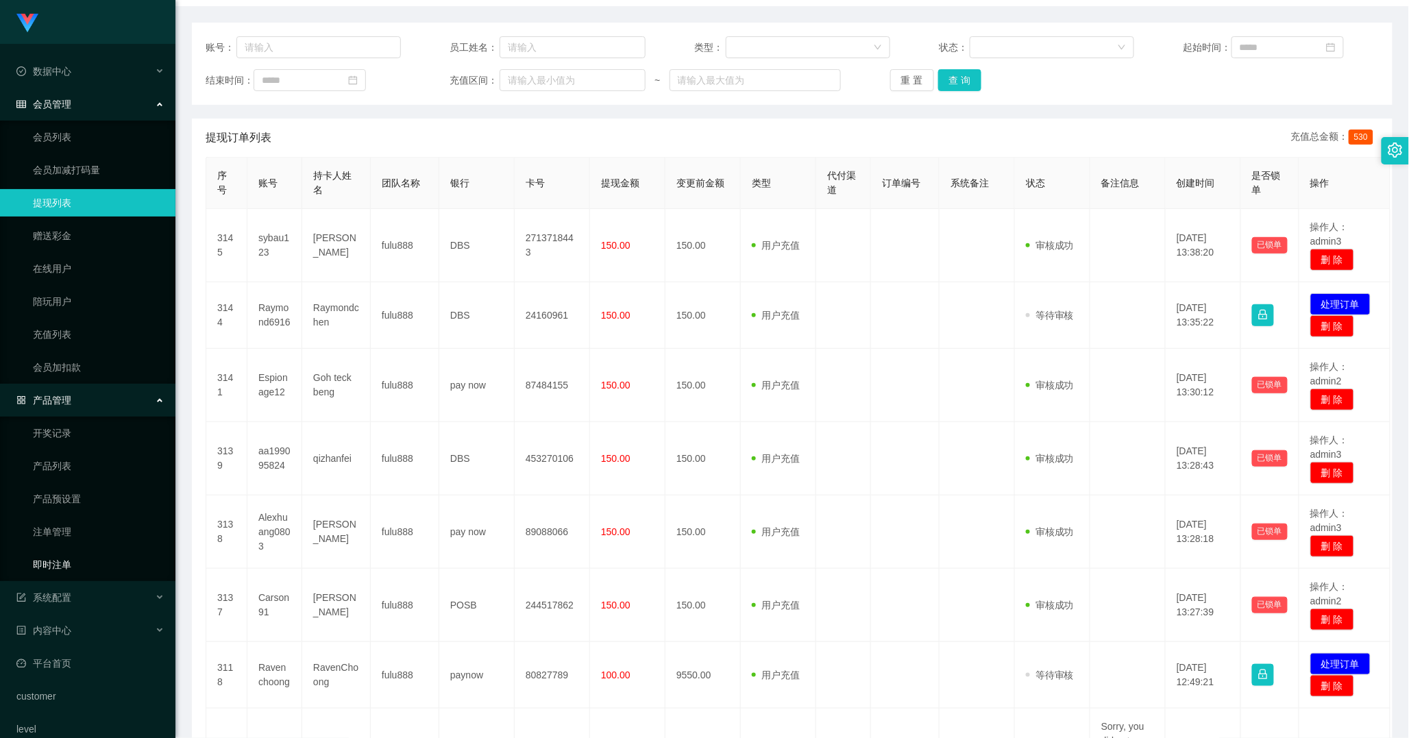
click at [58, 577] on link "即时注单" at bounding box center [99, 564] width 132 height 27
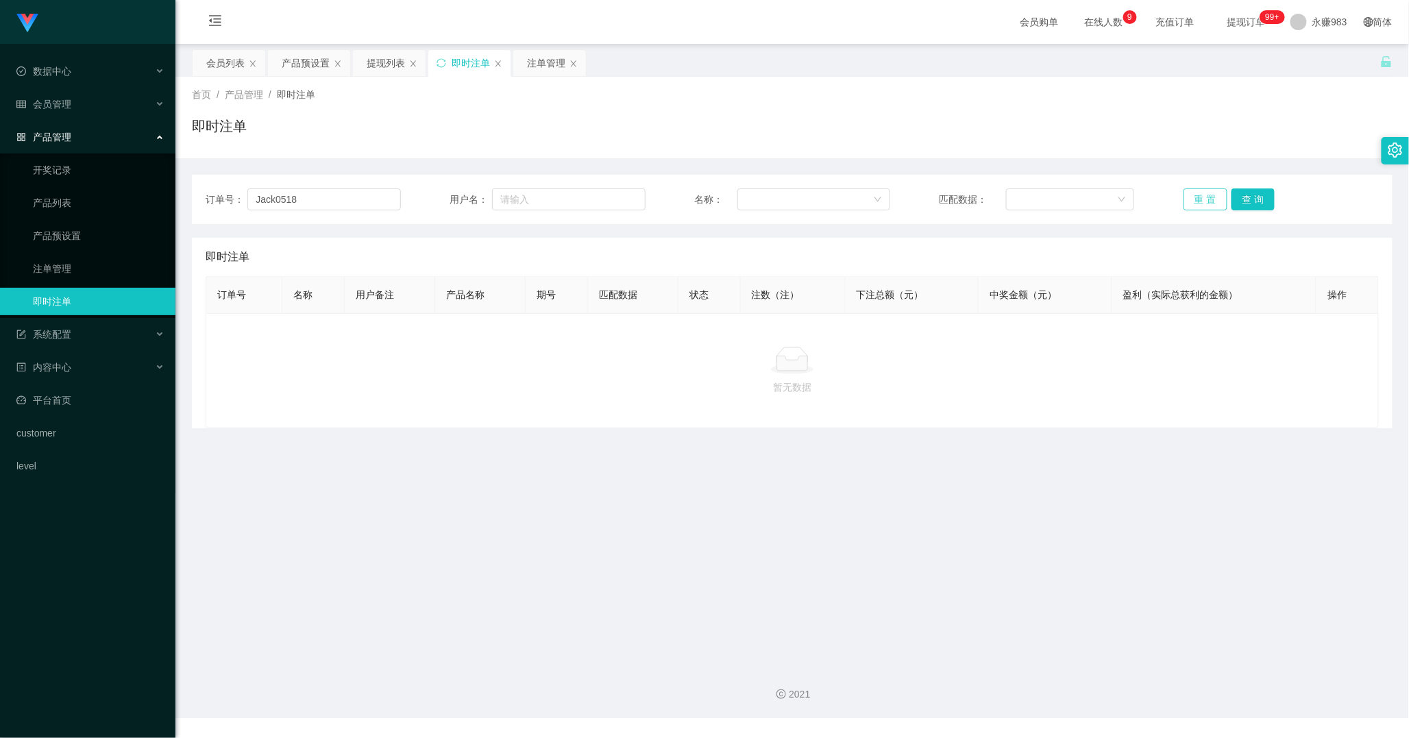
click at [1201, 194] on button "重 置" at bounding box center [1205, 199] width 44 height 22
click at [1201, 199] on button "重 置" at bounding box center [1205, 199] width 44 height 22
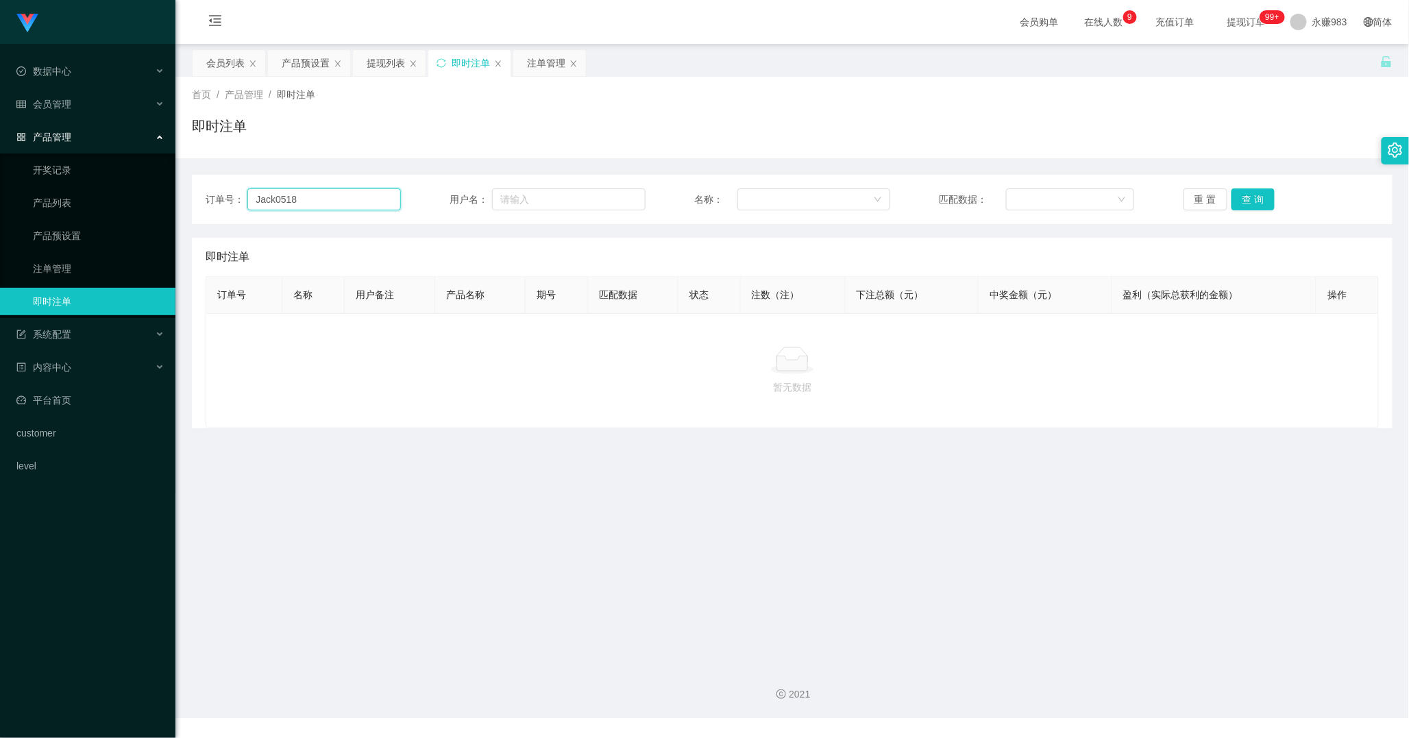
click at [339, 192] on input "Jack0518" at bounding box center [323, 199] width 153 height 22
type input "Jack051"
click at [1193, 210] on button "重 置" at bounding box center [1205, 199] width 44 height 22
click at [303, 193] on input "Jack051" at bounding box center [323, 199] width 153 height 22
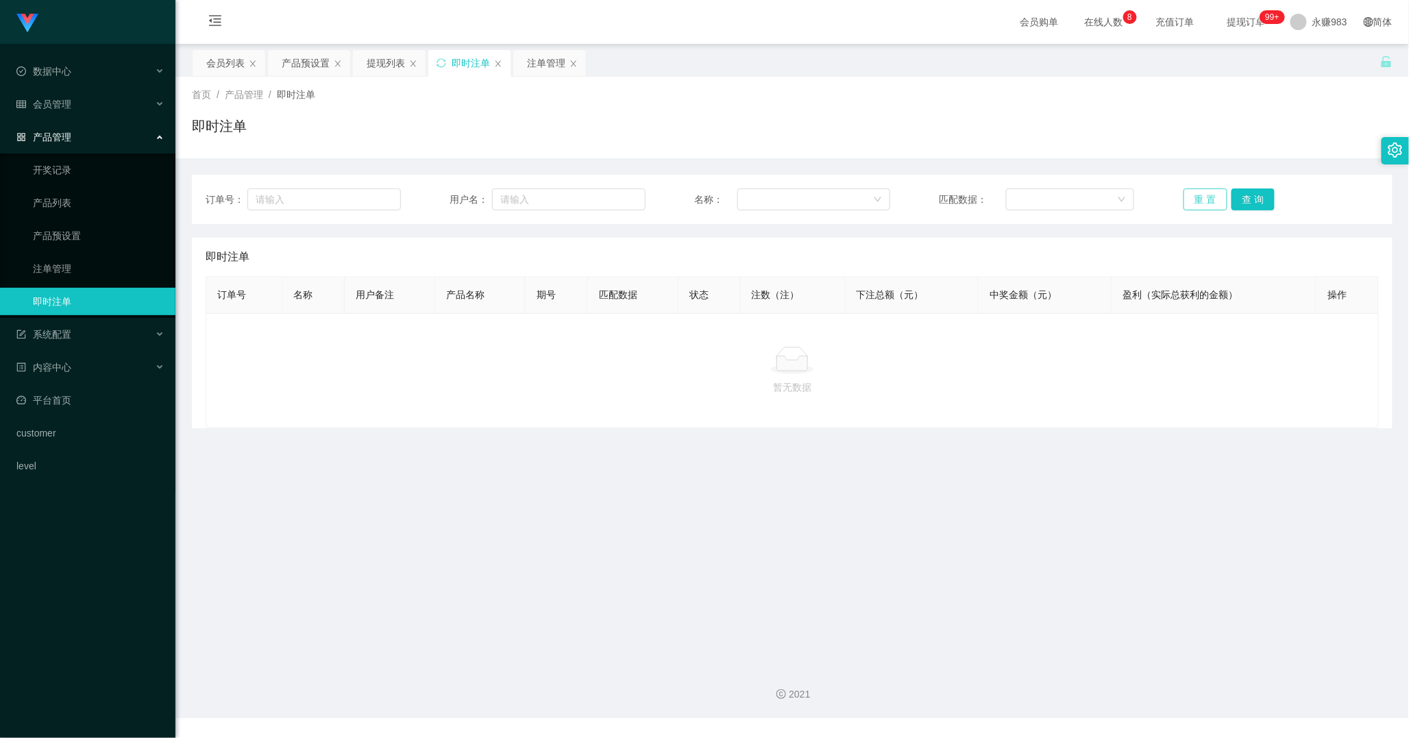
click at [1190, 200] on button "重 置" at bounding box center [1205, 199] width 44 height 22
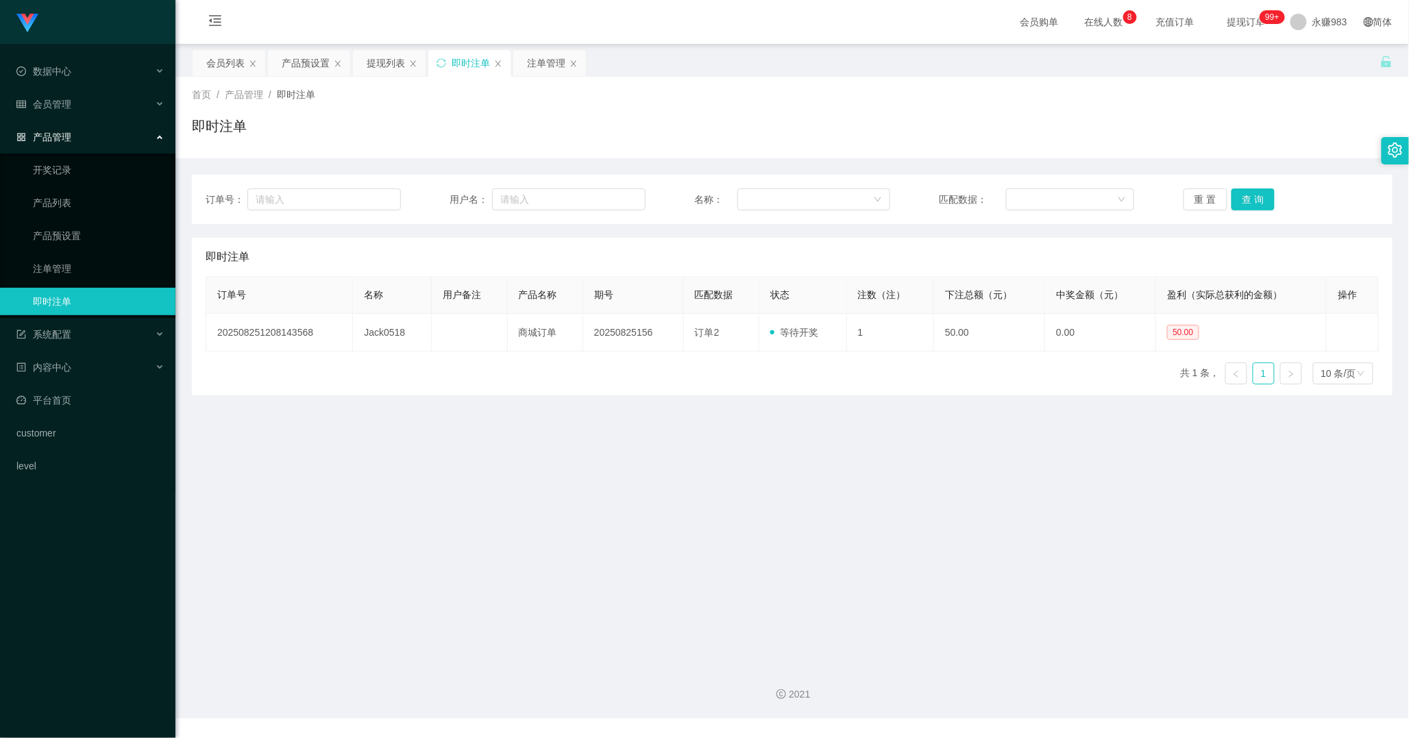
click at [769, 497] on main "关闭左侧 关闭右侧 关闭其它 刷新页面 会员列表 产品预设置 提现列表 即时注单 注单管理 首页 / 产品管理 / 即时注单 / 即时注单 订单号： 用户名：…" at bounding box center [791, 349] width 1233 height 610
click at [81, 338] on div "系统配置" at bounding box center [87, 334] width 175 height 27
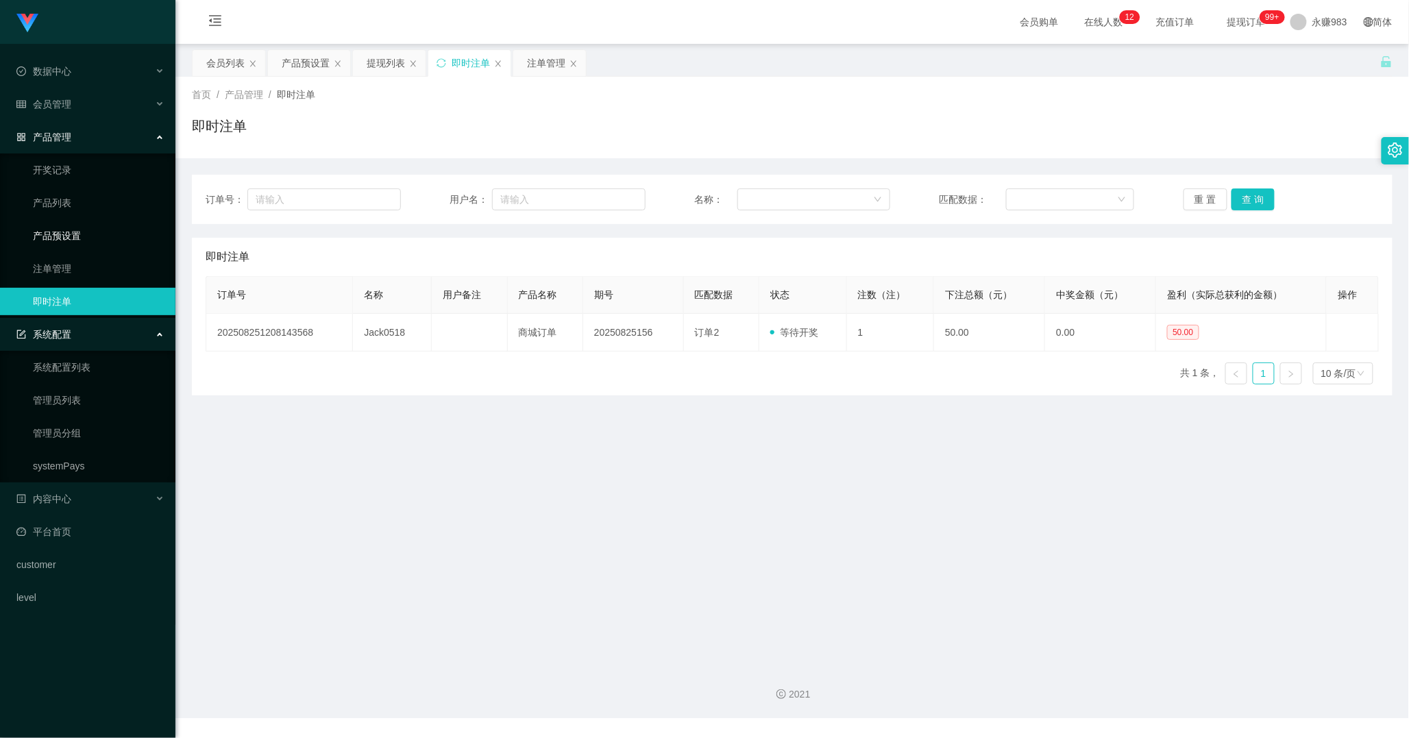
click at [69, 236] on link "产品预设置" at bounding box center [99, 235] width 132 height 27
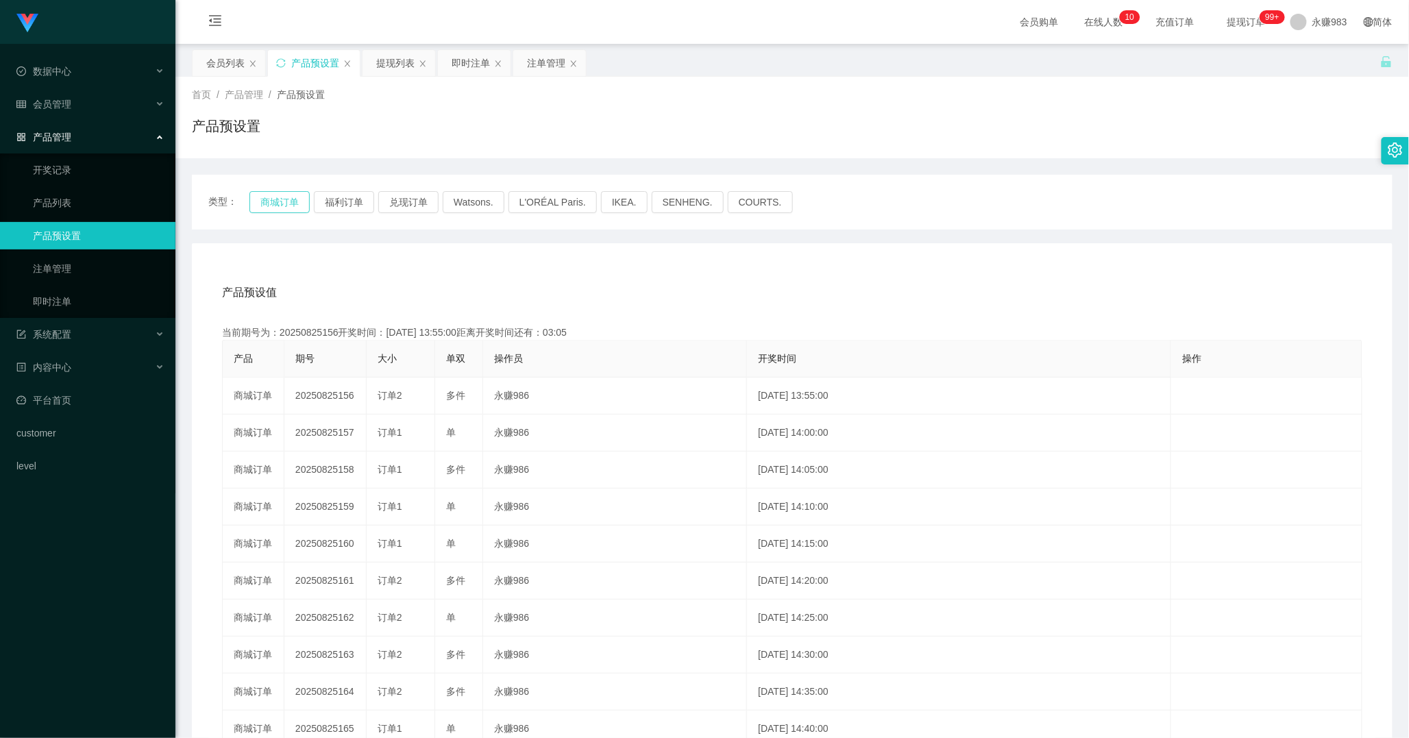
click at [286, 206] on button "商城订单" at bounding box center [279, 202] width 60 height 22
click at [79, 302] on link "即时注单" at bounding box center [99, 301] width 132 height 27
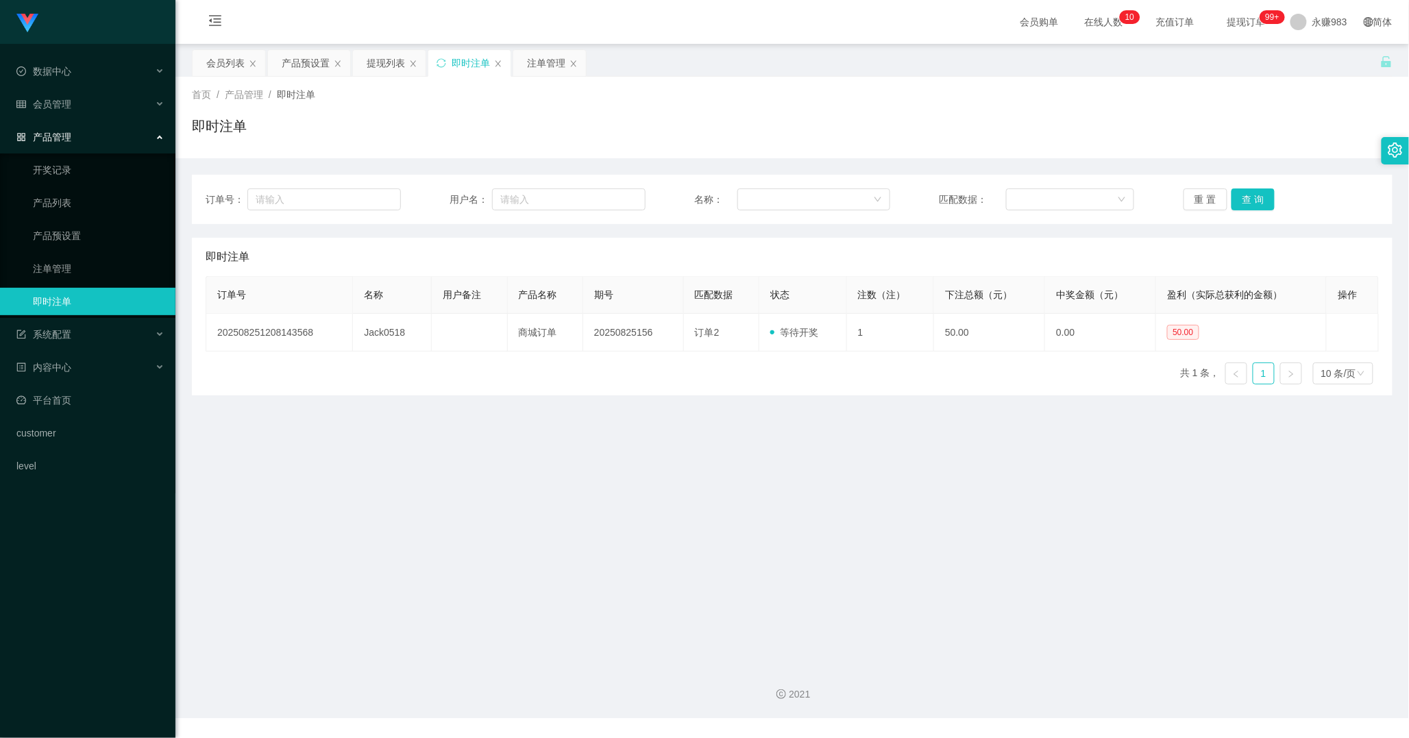
drag, startPoint x: 736, startPoint y: 475, endPoint x: 730, endPoint y: 481, distance: 8.2
click at [737, 475] on main "关闭左侧 关闭右侧 关闭其它 刷新页面 会员列表 产品预设置 提现列表 即时注单 注单管理 首页 / 产品管理 / 即时注单 / 即时注单 订单号： 用户名：…" at bounding box center [791, 349] width 1233 height 610
